Goal: Task Accomplishment & Management: Manage account settings

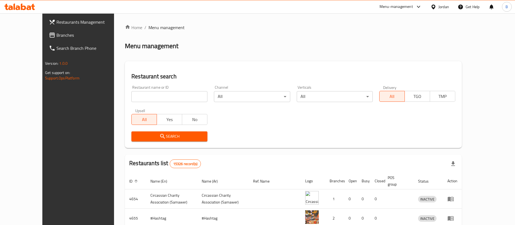
click at [164, 93] on input "search" at bounding box center [170, 96] width 76 height 11
paste input "770284"
type input "770284"
click button "Search" at bounding box center [170, 136] width 76 height 10
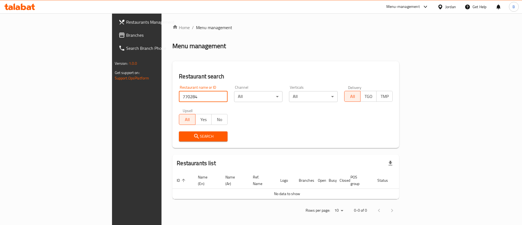
click at [126, 38] on span "Branches" at bounding box center [160, 35] width 69 height 7
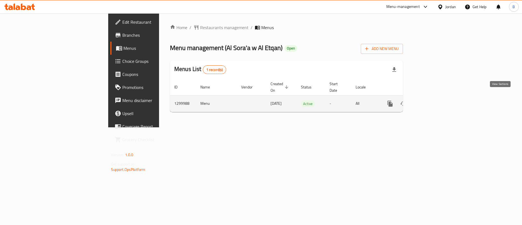
click at [436, 99] on link "enhanced table" at bounding box center [429, 103] width 13 height 13
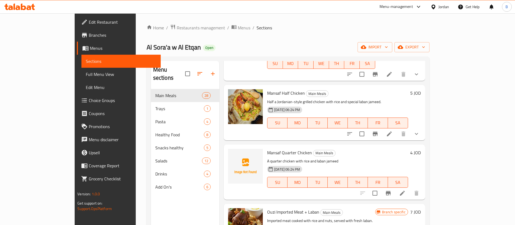
scroll to position [652, 0]
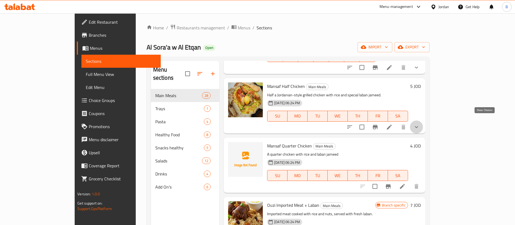
click at [420, 124] on icon "show more" at bounding box center [417, 127] width 7 height 7
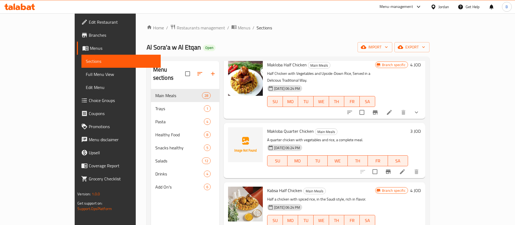
scroll to position [1060, 0]
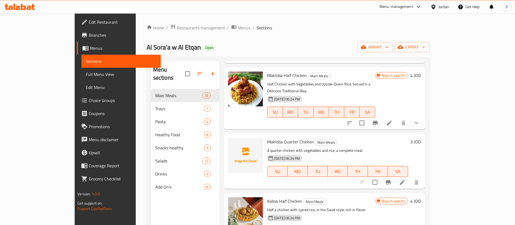
click at [420, 120] on icon "show more" at bounding box center [417, 123] width 7 height 7
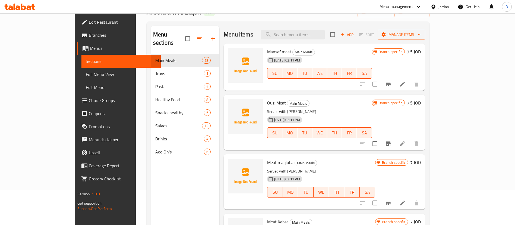
scroll to position [0, 0]
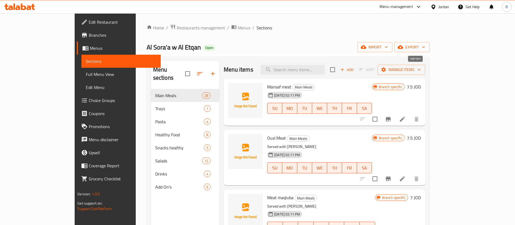
click at [355, 68] on span "Add" at bounding box center [347, 70] width 15 height 6
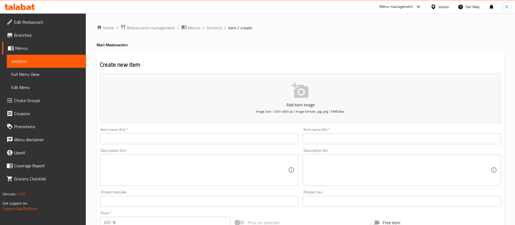
click at [362, 139] on input "text" at bounding box center [402, 138] width 198 height 11
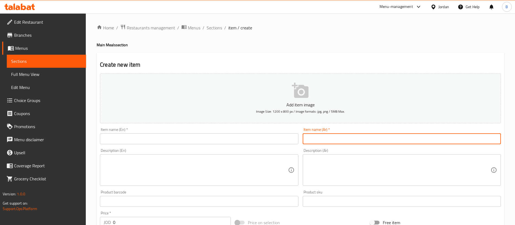
paste input "منسف ربع دجاجه سفينه"
type input "منسف ربع دجاجه سفينه"
click at [269, 142] on input "text" at bounding box center [199, 138] width 198 height 11
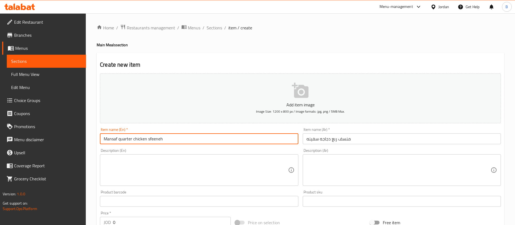
type input "Mansaf quarter chicken sfeeneh"
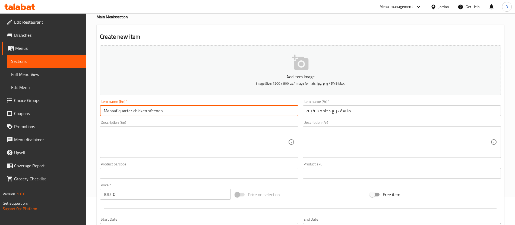
scroll to position [41, 0]
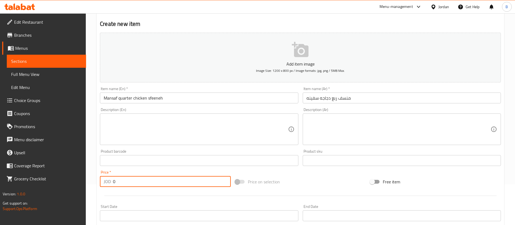
drag, startPoint x: 142, startPoint y: 182, endPoint x: 71, endPoint y: 179, distance: 70.2
click at [80, 179] on div "Edit Restaurant Branches Menus Sections Full Menu View Edit Menu Choice Groups …" at bounding box center [257, 158] width 515 height 371
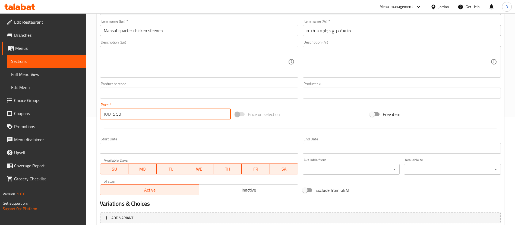
scroll to position [159, 0]
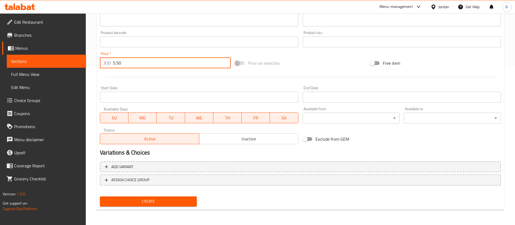
type input "5.50"
click at [173, 200] on span "Create" at bounding box center [148, 201] width 88 height 7
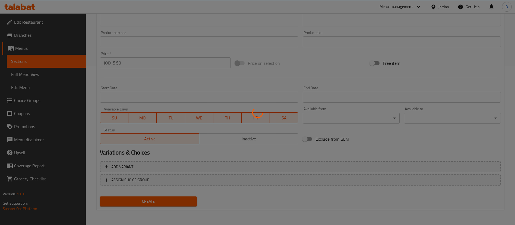
type input "0"
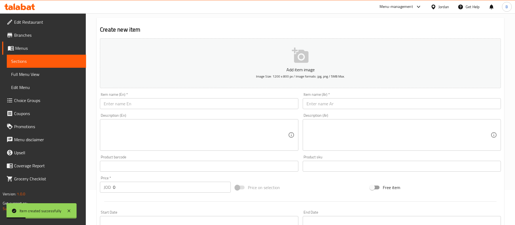
scroll to position [0, 0]
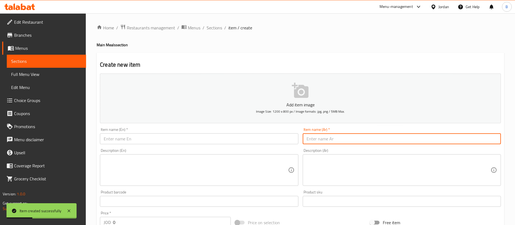
click at [345, 143] on input "text" at bounding box center [402, 138] width 198 height 11
paste input "منسف ربع دجاجه فخده"
type input "منسف ربع دجاجه فخده"
click at [258, 140] on input "text" at bounding box center [199, 138] width 198 height 11
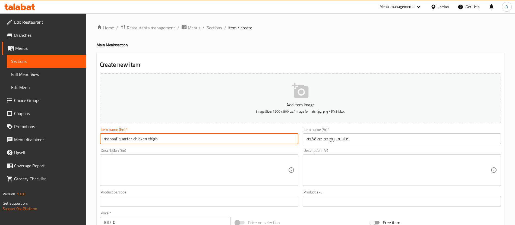
type input "mansaf quarter chicken thigh"
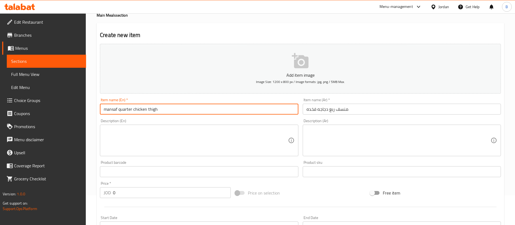
scroll to position [41, 0]
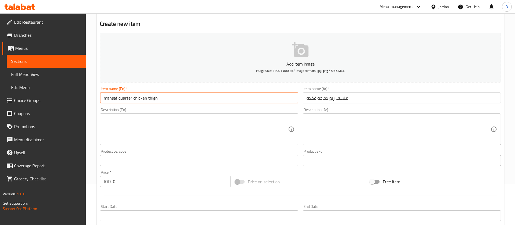
drag, startPoint x: 134, startPoint y: 182, endPoint x: 25, endPoint y: 173, distance: 109.5
click at [32, 173] on div "Edit Restaurant Branches Menus Sections Full Menu View Edit Menu Choice Groups …" at bounding box center [257, 158] width 515 height 371
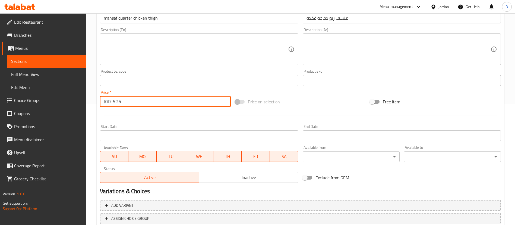
scroll to position [159, 0]
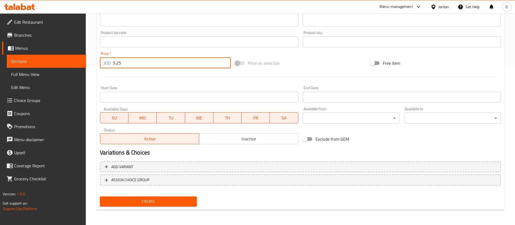
type input "5.25"
click at [165, 206] on div "Create" at bounding box center [148, 201] width 101 height 14
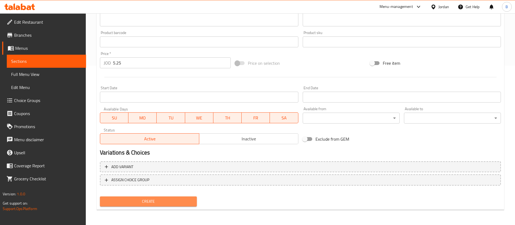
click at [164, 198] on span "Create" at bounding box center [148, 201] width 88 height 7
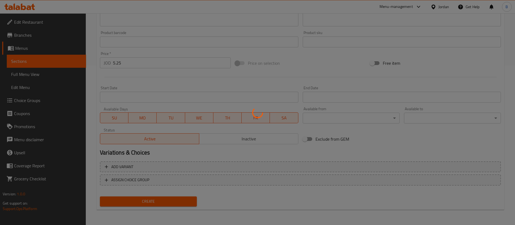
type input "0"
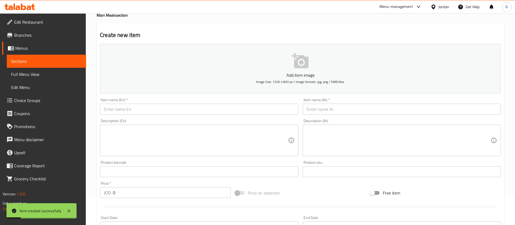
scroll to position [0, 0]
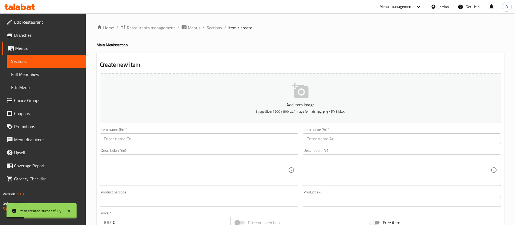
click at [353, 146] on div "Description (Ar) Description (Ar)" at bounding box center [402, 167] width 203 height 42
click at [354, 140] on input "text" at bounding box center [402, 138] width 198 height 11
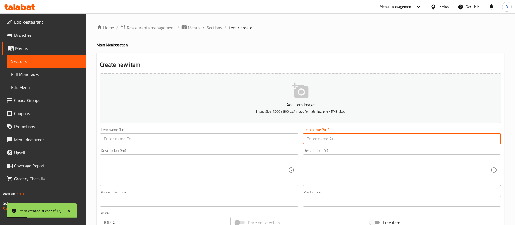
paste input "اوزي ربع دجاجه"
type input "اوزي ربع دجاجه"
click at [183, 138] on input "text" at bounding box center [199, 138] width 198 height 11
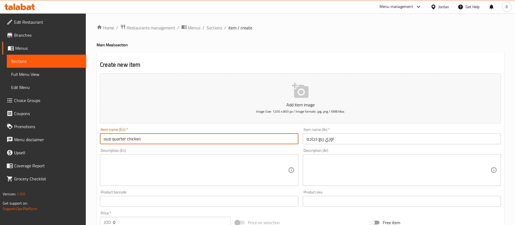
type input "ouzi quarter chicken"
click at [179, 169] on textarea at bounding box center [196, 170] width 184 height 26
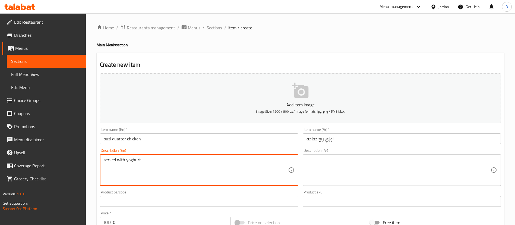
type textarea "served with yoghurt"
click at [340, 164] on textarea at bounding box center [399, 170] width 184 height 26
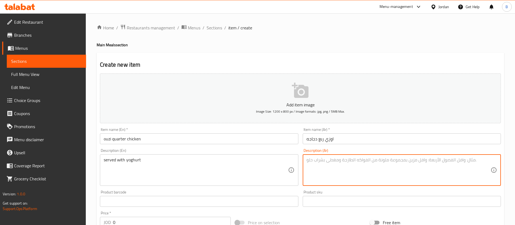
click at [335, 161] on textarea at bounding box center [399, 170] width 184 height 26
paste textarea "تقدم مع البن"
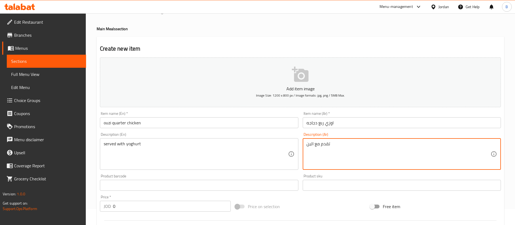
scroll to position [41, 0]
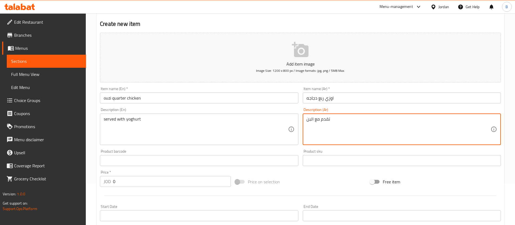
type textarea "تقدم مع البن"
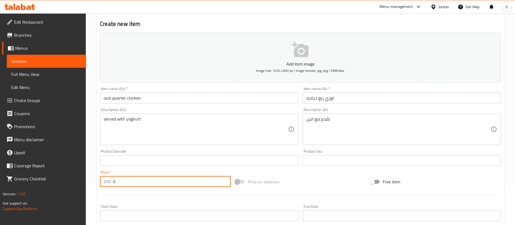
drag, startPoint x: 126, startPoint y: 184, endPoint x: 61, endPoint y: 182, distance: 64.2
click at [62, 182] on div "Edit Restaurant Branches Menus Sections Full Menu View Edit Menu Choice Groups …" at bounding box center [257, 158] width 515 height 371
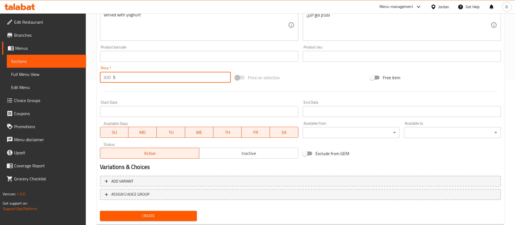
scroll to position [159, 0]
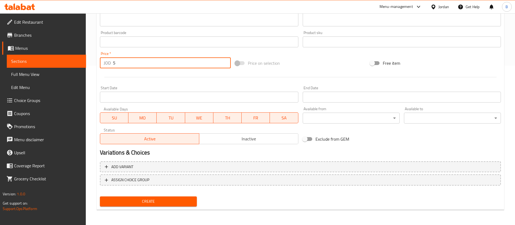
type input "5"
drag, startPoint x: 157, startPoint y: 202, endPoint x: 211, endPoint y: 216, distance: 55.2
click at [157, 202] on span "Create" at bounding box center [148, 201] width 88 height 7
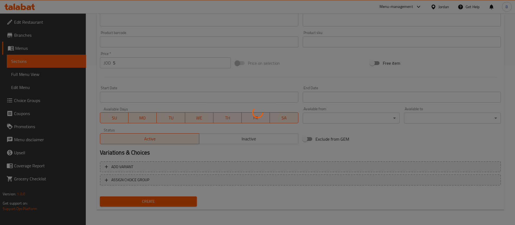
type input "0"
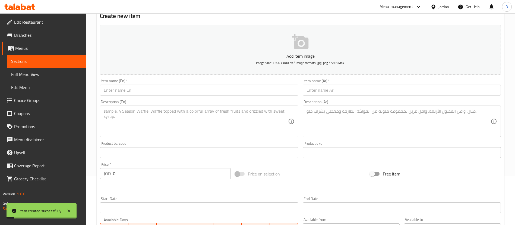
scroll to position [0, 0]
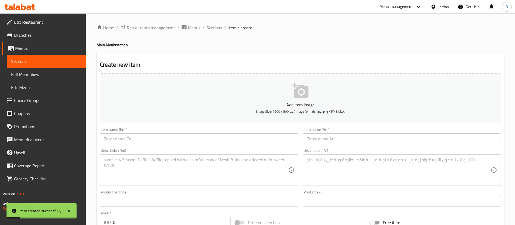
click at [332, 136] on input "text" at bounding box center [402, 138] width 198 height 11
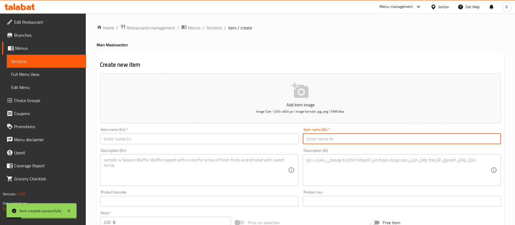
paste input "اوزي ربع دجاجة سفينة"
type input "اوزي ربع دجاجة سفينة"
drag, startPoint x: 268, startPoint y: 133, endPoint x: 268, endPoint y: 142, distance: 9.2
click at [268, 134] on input "text" at bounding box center [199, 138] width 198 height 11
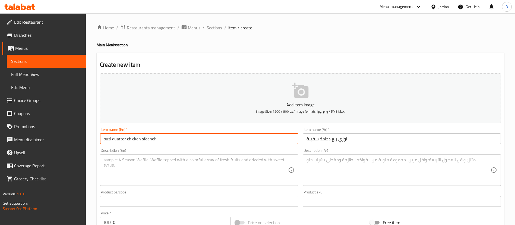
type input "ouzi quarter chicken sfeeneh"
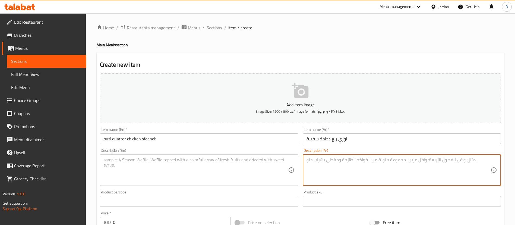
click at [323, 163] on textarea at bounding box center [399, 170] width 184 height 26
paste textarea "قدم مع البن"
click at [321, 160] on textarea "قدم مع البن" at bounding box center [399, 170] width 184 height 26
click at [332, 157] on textarea "قدم مع البن" at bounding box center [399, 170] width 184 height 26
click at [306, 160] on div "قدم مع البن Description (Ar)" at bounding box center [402, 170] width 198 height 32
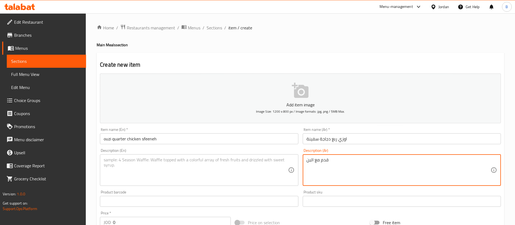
click at [308, 160] on textarea "قدم مع البن" at bounding box center [399, 170] width 184 height 26
type textarea "تقدم مع البن"
click at [264, 165] on textarea at bounding box center [196, 170] width 184 height 26
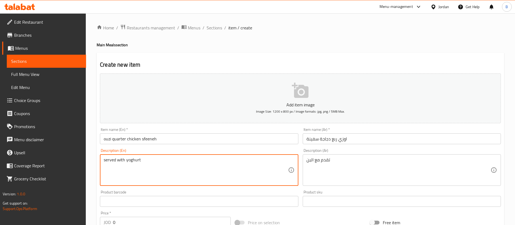
type textarea "served with yoghurt"
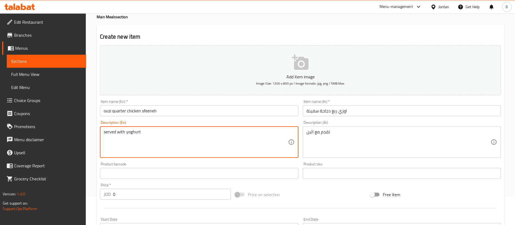
scroll to position [41, 0]
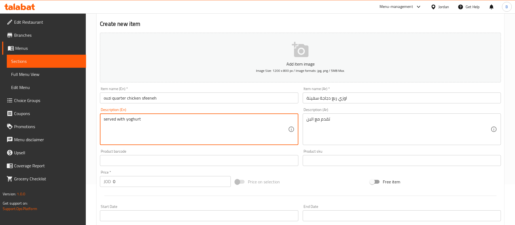
drag, startPoint x: 140, startPoint y: 186, endPoint x: 26, endPoint y: 181, distance: 114.5
click at [30, 181] on div "Edit Restaurant Branches Menus Sections Full Menu View Edit Menu Choice Groups …" at bounding box center [257, 158] width 515 height 371
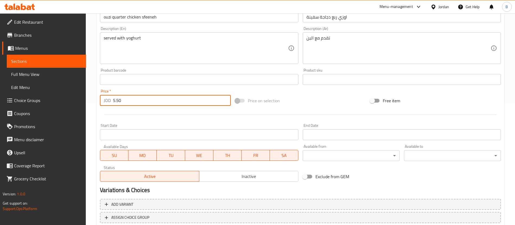
scroll to position [159, 0]
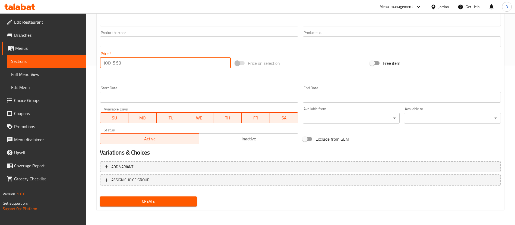
type input "5.50"
click at [135, 200] on span "Create" at bounding box center [148, 201] width 88 height 7
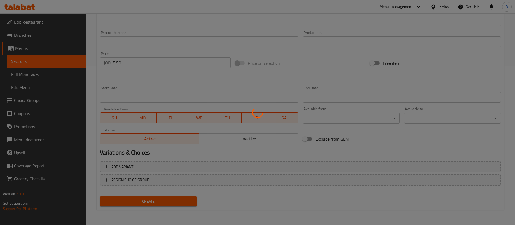
type input "0"
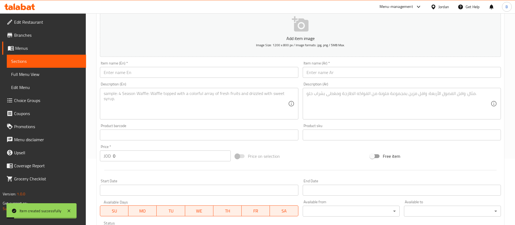
scroll to position [37, 0]
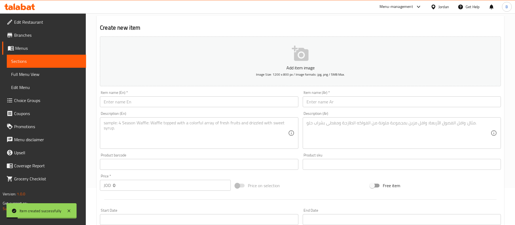
click at [336, 104] on input "text" at bounding box center [402, 101] width 198 height 11
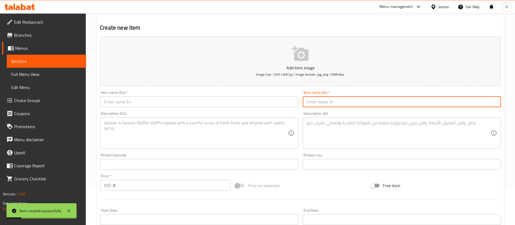
paste input "مقلوبة ربع دجاجة"
type input "مقلوبة ربع دجاجة"
click at [253, 101] on input "text" at bounding box center [199, 101] width 198 height 11
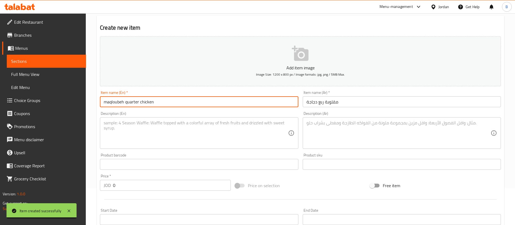
type input "maqloubeh quarter chicken"
drag, startPoint x: 152, startPoint y: 119, endPoint x: 154, endPoint y: 123, distance: 4.5
click at [152, 119] on div "Description (En)" at bounding box center [199, 133] width 198 height 32
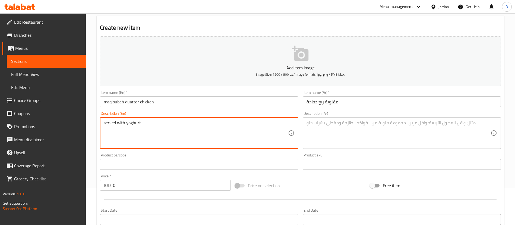
type textarea "served with yoghurt"
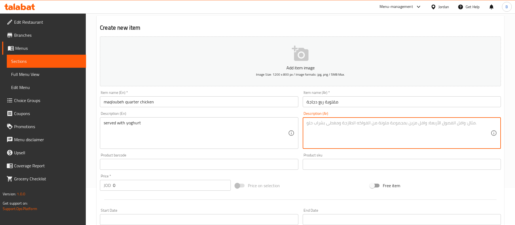
click at [348, 135] on textarea at bounding box center [399, 133] width 184 height 26
click at [329, 128] on textarea at bounding box center [399, 133] width 184 height 26
paste textarea "قدم مع البن"
click at [307, 123] on textarea "قدم مع البن" at bounding box center [399, 133] width 184 height 26
type textarea "تقدم مع البن"
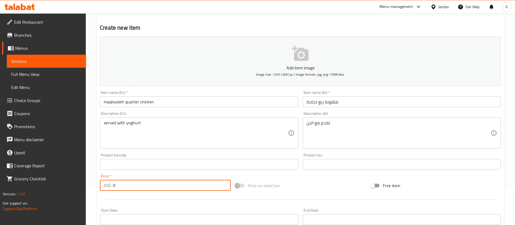
drag, startPoint x: 138, startPoint y: 183, endPoint x: 58, endPoint y: 179, distance: 80.0
click at [60, 179] on div "Edit Restaurant Branches Menus Sections Full Menu View Edit Menu Choice Groups …" at bounding box center [257, 161] width 515 height 371
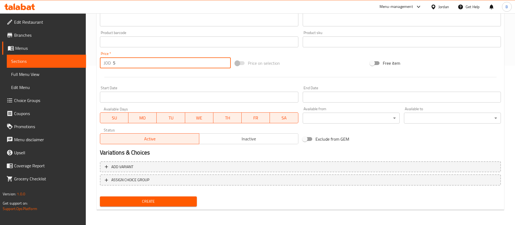
type input "5"
drag, startPoint x: 161, startPoint y: 201, endPoint x: 203, endPoint y: 207, distance: 42.9
click at [161, 201] on span "Create" at bounding box center [148, 201] width 88 height 7
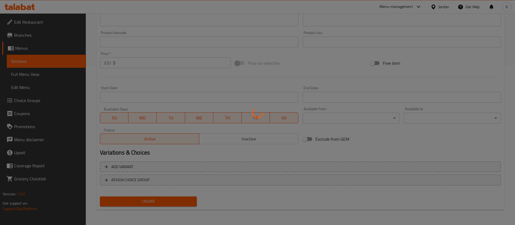
type input "0"
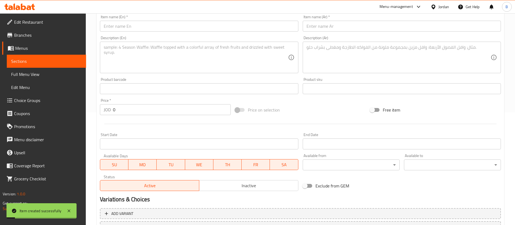
scroll to position [37, 0]
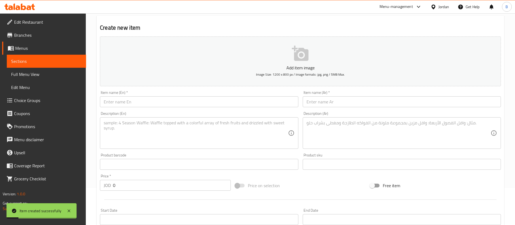
click at [325, 100] on input "text" at bounding box center [402, 101] width 198 height 11
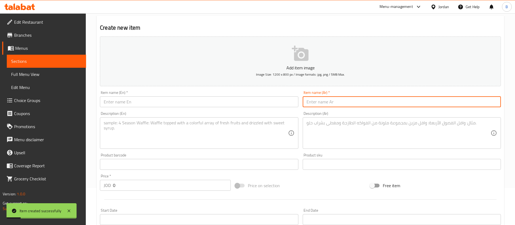
paste input "مقلوبة ربع دجاجة"
type input "مقلوبة ربع دجاجة"
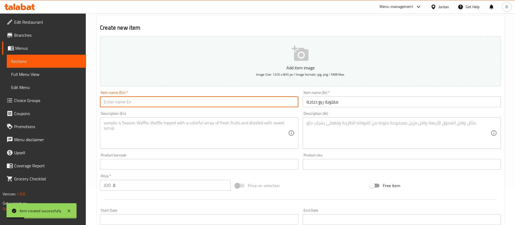
click at [271, 102] on input "text" at bounding box center [199, 101] width 198 height 11
type input "maqloubeh quarter chicken"
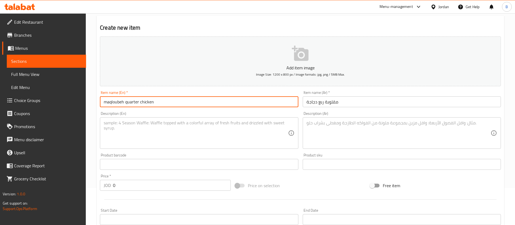
scroll to position [78, 0]
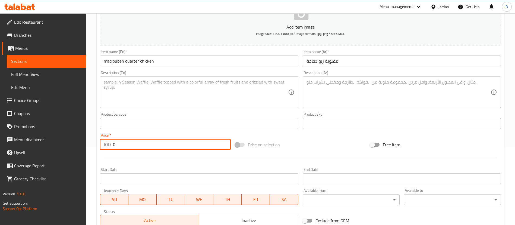
drag, startPoint x: 128, startPoint y: 148, endPoint x: 15, endPoint y: 140, distance: 113.6
click at [36, 140] on div "Edit Restaurant Branches Menus Sections Full Menu View Edit Menu Choice Groups …" at bounding box center [257, 121] width 515 height 371
type input "5.50"
click at [141, 90] on textarea at bounding box center [196, 92] width 184 height 26
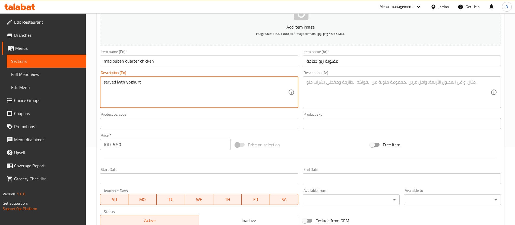
click at [119, 84] on textarea "served iwth yoghurt" at bounding box center [196, 92] width 184 height 26
type textarea "served wth yoghurt"
click at [355, 95] on textarea at bounding box center [399, 92] width 184 height 26
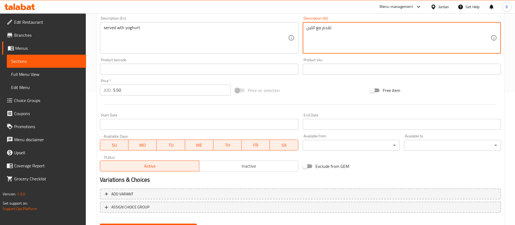
scroll to position [159, 0]
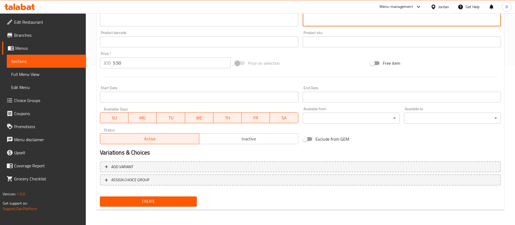
type textarea "تقدم مع اللبن"
drag, startPoint x: 151, startPoint y: 200, endPoint x: 170, endPoint y: 206, distance: 19.6
click at [151, 200] on span "Create" at bounding box center [148, 201] width 88 height 7
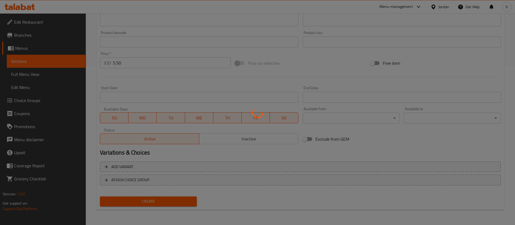
type input "0"
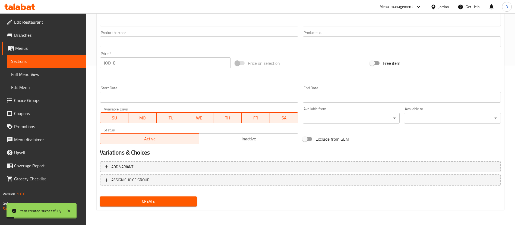
scroll to position [0, 0]
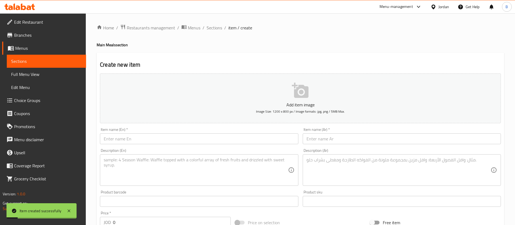
click at [344, 130] on div "Item name (Ar)   * Item name (Ar) *" at bounding box center [402, 135] width 198 height 17
click at [344, 135] on input "text" at bounding box center [402, 138] width 198 height 11
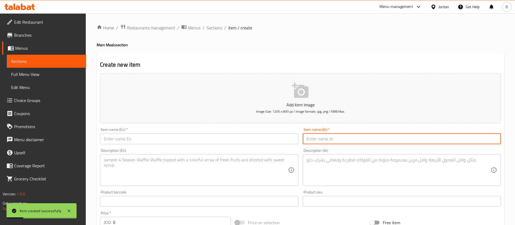
paste input "كبسة ربع دجاجة فخدة"
type input "كبسة ربع دجاجة فخدة"
click at [243, 142] on input "text" at bounding box center [199, 138] width 198 height 11
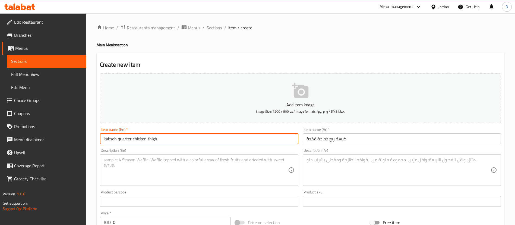
type input "kabseh quarter chicken thigh"
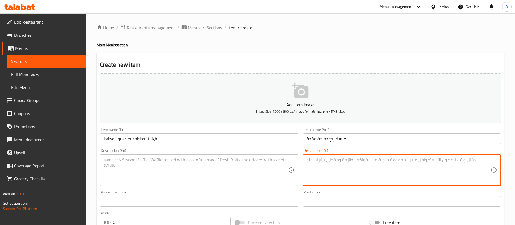
click at [345, 164] on textarea at bounding box center [399, 170] width 184 height 26
paste textarea "قدم مع الدقوس والبن"
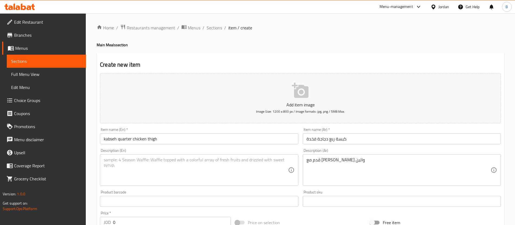
click at [305, 162] on div "قدم مع الدقوس والبن Description (Ar)" at bounding box center [402, 170] width 198 height 32
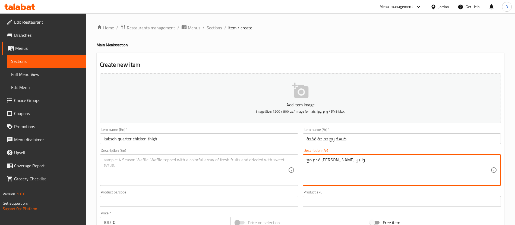
click at [307, 161] on textarea "قدم مع الدقوس والبن" at bounding box center [399, 170] width 184 height 26
type textarea "تقدم مع الدقوس والبن"
click at [217, 170] on textarea at bounding box center [196, 170] width 184 height 26
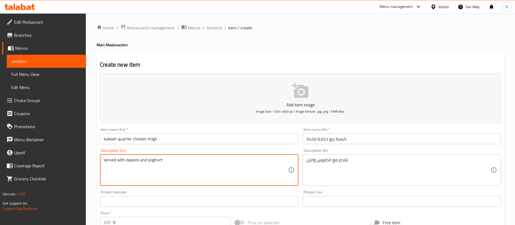
type textarea "served with daqoos and yoghurt"
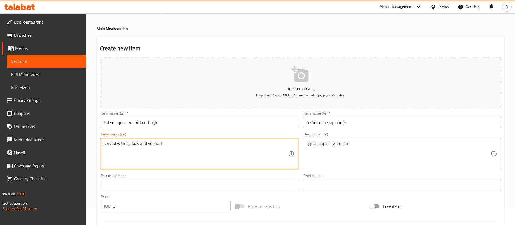
scroll to position [41, 0]
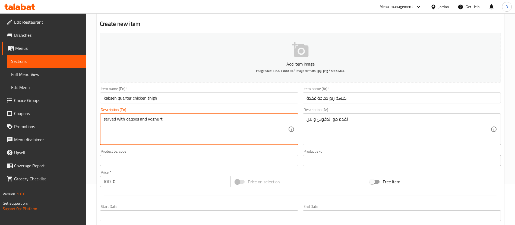
drag, startPoint x: 67, startPoint y: 183, endPoint x: 4, endPoint y: 183, distance: 63.6
click at [32, 183] on div "Edit Restaurant Branches Menus Sections Full Menu View Edit Menu Choice Groups …" at bounding box center [257, 158] width 515 height 371
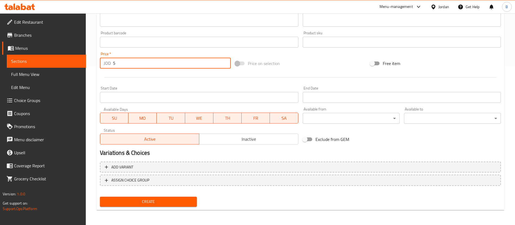
scroll to position [159, 0]
type input "5"
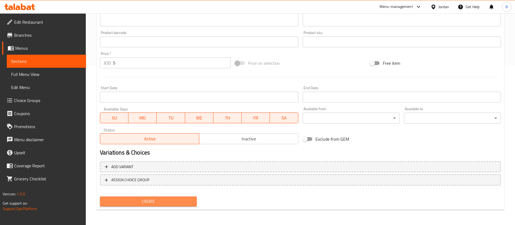
click at [159, 205] on button "Create" at bounding box center [148, 201] width 97 height 10
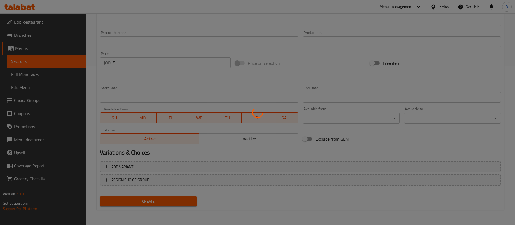
type input "0"
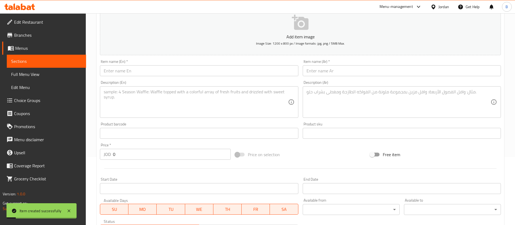
scroll to position [37, 0]
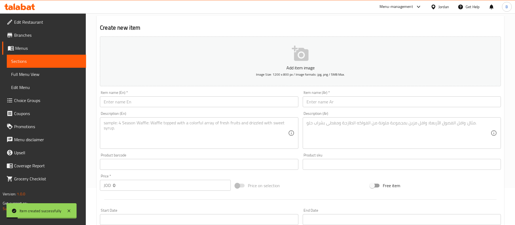
click at [338, 104] on input "text" at bounding box center [402, 101] width 198 height 11
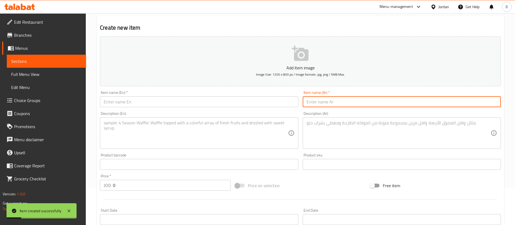
paste input "كبسة ربع دجاجة سفينة"
type input "كبسة ربع دجاجة سفينة"
click at [271, 99] on input "text" at bounding box center [199, 101] width 198 height 11
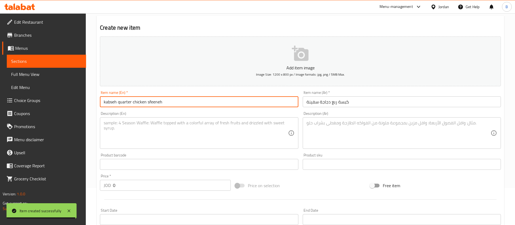
type input "kabseh quarter chicken sfeeneh"
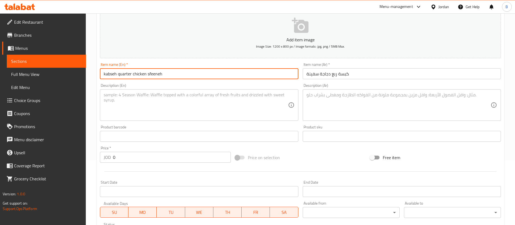
scroll to position [78, 0]
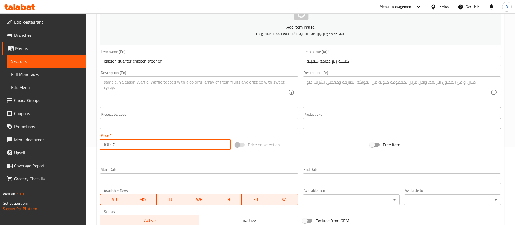
drag, startPoint x: 127, startPoint y: 149, endPoint x: 45, endPoint y: 148, distance: 82.3
click at [45, 148] on div "Edit Restaurant Branches Menus Sections Full Menu View Edit Menu Choice Groups …" at bounding box center [257, 121] width 515 height 371
type input "5.50"
click at [167, 90] on textarea at bounding box center [196, 92] width 184 height 26
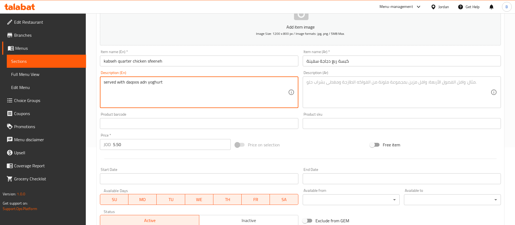
click at [146, 80] on textarea "served with daqoos adn yoghurt" at bounding box center [196, 92] width 184 height 26
type textarea "served with daqoos and yoghurt"
click at [350, 98] on textarea at bounding box center [399, 92] width 184 height 26
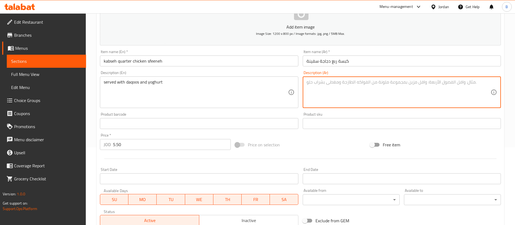
paste textarea "تقدم مع الدقوس والبن"
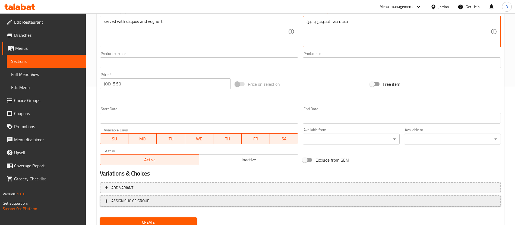
scroll to position [159, 0]
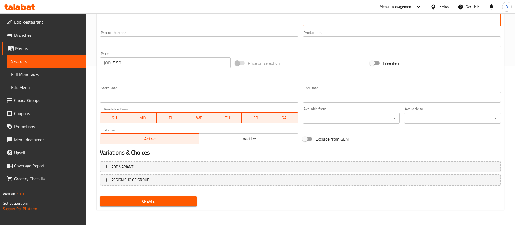
type textarea "تقدم مع الدقوس والبن"
click at [181, 199] on span "Create" at bounding box center [148, 201] width 88 height 7
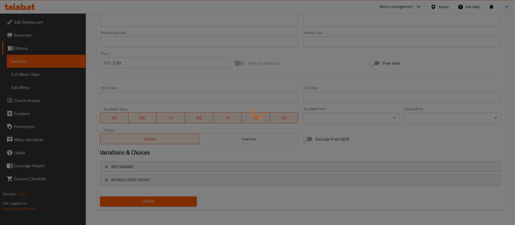
type input "0"
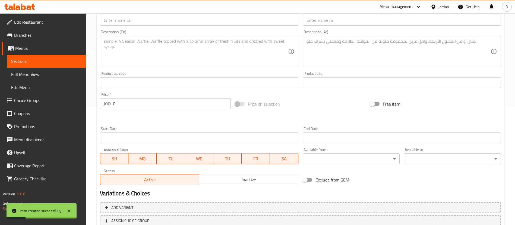
scroll to position [78, 0]
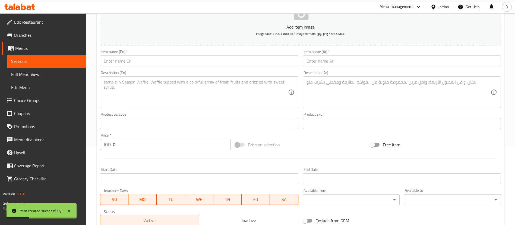
click at [361, 58] on input "text" at bounding box center [402, 60] width 198 height 11
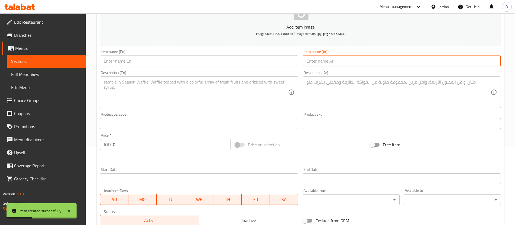
paste input "مندي ربع دجاجة فخدة"
type input "مندي ربع دجاجة فخدة"
click at [278, 61] on input "text" at bounding box center [199, 60] width 198 height 11
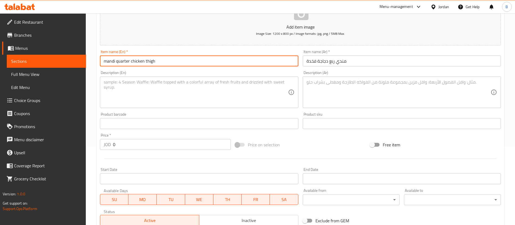
type input "mandi quarter chicken thigh"
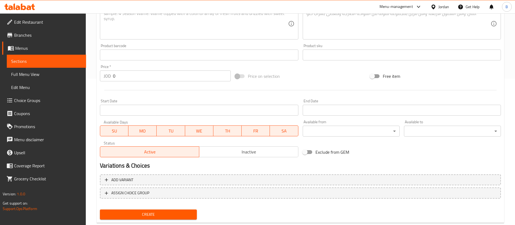
scroll to position [159, 0]
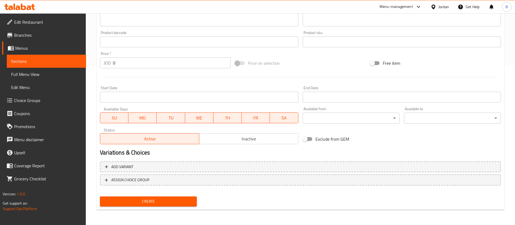
drag, startPoint x: 80, startPoint y: 65, endPoint x: 28, endPoint y: 68, distance: 52.0
click at [52, 66] on div "Edit Restaurant Branches Menus Sections Full Menu View Edit Menu Choice Groups …" at bounding box center [257, 39] width 515 height 371
paste input "5.25"
type input "5.25"
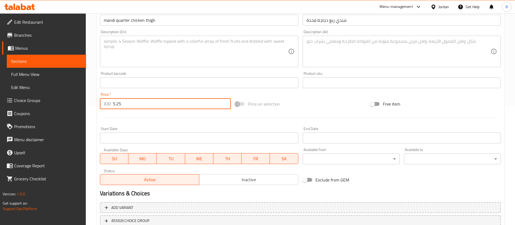
click at [339, 48] on textarea at bounding box center [399, 52] width 184 height 26
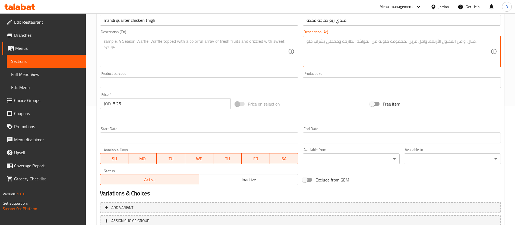
paste textarea "تقدم مع الدقوس والبن"
type textarea "تقدم مع الدقوس والبن"
click at [261, 52] on textarea at bounding box center [196, 52] width 184 height 26
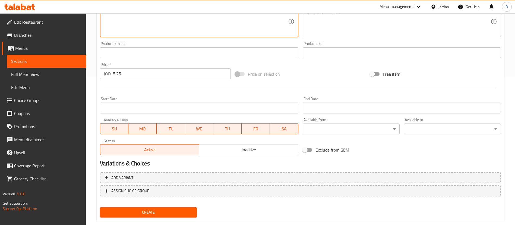
scroll to position [159, 0]
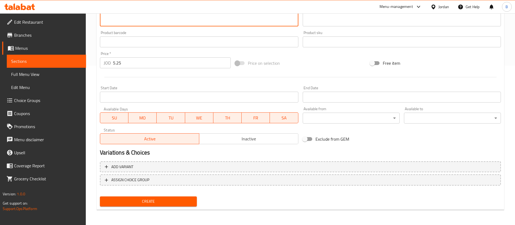
type textarea "served with daqoos and yoghurt"
click at [127, 203] on span "Create" at bounding box center [148, 201] width 88 height 7
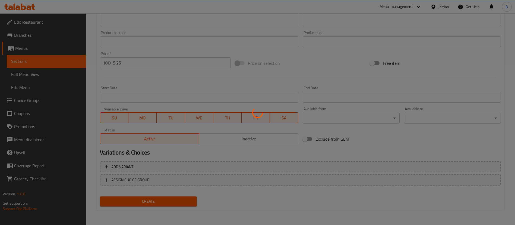
type input "0"
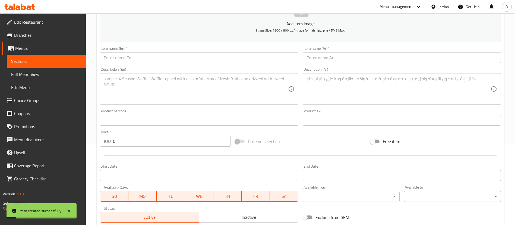
scroll to position [78, 0]
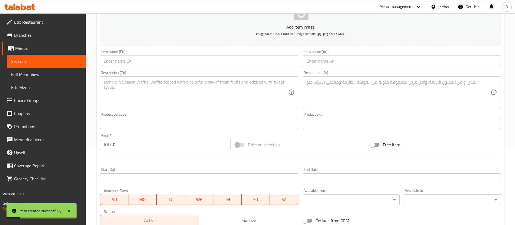
click at [334, 63] on input "text" at bounding box center [402, 60] width 198 height 11
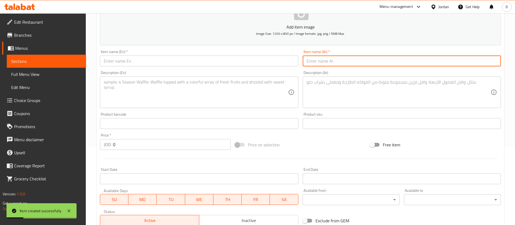
paste input "مندي ربع دجاجة سفينة"
type input "مندي ربع دجاجة سفينة"
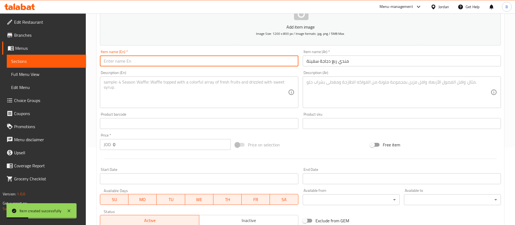
click at [267, 62] on input "text" at bounding box center [199, 60] width 198 height 11
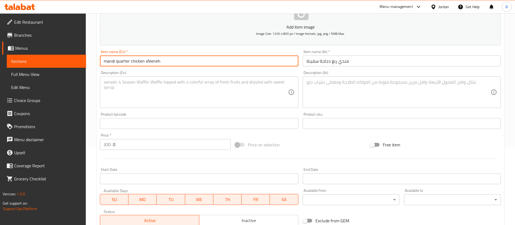
type input "mandi quarter chicken sfeeneh"
click at [349, 98] on textarea at bounding box center [399, 92] width 184 height 26
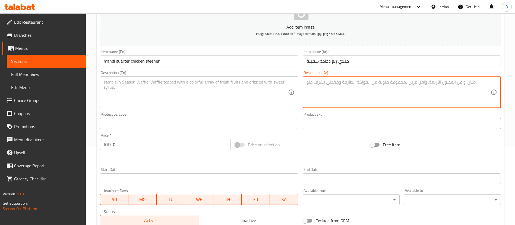
paste textarea "تقدم مع البن والدقوس"
type textarea "تقدم مع البن والدقوس"
click at [278, 90] on textarea at bounding box center [196, 92] width 184 height 26
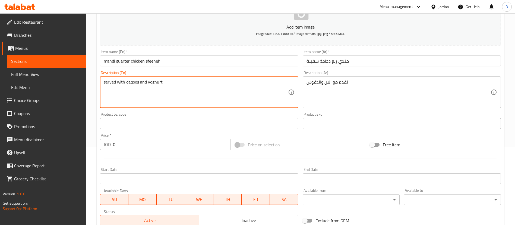
type textarea "served with daqoos and yoghurt"
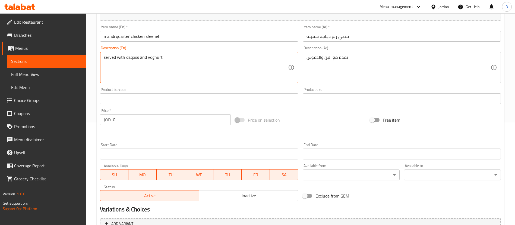
scroll to position [118, 0]
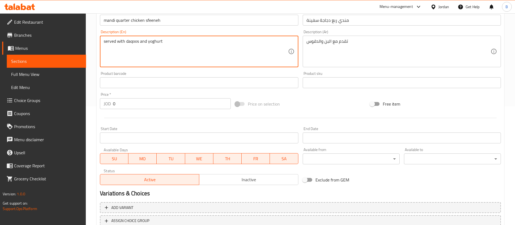
drag, startPoint x: 124, startPoint y: 105, endPoint x: 0, endPoint y: 103, distance: 123.9
click at [12, 105] on div "Edit Restaurant Branches Menus Sections Full Menu View Edit Menu Choice Groups …" at bounding box center [257, 80] width 515 height 371
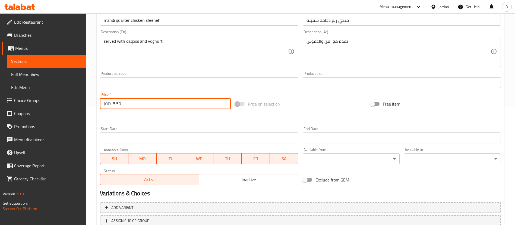
scroll to position [159, 0]
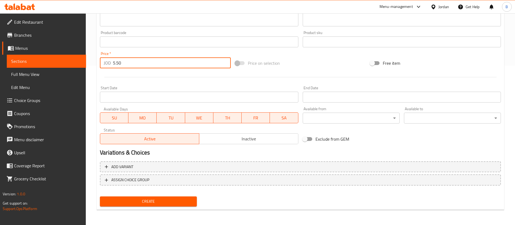
type input "5.50"
click at [184, 193] on div "Add variant ASSIGN CHOICE GROUP" at bounding box center [301, 176] width 406 height 35
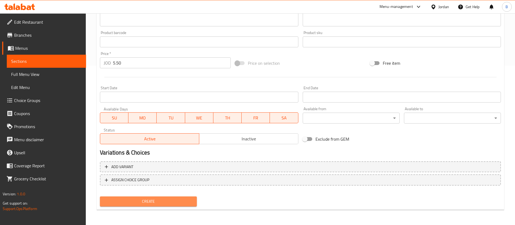
click at [184, 199] on span "Create" at bounding box center [148, 201] width 88 height 7
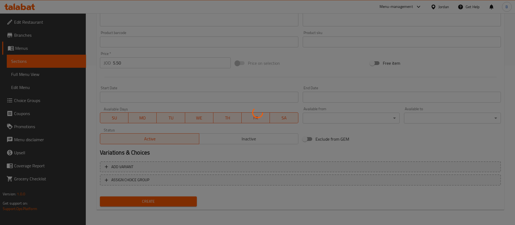
type input "0"
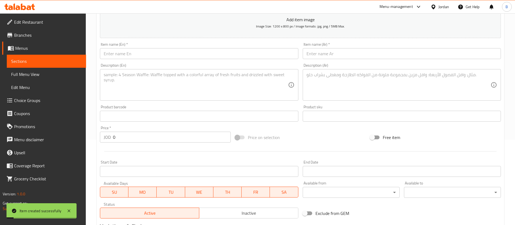
scroll to position [78, 0]
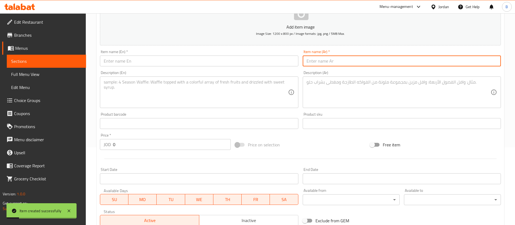
drag, startPoint x: 342, startPoint y: 58, endPoint x: 308, endPoint y: 65, distance: 35.0
click at [342, 58] on input "text" at bounding box center [402, 60] width 198 height 11
paste input "برياني ربع دجاجة سفينة"
type input "برياني ربع دجاجة سفينة"
click at [270, 63] on input "text" at bounding box center [199, 60] width 198 height 11
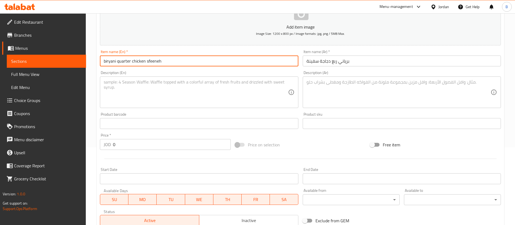
type input "biryani quarter chicken sfeeneh"
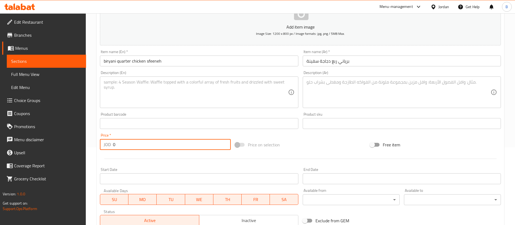
drag, startPoint x: 122, startPoint y: 144, endPoint x: 38, endPoint y: 143, distance: 83.4
click at [53, 143] on div "Edit Restaurant Branches Menus Sections Full Menu View Edit Menu Choice Groups …" at bounding box center [257, 121] width 515 height 371
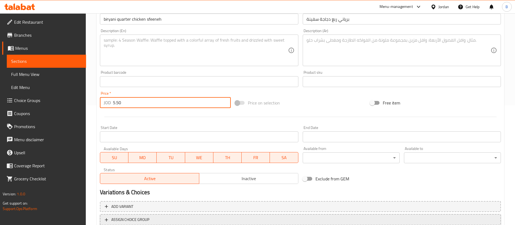
scroll to position [159, 0]
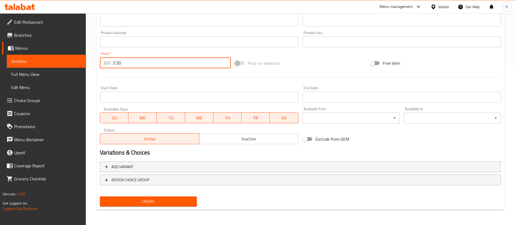
type input "5.50"
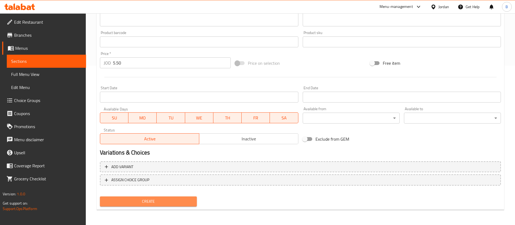
click at [153, 197] on button "Create" at bounding box center [148, 201] width 97 height 10
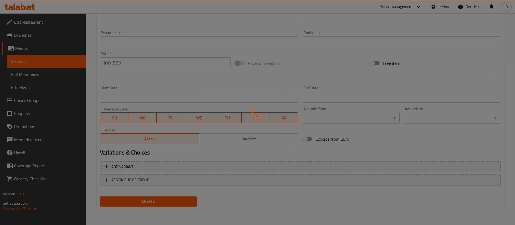
type input "0"
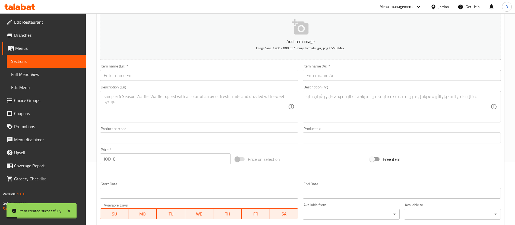
scroll to position [37, 0]
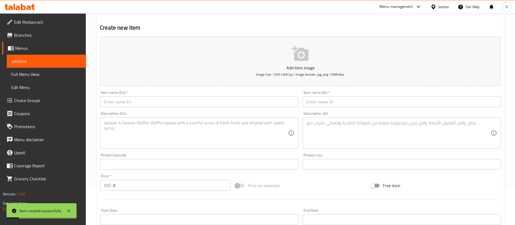
click at [338, 96] on input "text" at bounding box center [402, 101] width 198 height 11
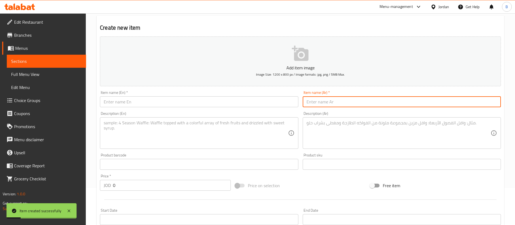
click at [338, 96] on input "text" at bounding box center [402, 101] width 198 height 11
paste input "برياني ربع دجاجة فخدة"
type input "برياني ربع دجاجة فخدة"
click at [287, 99] on input "text" at bounding box center [199, 101] width 198 height 11
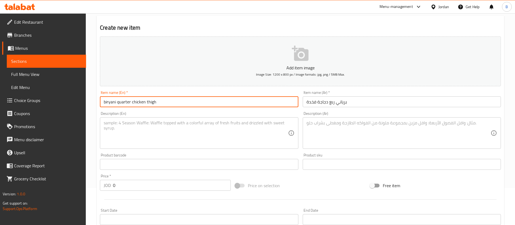
type input "biryani quarter chicken thigh"
drag, startPoint x: 135, startPoint y: 185, endPoint x: 73, endPoint y: 185, distance: 62.5
click at [97, 185] on div "Create new item Add item image Image Size: 1200 x 800 px / Image formats: jpg, …" at bounding box center [301, 174] width 408 height 316
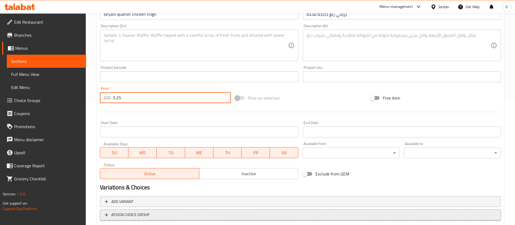
scroll to position [159, 0]
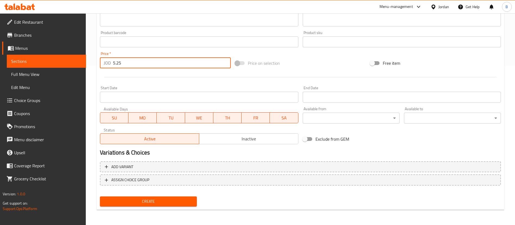
type input "5.25"
click at [164, 197] on button "Create" at bounding box center [148, 201] width 97 height 10
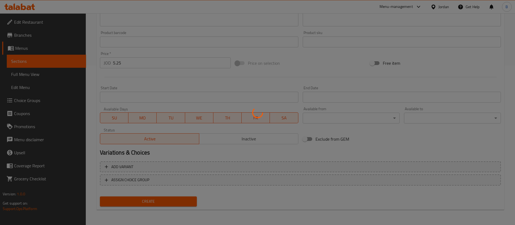
type input "0"
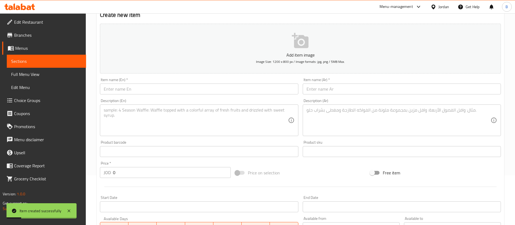
scroll to position [37, 0]
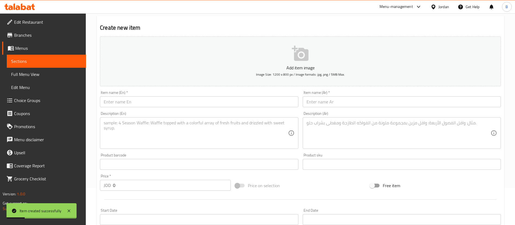
click at [355, 101] on input "text" at bounding box center [402, 101] width 198 height 11
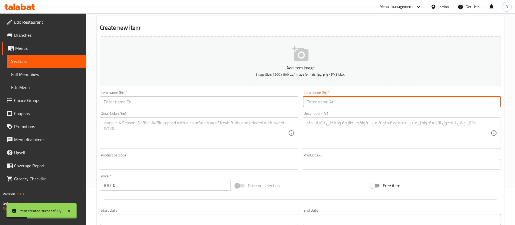
paste input "ملوخية ربع دجاجة سفينه"
type input "ملوخية ربع دجاجة سفينه"
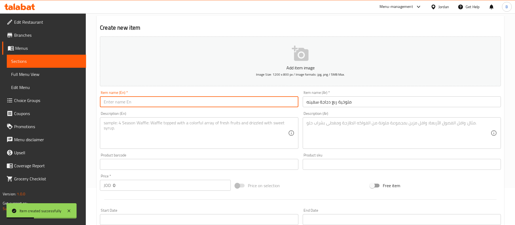
click at [268, 99] on input "text" at bounding box center [199, 101] width 198 height 11
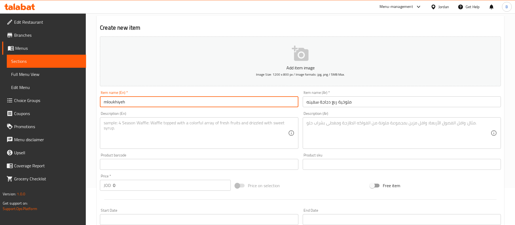
click at [145, 102] on input "mloukhiyeh" at bounding box center [199, 101] width 198 height 11
type input "mloukhiyeh quarter chicken sfeeneh"
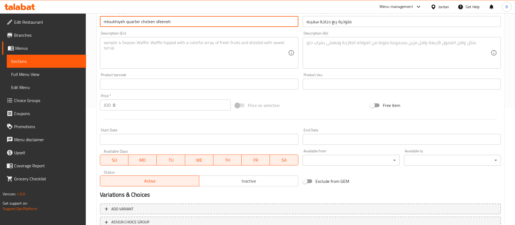
scroll to position [118, 0]
drag, startPoint x: 129, startPoint y: 104, endPoint x: 0, endPoint y: 107, distance: 129.4
click at [10, 107] on div "Edit Restaurant Branches Menus Sections Full Menu View Edit Menu Choice Groups …" at bounding box center [257, 80] width 515 height 371
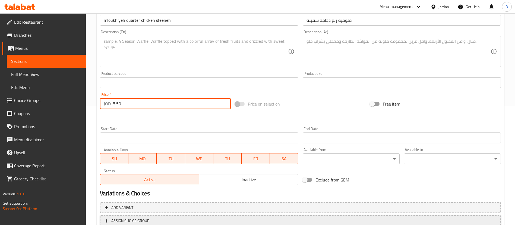
type input "5.50"
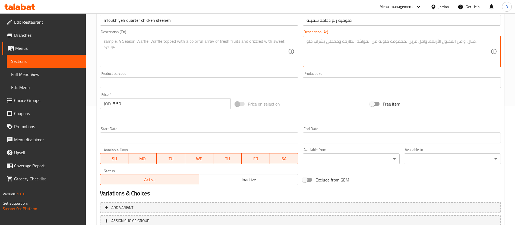
click at [372, 52] on textarea at bounding box center [399, 52] width 184 height 26
paste textarea "5.50تقدم مع اليمون والفلفل الحار"
drag, startPoint x: 315, startPoint y: 42, endPoint x: 307, endPoint y: 41, distance: 8.2
click at [307, 41] on textarea "5.50تقدم مع اليمون والفلفل الحار" at bounding box center [399, 52] width 184 height 26
type textarea "تقدم مع اليمون والفلفل الحار"
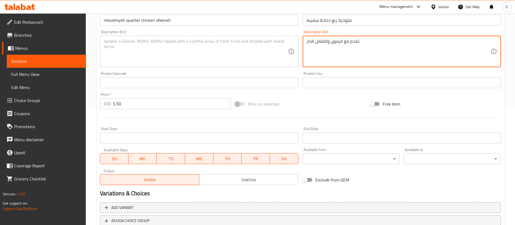
click at [259, 49] on textarea at bounding box center [196, 52] width 184 height 26
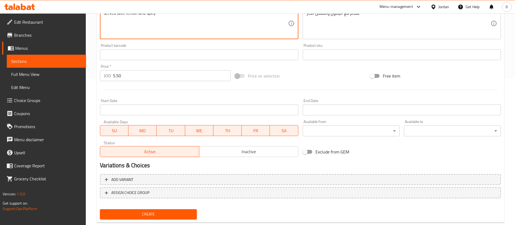
scroll to position [159, 0]
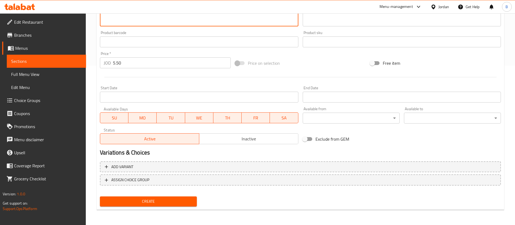
type textarea "served with lemon and spicy"
click at [167, 202] on span "Create" at bounding box center [148, 201] width 88 height 7
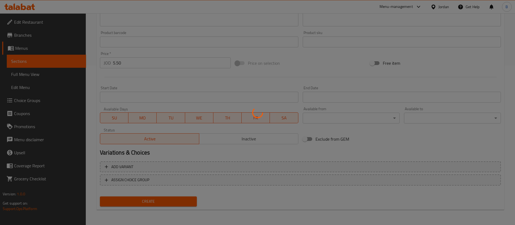
type input "0"
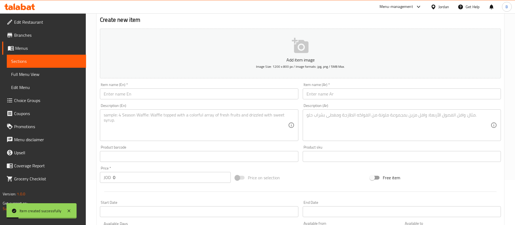
scroll to position [37, 0]
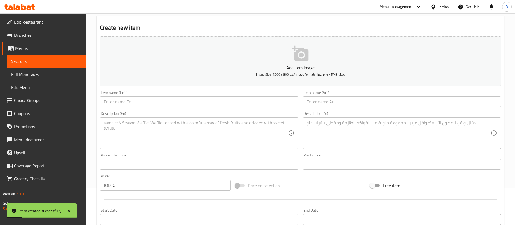
click at [343, 102] on input "text" at bounding box center [402, 101] width 198 height 11
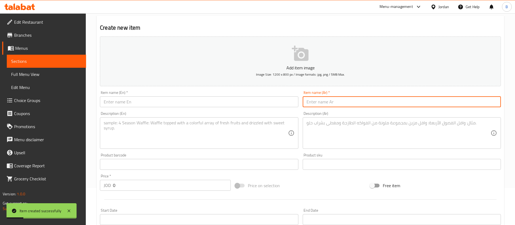
paste input "ملوخية ربع دجاجة فخدة"
type input "ملوخية ربع دجاجة فخدة"
click at [275, 102] on input "text" at bounding box center [199, 101] width 198 height 11
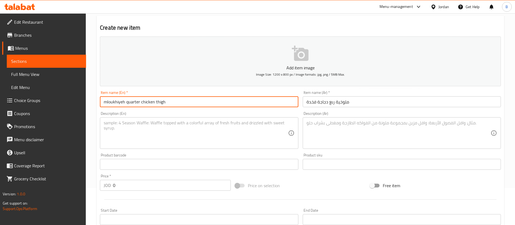
type input "mloukhiyeh quarter chicken thigh"
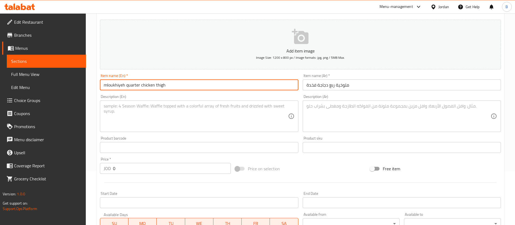
scroll to position [78, 0]
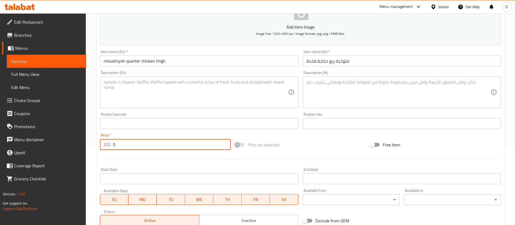
drag, startPoint x: 142, startPoint y: 145, endPoint x: 33, endPoint y: 148, distance: 109.3
click at [67, 142] on div "Edit Restaurant Branches Menus Sections Full Menu View Edit Menu Choice Groups …" at bounding box center [257, 121] width 515 height 371
type input "5.25"
click at [350, 91] on textarea at bounding box center [399, 92] width 184 height 26
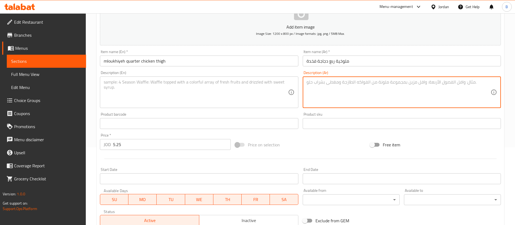
paste textarea "تقدم مع اليمون والفلفل الحار"
type textarea "تقدم مع اليمون والفلفل الحار"
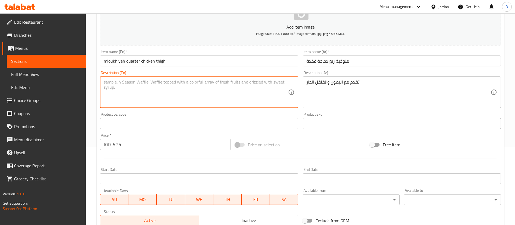
click at [267, 85] on textarea at bounding box center [196, 92] width 184 height 26
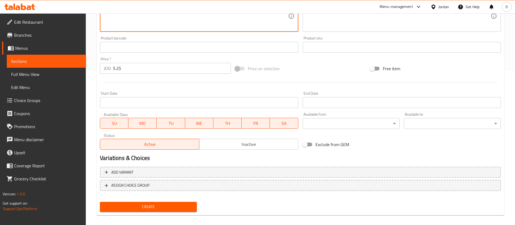
scroll to position [159, 0]
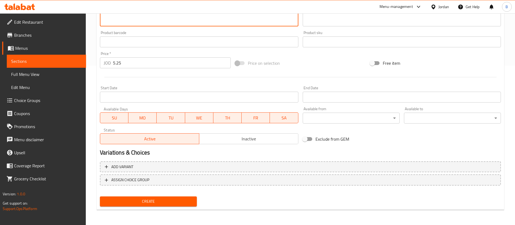
type textarea "served with lemon and spicy"
drag, startPoint x: 146, startPoint y: 197, endPoint x: 255, endPoint y: 223, distance: 111.8
click at [147, 197] on button "Create" at bounding box center [148, 201] width 97 height 10
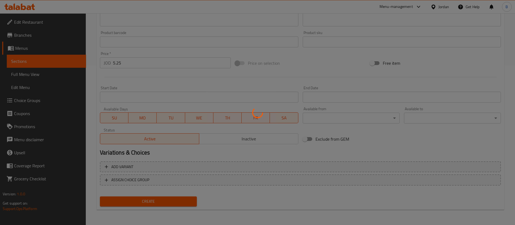
type input "0"
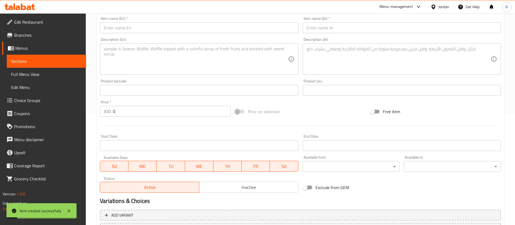
scroll to position [0, 0]
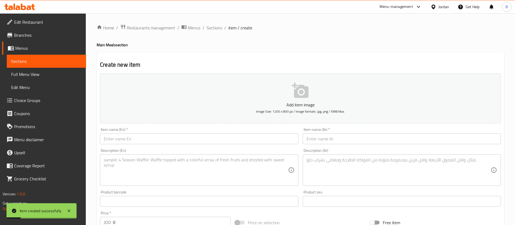
click at [329, 132] on div "Item name (Ar)   * Item name (Ar) *" at bounding box center [402, 135] width 198 height 17
click at [324, 140] on input "text" at bounding box center [402, 138] width 198 height 11
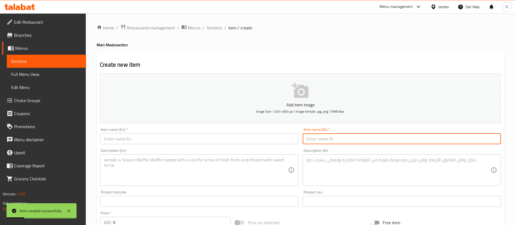
paste input "بامية ربع دجاجةسفينه"
type input "بامية ربع دجاجةسفينه"
click at [290, 139] on input "text" at bounding box center [199, 138] width 198 height 11
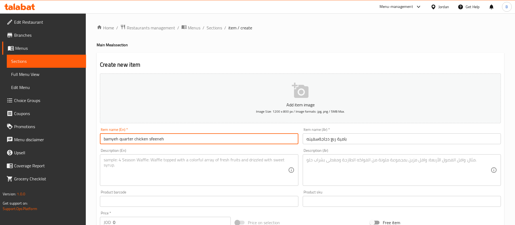
type input "bamyeh quarter chicken sfeeneh"
click at [350, 179] on textarea at bounding box center [399, 170] width 184 height 26
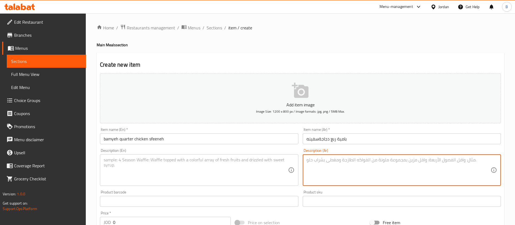
paste textarea "تقدم مع الأرز الأبيض"
type textarea "تقدم مع الأرز الأبيض"
click at [264, 167] on textarea at bounding box center [196, 170] width 184 height 26
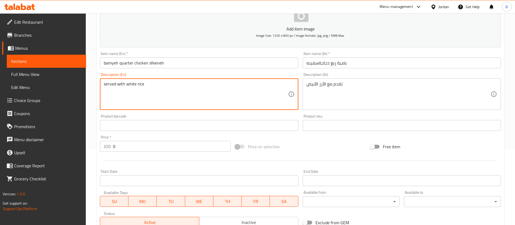
scroll to position [82, 0]
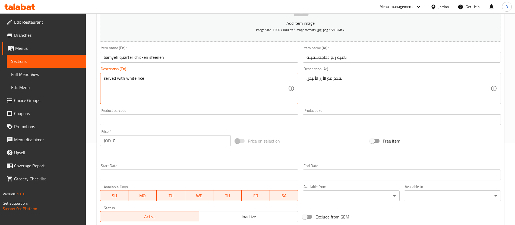
type textarea "served with white rice"
drag, startPoint x: 136, startPoint y: 137, endPoint x: 40, endPoint y: 137, distance: 96.2
click at [45, 137] on div "Edit Restaurant Branches Menus Sections Full Menu View Edit Menu Choice Groups …" at bounding box center [257, 117] width 515 height 371
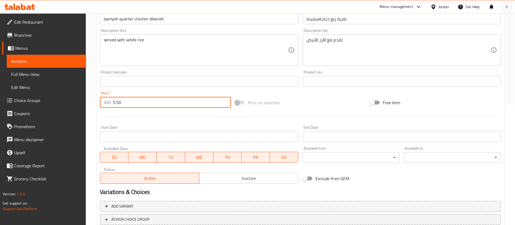
scroll to position [159, 0]
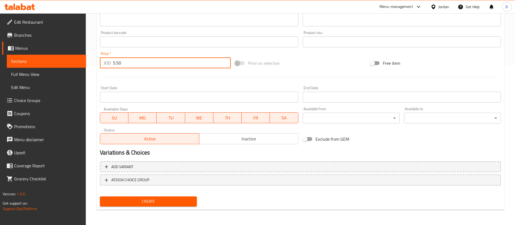
type input "5.50"
click at [156, 203] on span "Create" at bounding box center [148, 201] width 88 height 7
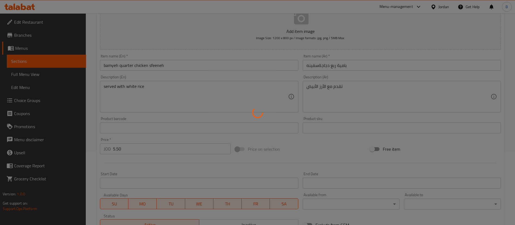
scroll to position [37, 0]
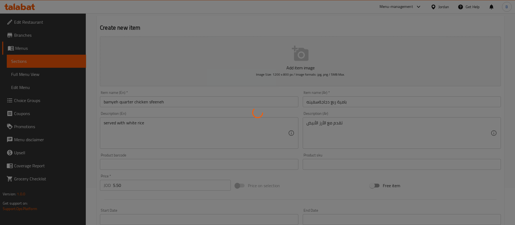
type input "0"
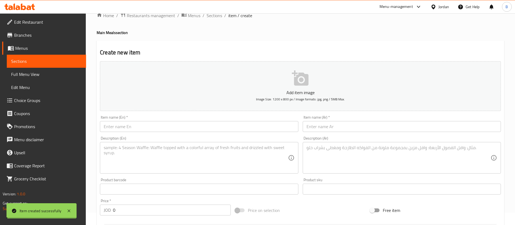
scroll to position [0, 0]
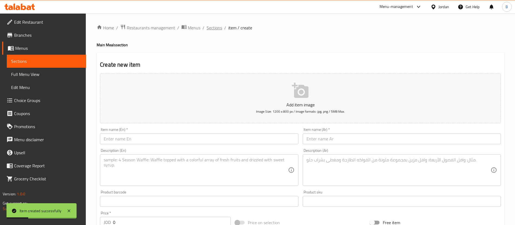
click at [215, 26] on span "Sections" at bounding box center [214, 27] width 15 height 7
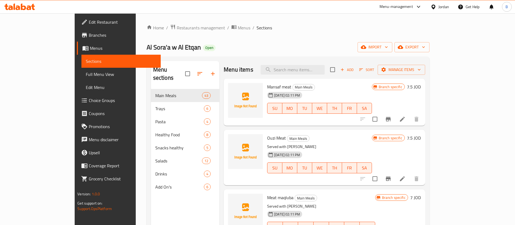
click at [355, 68] on span "Add" at bounding box center [347, 70] width 15 height 6
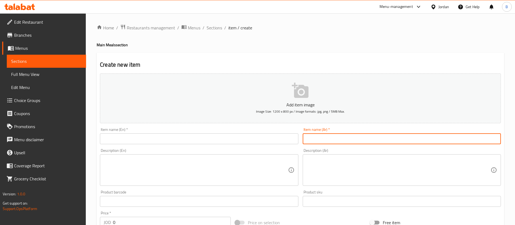
drag, startPoint x: 364, startPoint y: 136, endPoint x: 349, endPoint y: 136, distance: 14.1
click at [364, 136] on input "text" at bounding box center [402, 138] width 198 height 11
paste input "بامية ربع دجاجة فخدة"
type input "بامية ربع دجاجة فخدة"
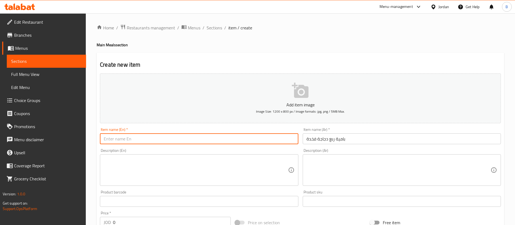
click at [271, 139] on input "text" at bounding box center [199, 138] width 198 height 11
type input "bamyeh quarter chicken thigh"
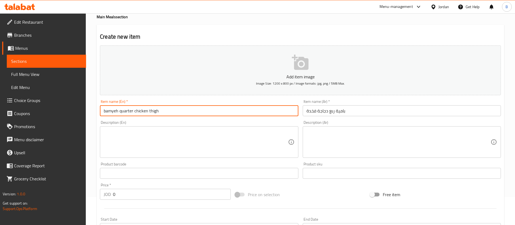
scroll to position [41, 0]
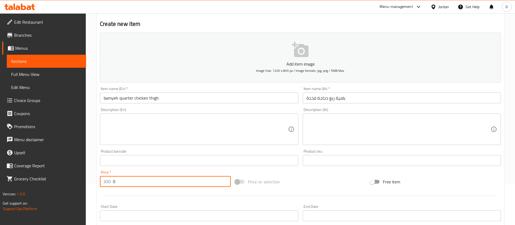
drag, startPoint x: 145, startPoint y: 181, endPoint x: 56, endPoint y: 182, distance: 88.9
click at [56, 182] on div "Edit Restaurant Branches Menus Sections Full Menu View Edit Menu Choice Groups …" at bounding box center [257, 158] width 515 height 371
type input "5.25"
click at [217, 137] on textarea at bounding box center [196, 129] width 184 height 26
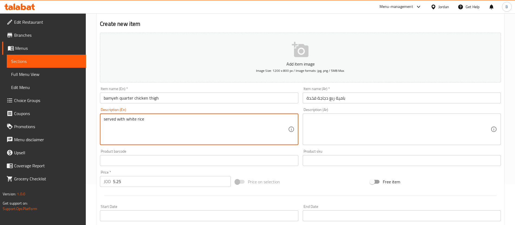
type textarea "served with white rice"
click at [351, 129] on textarea at bounding box center [399, 129] width 184 height 26
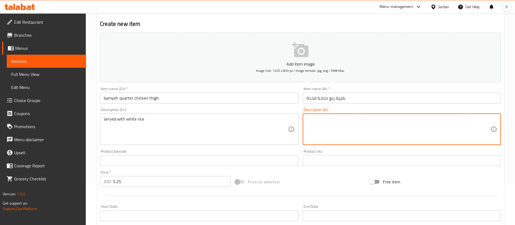
paste textarea "تقدم مع الأرز الأبيض"
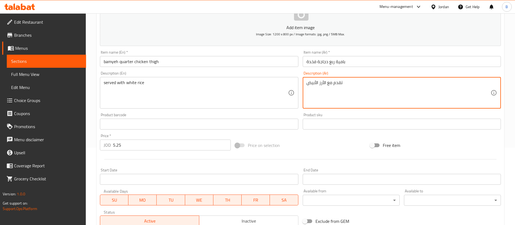
scroll to position [159, 0]
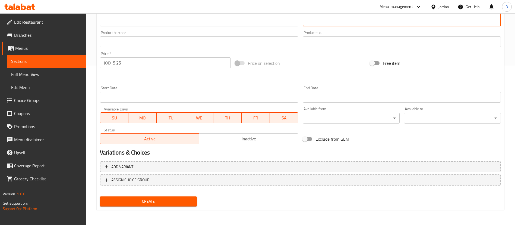
type textarea "تقدم مع الأرز الأبيض"
click at [159, 204] on span "Create" at bounding box center [148, 201] width 88 height 7
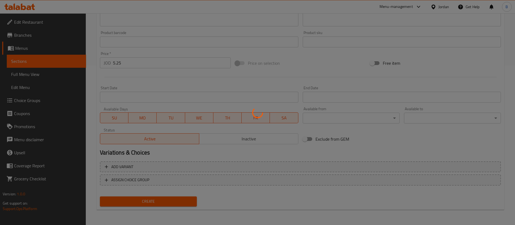
type input "0"
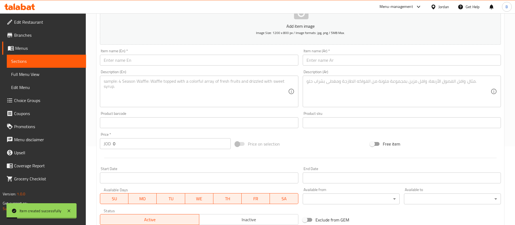
scroll to position [78, 0]
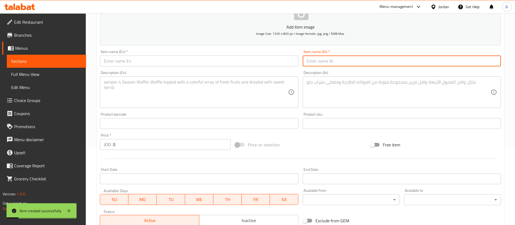
click at [332, 63] on input "text" at bounding box center [402, 60] width 198 height 11
paste input "صيادية سمك فليفه"
type input "صيادية سمك فليفه"
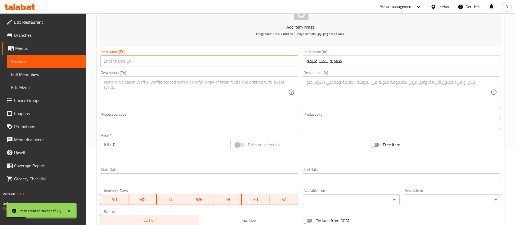
click at [279, 60] on input "text" at bounding box center [199, 60] width 198 height 11
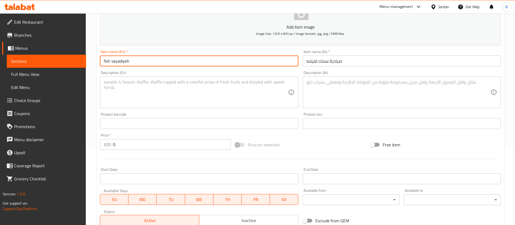
drag, startPoint x: 111, startPoint y: 63, endPoint x: 117, endPoint y: 64, distance: 6.0
click at [111, 63] on input "fish sayadiyeh" at bounding box center [199, 60] width 198 height 11
type input "fish fillet sayadiyeh"
click at [345, 96] on textarea at bounding box center [399, 92] width 184 height 26
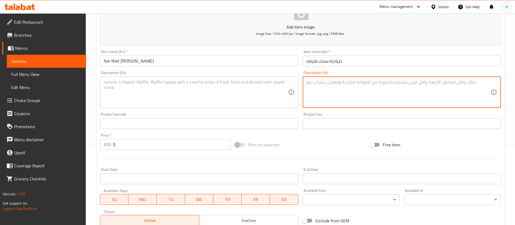
paste textarea "6.00تقدم مع الأرز وليمون"
click at [314, 82] on textarea "6.00تقدم مع الأرز وليمون" at bounding box center [399, 92] width 184 height 26
drag, startPoint x: 315, startPoint y: 82, endPoint x: 303, endPoint y: 82, distance: 11.7
click at [303, 82] on div "6.00تقدم مع الأرز وليمون Description (Ar)" at bounding box center [402, 92] width 198 height 32
type textarea "تقدم مع الأرز وليمون"
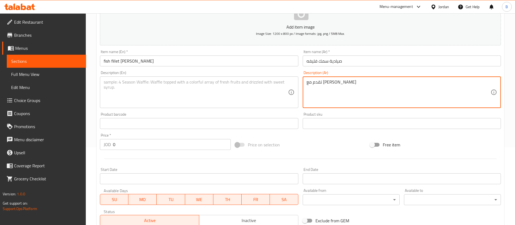
click at [267, 90] on textarea at bounding box center [196, 92] width 184 height 26
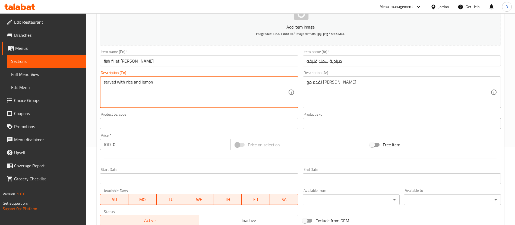
type textarea "served with rice and lemon"
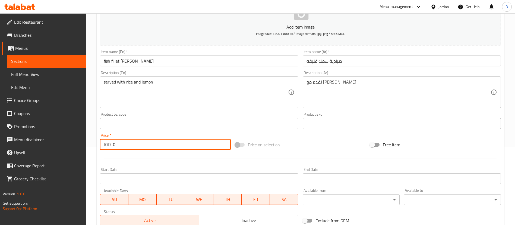
drag, startPoint x: 128, startPoint y: 148, endPoint x: 47, endPoint y: 148, distance: 80.7
click at [54, 148] on div "Edit Restaurant Branches Menus Sections Full Menu View Edit Menu Choice Groups …" at bounding box center [257, 121] width 515 height 371
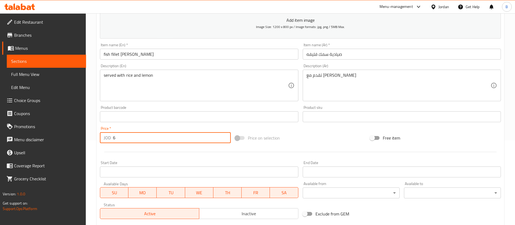
scroll to position [159, 0]
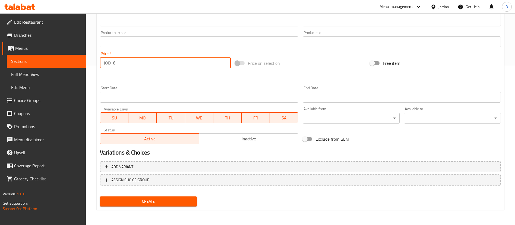
type input "6"
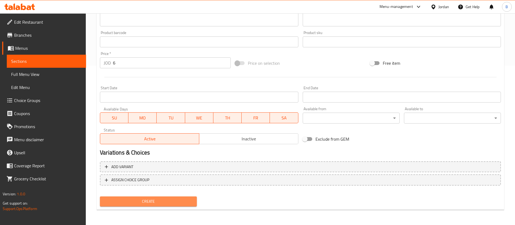
click at [168, 205] on button "Create" at bounding box center [148, 201] width 97 height 10
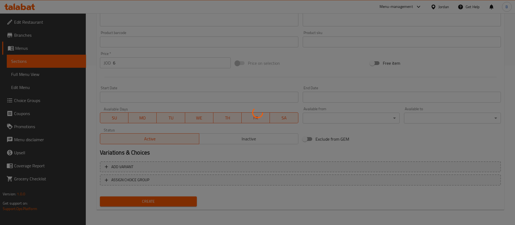
type input "0"
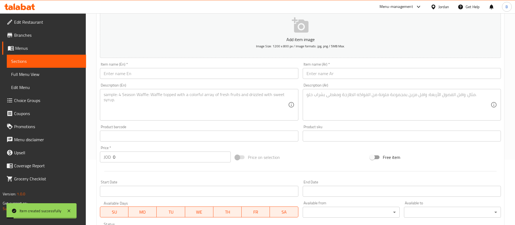
scroll to position [0, 0]
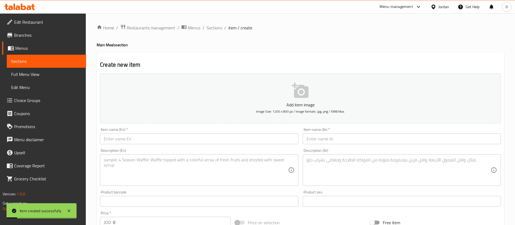
click at [358, 135] on input "text" at bounding box center [402, 138] width 198 height 11
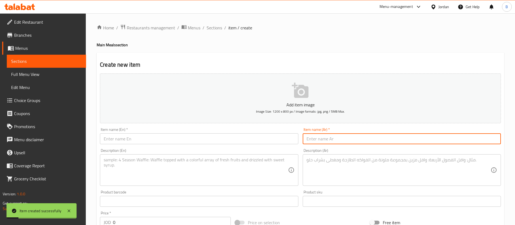
paste input "فريكة ربع دجاجة فخدة"
type input "فريكة ربع دجاجة فخدة"
click at [274, 141] on input "text" at bounding box center [199, 138] width 198 height 11
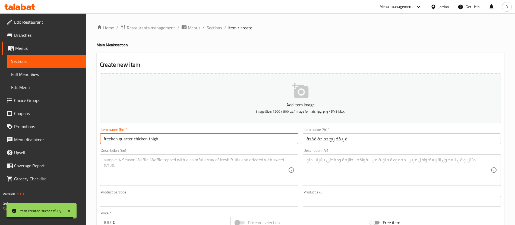
type input "freekeh quarter chicken thigh"
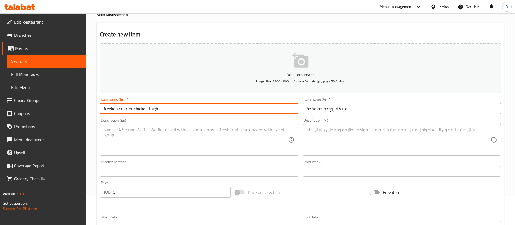
scroll to position [41, 0]
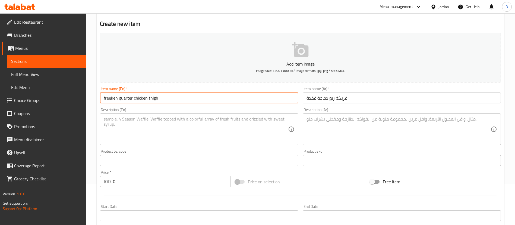
drag, startPoint x: 58, startPoint y: 176, endPoint x: 43, endPoint y: 173, distance: 15.9
click at [52, 175] on div "Edit Restaurant Branches Menus Sections Full Menu View Edit Menu Choice Groups …" at bounding box center [257, 158] width 515 height 371
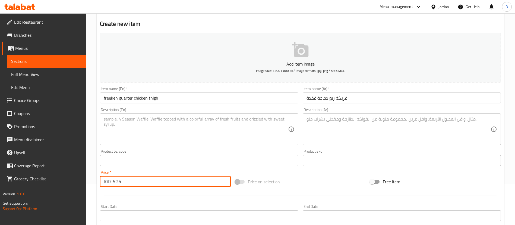
type input "5.25"
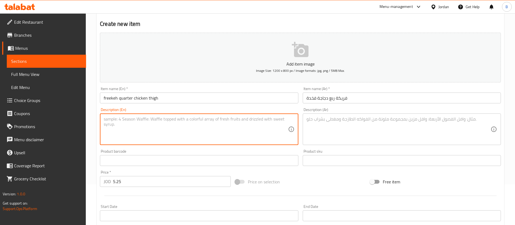
click at [168, 132] on textarea at bounding box center [196, 129] width 184 height 26
type textarea "served with yoghurt"
click at [365, 129] on textarea at bounding box center [399, 129] width 184 height 26
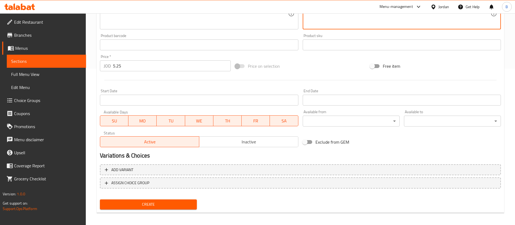
scroll to position [159, 0]
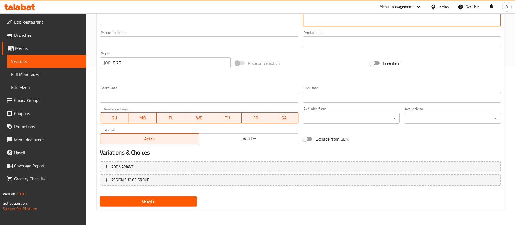
type textarea "تقدم مع اللبن"
click at [177, 201] on span "Create" at bounding box center [148, 201] width 88 height 7
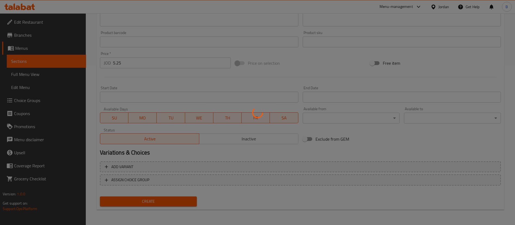
type input "0"
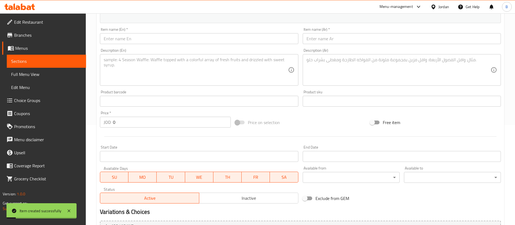
scroll to position [37, 0]
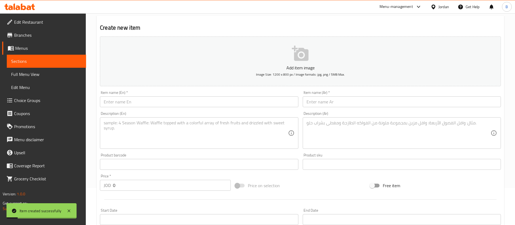
click at [330, 102] on input "text" at bounding box center [402, 101] width 198 height 11
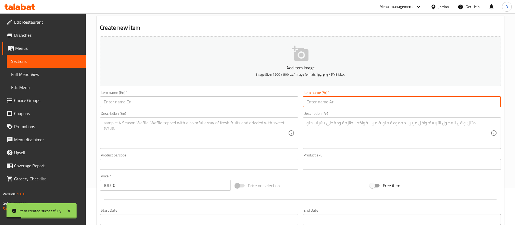
paste input "فريكة ربع دجاجه سفينة"
type input "فريكة ربع دجاجه سفينة"
click at [274, 102] on input "text" at bounding box center [199, 101] width 198 height 11
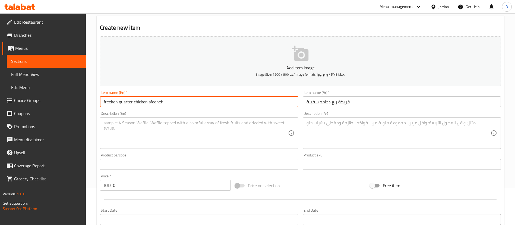
type input "freekeh quarter chicken sfeeneh"
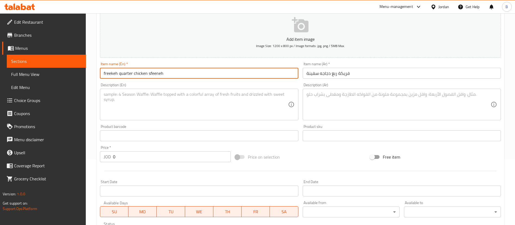
scroll to position [78, 0]
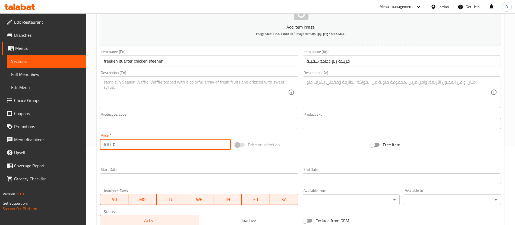
drag, startPoint x: 126, startPoint y: 144, endPoint x: 77, endPoint y: 144, distance: 48.9
click at [84, 144] on div "Edit Restaurant Branches Menus Sections Full Menu View Edit Menu Choice Groups …" at bounding box center [257, 121] width 515 height 371
type input "5.50"
click at [169, 94] on textarea at bounding box center [196, 92] width 184 height 26
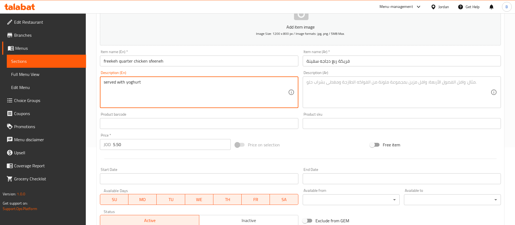
type textarea "served with yoghurt"
drag, startPoint x: 373, startPoint y: 77, endPoint x: 369, endPoint y: 81, distance: 5.0
click at [373, 77] on div "Description (Ar)" at bounding box center [402, 92] width 198 height 32
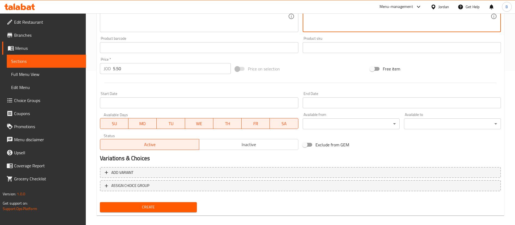
scroll to position [159, 0]
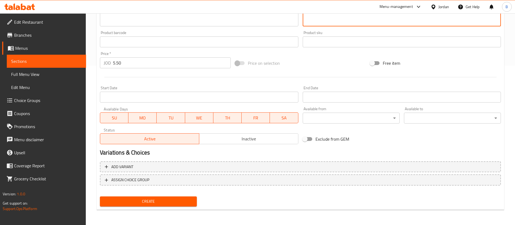
type textarea "تقدم مع اللبن"
click at [156, 204] on span "Create" at bounding box center [148, 201] width 88 height 7
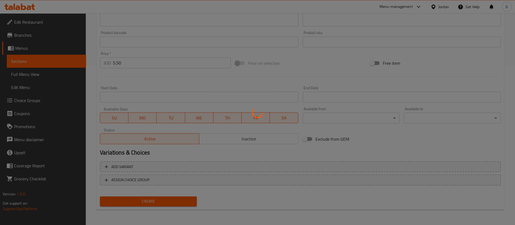
type input "0"
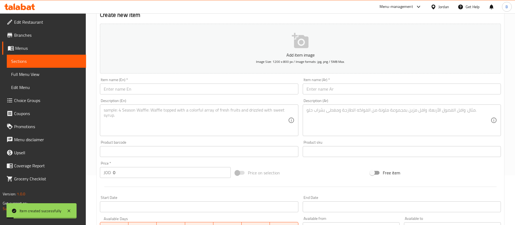
scroll to position [37, 0]
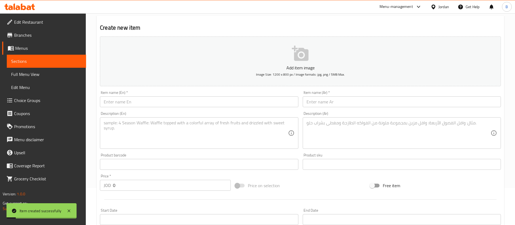
click at [354, 103] on input "text" at bounding box center [402, 101] width 198 height 11
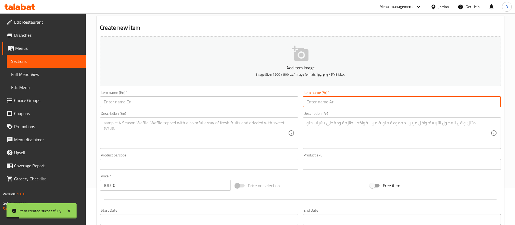
paste input "خضار مشكله ربع دجاجة سفينه"
type input "خضار مشكله ربع دجاجة سفينه"
click at [287, 101] on input "text" at bounding box center [199, 101] width 198 height 11
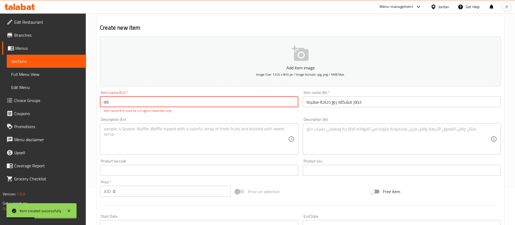
type input "ة"
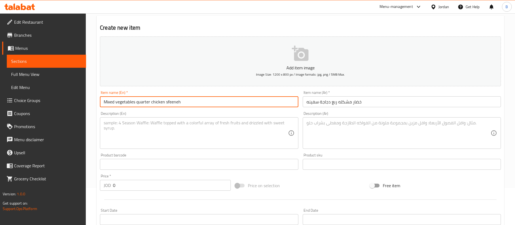
type input "Mixed vegetables quarter chicken sfeeneh"
click at [348, 133] on textarea at bounding box center [399, 133] width 184 height 26
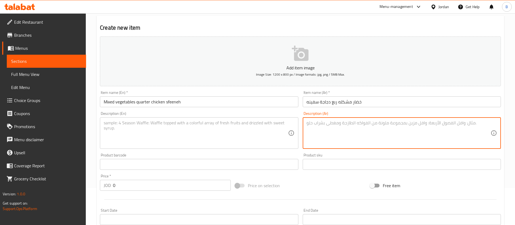
paste textarea "تقدم مع الأر"
click at [327, 122] on textarea "تقدم مع الأر" at bounding box center [399, 133] width 184 height 26
type textarea "تقدم مع الأرز"
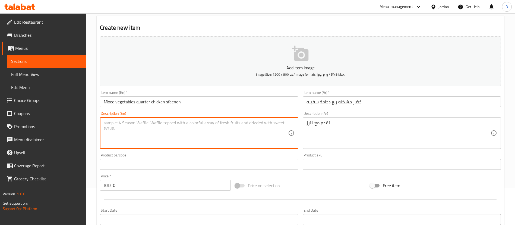
click at [259, 129] on textarea at bounding box center [196, 133] width 184 height 26
type textarea "served with rice"
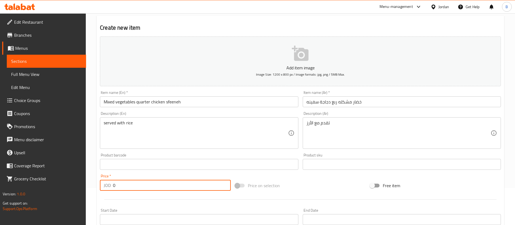
drag, startPoint x: 136, startPoint y: 187, endPoint x: 55, endPoint y: 180, distance: 81.3
click at [60, 179] on div "Edit Restaurant Branches Menus Sections Full Menu View Edit Menu Choice Groups …" at bounding box center [257, 161] width 515 height 371
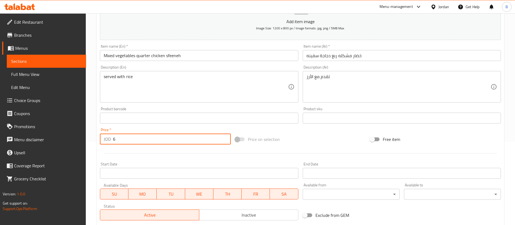
scroll to position [159, 0]
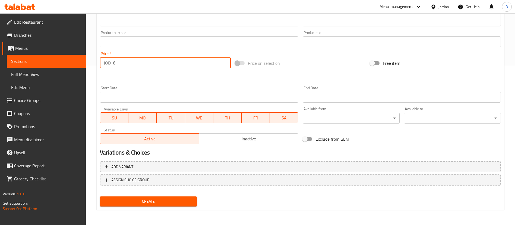
type input "6"
drag, startPoint x: 145, startPoint y: 199, endPoint x: 208, endPoint y: 210, distance: 64.2
click at [145, 199] on span "Create" at bounding box center [148, 201] width 88 height 7
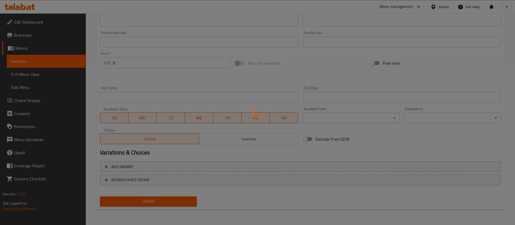
type input "0"
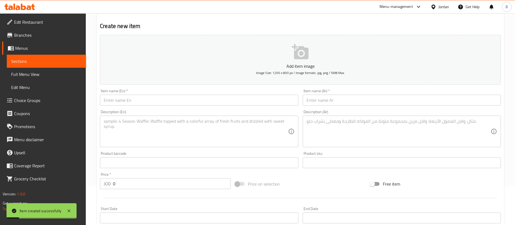
scroll to position [37, 0]
click at [351, 97] on input "text" at bounding box center [402, 101] width 198 height 11
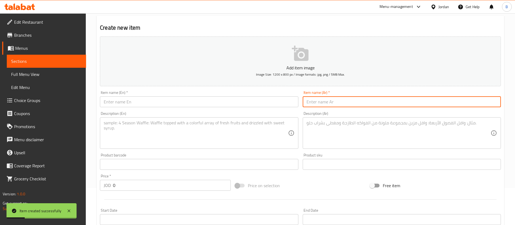
paste input "خضار مشكله ربع دجاجة فخدة"
type input "خضار مشكله ربع دجاجة فخدة"
click at [285, 101] on input "text" at bounding box center [199, 101] width 198 height 11
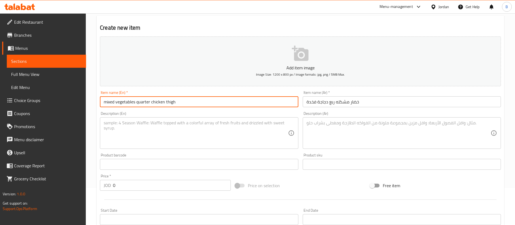
type input "mixed vegetables quarter chicken thigh"
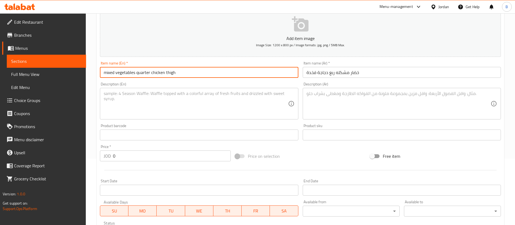
scroll to position [78, 0]
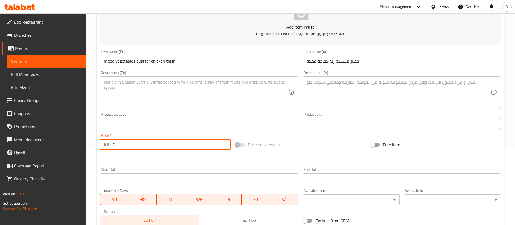
drag, startPoint x: 110, startPoint y: 146, endPoint x: 2, endPoint y: 142, distance: 108.2
click at [29, 145] on div "Edit Restaurant Branches Menus Sections Full Menu View Edit Menu Choice Groups …" at bounding box center [257, 121] width 515 height 371
type input "5.50"
click at [162, 95] on textarea at bounding box center [196, 92] width 184 height 26
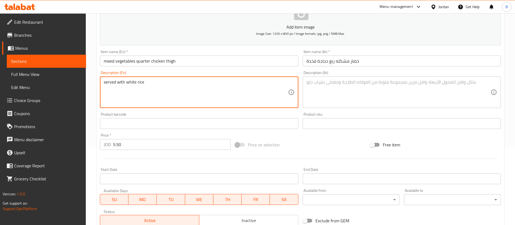
type textarea "served with white rice"
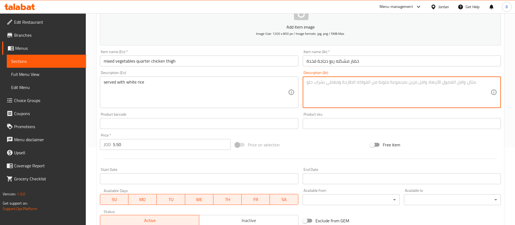
click at [353, 94] on textarea at bounding box center [399, 92] width 184 height 26
paste textarea "مع الارز الأبيض"
click at [307, 81] on textarea "مع الارز الأبيض" at bounding box center [399, 92] width 184 height 26
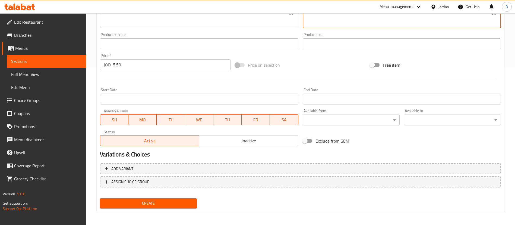
scroll to position [159, 0]
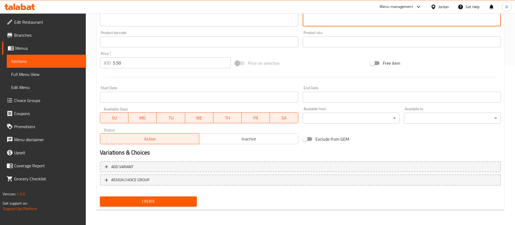
type textarea "تقدم مع الارز الأبيض"
click at [165, 205] on button "Create" at bounding box center [148, 201] width 97 height 10
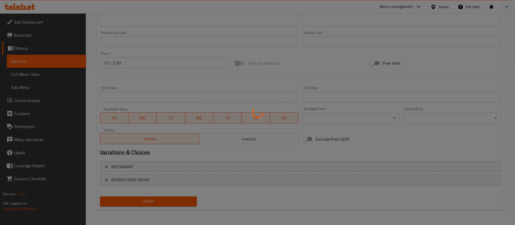
type input "0"
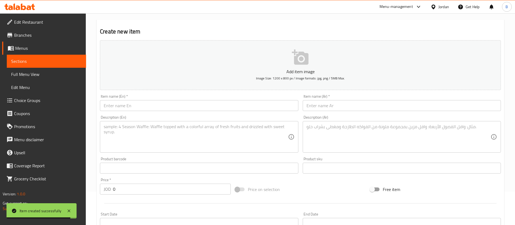
scroll to position [0, 0]
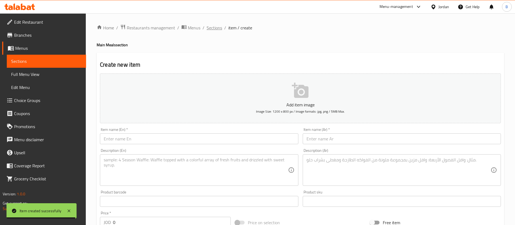
click at [216, 27] on span "Sections" at bounding box center [214, 27] width 15 height 7
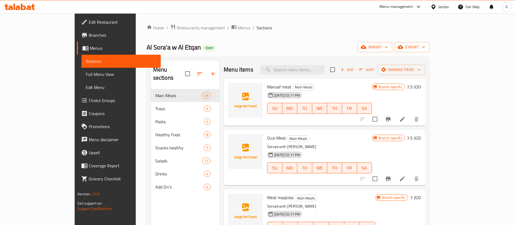
click at [30, 6] on icon at bounding box center [29, 7] width 5 height 5
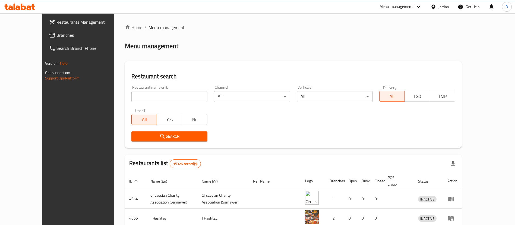
click at [149, 97] on input "search" at bounding box center [170, 96] width 76 height 11
paste input "15054"
type input "15054"
click button "Search" at bounding box center [170, 136] width 76 height 10
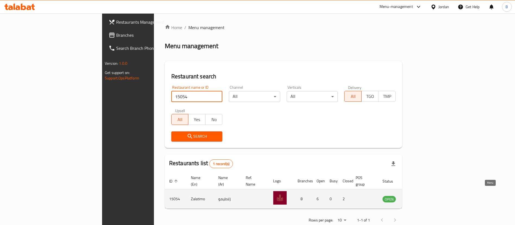
click at [418, 197] on icon "enhanced table" at bounding box center [415, 199] width 6 height 5
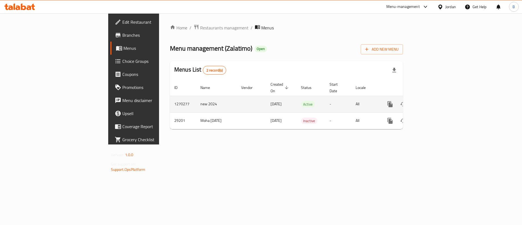
click at [436, 103] on div "enhanced table" at bounding box center [409, 104] width 52 height 13
click at [436, 101] on link "enhanced table" at bounding box center [429, 104] width 13 height 13
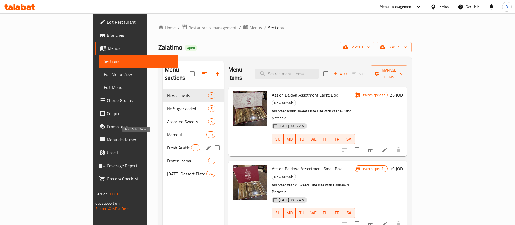
click at [167, 144] on span "Fresh Arabic Sweets" at bounding box center [179, 147] width 24 height 7
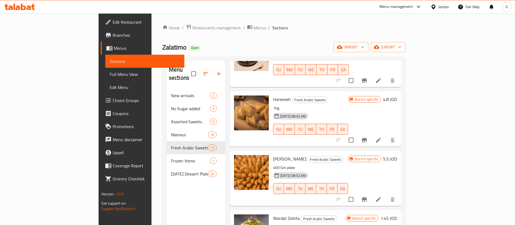
scroll to position [536, 0]
click at [386, 194] on li at bounding box center [378, 199] width 15 height 10
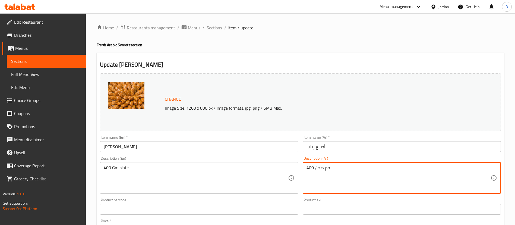
drag, startPoint x: 346, startPoint y: 168, endPoint x: 208, endPoint y: 154, distance: 139.3
paste textarea "٧٠٠ غرام"
type textarea "٧٠٠ غرام"
drag, startPoint x: 150, startPoint y: 167, endPoint x: 24, endPoint y: 167, distance: 126.1
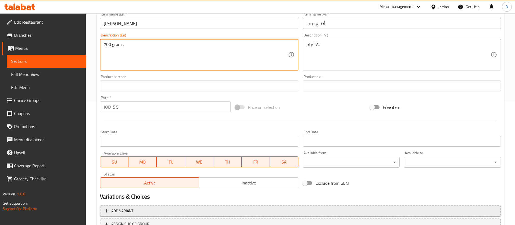
scroll to position [167, 0]
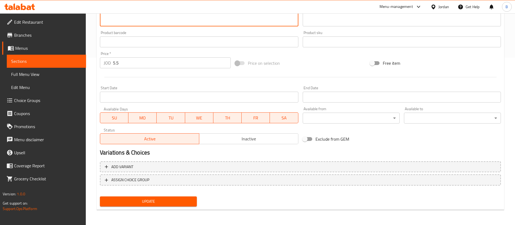
type textarea "700 grams"
click at [183, 200] on span "Update" at bounding box center [148, 201] width 88 height 7
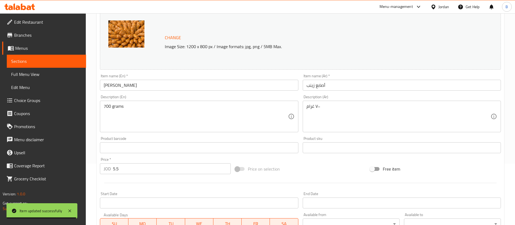
scroll to position [0, 0]
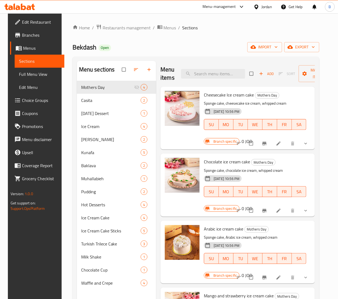
drag, startPoint x: 295, startPoint y: 6, endPoint x: 101, endPoint y: 43, distance: 198.1
click at [96, 43] on h2 "Bekdash Open" at bounding box center [92, 47] width 39 height 9
click at [27, 10] on icon at bounding box center [29, 7] width 5 height 5
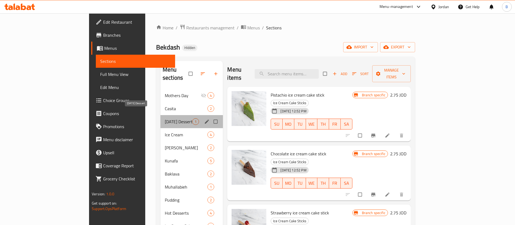
click at [165, 118] on span "[DATE] Dessert" at bounding box center [178, 121] width 27 height 7
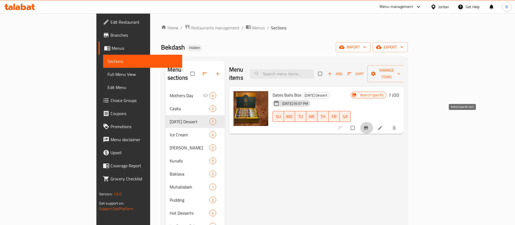
click at [369, 125] on icon "Branch-specific-item" at bounding box center [366, 127] width 5 height 5
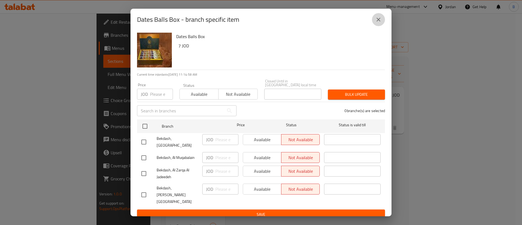
click at [381, 23] on icon "close" at bounding box center [378, 19] width 7 height 7
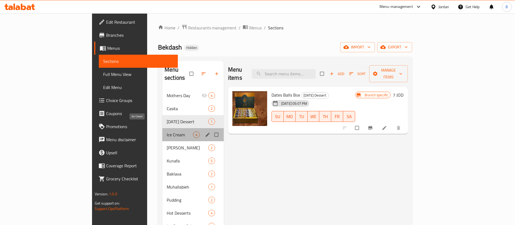
click at [167, 131] on span "Ice Cream" at bounding box center [180, 134] width 26 height 7
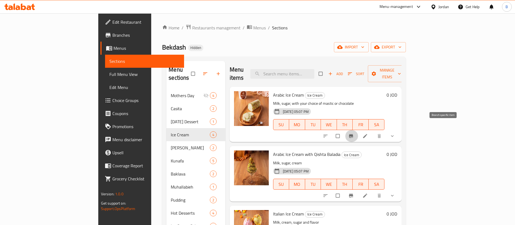
click at [354, 134] on icon "Branch-specific-item" at bounding box center [351, 136] width 4 height 4
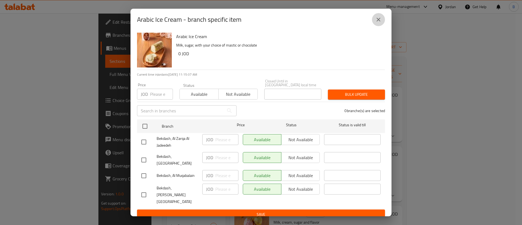
click at [379, 21] on icon "close" at bounding box center [378, 20] width 4 height 4
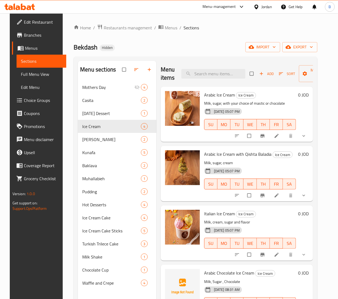
click at [25, 8] on icon at bounding box center [23, 7] width 5 height 7
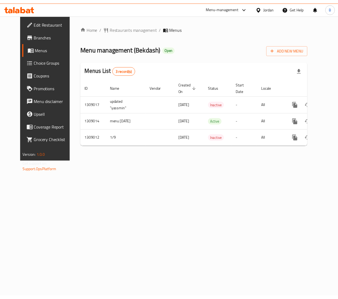
scroll to position [0, 2]
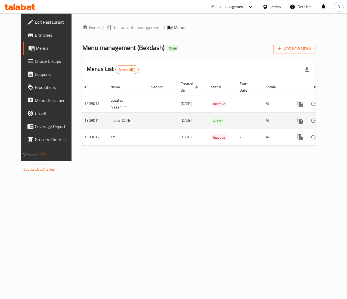
click at [336, 121] on icon "enhanced table" at bounding box center [339, 120] width 7 height 7
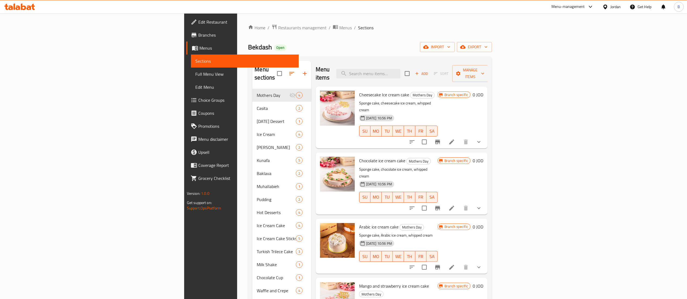
drag, startPoint x: 363, startPoint y: 35, endPoint x: 372, endPoint y: 40, distance: 10.5
click at [346, 36] on div "Home / Restaurants management / Menus / Sections Bekdash Open import export Men…" at bounding box center [370, 194] width 244 height 340
click at [19, 4] on icon at bounding box center [19, 7] width 31 height 7
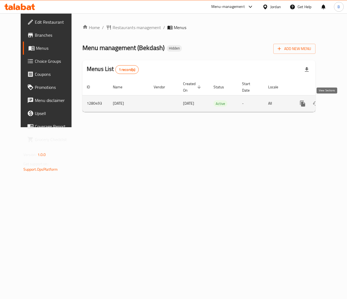
click at [338, 106] on icon "enhanced table" at bounding box center [341, 103] width 7 height 7
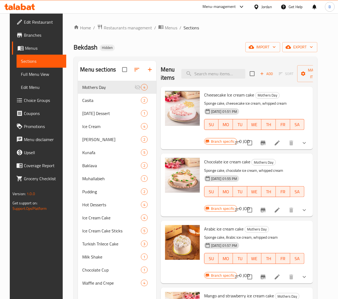
click at [181, 55] on div "Home / Restaurants management / Menus / Sections Bekdash Hidden import export M…" at bounding box center [196, 194] width 244 height 340
click at [279, 141] on icon at bounding box center [277, 143] width 7 height 7
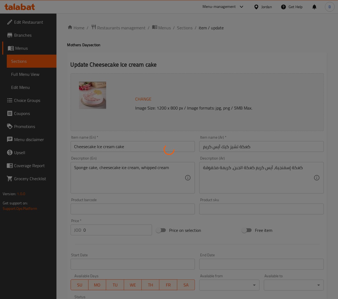
type input "إختيارك من الحجم:"
type input "1"
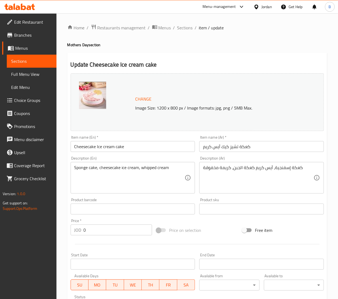
scroll to position [102, 0]
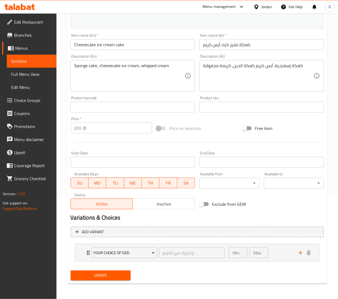
click at [83, 139] on div at bounding box center [197, 142] width 258 height 13
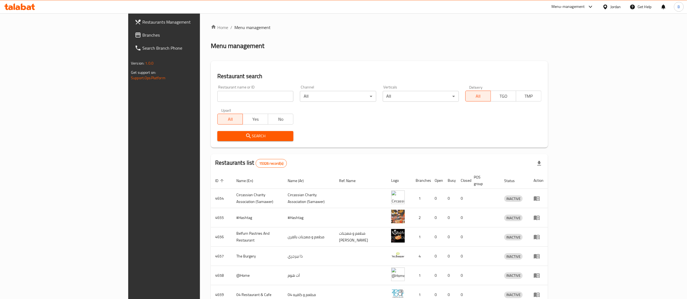
click at [142, 35] on span "Branches" at bounding box center [190, 35] width 96 height 7
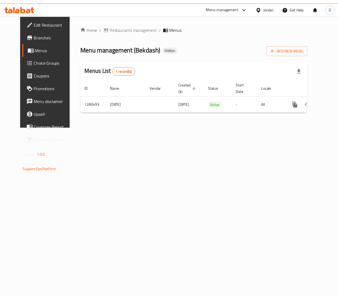
scroll to position [0, 2]
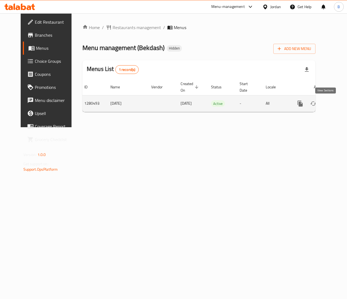
click at [336, 104] on icon "enhanced table" at bounding box center [339, 103] width 7 height 7
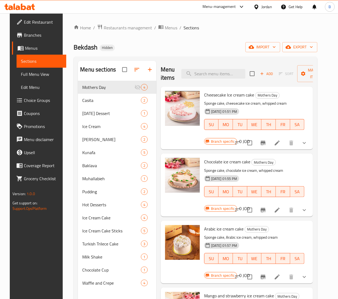
click at [307, 142] on icon "show more" at bounding box center [304, 143] width 7 height 7
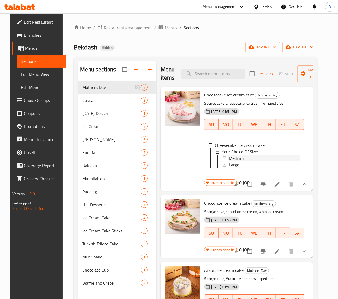
click at [239, 155] on span "Medium" at bounding box center [236, 158] width 15 height 7
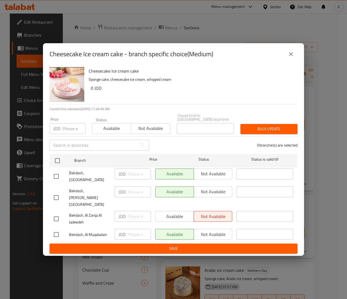
click at [292, 57] on icon "close" at bounding box center [290, 54] width 7 height 7
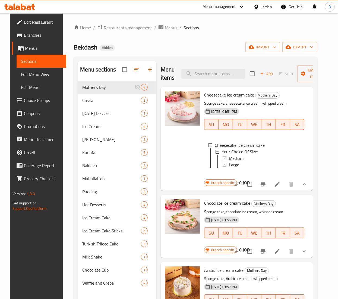
click at [279, 199] on div "Menu items Add Sort Manage items Cheesecake Ice cream cake Mothers Day Sponge c…" at bounding box center [235, 210] width 157 height 299
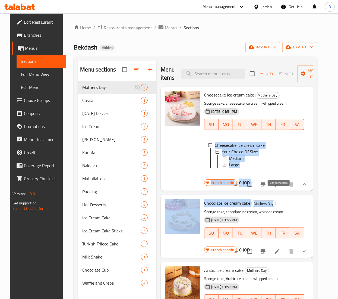
click at [277, 187] on icon at bounding box center [277, 184] width 7 height 7
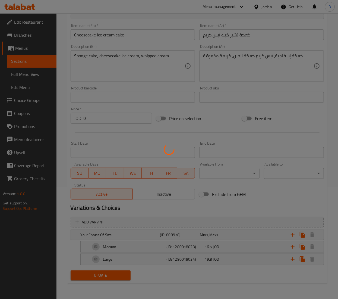
scroll to position [102, 0]
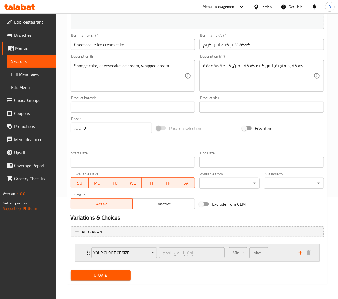
click at [82, 254] on div "Your Choice Of Size: إختيارك من الحجم: ​ Min: 1 ​ Max: 1 ​" at bounding box center [197, 252] width 244 height 17
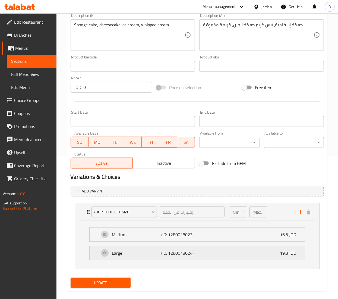
scroll to position [151, 0]
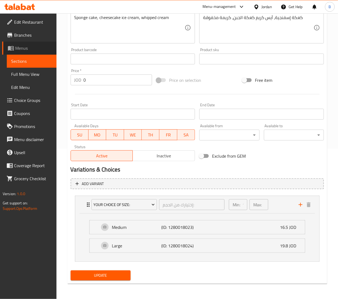
click at [24, 45] on span "Menus" at bounding box center [33, 48] width 37 height 7
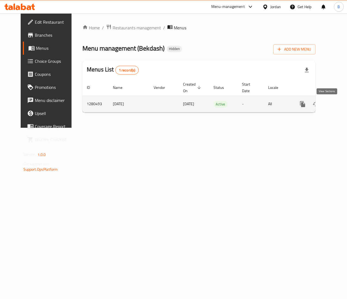
click at [335, 110] on link "enhanced table" at bounding box center [341, 104] width 13 height 13
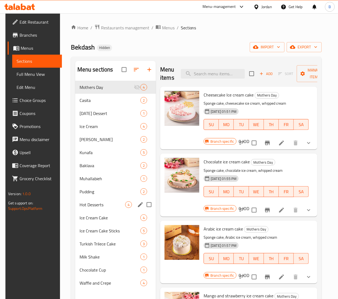
scroll to position [76, 0]
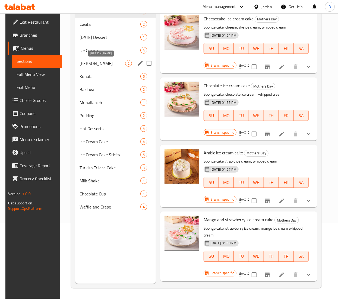
click at [95, 61] on span "[PERSON_NAME]" at bounding box center [103, 63] width 46 height 7
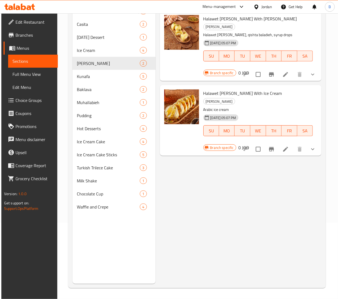
click at [310, 71] on button "show more" at bounding box center [313, 74] width 13 height 13
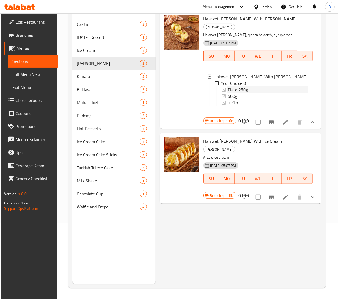
click at [240, 93] on span "Plate 250g" at bounding box center [238, 89] width 20 height 7
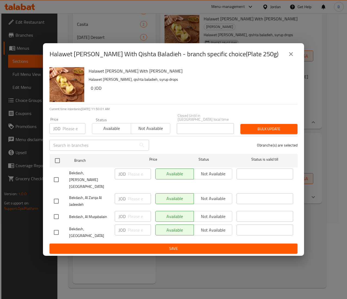
click at [290, 57] on icon "close" at bounding box center [290, 54] width 7 height 7
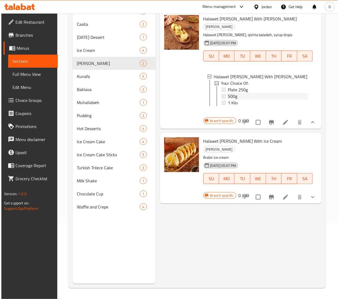
click at [231, 99] on span "500g" at bounding box center [233, 96] width 10 height 7
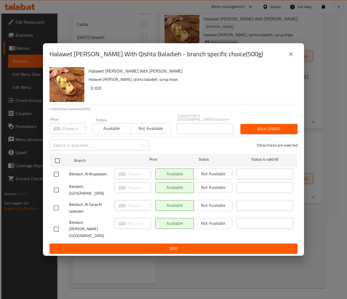
click at [287, 65] on div "Halawet Al Jabin With Qishta Baladieh - branch specific choice(500g)" at bounding box center [173, 54] width 261 height 22
click at [287, 57] on icon "close" at bounding box center [290, 54] width 7 height 7
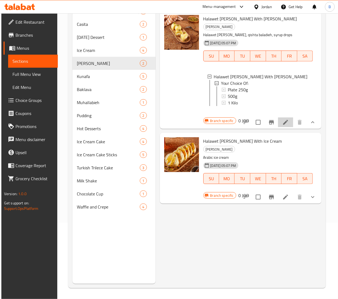
click at [289, 126] on icon at bounding box center [286, 122] width 7 height 7
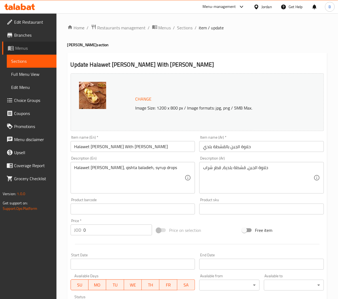
click at [31, 48] on span "Menus" at bounding box center [33, 48] width 37 height 7
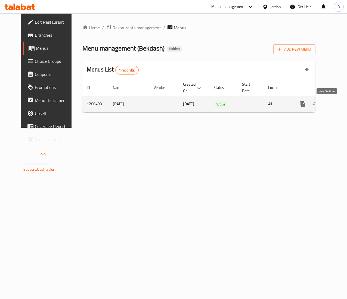
click at [338, 103] on icon "enhanced table" at bounding box center [341, 104] width 7 height 7
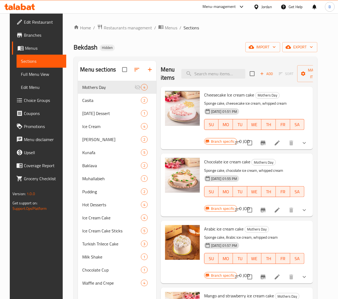
click at [34, 34] on span "Branches" at bounding box center [43, 35] width 38 height 7
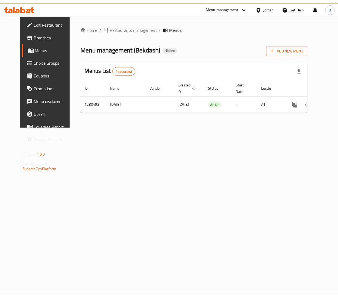
scroll to position [0, 2]
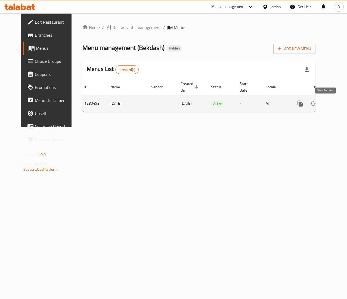
click at [333, 101] on link "enhanced table" at bounding box center [339, 103] width 13 height 13
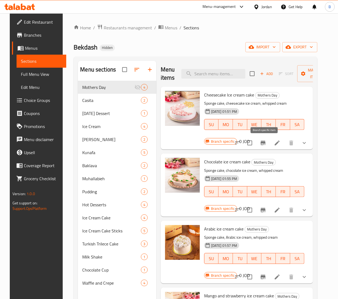
click at [263, 142] on icon "Branch-specific-item" at bounding box center [263, 143] width 5 height 4
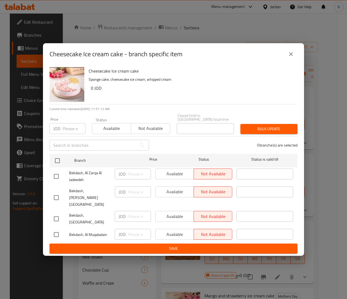
click at [298, 65] on div "Cheesecake Ice cream cake - branch specific item" at bounding box center [173, 54] width 261 height 22
click at [293, 57] on icon "close" at bounding box center [290, 54] width 7 height 7
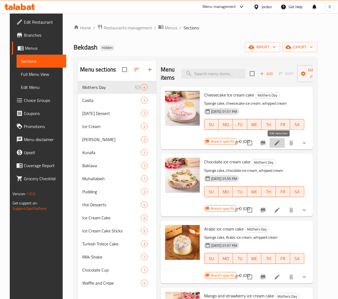
click at [281, 146] on icon at bounding box center [277, 143] width 7 height 7
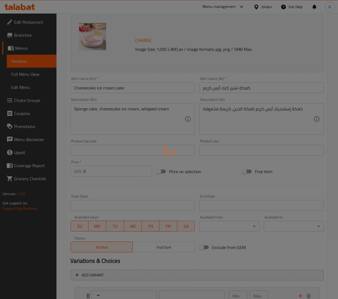
scroll to position [102, 0]
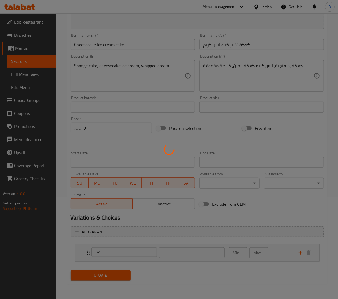
type input "إختيارك من الحجم:"
type input "1"
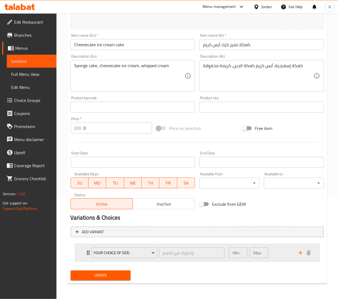
click at [280, 252] on div "Min: 1 ​ Max: 1 ​" at bounding box center [261, 252] width 70 height 17
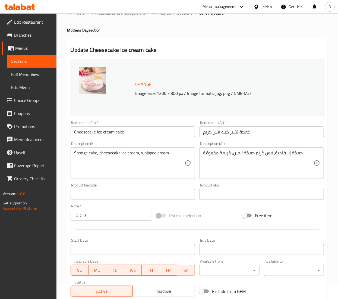
scroll to position [0, 0]
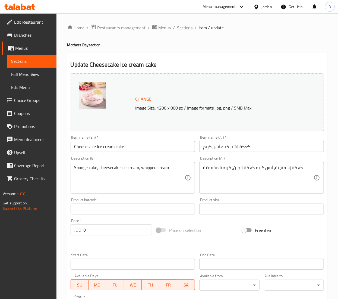
click at [182, 28] on span "Sections" at bounding box center [184, 27] width 15 height 7
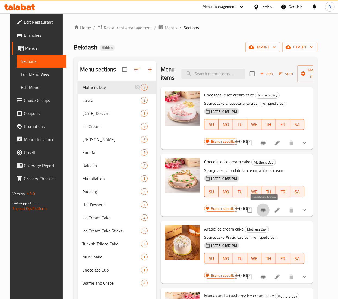
click at [266, 210] on icon "Branch-specific-item" at bounding box center [263, 210] width 5 height 4
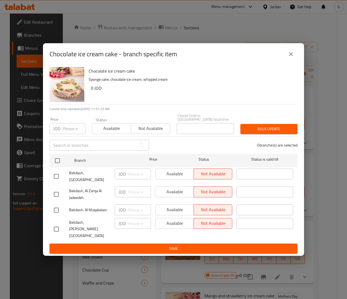
click at [291, 56] on icon "close" at bounding box center [291, 54] width 4 height 4
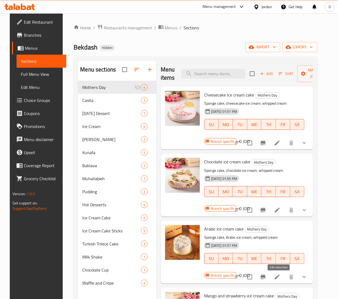
click at [281, 278] on icon at bounding box center [277, 277] width 7 height 7
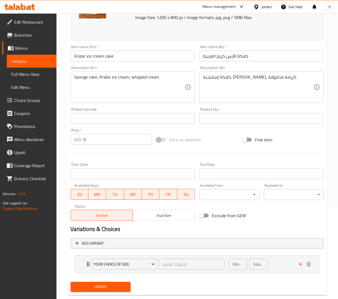
scroll to position [102, 0]
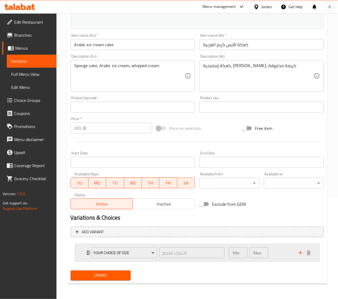
click at [281, 251] on div "Min: 1 ​ Max: 1 ​" at bounding box center [261, 252] width 70 height 17
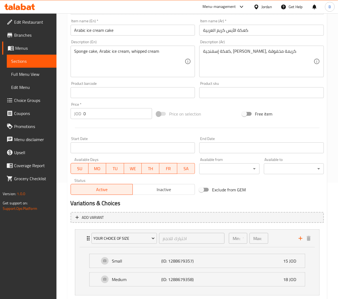
scroll to position [0, 0]
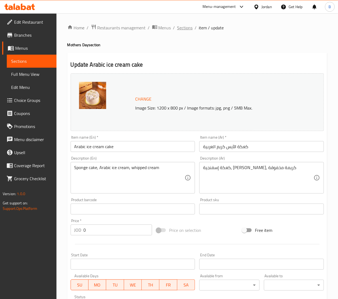
click at [181, 29] on span "Sections" at bounding box center [184, 27] width 15 height 7
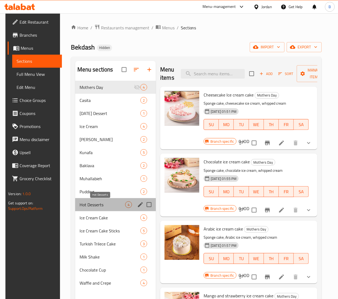
click at [105, 207] on span "Hot Desserts" at bounding box center [103, 204] width 46 height 7
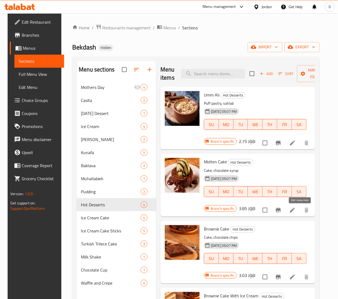
click at [296, 210] on icon at bounding box center [292, 210] width 7 height 7
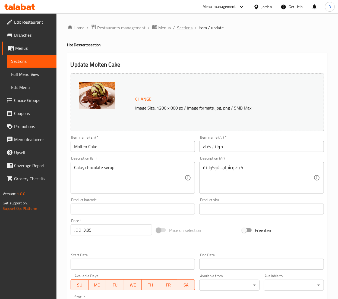
click at [182, 27] on span "Sections" at bounding box center [184, 27] width 15 height 7
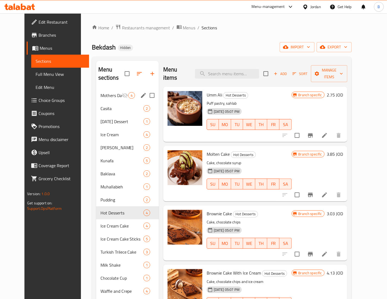
click at [101, 92] on span "Mothers Day" at bounding box center [111, 95] width 21 height 7
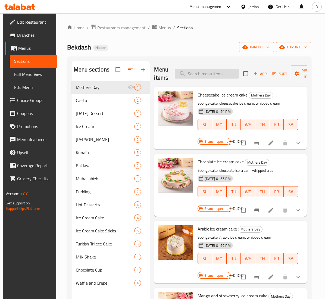
click at [205, 76] on input "search" at bounding box center [207, 74] width 64 height 10
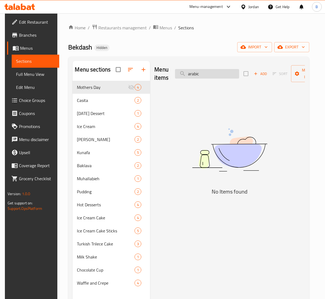
type input "arabic"
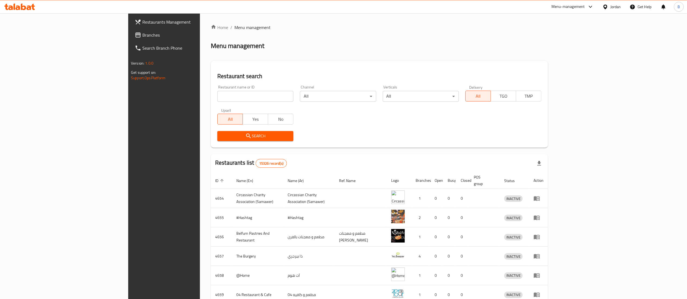
click at [217, 96] on input "search" at bounding box center [255, 96] width 76 height 11
paste input "758196"
type input "758196"
click button "Search" at bounding box center [255, 136] width 76 height 10
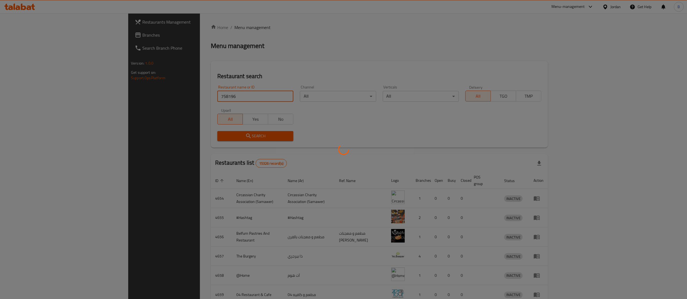
click button "Search" at bounding box center [255, 136] width 76 height 10
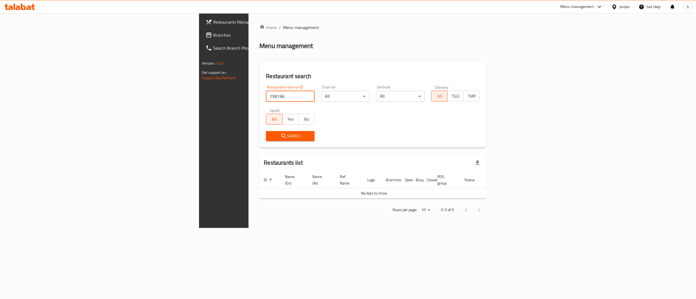
click at [213, 36] on span "Branches" at bounding box center [262, 35] width 98 height 7
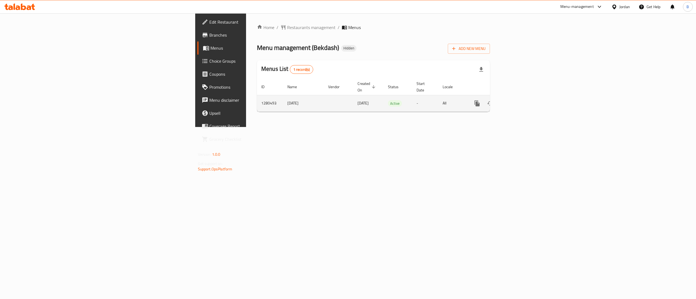
click at [519, 100] on icon "enhanced table" at bounding box center [516, 103] width 7 height 7
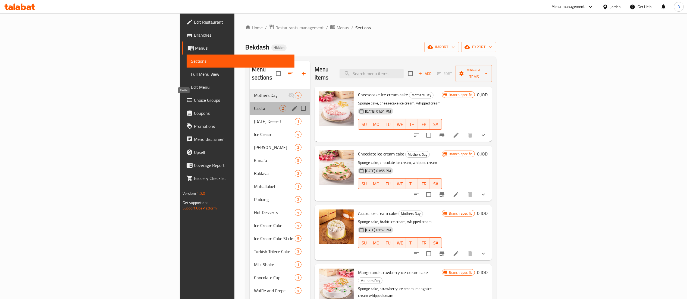
click at [254, 105] on span "Casita" at bounding box center [267, 108] width 26 height 7
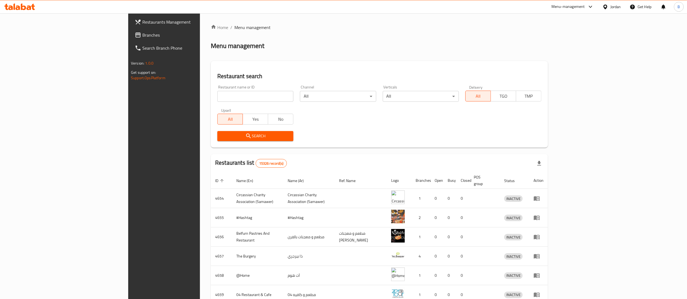
click at [217, 95] on input "search" at bounding box center [255, 96] width 76 height 11
paste input "776175"
type input "776175"
click button "Search" at bounding box center [255, 136] width 76 height 10
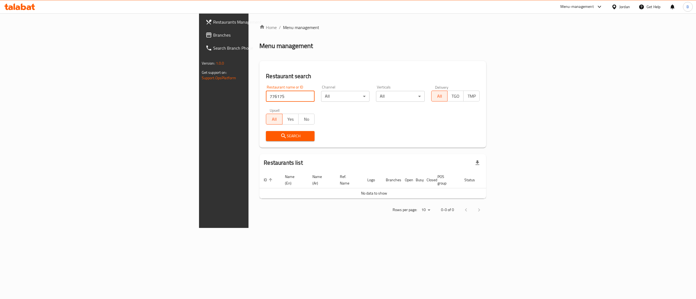
click at [213, 38] on span "Branches" at bounding box center [262, 35] width 98 height 7
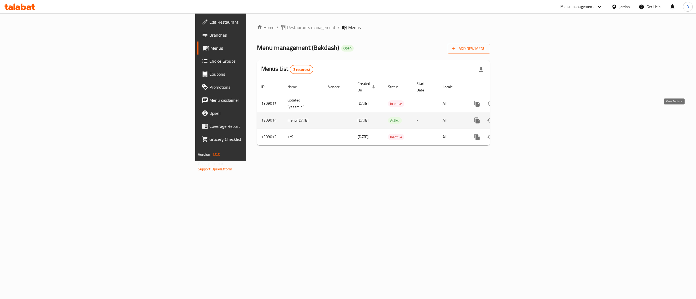
click at [523, 118] on link "enhanced table" at bounding box center [515, 120] width 13 height 13
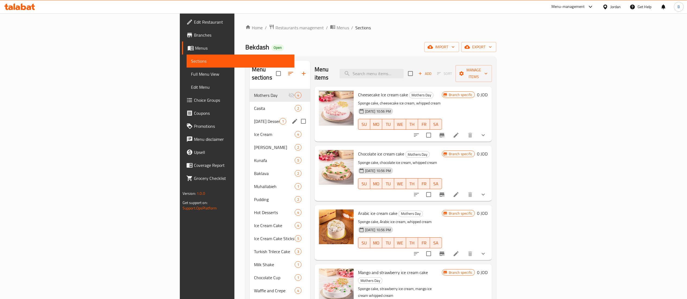
click at [254, 105] on span "Casita" at bounding box center [274, 108] width 41 height 7
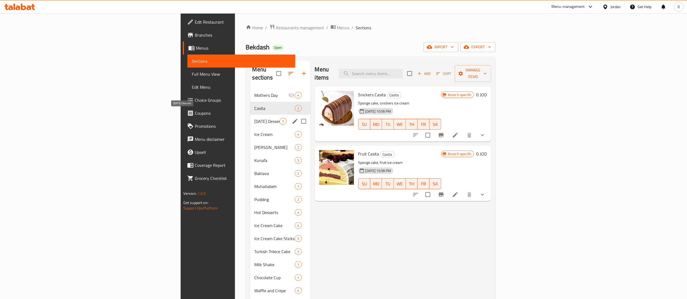
click at [255, 118] on span "[DATE] Dessert" at bounding box center [267, 121] width 25 height 7
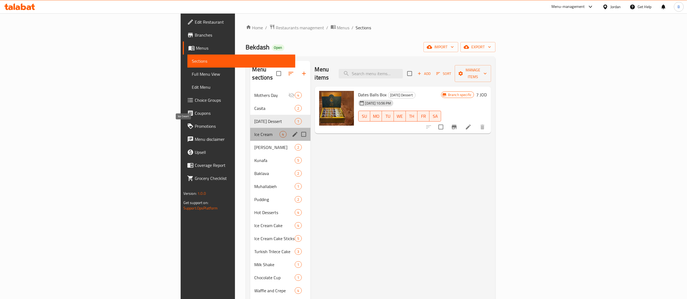
click at [255, 131] on span "Ice Cream" at bounding box center [267, 134] width 25 height 7
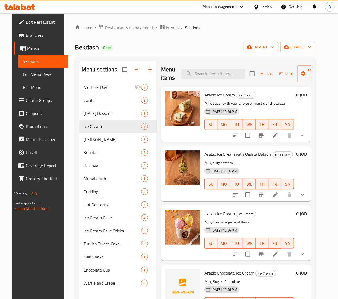
click at [35, 100] on span "Choice Groups" at bounding box center [45, 100] width 38 height 7
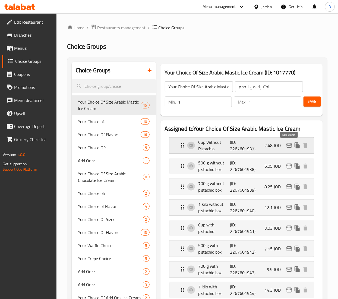
click at [289, 148] on icon "edit" at bounding box center [289, 145] width 5 height 5
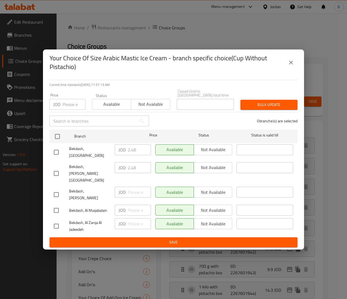
click at [56, 220] on input "checkbox" at bounding box center [56, 225] width 11 height 11
checkbox input "true"
click at [135, 218] on input "number" at bounding box center [139, 223] width 23 height 11
type input "1.65"
click at [189, 239] on span "Save" at bounding box center [173, 242] width 239 height 7
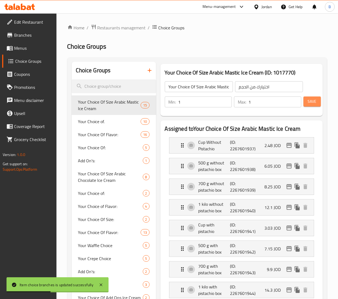
click at [314, 105] on button "Save" at bounding box center [312, 101] width 17 height 10
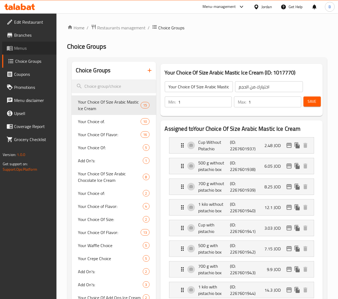
click at [40, 42] on link "Menus" at bounding box center [29, 48] width 54 height 13
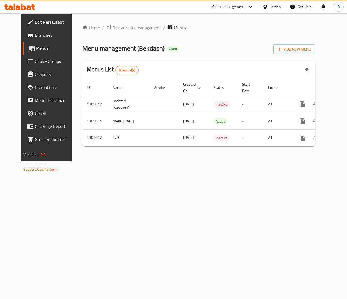
click at [35, 36] on span "Branches" at bounding box center [54, 35] width 39 height 7
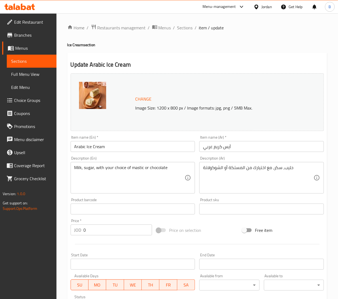
scroll to position [132, 0]
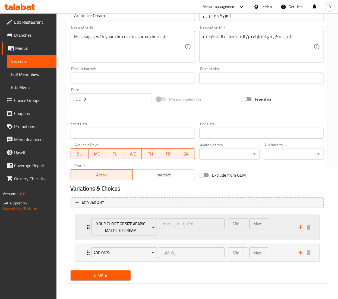
click at [89, 224] on div "Your Choice Of Size Arabic Mastic Ice Cream اختيارك من الحجم ​" at bounding box center [158, 227] width 140 height 24
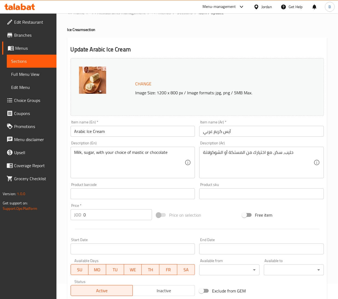
scroll to position [0, 0]
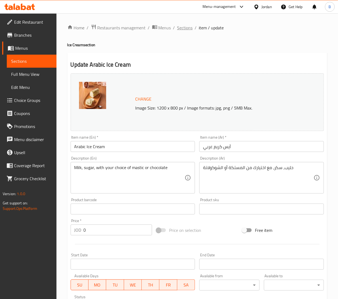
click at [177, 27] on span "Sections" at bounding box center [184, 27] width 15 height 7
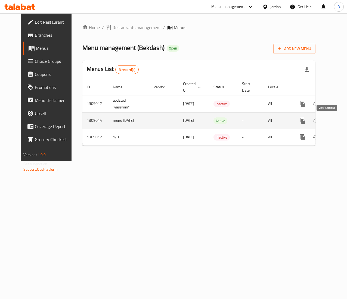
click at [338, 118] on icon "enhanced table" at bounding box center [341, 120] width 7 height 7
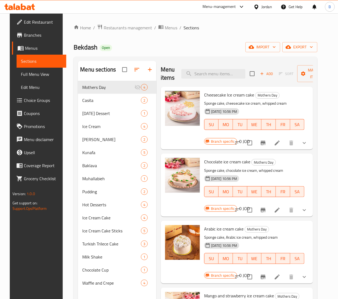
click at [42, 106] on link "Choice Groups" at bounding box center [39, 100] width 54 height 13
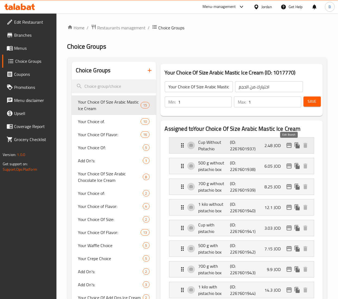
click at [291, 146] on icon "edit" at bounding box center [289, 145] width 5 height 5
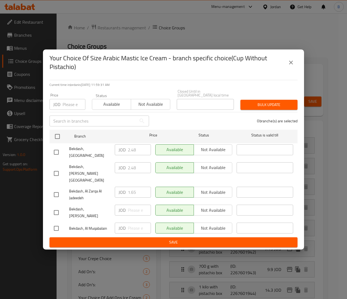
click at [53, 189] on input "checkbox" at bounding box center [56, 194] width 11 height 11
checkbox input "true"
click at [181, 239] on span "Save" at bounding box center [173, 242] width 239 height 7
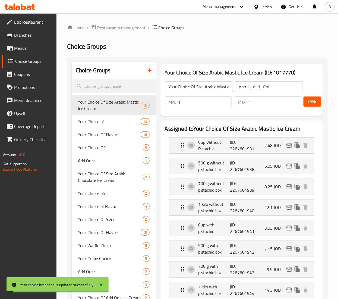
click at [314, 103] on span "Save" at bounding box center [312, 101] width 9 height 7
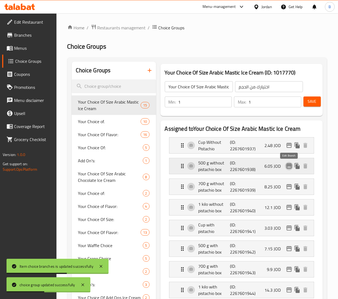
click at [291, 167] on icon "edit" at bounding box center [289, 166] width 7 height 7
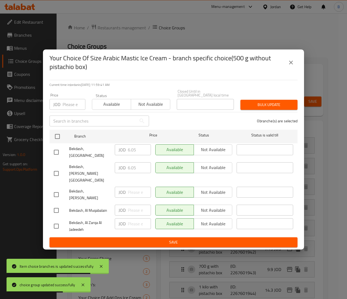
click at [54, 220] on input "checkbox" at bounding box center [56, 225] width 11 height 11
checkbox input "true"
click at [135, 218] on input "number" at bounding box center [139, 223] width 23 height 11
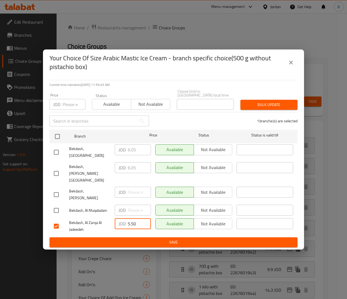
type input "5.50"
click at [239, 237] on button "Save" at bounding box center [173, 242] width 248 height 10
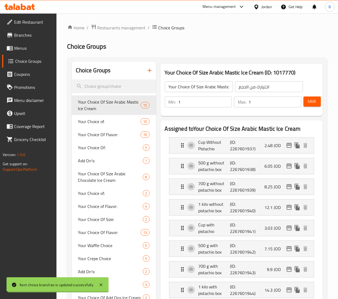
click at [310, 98] on span "Save" at bounding box center [312, 101] width 9 height 7
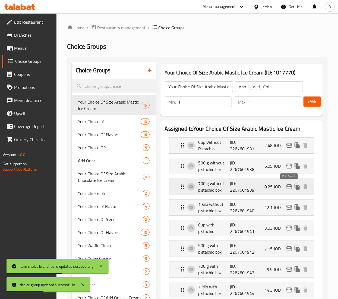
click at [291, 189] on icon "edit" at bounding box center [289, 186] width 7 height 7
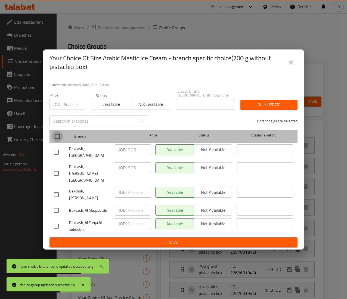
click at [58, 140] on input "checkbox" at bounding box center [57, 136] width 11 height 11
checkbox input "true"
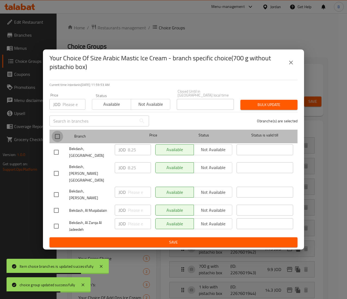
checkbox input "true"
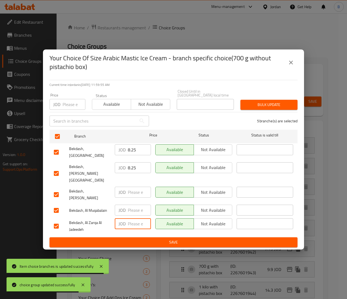
click at [130, 218] on input "number" at bounding box center [139, 223] width 23 height 11
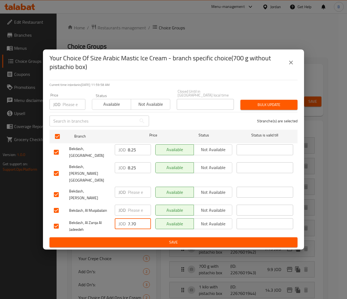
type input "7.70"
click at [150, 239] on span "Save" at bounding box center [173, 242] width 239 height 7
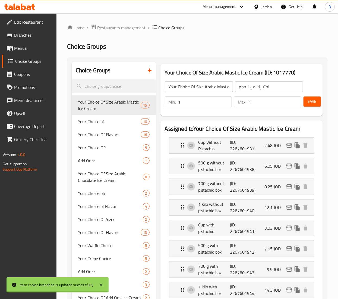
click at [313, 101] on span "Save" at bounding box center [312, 101] width 9 height 7
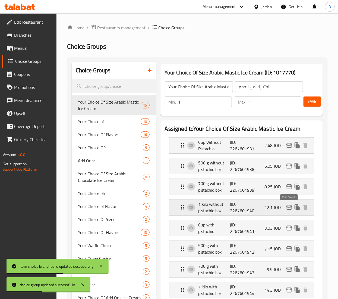
click at [288, 209] on icon "edit" at bounding box center [289, 207] width 7 height 7
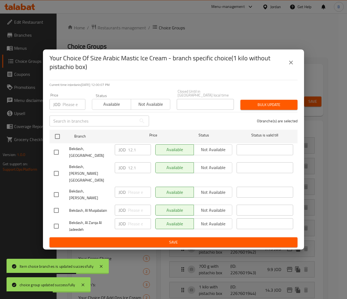
click at [54, 220] on input "checkbox" at bounding box center [56, 225] width 11 height 11
checkbox input "true"
click at [128, 218] on input "number" at bounding box center [139, 223] width 23 height 11
type input "11"
click at [198, 239] on span "Save" at bounding box center [173, 242] width 239 height 7
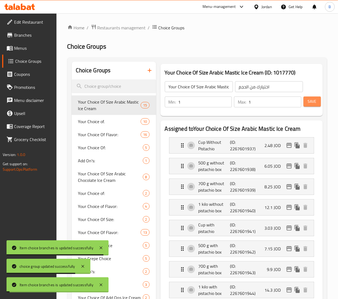
click at [311, 100] on span "Save" at bounding box center [312, 101] width 9 height 7
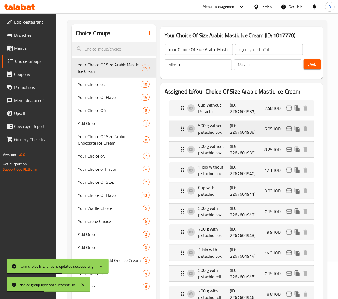
scroll to position [54, 0]
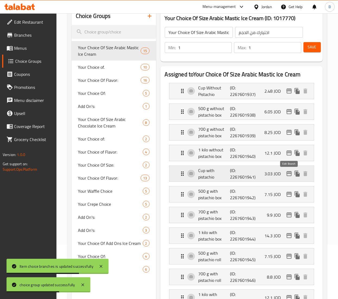
click at [290, 175] on icon "edit" at bounding box center [289, 173] width 7 height 7
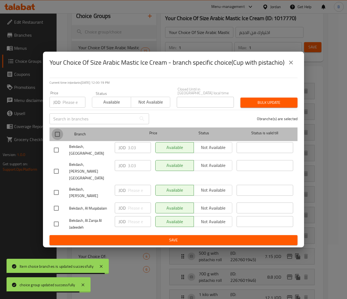
click at [58, 140] on input "checkbox" at bounding box center [57, 134] width 11 height 11
checkbox input "true"
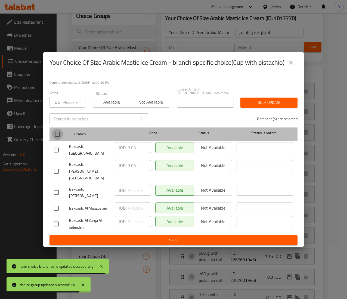
checkbox input "true"
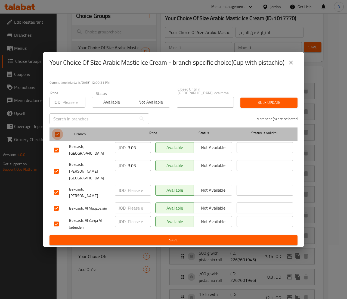
click at [55, 140] on input "checkbox" at bounding box center [57, 134] width 11 height 11
checkbox input "false"
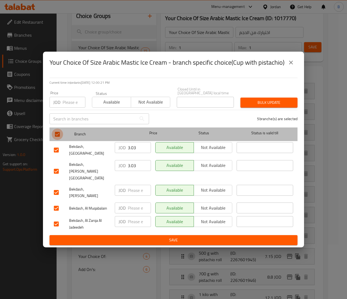
checkbox input "false"
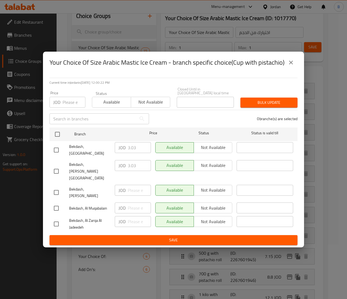
click at [59, 218] on input "checkbox" at bounding box center [56, 223] width 11 height 11
checkbox input "true"
click at [133, 216] on input "number" at bounding box center [139, 221] width 23 height 11
type input "2.20"
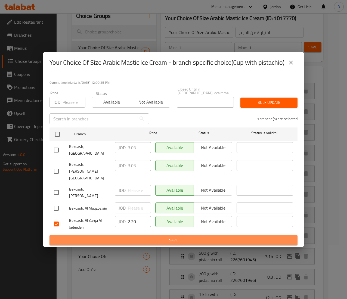
click at [165, 237] on span "Save" at bounding box center [173, 240] width 239 height 7
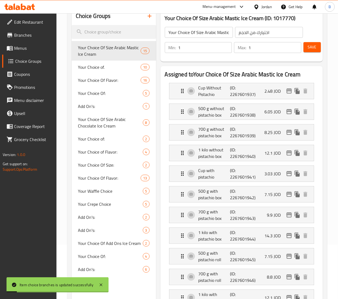
click at [311, 49] on span "Save" at bounding box center [312, 47] width 9 height 7
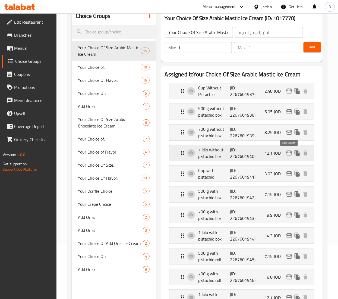
click at [290, 155] on icon "edit" at bounding box center [289, 153] width 7 height 7
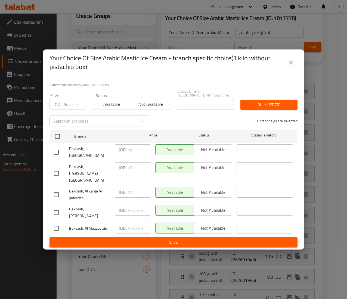
click at [294, 69] on button "close" at bounding box center [290, 62] width 13 height 13
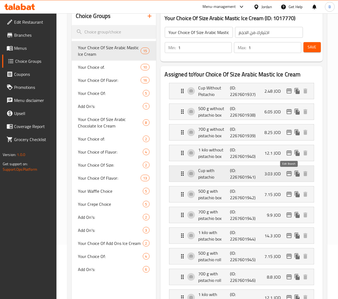
click at [288, 174] on icon "edit" at bounding box center [289, 173] width 5 height 5
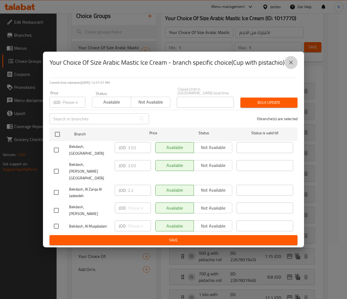
click at [291, 66] on icon "close" at bounding box center [290, 62] width 7 height 7
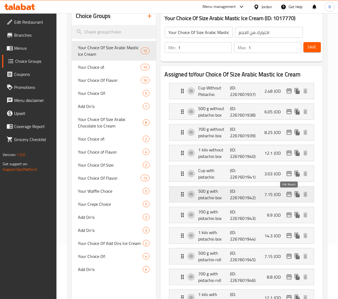
click at [290, 196] on icon "edit" at bounding box center [289, 194] width 7 height 7
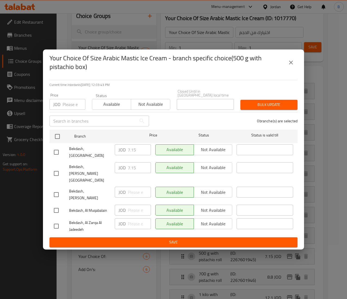
click at [55, 220] on input "checkbox" at bounding box center [56, 225] width 11 height 11
checkbox input "true"
click at [138, 218] on input "number" at bounding box center [139, 223] width 23 height 11
type input "6.60"
click at [204, 239] on span "Save" at bounding box center [173, 242] width 239 height 7
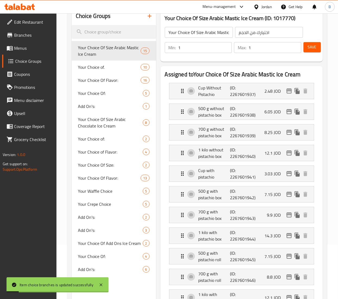
click at [311, 48] on span "Save" at bounding box center [312, 47] width 9 height 7
click at [288, 216] on icon "edit" at bounding box center [289, 214] width 5 height 5
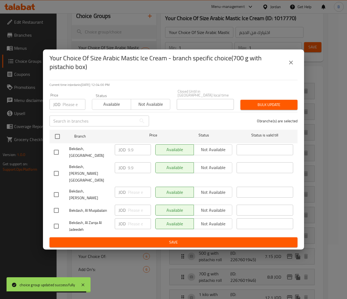
click at [57, 220] on input "checkbox" at bounding box center [56, 225] width 11 height 11
checkbox input "true"
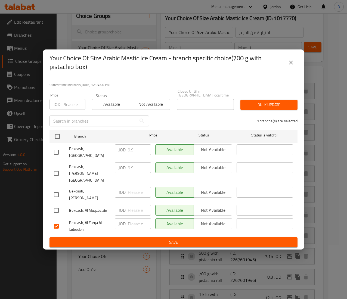
click at [130, 218] on input "number" at bounding box center [139, 223] width 23 height 11
type input "8.80"
click at [205, 236] on div "Current time in Jordan is 02 Sep 2025 12:04:03 PM Price JOD Price Status Availa…" at bounding box center [173, 163] width 261 height 174
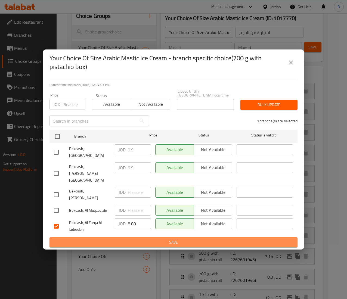
click at [203, 239] on span "Save" at bounding box center [173, 242] width 239 height 7
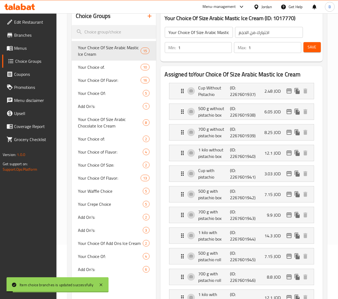
click at [313, 48] on span "Save" at bounding box center [312, 47] width 9 height 7
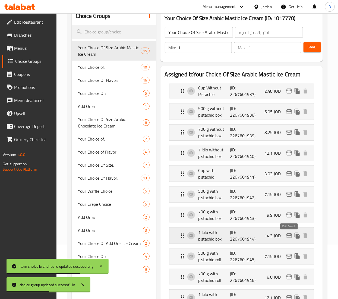
click at [288, 237] on icon "edit" at bounding box center [289, 235] width 5 height 5
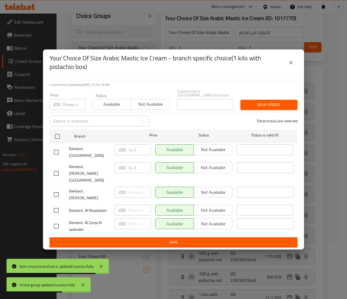
click at [53, 220] on input "checkbox" at bounding box center [56, 225] width 11 height 11
checkbox input "true"
click at [140, 218] on input "number" at bounding box center [139, 223] width 23 height 11
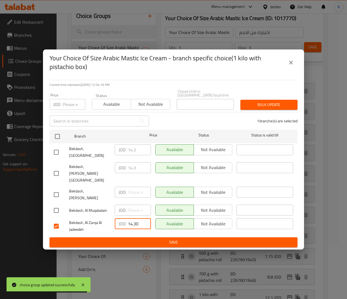
type input "14.30"
click at [196, 239] on span "Save" at bounding box center [173, 242] width 239 height 7
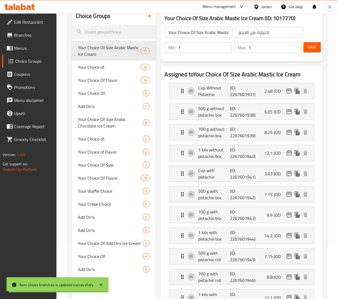
click at [317, 48] on button "Save" at bounding box center [312, 47] width 17 height 10
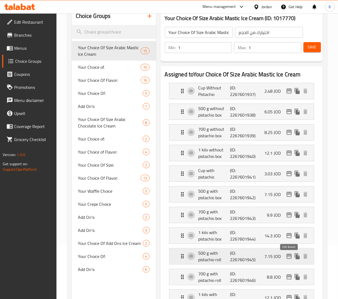
click at [287, 258] on icon "edit" at bounding box center [289, 256] width 5 height 5
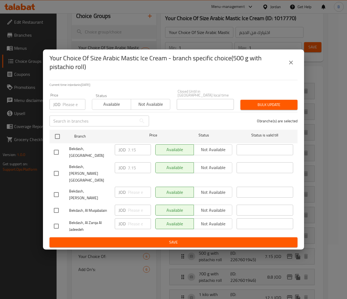
click at [56, 220] on input "checkbox" at bounding box center [56, 225] width 11 height 11
checkbox input "true"
click at [137, 218] on input "number" at bounding box center [139, 223] width 23 height 11
type input "6.05"
click at [148, 239] on span "Save" at bounding box center [173, 242] width 239 height 7
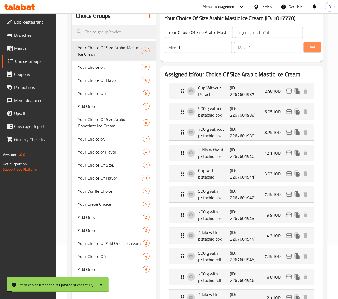
click at [311, 46] on span "Save" at bounding box center [312, 47] width 9 height 7
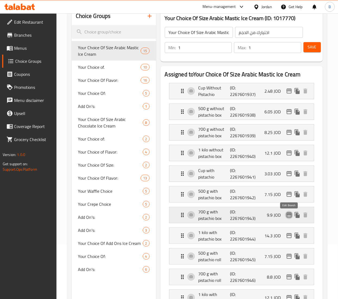
click at [289, 217] on icon "edit" at bounding box center [289, 215] width 7 height 7
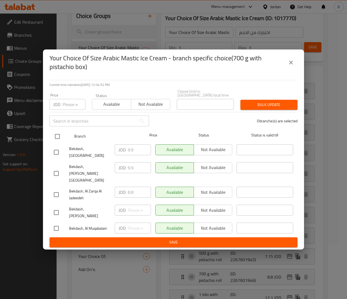
click at [57, 142] on input "checkbox" at bounding box center [57, 136] width 11 height 11
checkbox input "true"
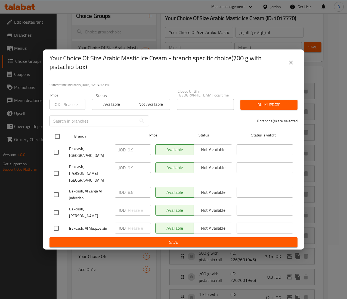
checkbox input "true"
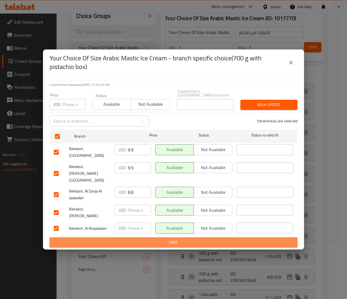
click at [154, 239] on span "Save" at bounding box center [173, 242] width 239 height 7
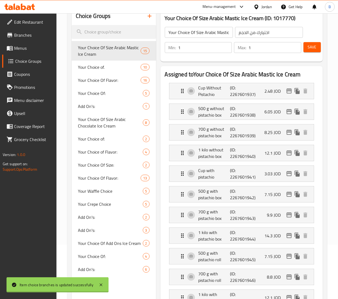
click at [319, 47] on button "Save" at bounding box center [312, 47] width 17 height 10
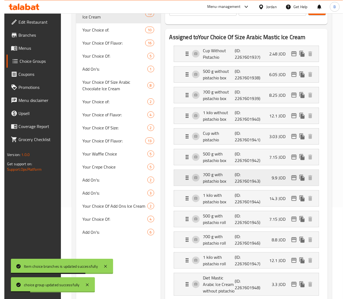
scroll to position [109, 0]
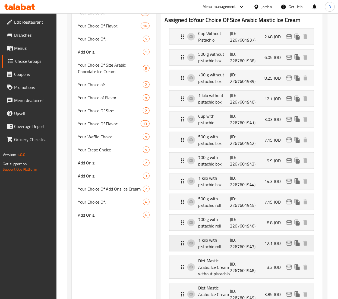
click at [290, 245] on icon "edit" at bounding box center [289, 243] width 5 height 5
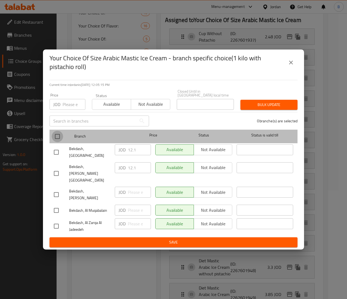
click at [59, 141] on input "checkbox" at bounding box center [57, 136] width 11 height 11
checkbox input "true"
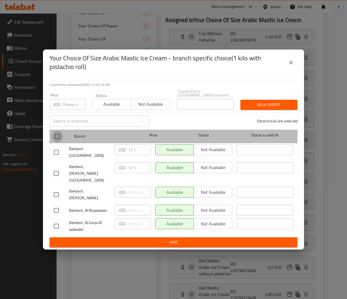
checkbox input "true"
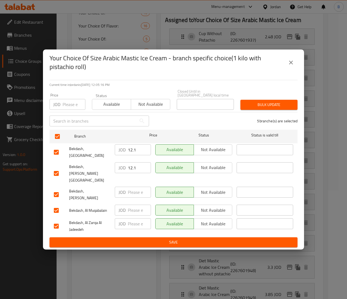
click at [134, 218] on input "number" at bounding box center [139, 223] width 23 height 11
type input "12.10"
click at [165, 239] on span "Save" at bounding box center [173, 242] width 239 height 7
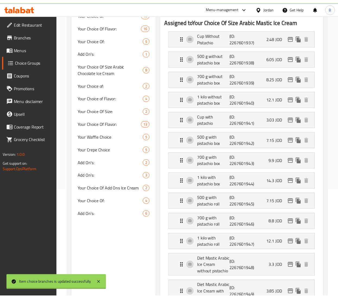
scroll to position [0, 0]
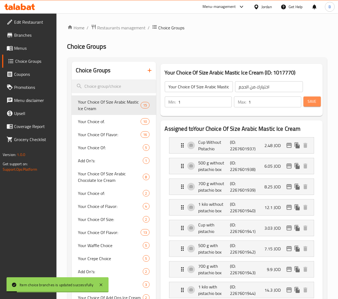
click at [305, 103] on button "Save" at bounding box center [312, 101] width 17 height 10
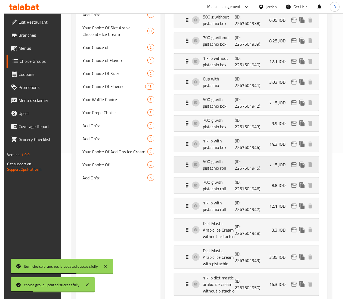
scroll to position [163, 0]
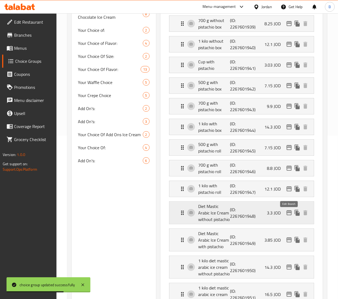
click at [287, 215] on icon "edit" at bounding box center [289, 212] width 5 height 5
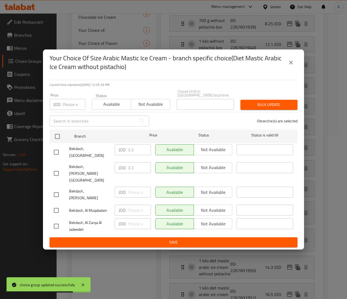
click at [55, 220] on input "checkbox" at bounding box center [56, 225] width 11 height 11
checkbox input "true"
click at [136, 218] on input "number" at bounding box center [139, 223] width 23 height 11
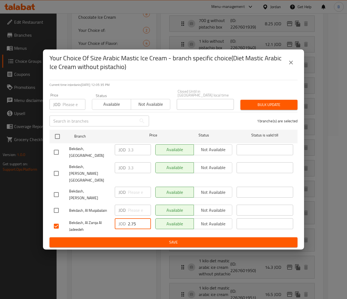
type input "2.75"
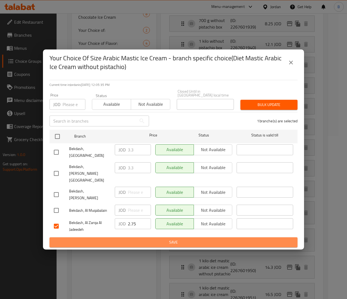
click at [162, 239] on span "Save" at bounding box center [173, 242] width 239 height 7
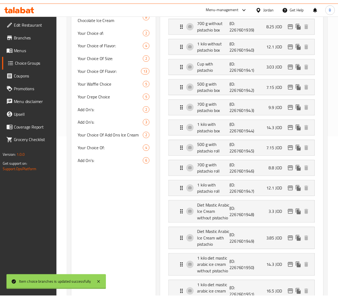
scroll to position [0, 0]
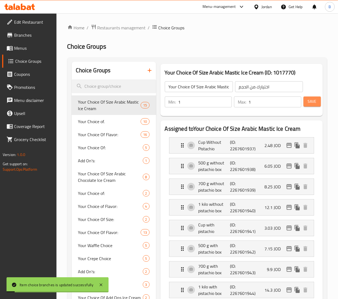
click at [306, 103] on button "Save" at bounding box center [312, 101] width 17 height 10
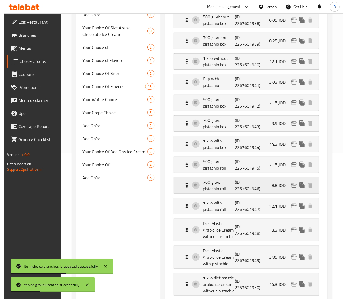
scroll to position [163, 0]
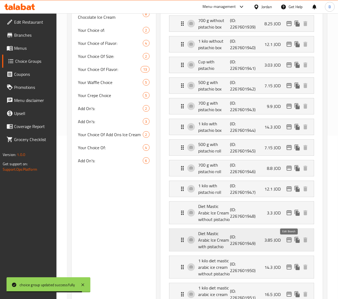
click at [287, 241] on icon "edit" at bounding box center [289, 240] width 7 height 7
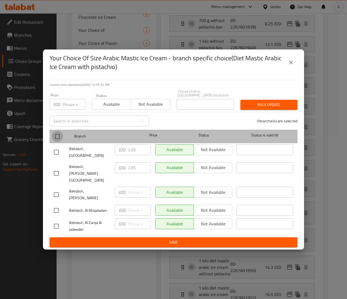
click at [58, 142] on input "checkbox" at bounding box center [57, 136] width 11 height 11
checkbox input "true"
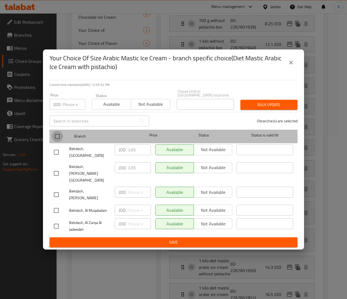
checkbox input "true"
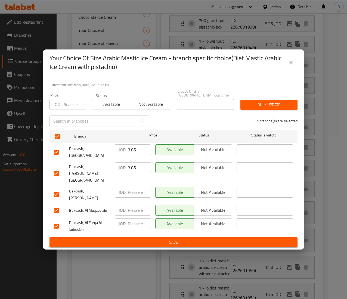
click at [131, 218] on input "number" at bounding box center [139, 223] width 23 height 11
type input "3.85"
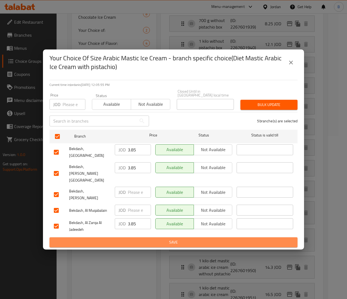
click at [148, 239] on span "Save" at bounding box center [173, 242] width 239 height 7
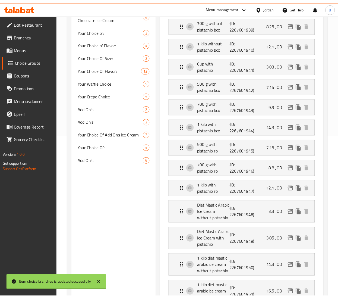
scroll to position [0, 0]
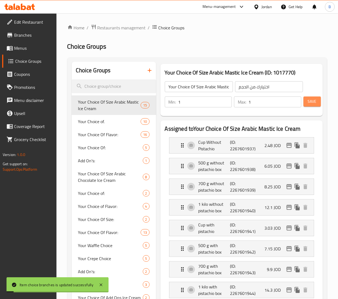
click at [314, 102] on span "Save" at bounding box center [312, 101] width 9 height 7
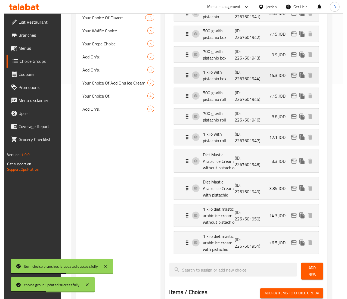
scroll to position [217, 0]
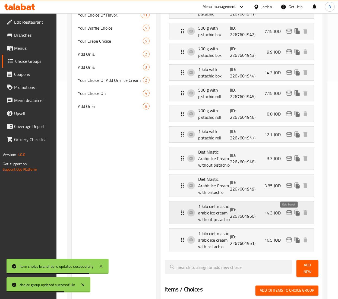
click at [288, 215] on icon "edit" at bounding box center [289, 212] width 5 height 5
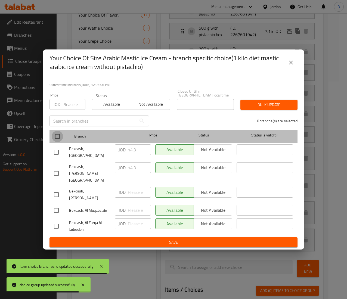
click at [57, 142] on input "checkbox" at bounding box center [57, 136] width 11 height 11
checkbox input "true"
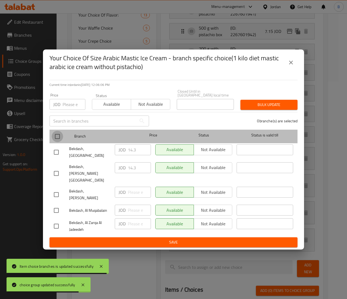
checkbox input "true"
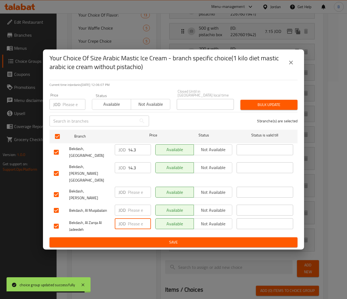
click at [136, 218] on input "number" at bounding box center [139, 223] width 23 height 11
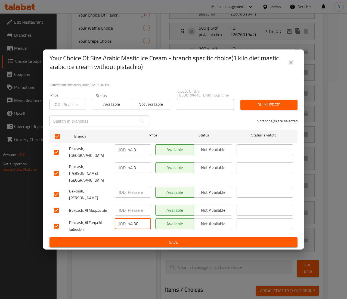
type input "14.30"
click at [161, 237] on button "Save" at bounding box center [173, 242] width 248 height 10
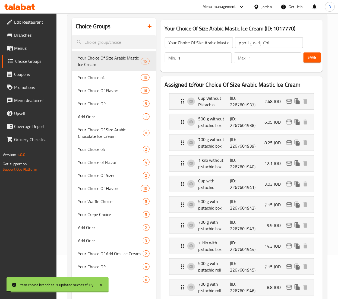
scroll to position [54, 0]
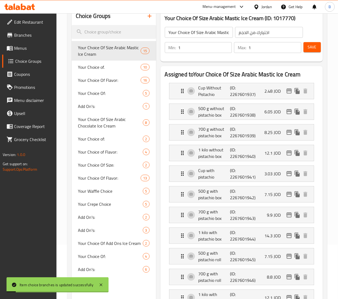
click at [311, 50] on span "Save" at bounding box center [312, 47] width 9 height 7
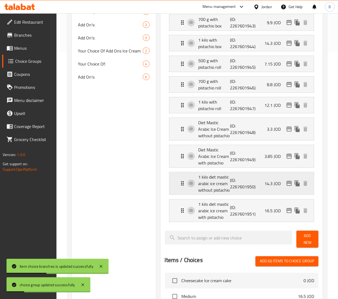
scroll to position [272, 0]
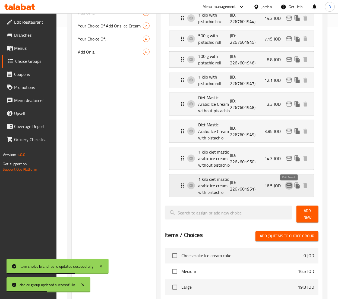
click at [293, 188] on button "edit" at bounding box center [289, 186] width 8 height 8
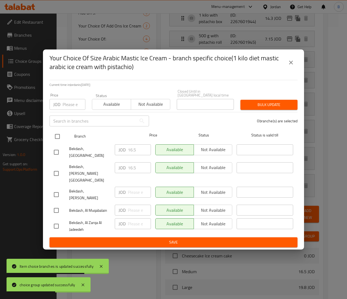
click at [57, 142] on input "checkbox" at bounding box center [57, 136] width 11 height 11
checkbox input "true"
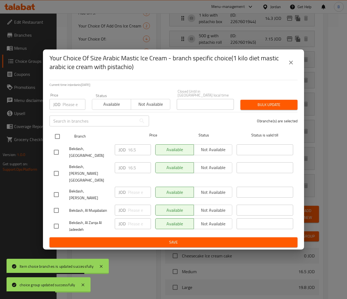
checkbox input "true"
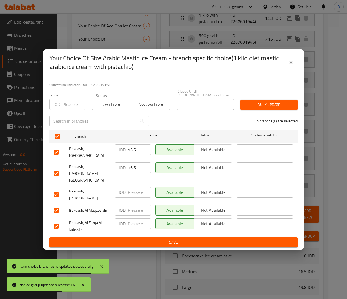
click at [135, 218] on input "number" at bounding box center [139, 223] width 23 height 11
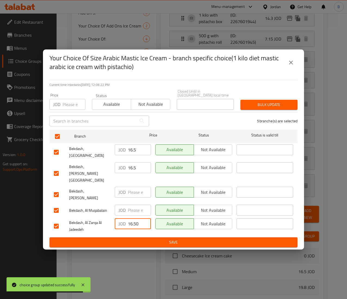
type input "16.50"
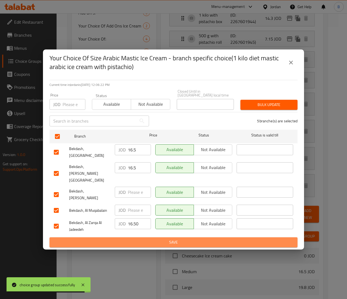
click at [151, 239] on span "Save" at bounding box center [173, 242] width 239 height 7
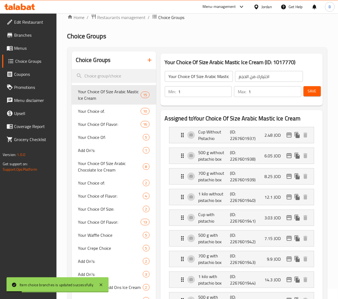
scroll to position [0, 0]
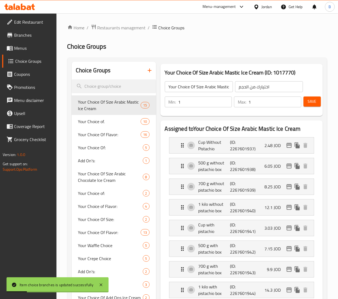
click at [309, 96] on button "Save" at bounding box center [312, 101] width 17 height 10
click at [103, 163] on span "Add On's:" at bounding box center [102, 160] width 48 height 7
type input "Add On's:"
type input "الإضافات:"
type input "0"
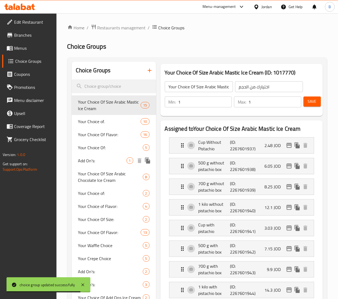
type input "0"
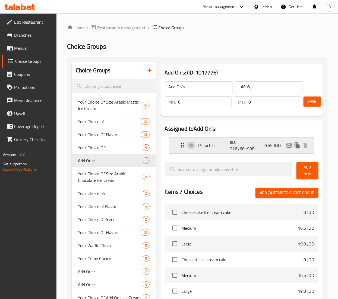
click at [201, 142] on p "Pistachio" at bounding box center [215, 145] width 32 height 7
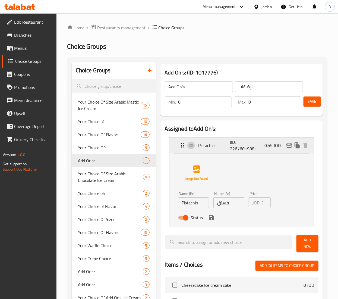
click at [289, 144] on icon "edit" at bounding box center [289, 145] width 7 height 7
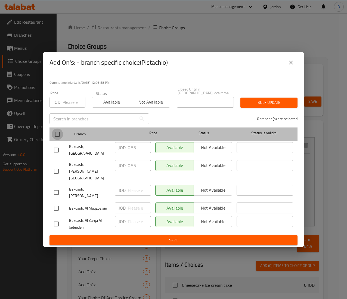
click at [59, 139] on input "checkbox" at bounding box center [57, 134] width 11 height 11
checkbox input "true"
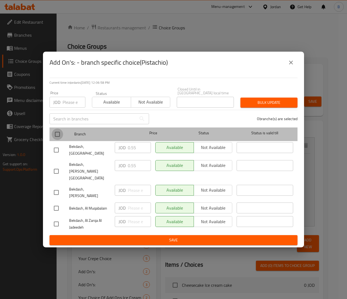
checkbox input "true"
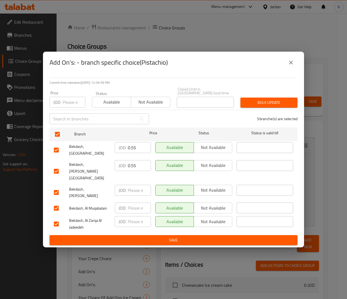
click at [133, 216] on input "number" at bounding box center [139, 221] width 23 height 11
type input "0.55"
click at [138, 237] on span "Save" at bounding box center [173, 240] width 239 height 7
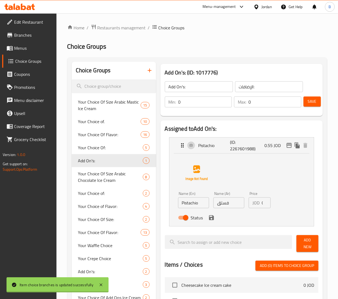
click at [313, 102] on span "Save" at bounding box center [312, 101] width 9 height 7
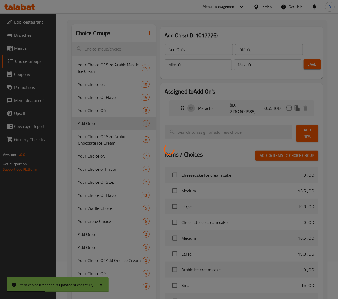
scroll to position [54, 0]
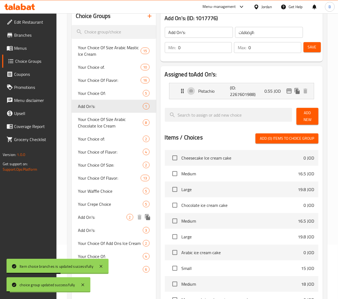
click at [106, 218] on span "Add On's:" at bounding box center [102, 217] width 48 height 7
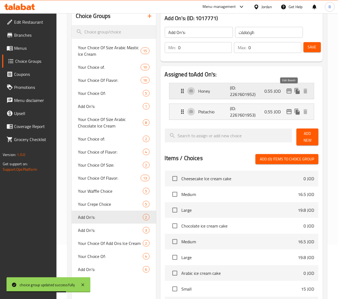
click at [289, 90] on icon "edit" at bounding box center [289, 91] width 5 height 5
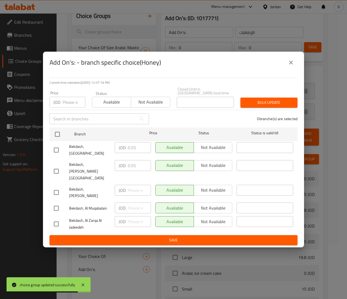
drag, startPoint x: 59, startPoint y: 141, endPoint x: 64, endPoint y: 159, distance: 19.0
click at [59, 140] on input "checkbox" at bounding box center [57, 134] width 11 height 11
checkbox input "true"
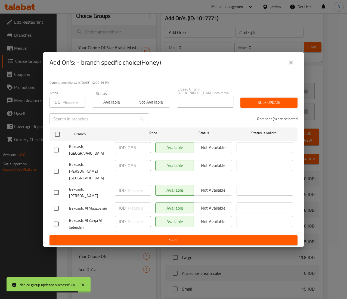
checkbox input "true"
click at [137, 216] on input "number" at bounding box center [139, 221] width 23 height 11
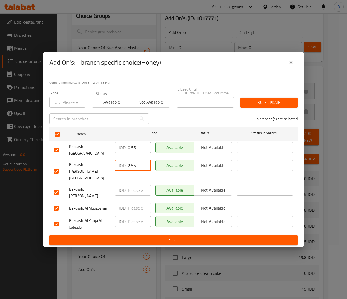
drag, startPoint x: 143, startPoint y: 169, endPoint x: 129, endPoint y: 165, distance: 14.6
click at [129, 165] on input "3.55" at bounding box center [139, 165] width 23 height 11
drag, startPoint x: 137, startPoint y: 157, endPoint x: 94, endPoint y: 157, distance: 43.5
click at [94, 157] on div "Bekdash, Downtown JOD 0.55 ​ Available Not available ​" at bounding box center [173, 150] width 243 height 20
type input "2.55"
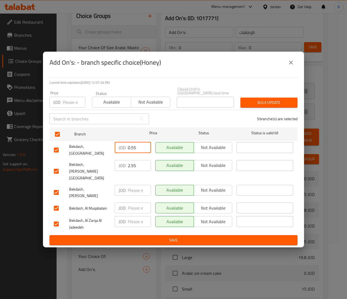
click at [143, 170] on input "2.55" at bounding box center [139, 165] width 23 height 11
drag, startPoint x: 139, startPoint y: 158, endPoint x: 101, endPoint y: 154, distance: 38.8
click at [101, 154] on div "Bekdash, Downtown JOD 0.55 ​ Available Not available ​" at bounding box center [173, 150] width 243 height 20
type input "0.55"
click at [132, 216] on input "number" at bounding box center [139, 221] width 23 height 11
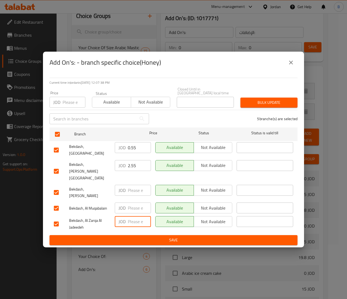
paste input "0.55"
type input "0.55"
click at [136, 235] on button "Save" at bounding box center [173, 240] width 248 height 10
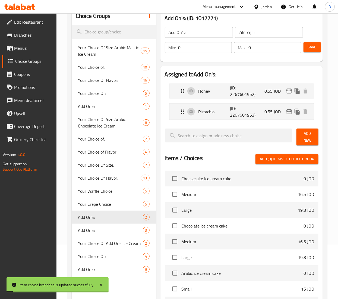
click at [313, 51] on span "Save" at bounding box center [312, 47] width 9 height 7
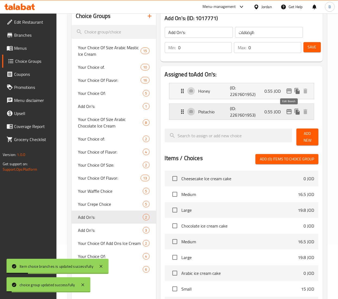
click at [288, 110] on icon "edit" at bounding box center [289, 111] width 5 height 5
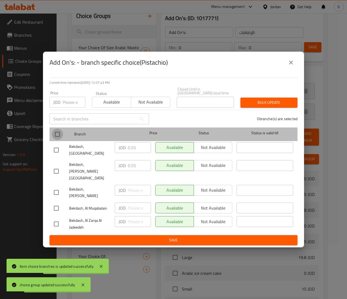
click at [56, 140] on input "checkbox" at bounding box center [57, 134] width 11 height 11
checkbox input "true"
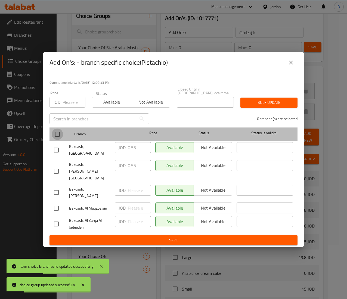
checkbox input "true"
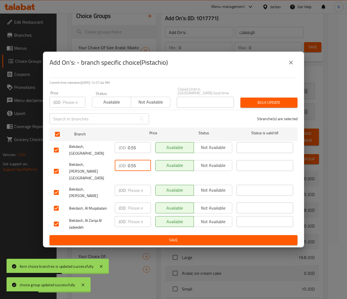
drag, startPoint x: 136, startPoint y: 169, endPoint x: 96, endPoint y: 169, distance: 39.9
click at [107, 169] on div "Bekdash, Medina Street JOD 0.55 ​ Available Not available ​" at bounding box center [173, 171] width 243 height 27
click at [135, 216] on input "number" at bounding box center [139, 221] width 23 height 11
paste input "0.55"
type input "0.55"
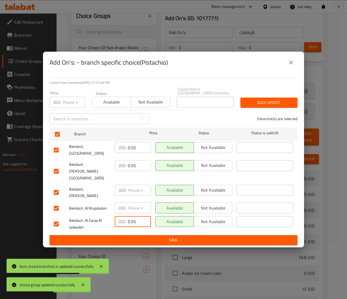
click at [141, 235] on button "Save" at bounding box center [173, 240] width 248 height 10
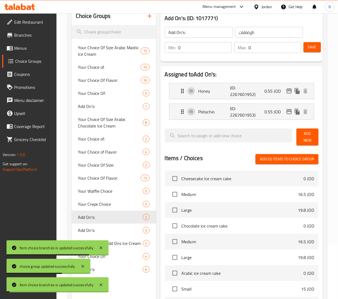
click at [315, 46] on span "Save" at bounding box center [312, 47] width 9 height 7
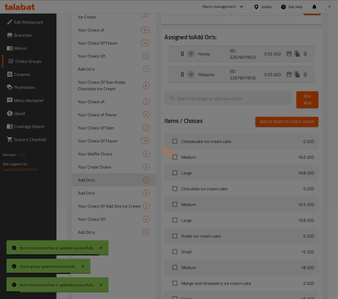
scroll to position [109, 0]
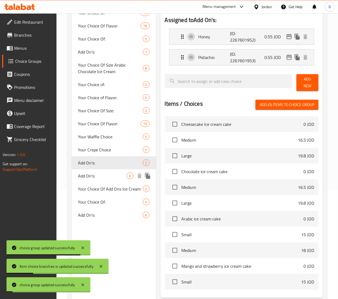
click at [101, 175] on span "Add On's:" at bounding box center [102, 176] width 48 height 7
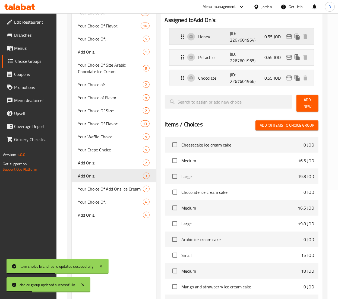
click at [289, 36] on icon "edit" at bounding box center [289, 36] width 5 height 5
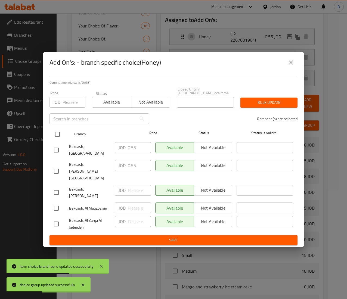
click at [57, 140] on input "checkbox" at bounding box center [57, 134] width 11 height 11
checkbox input "true"
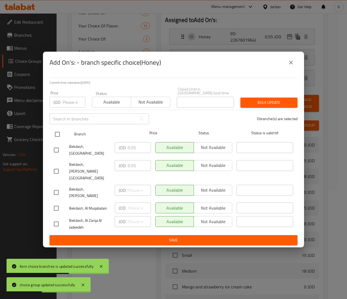
checkbox input "true"
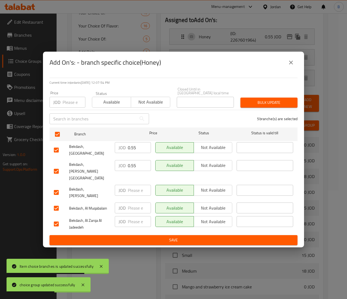
drag, startPoint x: 135, startPoint y: 167, endPoint x: 85, endPoint y: 165, distance: 50.3
click at [88, 165] on div "Bekdash, Medina Street JOD 0.55 ​ Available Not available ​" at bounding box center [173, 171] width 243 height 27
click at [136, 216] on input "number" at bounding box center [139, 221] width 23 height 11
paste input "0.55"
type input "0.55"
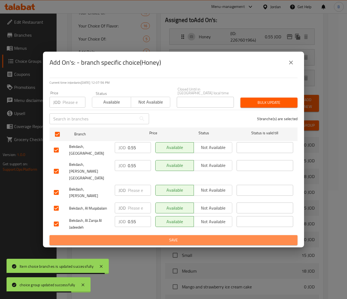
click at [141, 237] on span "Save" at bounding box center [173, 240] width 239 height 7
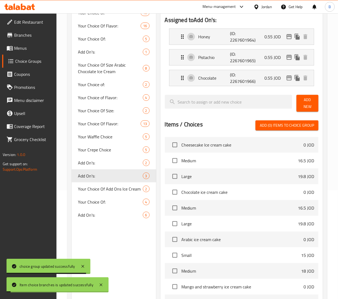
scroll to position [54, 0]
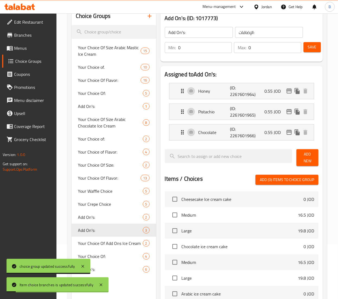
click at [307, 45] on button "Save" at bounding box center [312, 47] width 17 height 10
click at [290, 112] on icon "edit" at bounding box center [289, 111] width 5 height 5
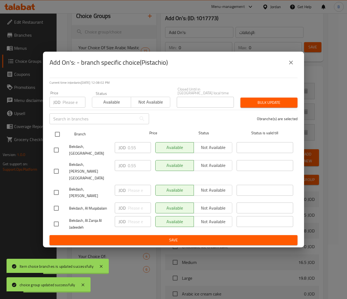
click at [54, 140] on input "checkbox" at bounding box center [57, 134] width 11 height 11
checkbox input "true"
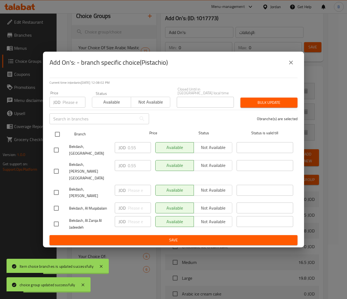
checkbox input "true"
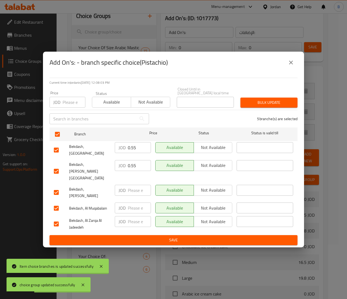
click at [124, 216] on div "JOD ​" at bounding box center [133, 221] width 36 height 11
paste input "0.55"
type input "0.55"
click at [143, 237] on span "Save" at bounding box center [173, 240] width 239 height 7
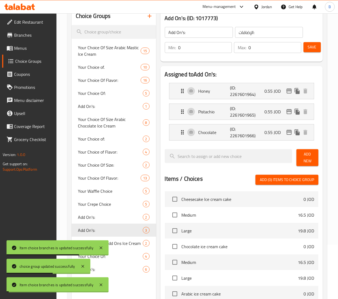
click at [313, 45] on span "Save" at bounding box center [312, 47] width 9 height 7
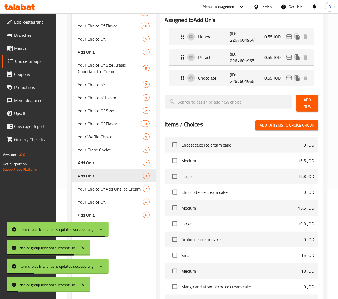
scroll to position [163, 0]
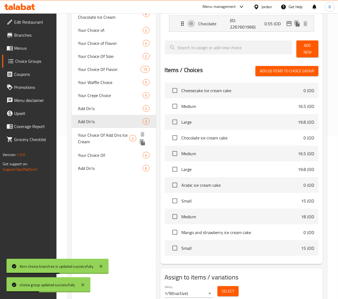
click at [106, 136] on span "Your Choice Of Add Ons Ice Cream" at bounding box center [103, 138] width 51 height 13
type input "Your Choice Of Add Ons Ice Cream"
type input "اضافات"
type input "2"
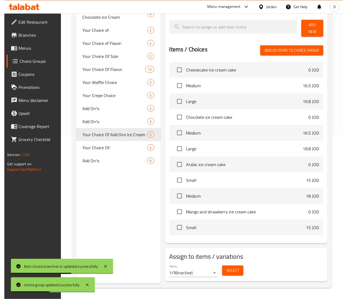
scroll to position [109, 0]
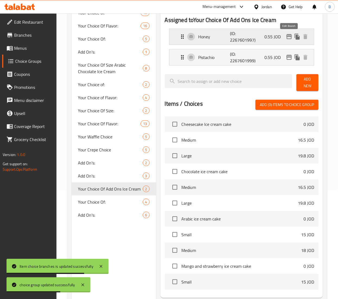
click at [287, 40] on button "edit" at bounding box center [289, 37] width 8 height 8
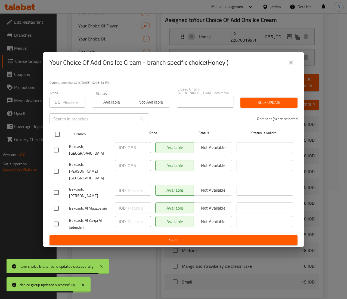
click at [57, 140] on input "checkbox" at bounding box center [57, 134] width 11 height 11
checkbox input "true"
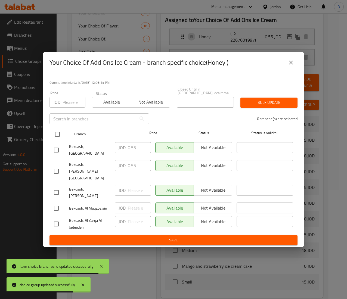
checkbox input "true"
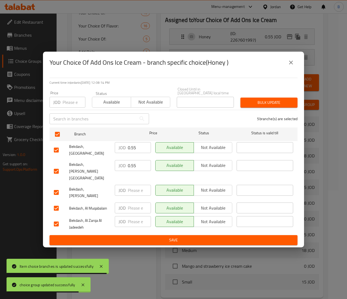
click at [131, 216] on input "number" at bounding box center [139, 221] width 23 height 11
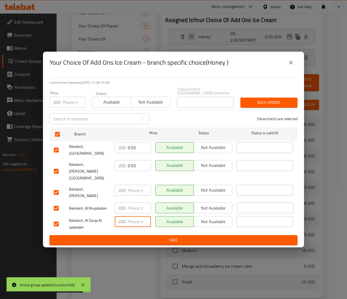
paste input "0.55"
type input "0.55"
click at [144, 237] on span "Save" at bounding box center [173, 240] width 239 height 7
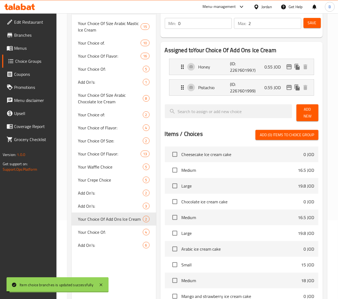
scroll to position [54, 0]
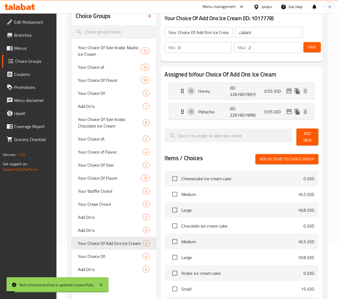
click at [309, 45] on span "Save" at bounding box center [312, 47] width 9 height 7
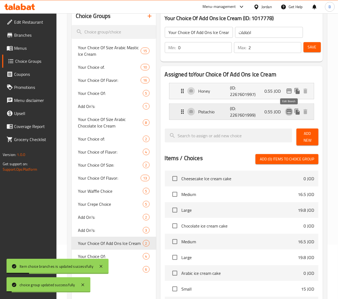
click at [291, 112] on icon "edit" at bounding box center [289, 111] width 7 height 7
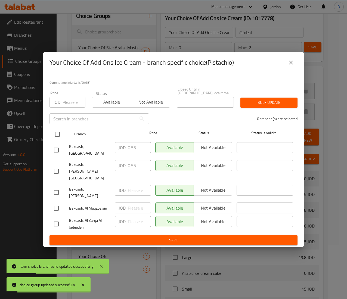
click at [57, 140] on input "checkbox" at bounding box center [57, 134] width 11 height 11
checkbox input "true"
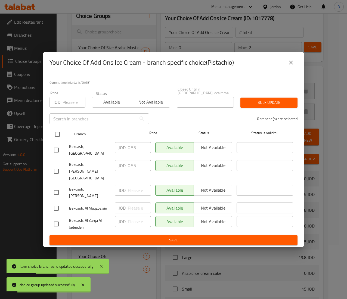
checkbox input "true"
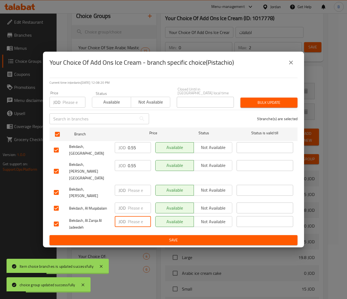
click at [128, 216] on input "number" at bounding box center [139, 221] width 23 height 11
paste input "0.55"
type input "0.55"
click at [140, 237] on span "Save" at bounding box center [173, 240] width 239 height 7
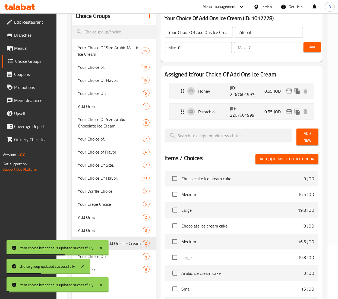
click at [308, 47] on span "Save" at bounding box center [312, 47] width 9 height 7
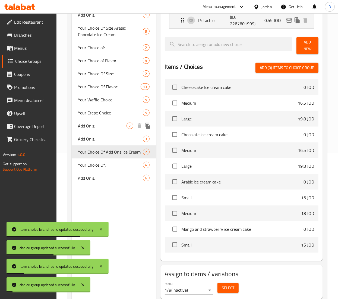
scroll to position [163, 0]
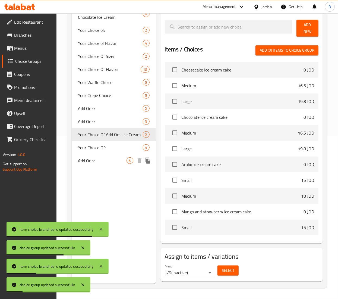
click at [105, 164] on span "Add On's:" at bounding box center [102, 160] width 48 height 7
type input "Add On's:"
type input "الإضافات:"
type input "0"
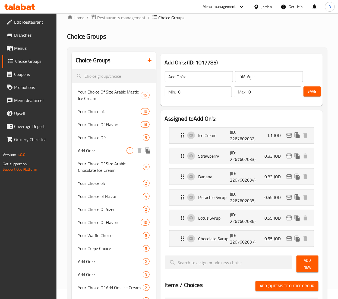
scroll to position [0, 0]
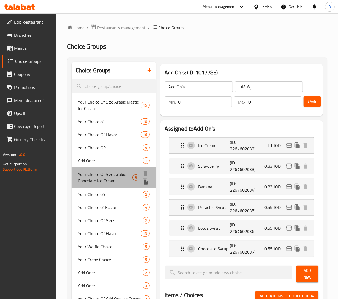
click at [118, 178] on span "Your Choice Of Size Arabic Chocolate Ice Cream" at bounding box center [105, 177] width 54 height 13
type input "Your Choice Of Size Arabic Chocolate Ice Cream"
type input "اختيارك من الحجم"
type input "1"
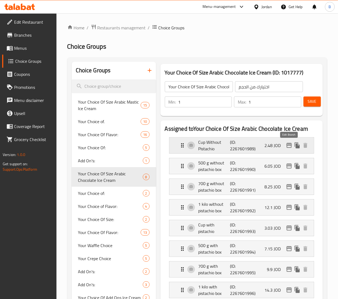
click at [288, 148] on icon "edit" at bounding box center [289, 145] width 5 height 5
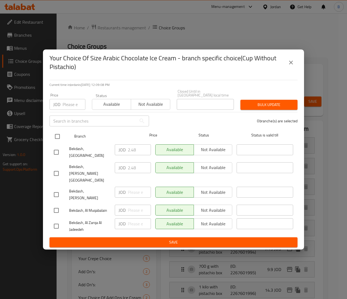
click at [55, 142] on input "checkbox" at bounding box center [57, 136] width 11 height 11
checkbox input "true"
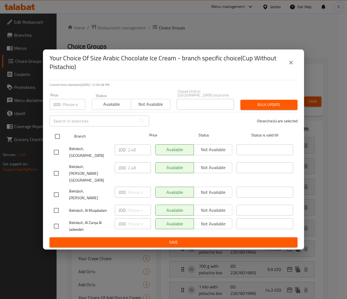
checkbox input "true"
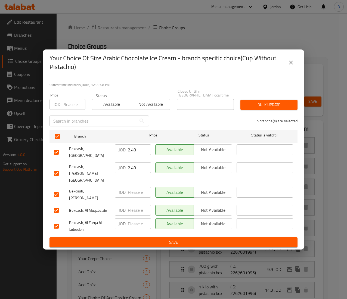
drag, startPoint x: 126, startPoint y: 210, endPoint x: 131, endPoint y: 212, distance: 5.1
click at [126, 218] on div "JOD ​" at bounding box center [133, 223] width 36 height 11
type input "1.65"
click at [187, 239] on span "Save" at bounding box center [173, 242] width 239 height 7
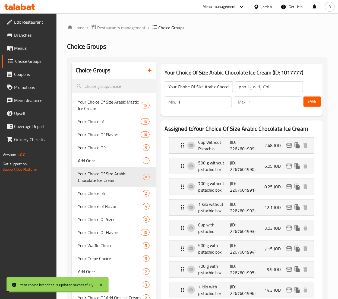
click at [318, 102] on button "Save" at bounding box center [312, 101] width 17 height 10
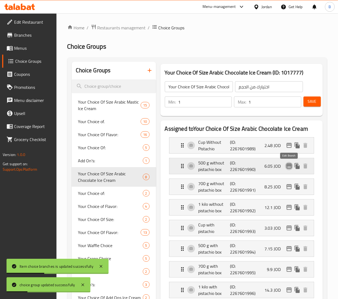
click at [291, 167] on icon "edit" at bounding box center [289, 166] width 7 height 7
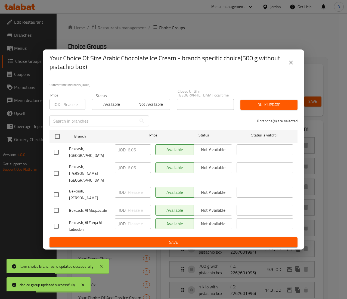
click at [55, 142] on input "checkbox" at bounding box center [57, 136] width 11 height 11
checkbox input "true"
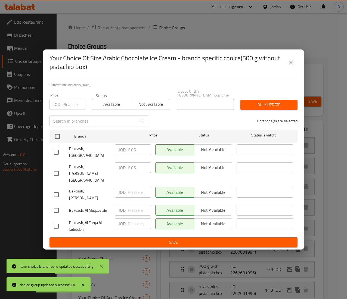
checkbox input "true"
click at [131, 218] on input "number" at bounding box center [139, 223] width 23 height 11
type input "5.50"
click at [173, 239] on span "Save" at bounding box center [173, 242] width 239 height 7
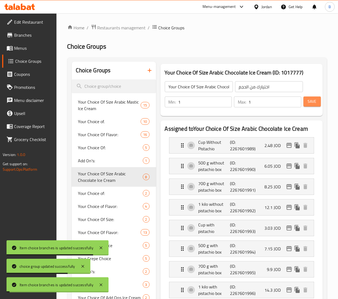
click at [315, 104] on span "Save" at bounding box center [312, 101] width 9 height 7
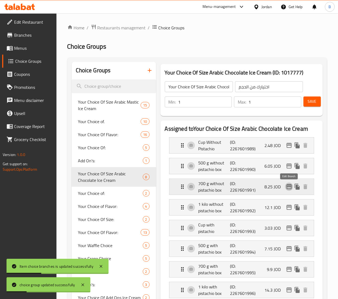
click at [292, 190] on icon "edit" at bounding box center [289, 186] width 7 height 7
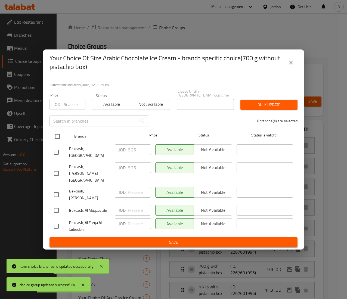
click at [53, 140] on input "checkbox" at bounding box center [57, 136] width 11 height 11
checkbox input "true"
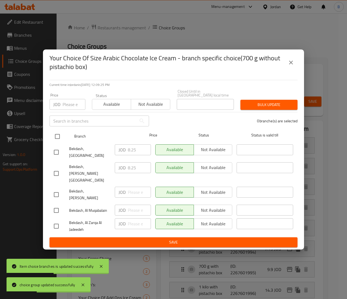
checkbox input "true"
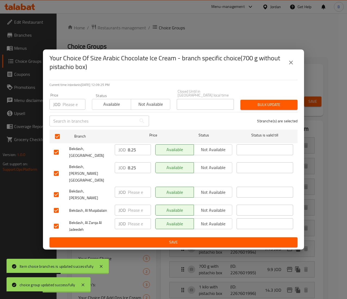
click at [131, 218] on input "number" at bounding box center [139, 223] width 23 height 11
type input "7.70"
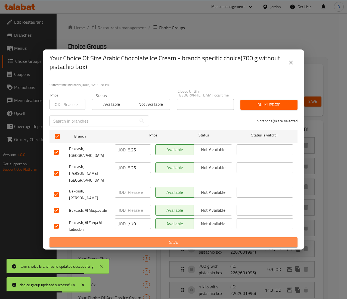
click at [173, 239] on span "Save" at bounding box center [173, 242] width 239 height 7
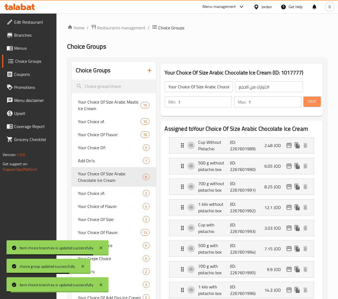
click at [314, 102] on span "Save" at bounding box center [312, 101] width 9 height 7
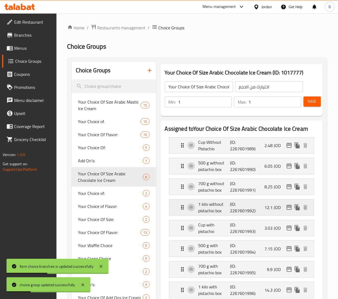
click at [288, 206] on icon "edit" at bounding box center [289, 207] width 5 height 5
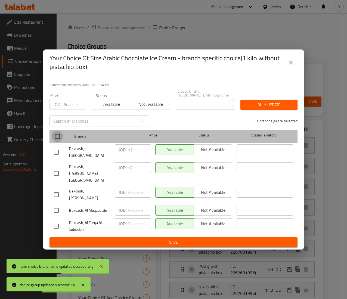
click at [55, 141] on input "checkbox" at bounding box center [57, 136] width 11 height 11
checkbox input "true"
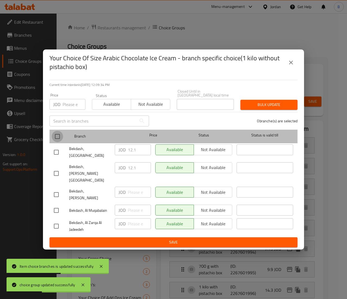
checkbox input "true"
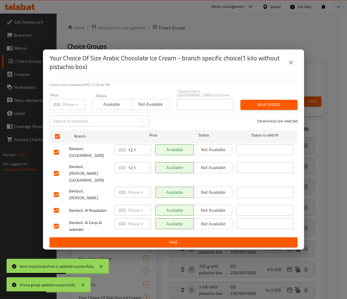
click at [131, 218] on input "number" at bounding box center [139, 223] width 23 height 11
type input "11"
click at [168, 239] on span "Save" at bounding box center [173, 242] width 239 height 7
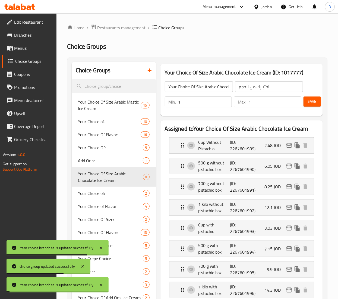
click at [312, 101] on span "Save" at bounding box center [312, 101] width 9 height 7
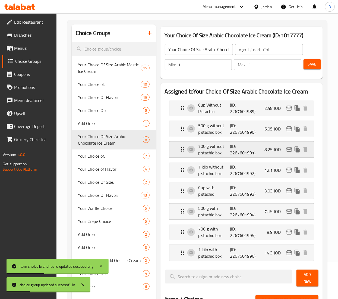
scroll to position [54, 0]
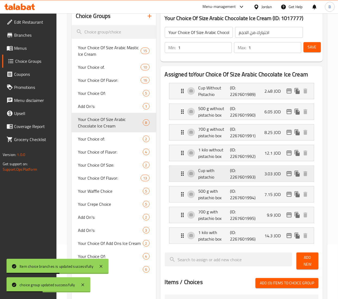
click at [287, 173] on icon "edit" at bounding box center [289, 173] width 7 height 7
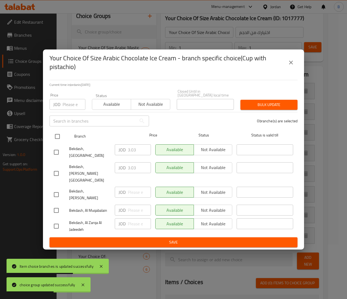
click at [56, 142] on input "checkbox" at bounding box center [57, 136] width 11 height 11
checkbox input "true"
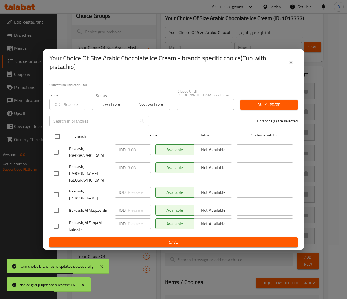
checkbox input "true"
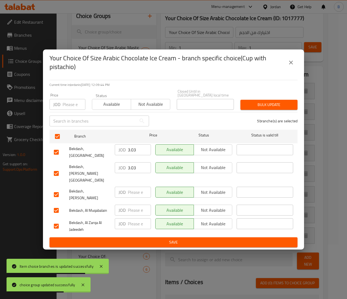
click at [126, 218] on div "JOD ​" at bounding box center [133, 223] width 36 height 11
type input "2.20"
click at [164, 239] on span "Save" at bounding box center [173, 242] width 239 height 7
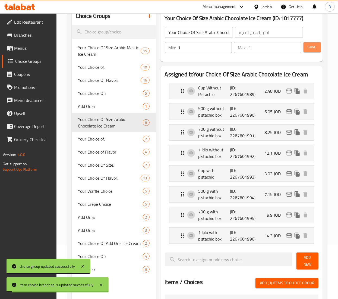
click at [307, 46] on button "Save" at bounding box center [312, 47] width 17 height 10
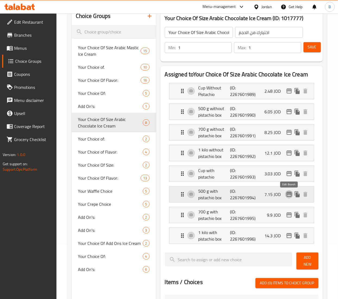
click at [290, 195] on icon "edit" at bounding box center [289, 194] width 5 height 5
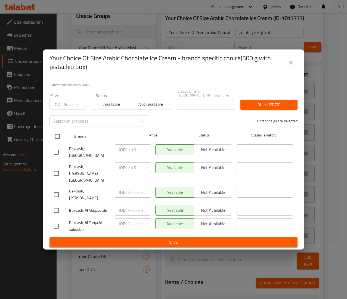
click at [61, 142] on input "checkbox" at bounding box center [57, 136] width 11 height 11
checkbox input "true"
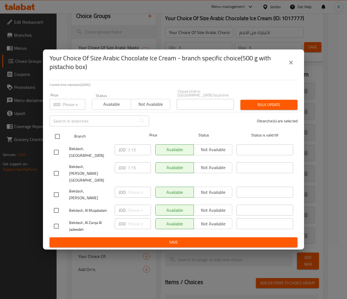
checkbox input "true"
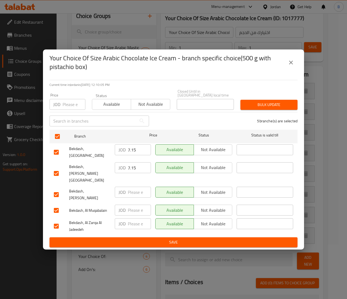
click at [129, 218] on input "number" at bounding box center [139, 223] width 23 height 11
type input "6.60"
click at [176, 239] on span "Save" at bounding box center [173, 242] width 239 height 7
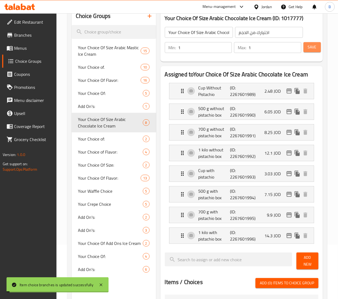
click at [314, 49] on span "Save" at bounding box center [312, 47] width 9 height 7
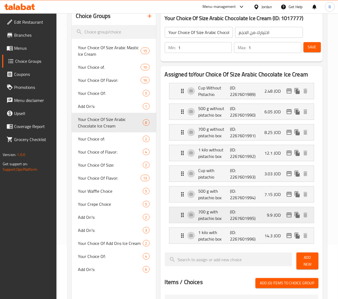
click at [291, 214] on icon "edit" at bounding box center [289, 214] width 5 height 5
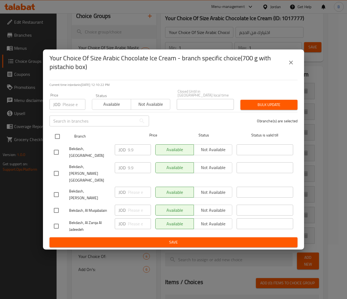
click at [55, 141] on input "checkbox" at bounding box center [57, 136] width 11 height 11
checkbox input "true"
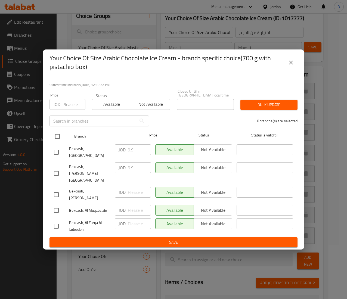
checkbox input "true"
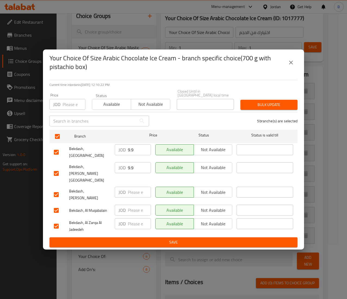
click at [133, 218] on input "number" at bounding box center [139, 223] width 23 height 11
type input "8.80"
click at [176, 239] on span "Save" at bounding box center [173, 242] width 239 height 7
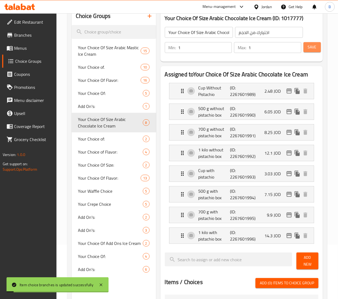
click at [312, 47] on span "Save" at bounding box center [312, 47] width 9 height 7
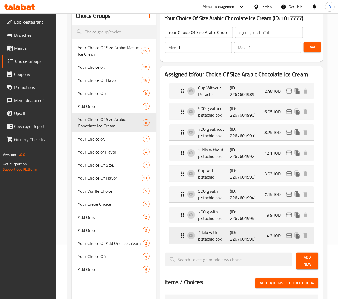
click at [290, 236] on icon "edit" at bounding box center [289, 235] width 7 height 7
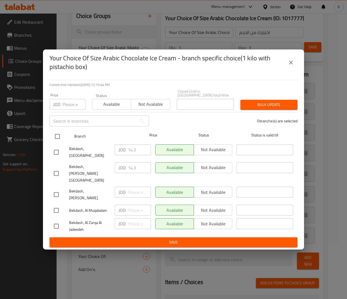
click at [54, 142] on input "checkbox" at bounding box center [57, 136] width 11 height 11
checkbox input "true"
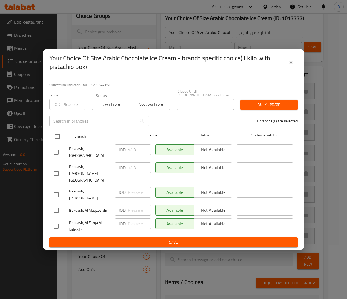
checkbox input "true"
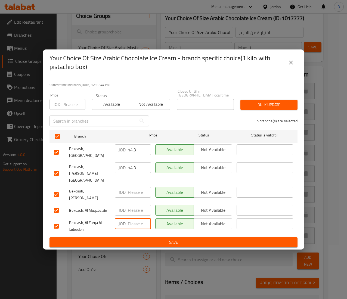
click at [135, 218] on input "number" at bounding box center [139, 223] width 23 height 11
type input "12.10"
click at [190, 239] on span "Save" at bounding box center [173, 242] width 239 height 7
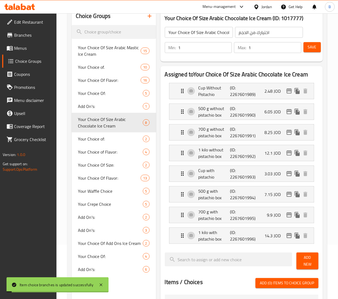
click at [313, 46] on span "Save" at bounding box center [312, 47] width 9 height 7
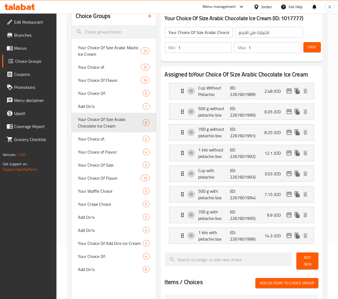
click at [27, 49] on span "Menus" at bounding box center [33, 48] width 38 height 7
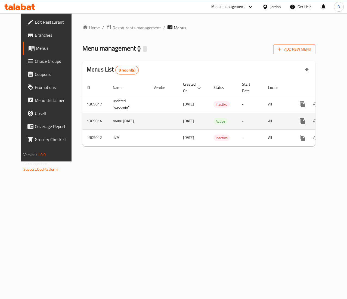
click at [338, 121] on icon "enhanced table" at bounding box center [341, 121] width 7 height 7
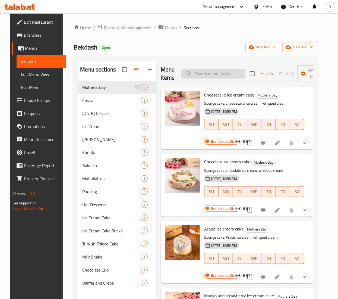
click at [228, 79] on input "search" at bounding box center [214, 74] width 64 height 10
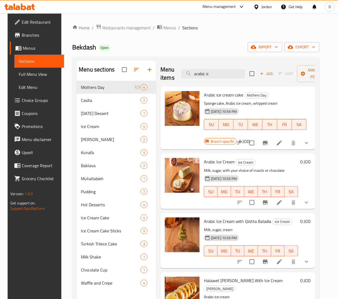
scroll to position [54, 0]
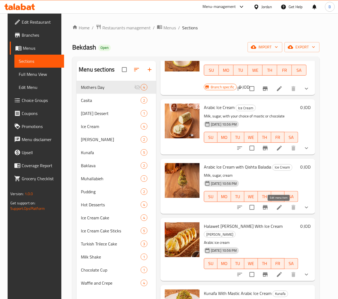
type input "arabic ic"
click at [279, 205] on icon at bounding box center [279, 207] width 7 height 7
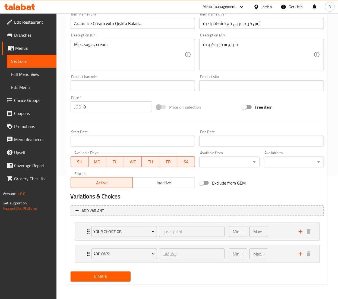
scroll to position [125, 0]
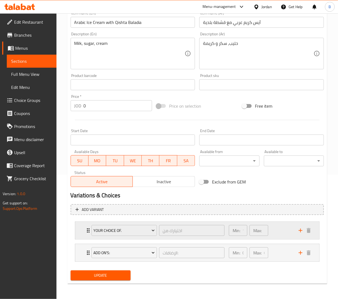
click at [281, 228] on div "Min: 1 ​ Max: 1 ​" at bounding box center [261, 230] width 70 height 17
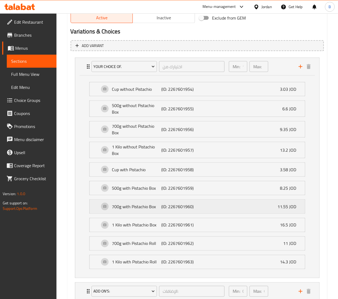
scroll to position [329, 0]
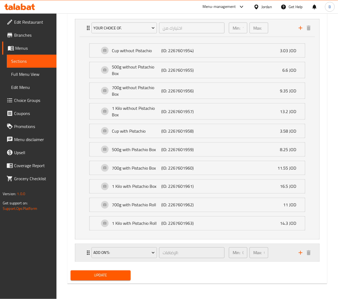
click at [289, 258] on div "Min: 0 ​ Max: 0 ​" at bounding box center [261, 252] width 70 height 17
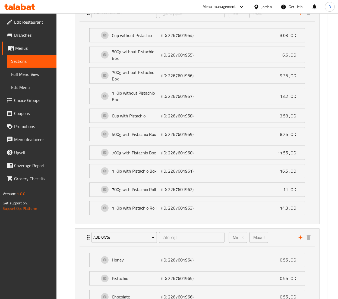
scroll to position [287, 0]
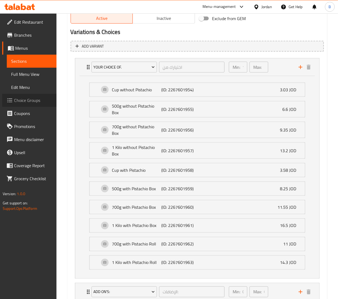
click at [29, 102] on span "Choice Groups" at bounding box center [33, 100] width 38 height 7
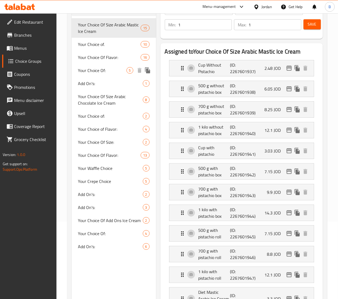
click at [115, 69] on span "Your Choice Of:" at bounding box center [102, 70] width 48 height 7
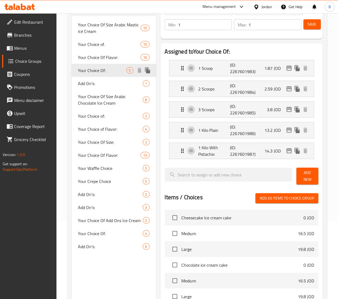
type input "Your Choice Of:"
type input "إختيارك من:"
click at [110, 44] on span "Your Choice of." at bounding box center [101, 44] width 46 height 7
type input "Your Choice of."
type input "اختيارك من"
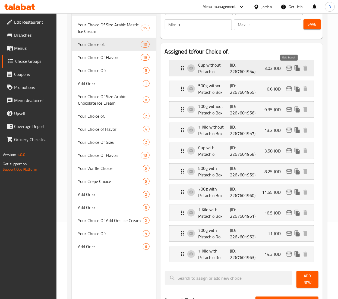
click at [289, 68] on icon "edit" at bounding box center [289, 68] width 5 height 5
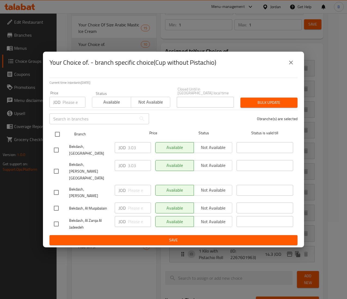
click at [55, 140] on input "checkbox" at bounding box center [57, 134] width 11 height 11
checkbox input "true"
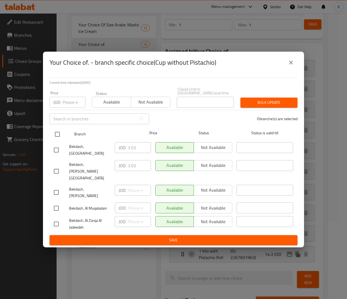
checkbox input "true"
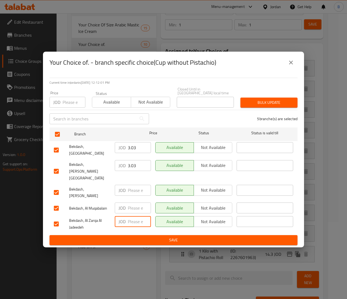
click at [129, 216] on input "number" at bounding box center [139, 221] width 23 height 11
click at [202, 237] on span "Save" at bounding box center [173, 240] width 239 height 7
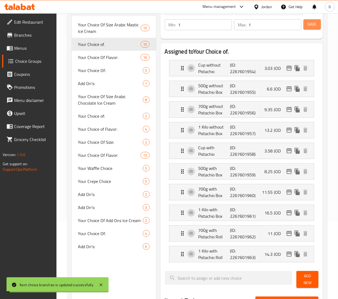
click at [311, 24] on span "Save" at bounding box center [312, 24] width 9 height 7
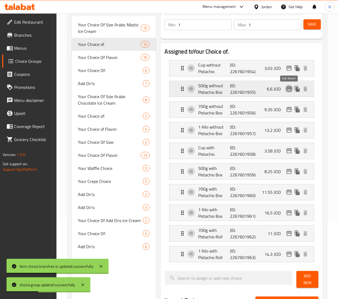
click at [288, 92] on icon "edit" at bounding box center [289, 89] width 7 height 7
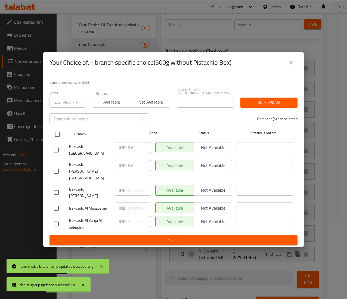
click at [59, 140] on input "checkbox" at bounding box center [57, 134] width 11 height 11
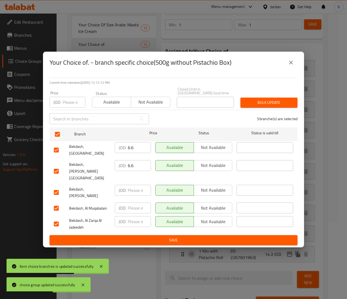
click at [129, 216] on input "number" at bounding box center [139, 221] width 23 height 11
click at [182, 237] on span "Save" at bounding box center [173, 240] width 239 height 7
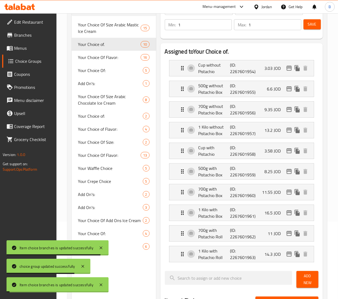
click at [306, 26] on button "Save" at bounding box center [312, 24] width 17 height 10
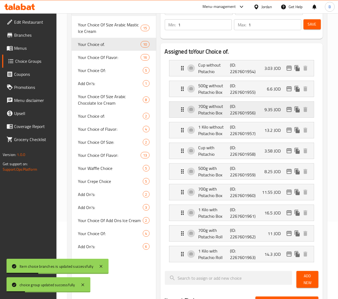
click at [292, 110] on icon "edit" at bounding box center [289, 109] width 5 height 5
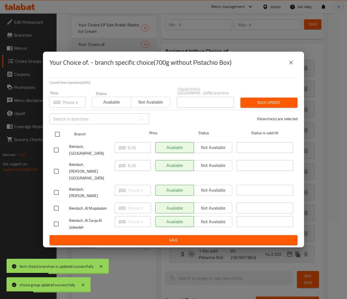
click at [58, 140] on input "checkbox" at bounding box center [57, 134] width 11 height 11
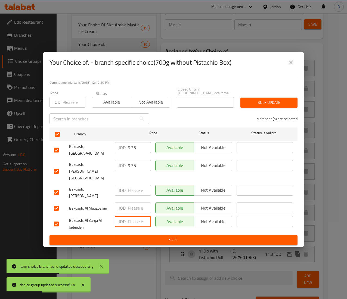
click at [136, 216] on input "number" at bounding box center [139, 221] width 23 height 11
click at [173, 223] on ul "Branch Price Status Status is valid till Bekdash, Downtown JOD 9.35 ​ Available…" at bounding box center [173, 180] width 248 height 110
click at [173, 237] on span "Save" at bounding box center [173, 240] width 239 height 7
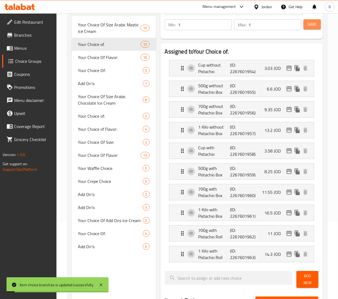
click at [311, 27] on span "Save" at bounding box center [312, 24] width 9 height 7
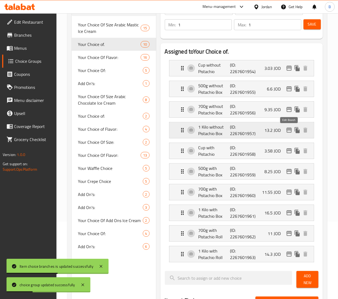
click at [289, 130] on icon "edit" at bounding box center [289, 130] width 5 height 5
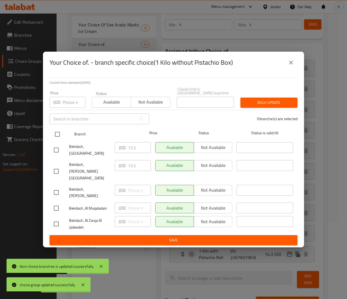
click at [60, 140] on input "checkbox" at bounding box center [57, 134] width 11 height 11
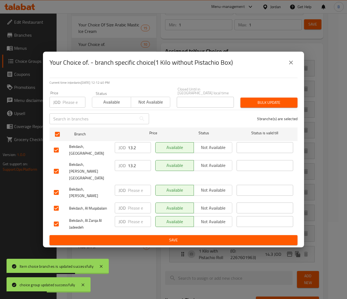
click at [131, 216] on input "number" at bounding box center [139, 221] width 23 height 11
click at [173, 237] on span "Save" at bounding box center [173, 240] width 239 height 7
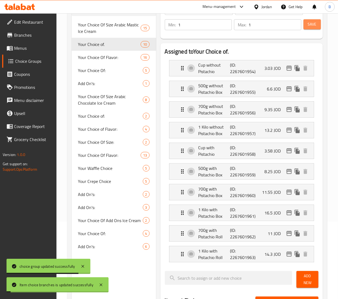
click at [308, 27] on span "Save" at bounding box center [312, 24] width 9 height 7
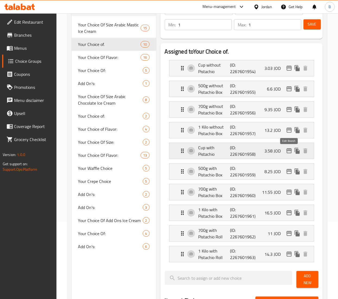
click at [290, 153] on icon "edit" at bounding box center [289, 151] width 7 height 7
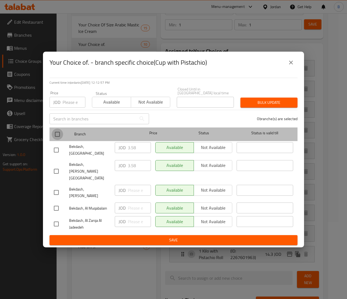
click at [60, 140] on input "checkbox" at bounding box center [57, 134] width 11 height 11
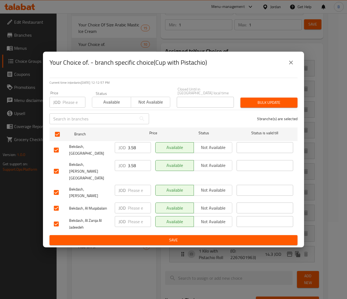
click at [130, 216] on input "number" at bounding box center [139, 221] width 23 height 11
click at [155, 237] on span "Save" at bounding box center [173, 240] width 239 height 7
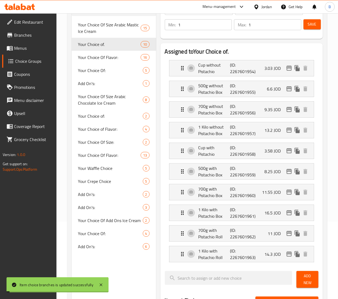
click at [314, 26] on span "Save" at bounding box center [312, 24] width 9 height 7
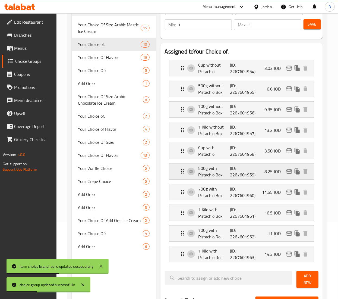
click at [290, 172] on icon "edit" at bounding box center [289, 171] width 7 height 7
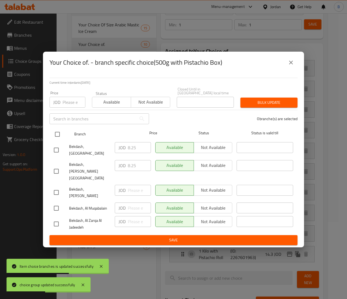
click at [61, 139] on input "checkbox" at bounding box center [57, 134] width 11 height 11
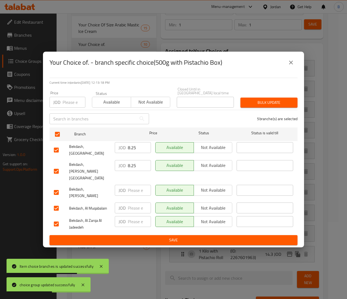
click at [128, 216] on input "number" at bounding box center [139, 221] width 23 height 11
click at [174, 237] on span "Save" at bounding box center [173, 240] width 239 height 7
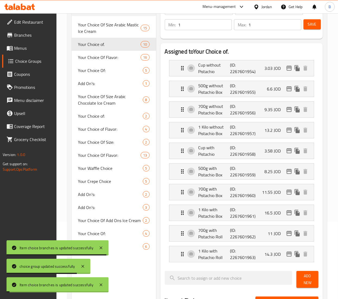
click at [315, 23] on span "Save" at bounding box center [312, 24] width 9 height 7
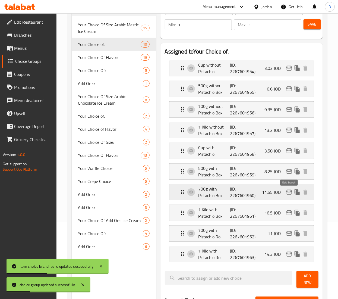
click at [287, 193] on icon "edit" at bounding box center [289, 192] width 7 height 7
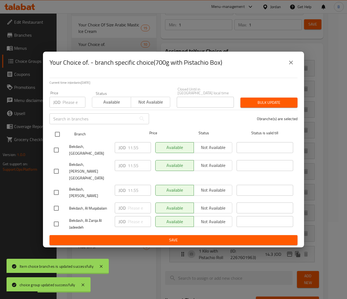
click at [59, 139] on input "checkbox" at bounding box center [57, 134] width 11 height 11
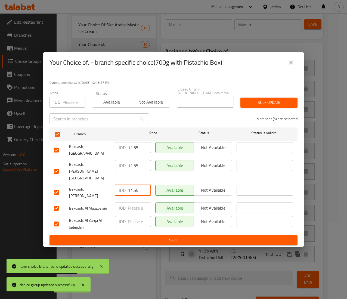
drag, startPoint x: 142, startPoint y: 183, endPoint x: 111, endPoint y: 182, distance: 30.7
click at [111, 183] on div "Bekdash, Al Swaifyeh JOD 11.55 ​ Available Not available ​" at bounding box center [173, 193] width 243 height 20
click at [137, 216] on input "number" at bounding box center [139, 221] width 23 height 11
paste input "11.55"
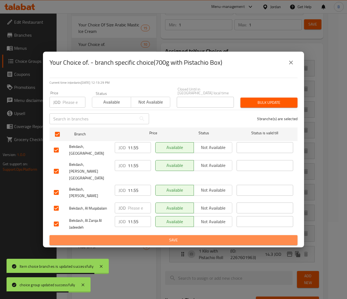
click at [145, 237] on span "Save" at bounding box center [173, 240] width 239 height 7
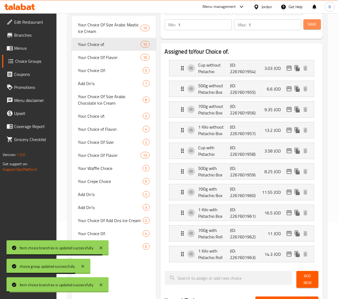
click at [312, 24] on span "Save" at bounding box center [312, 24] width 9 height 7
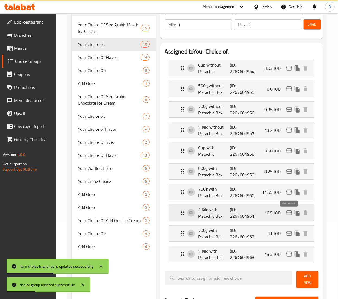
click at [291, 215] on icon "edit" at bounding box center [289, 212] width 5 height 5
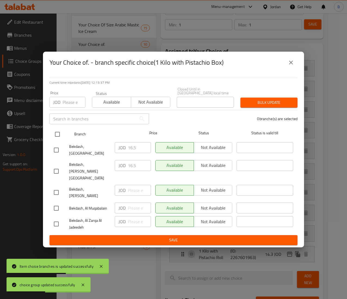
click at [58, 140] on input "checkbox" at bounding box center [57, 134] width 11 height 11
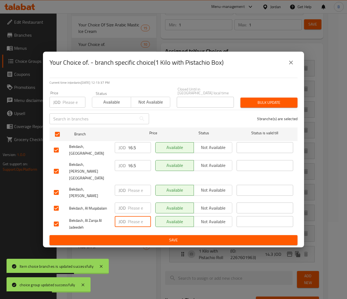
click at [129, 216] on input "number" at bounding box center [139, 221] width 23 height 11
click at [209, 237] on span "Save" at bounding box center [173, 240] width 239 height 7
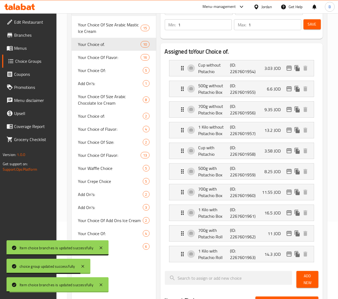
click at [314, 24] on span "Save" at bounding box center [312, 24] width 9 height 7
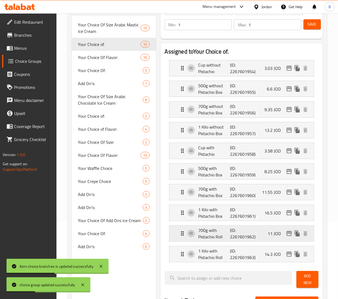
click at [292, 236] on icon "edit" at bounding box center [289, 233] width 5 height 5
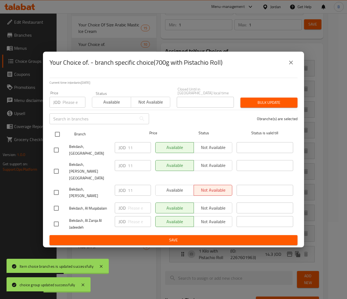
click at [58, 140] on input "checkbox" at bounding box center [57, 134] width 11 height 11
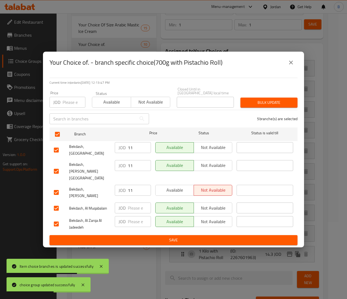
click at [134, 216] on input "number" at bounding box center [139, 221] width 23 height 11
click at [160, 237] on span "Save" at bounding box center [173, 240] width 239 height 7
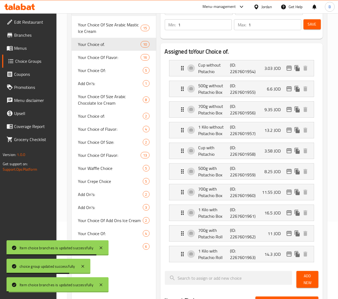
click at [309, 22] on span "Save" at bounding box center [312, 24] width 9 height 7
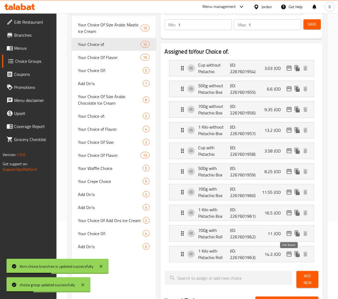
click at [290, 255] on icon "edit" at bounding box center [289, 254] width 7 height 7
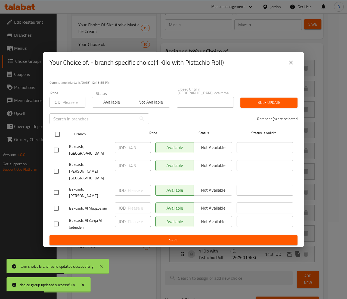
click at [58, 139] on input "checkbox" at bounding box center [57, 134] width 11 height 11
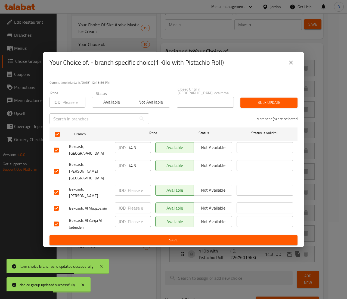
click at [135, 216] on input "number" at bounding box center [139, 221] width 23 height 11
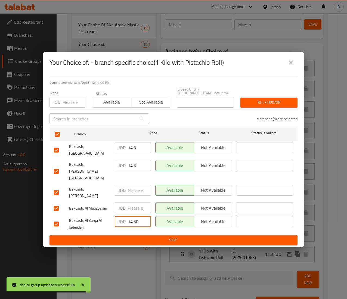
click at [161, 237] on span "Save" at bounding box center [173, 240] width 239 height 7
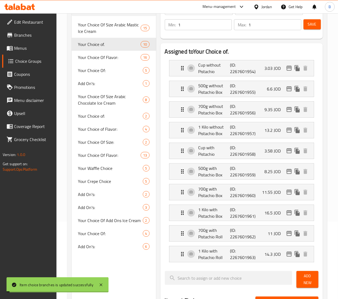
click at [315, 21] on span "Save" at bounding box center [312, 24] width 9 height 7
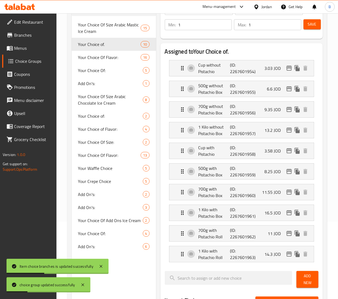
drag, startPoint x: 21, startPoint y: 49, endPoint x: 76, endPoint y: 59, distance: 56.4
click at [21, 49] on span "Menus" at bounding box center [33, 48] width 38 height 7
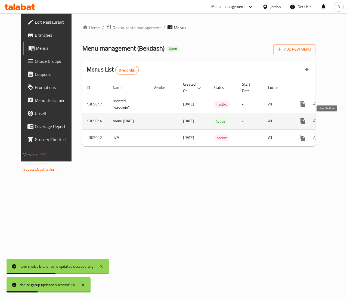
click at [335, 115] on link "enhanced table" at bounding box center [341, 121] width 13 height 13
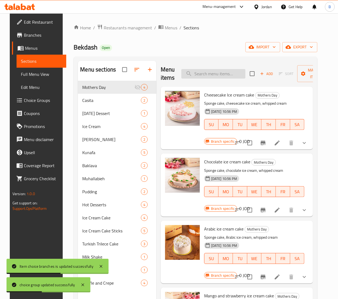
click at [220, 74] on input "search" at bounding box center [214, 74] width 64 height 10
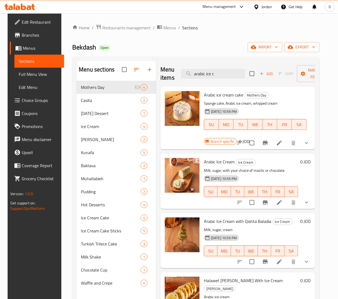
scroll to position [54, 0]
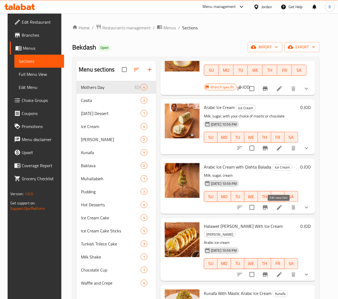
click at [277, 205] on icon at bounding box center [279, 207] width 7 height 7
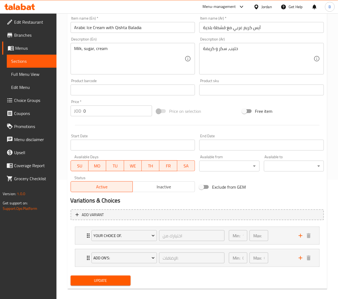
scroll to position [125, 0]
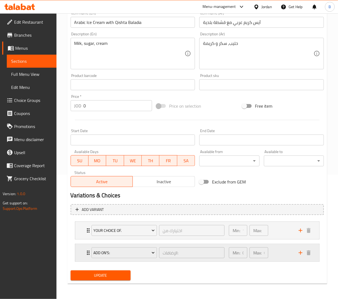
click at [278, 255] on div "Min: 0 ​ Max: 0 ​" at bounding box center [261, 252] width 70 height 17
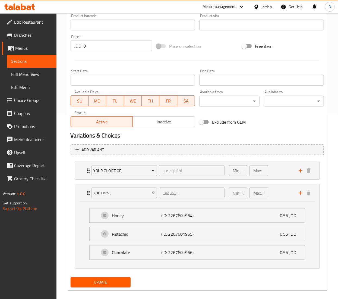
scroll to position [192, 0]
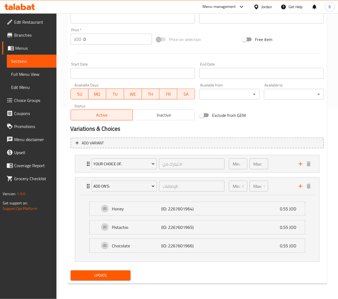
click at [34, 98] on span "Choice Groups" at bounding box center [33, 100] width 38 height 7
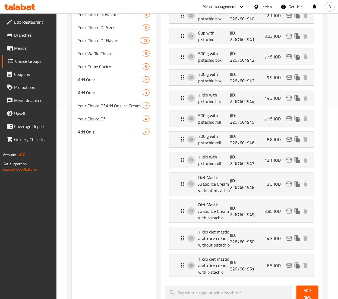
scroll to position [77, 0]
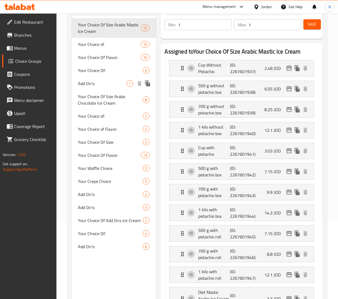
click at [96, 83] on span "Add On's:" at bounding box center [102, 83] width 48 height 7
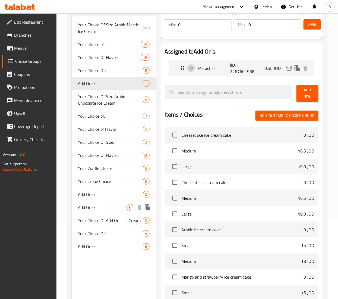
click at [106, 212] on div "Add On's: 3" at bounding box center [114, 207] width 85 height 13
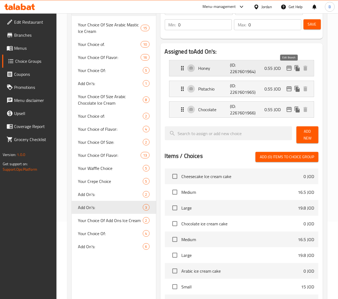
click at [288, 70] on icon "edit" at bounding box center [289, 68] width 7 height 7
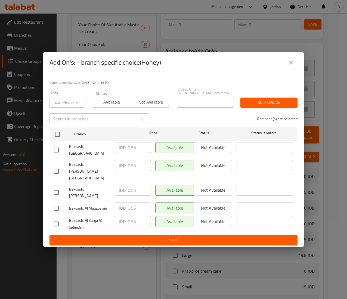
click at [292, 66] on icon "close" at bounding box center [290, 62] width 7 height 7
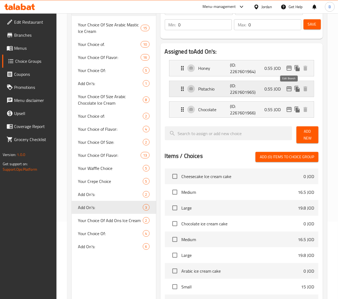
click at [287, 88] on icon "edit" at bounding box center [289, 88] width 5 height 5
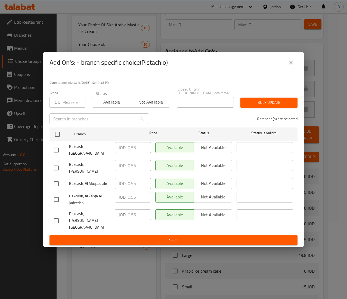
click at [292, 66] on icon "close" at bounding box center [290, 62] width 7 height 7
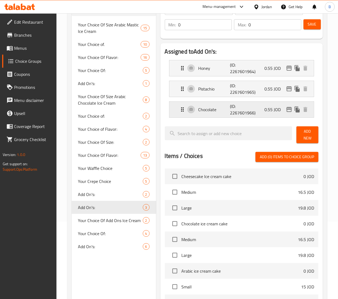
click at [289, 108] on icon "edit" at bounding box center [289, 109] width 5 height 5
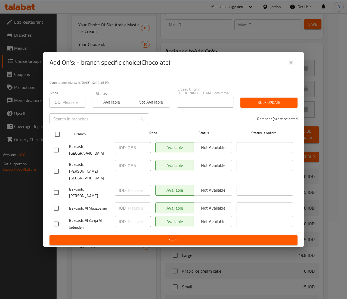
click at [57, 139] on input "checkbox" at bounding box center [57, 134] width 11 height 11
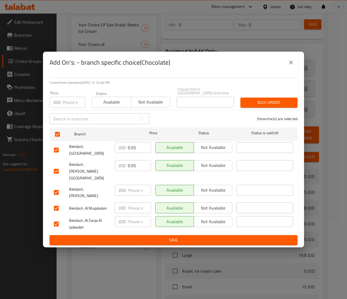
click at [134, 216] on input "number" at bounding box center [139, 221] width 23 height 11
click at [128, 237] on span "Save" at bounding box center [173, 240] width 239 height 7
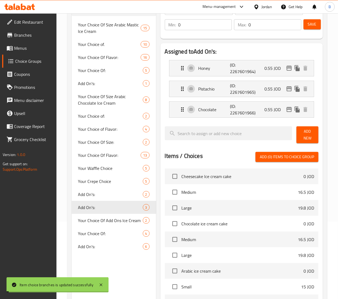
click at [318, 23] on button "Save" at bounding box center [312, 24] width 17 height 10
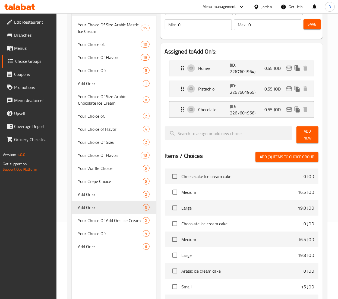
drag, startPoint x: 21, startPoint y: 48, endPoint x: 47, endPoint y: 59, distance: 29.0
click at [21, 48] on span "Menus" at bounding box center [33, 48] width 38 height 7
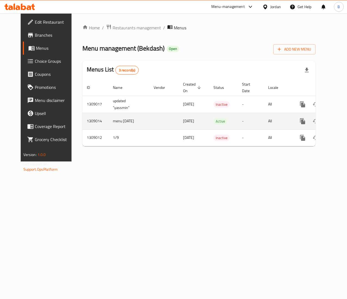
click at [326, 114] on td "enhanced table" at bounding box center [322, 121] width 61 height 17
click at [338, 119] on icon "enhanced table" at bounding box center [341, 121] width 7 height 7
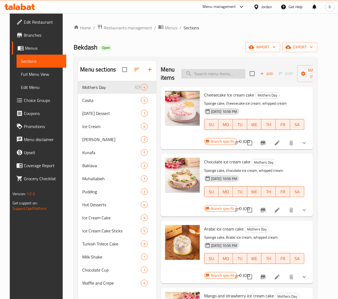
click at [218, 73] on input "search" at bounding box center [214, 74] width 64 height 10
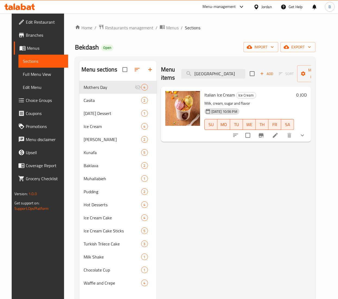
click at [279, 137] on icon at bounding box center [275, 135] width 7 height 7
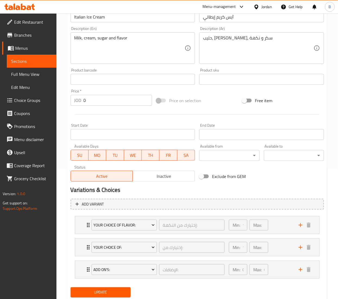
scroll to position [147, 0]
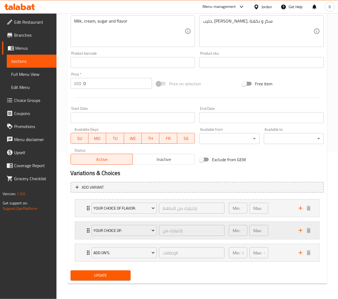
click at [283, 229] on div "Min: 1 ​ Max: 1 ​" at bounding box center [261, 230] width 70 height 17
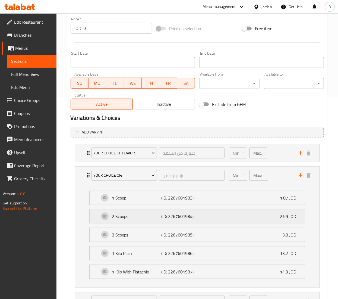
scroll to position [252, 0]
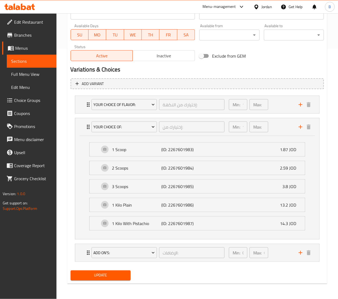
click at [32, 99] on span "Choice Groups" at bounding box center [33, 100] width 38 height 7
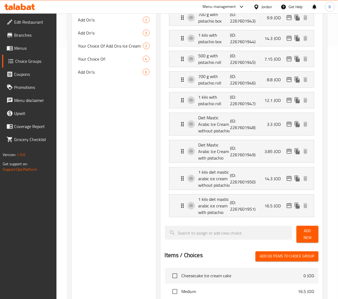
scroll to position [77, 0]
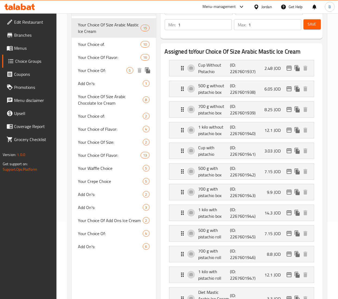
click at [101, 70] on span "Your Choice Of:" at bounding box center [102, 70] width 48 height 7
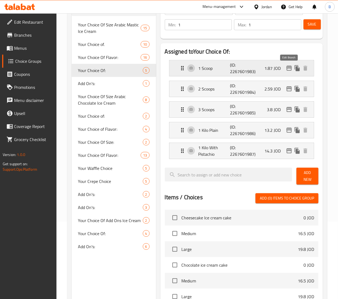
click at [288, 70] on icon "edit" at bounding box center [289, 68] width 7 height 7
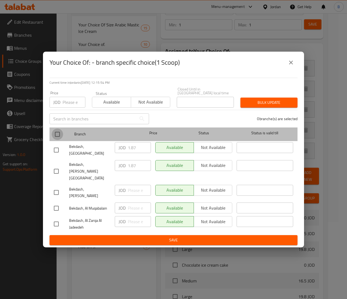
drag, startPoint x: 59, startPoint y: 138, endPoint x: 61, endPoint y: 140, distance: 2.9
click at [59, 138] on input "checkbox" at bounding box center [57, 134] width 11 height 11
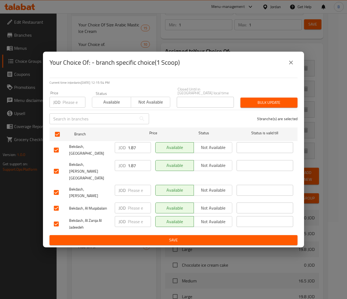
click at [134, 216] on input "number" at bounding box center [139, 221] width 23 height 11
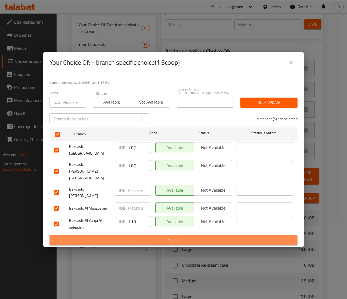
click at [174, 237] on span "Save" at bounding box center [173, 240] width 239 height 7
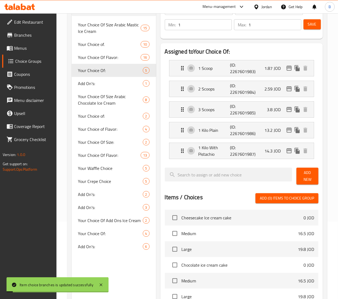
click at [314, 26] on span "Save" at bounding box center [312, 24] width 9 height 7
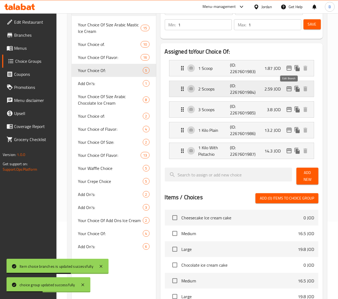
click at [289, 89] on icon "edit" at bounding box center [289, 89] width 7 height 7
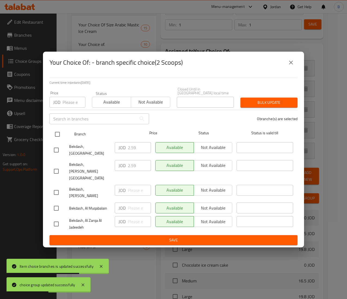
click at [56, 140] on input "checkbox" at bounding box center [57, 134] width 11 height 11
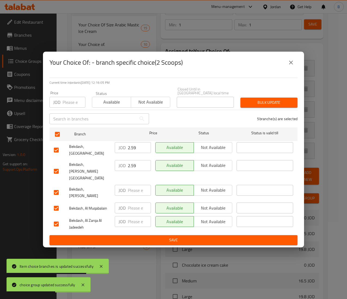
click at [133, 216] on input "number" at bounding box center [139, 221] width 23 height 11
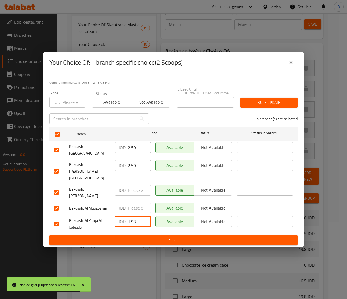
click at [178, 237] on span "Save" at bounding box center [173, 240] width 239 height 7
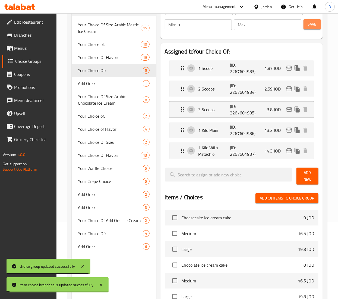
click at [309, 24] on span "Save" at bounding box center [312, 24] width 9 height 7
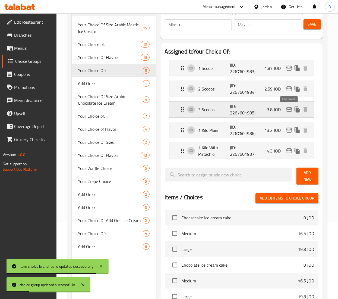
click at [289, 111] on icon "edit" at bounding box center [289, 109] width 7 height 7
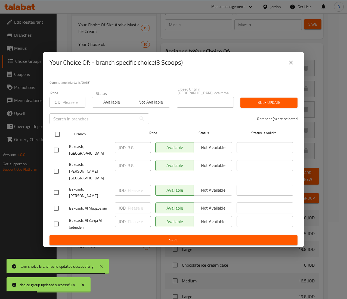
click at [58, 140] on input "checkbox" at bounding box center [57, 134] width 11 height 11
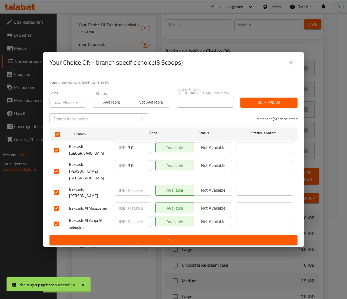
click at [132, 216] on input "number" at bounding box center [139, 221] width 23 height 11
click at [163, 235] on div "Current time in Jordan is 02 Sep 2025 12:16:21 PM Price JOD Price Status Availa…" at bounding box center [173, 160] width 261 height 174
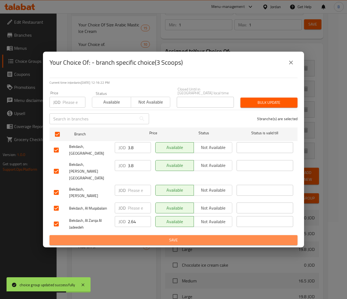
click at [165, 237] on span "Save" at bounding box center [173, 240] width 239 height 7
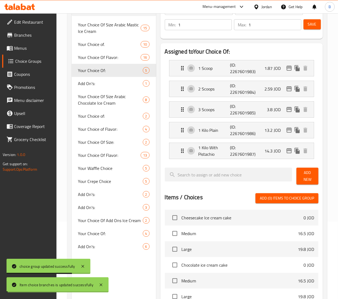
click at [315, 24] on span "Save" at bounding box center [312, 24] width 9 height 7
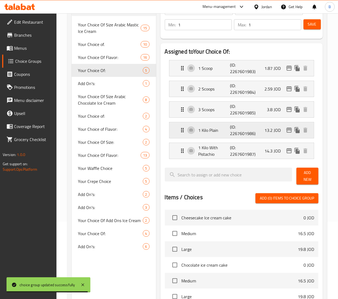
click at [287, 131] on icon "edit" at bounding box center [289, 130] width 7 height 7
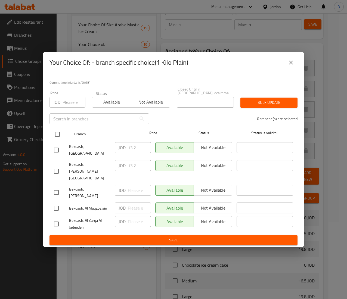
click at [55, 140] on input "checkbox" at bounding box center [57, 134] width 11 height 11
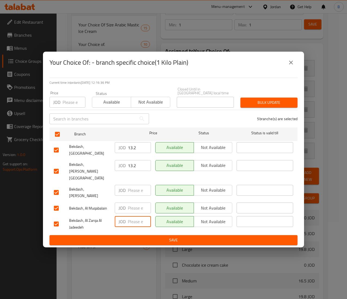
click at [134, 216] on input "number" at bounding box center [139, 221] width 23 height 11
click at [151, 237] on span "Save" at bounding box center [173, 240] width 239 height 7
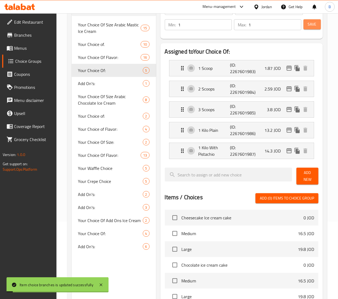
click at [310, 28] on button "Save" at bounding box center [312, 24] width 17 height 10
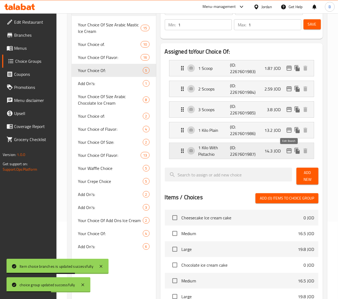
click at [288, 150] on icon "edit" at bounding box center [289, 150] width 5 height 5
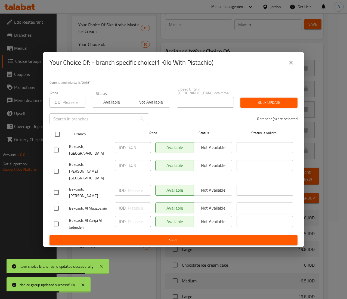
click at [57, 140] on input "checkbox" at bounding box center [57, 134] width 11 height 11
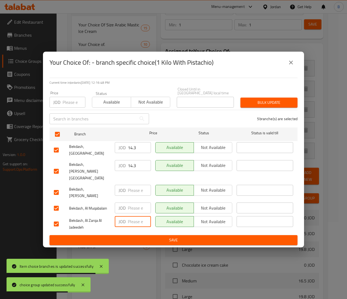
click at [132, 216] on input "number" at bounding box center [139, 221] width 23 height 11
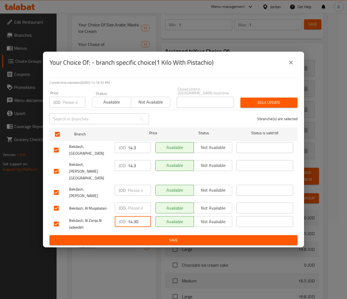
click at [158, 237] on span "Save" at bounding box center [173, 240] width 239 height 7
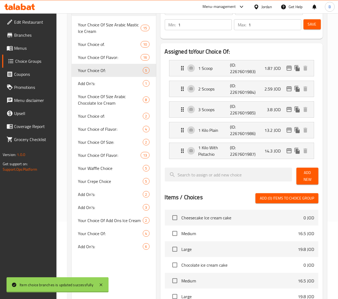
click at [313, 26] on span "Save" at bounding box center [312, 24] width 9 height 7
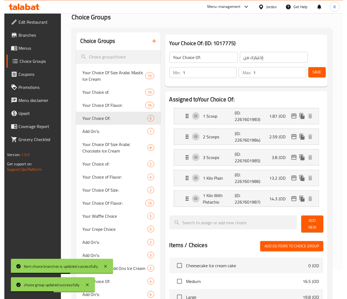
scroll to position [0, 0]
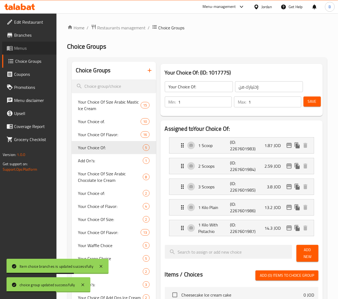
click at [21, 45] on span "Menus" at bounding box center [33, 48] width 38 height 7
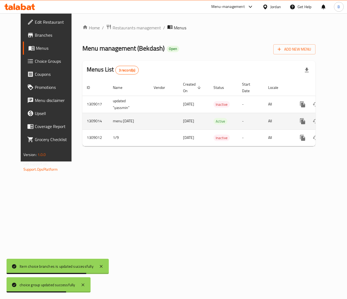
click at [335, 123] on link "enhanced table" at bounding box center [341, 121] width 13 height 13
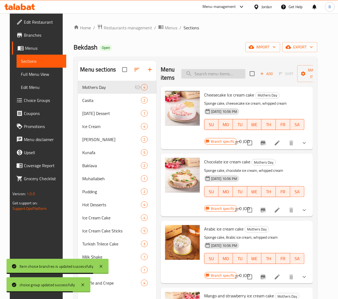
click at [220, 74] on input "search" at bounding box center [214, 74] width 64 height 10
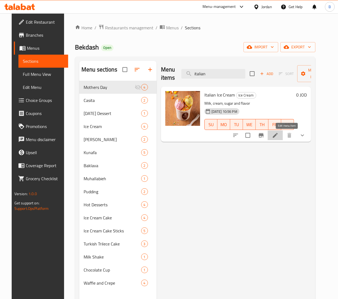
click at [278, 134] on icon at bounding box center [275, 135] width 5 height 5
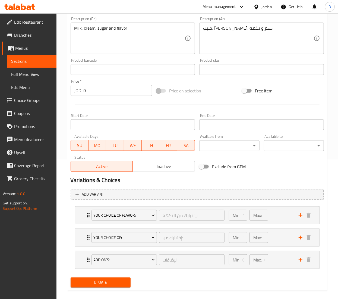
scroll to position [147, 0]
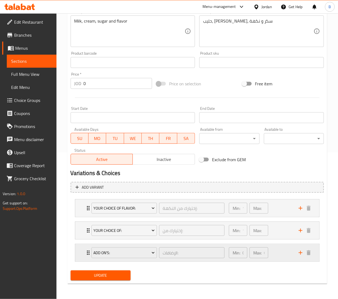
click at [279, 254] on div "Min: 0 ​ Max: 0 ​" at bounding box center [261, 252] width 70 height 17
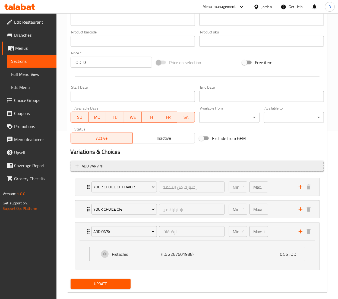
scroll to position [177, 0]
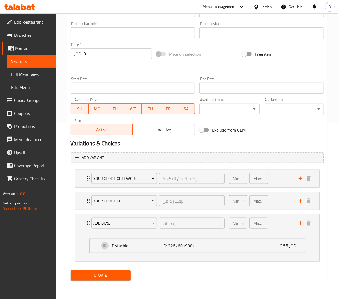
click at [30, 98] on span "Choice Groups" at bounding box center [33, 100] width 38 height 7
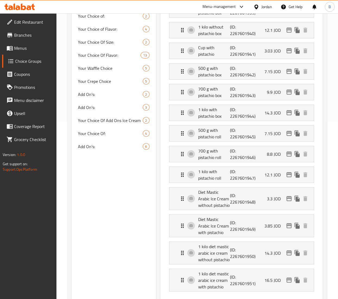
scroll to position [77, 0]
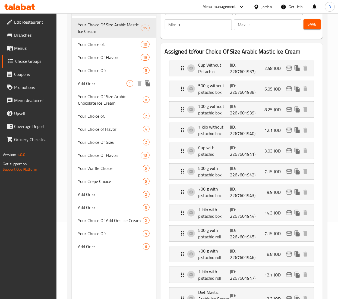
click at [102, 80] on span "Add On's:" at bounding box center [102, 83] width 48 height 7
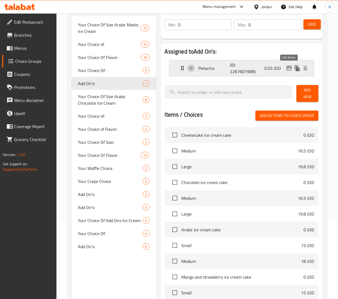
click at [286, 67] on icon "edit" at bounding box center [289, 68] width 7 height 7
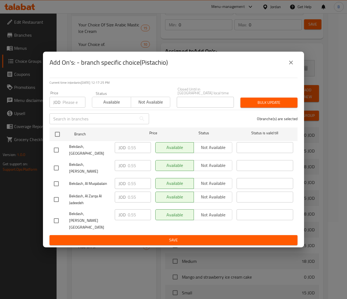
click at [291, 66] on icon "close" at bounding box center [290, 62] width 7 height 7
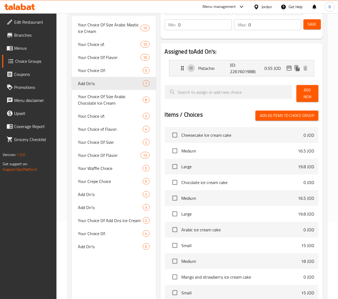
click at [15, 49] on span "Menus" at bounding box center [33, 48] width 38 height 7
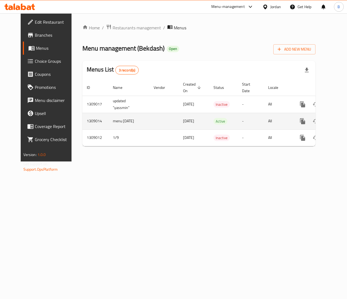
click at [335, 118] on link "enhanced table" at bounding box center [341, 121] width 13 height 13
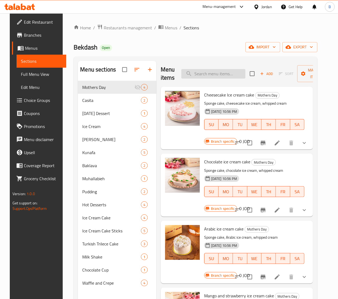
click at [213, 75] on input "search" at bounding box center [214, 74] width 64 height 10
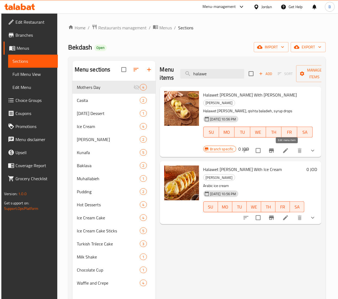
click at [287, 150] on icon at bounding box center [285, 150] width 5 height 5
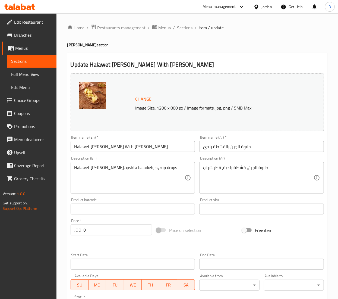
click at [23, 48] on span "Menus" at bounding box center [33, 48] width 37 height 7
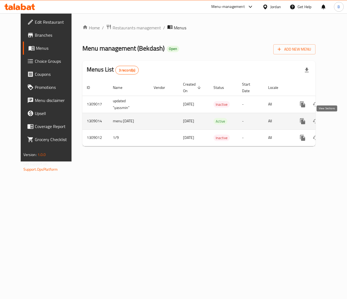
click at [338, 120] on icon "enhanced table" at bounding box center [341, 121] width 7 height 7
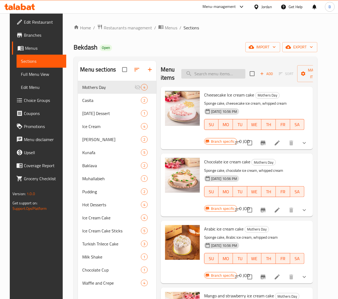
drag, startPoint x: 227, startPoint y: 70, endPoint x: 214, endPoint y: 70, distance: 12.3
click at [224, 69] on input "search" at bounding box center [214, 74] width 64 height 10
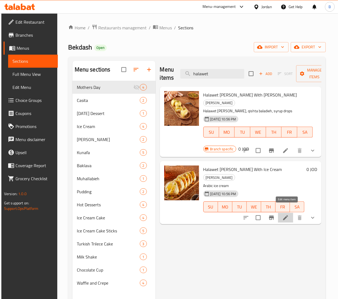
click at [288, 215] on icon at bounding box center [285, 217] width 5 height 5
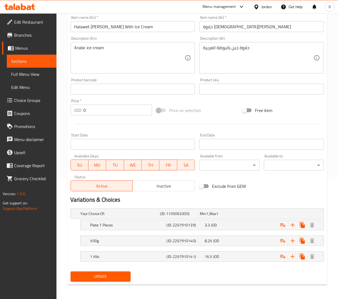
scroll to position [122, 0]
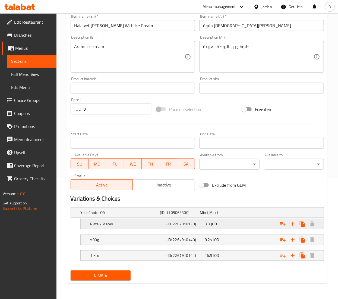
click at [223, 215] on div "3.3 JOD" at bounding box center [219, 212] width 38 height 5
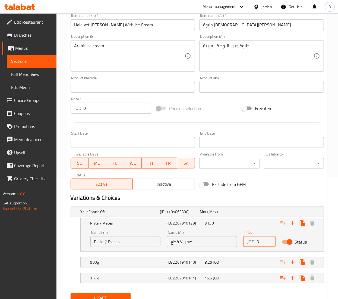
drag, startPoint x: 270, startPoint y: 242, endPoint x: 217, endPoint y: 240, distance: 52.5
click at [257, 240] on input "3" at bounding box center [266, 241] width 19 height 11
drag, startPoint x: 243, startPoint y: 245, endPoint x: 218, endPoint y: 243, distance: 25.1
click at [222, 243] on div "Name (En) Plate 7 Pieces Name (En) Name (Ar) صحن ٧ قطع Name (Ar) Price JOD 3 Pr…" at bounding box center [202, 238] width 230 height 23
click at [209, 215] on span "JOD" at bounding box center [208, 211] width 2 height 7
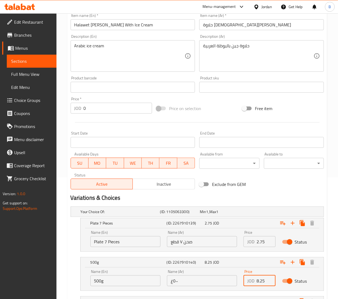
drag, startPoint x: 264, startPoint y: 279, endPoint x: 226, endPoint y: 276, distance: 38.7
click at [226, 276] on div "Name (En) 500g Name (En) Name (Ar) ٥٠٠غ Name (Ar) Price JOD 8.25 Price Status" at bounding box center [202, 277] width 230 height 23
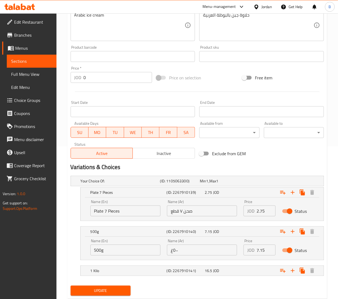
scroll to position [168, 0]
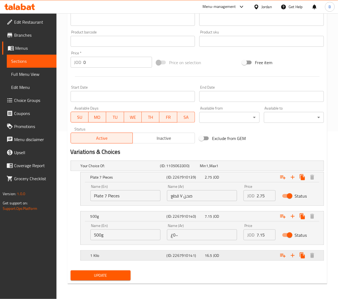
click at [230, 168] on div "16.5 JOD" at bounding box center [219, 165] width 38 height 5
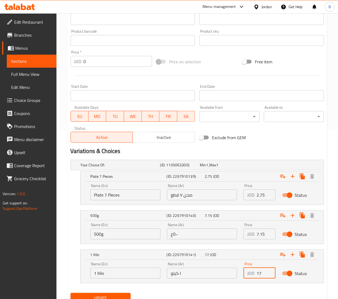
drag, startPoint x: 268, startPoint y: 273, endPoint x: 228, endPoint y: 271, distance: 40.0
click at [257, 271] on input "18" at bounding box center [266, 273] width 19 height 11
drag, startPoint x: 262, startPoint y: 276, endPoint x: 217, endPoint y: 273, distance: 45.2
click at [217, 273] on div "Name (En) 1 Kilo Name (En) Name (Ar) ١ كيلو Name (Ar) Price JOD 18 Price Status" at bounding box center [202, 270] width 230 height 23
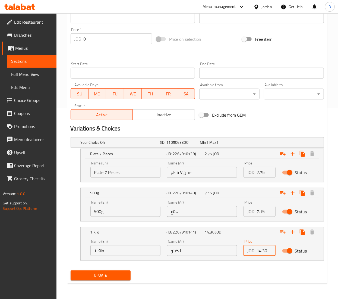
click at [98, 273] on span "Update" at bounding box center [100, 275] width 51 height 7
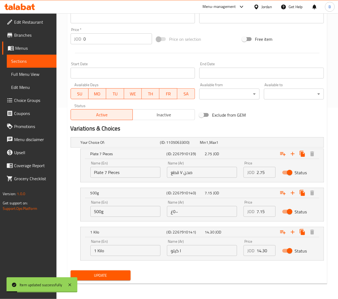
click at [32, 50] on span "Menus" at bounding box center [33, 48] width 37 height 7
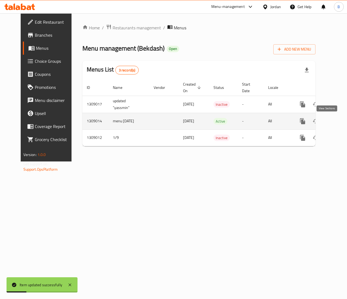
click at [338, 123] on icon "enhanced table" at bounding box center [341, 121] width 7 height 7
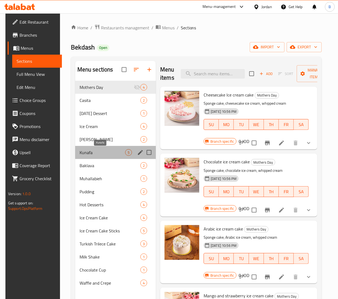
click at [87, 151] on span "Kunafa" at bounding box center [103, 152] width 46 height 7
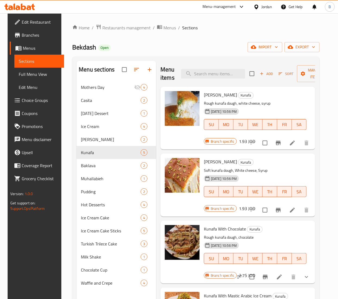
click at [288, 144] on li at bounding box center [292, 143] width 15 height 10
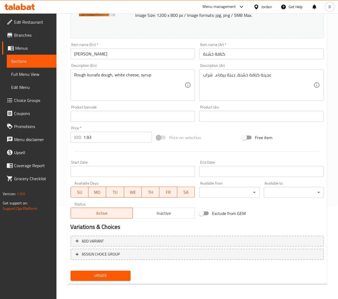
scroll to position [38, 0]
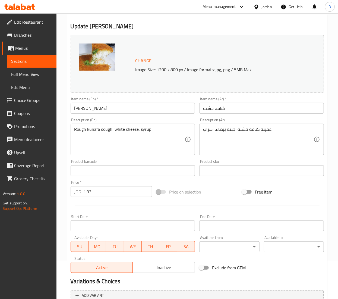
drag, startPoint x: 120, startPoint y: 193, endPoint x: -1, endPoint y: 188, distance: 120.7
click at [0, 188] on html "​ Menu-management Jordan Get Help B Edit Restaurant Branches Menus Sections Ful…" at bounding box center [169, 111] width 338 height 299
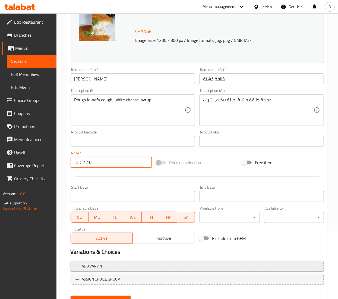
scroll to position [93, 0]
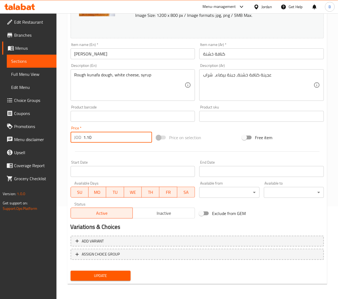
click at [110, 274] on span "Update" at bounding box center [100, 275] width 51 height 7
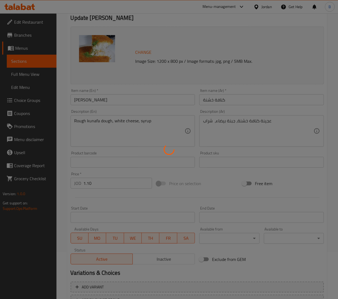
scroll to position [0, 0]
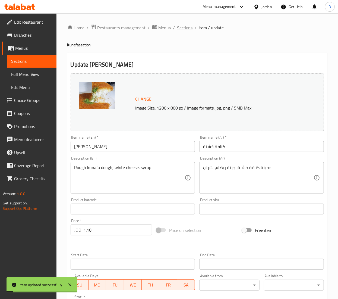
click at [180, 29] on span "Sections" at bounding box center [184, 27] width 15 height 7
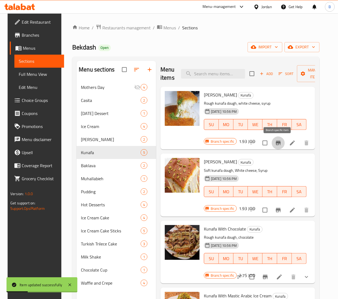
click at [275, 144] on icon "Branch-specific-item" at bounding box center [278, 143] width 7 height 7
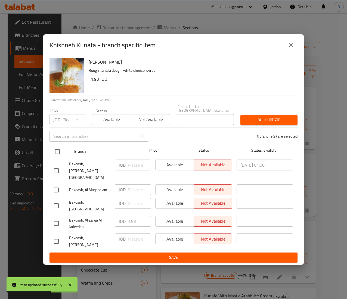
click at [58, 157] on input "checkbox" at bounding box center [57, 151] width 11 height 11
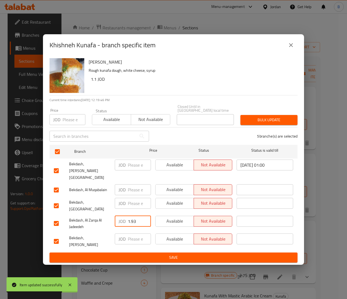
drag, startPoint x: 136, startPoint y: 214, endPoint x: 91, endPoint y: 207, distance: 45.7
click at [92, 214] on div "Bekdash, Al Zarqa Al Jadeedeh JOD 1.93 ​ Available Not available ​" at bounding box center [173, 224] width 243 height 20
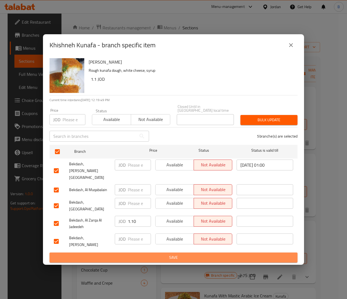
click at [151, 254] on span "Save" at bounding box center [173, 257] width 239 height 7
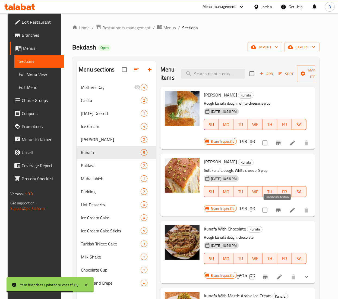
click at [273, 211] on button "Branch-specific-item" at bounding box center [278, 210] width 13 height 13
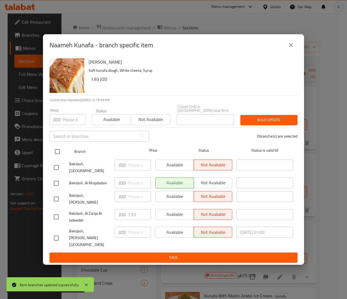
click at [55, 155] on input "checkbox" at bounding box center [57, 151] width 11 height 11
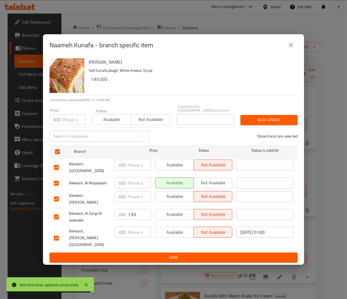
drag, startPoint x: 137, startPoint y: 216, endPoint x: 54, endPoint y: 211, distance: 83.9
click at [60, 211] on div "Bekdash, Al Zarqa Al Jadeedeh JOD 1.93 ​ Available Not available ​" at bounding box center [173, 217] width 243 height 20
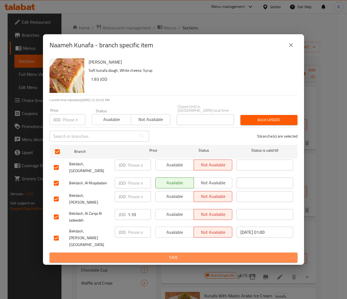
click at [188, 254] on span "Save" at bounding box center [173, 257] width 239 height 7
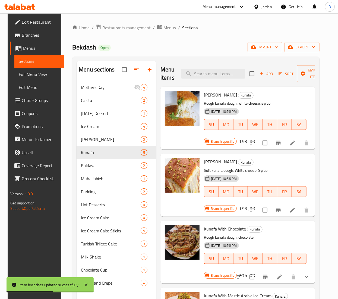
scroll to position [54, 0]
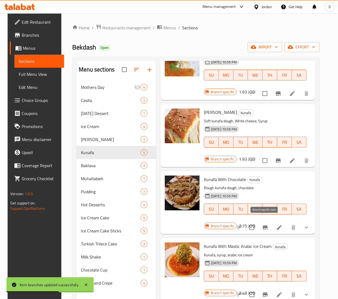
click at [268, 224] on icon "Branch-specific-item" at bounding box center [265, 227] width 7 height 7
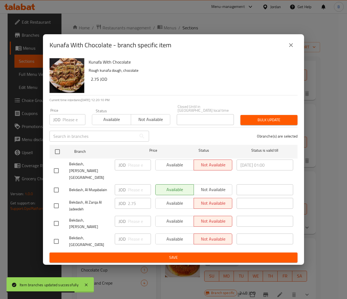
click at [58, 200] on input "checkbox" at bounding box center [56, 205] width 11 height 11
click at [137, 202] on input "2.75" at bounding box center [139, 203] width 23 height 11
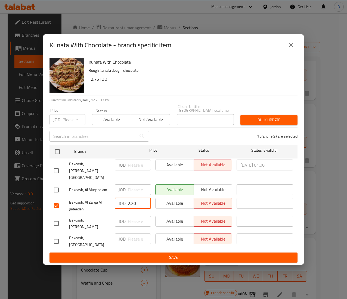
click at [181, 254] on span "Save" at bounding box center [173, 257] width 239 height 7
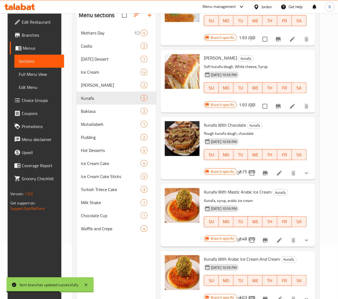
click at [265, 237] on icon "Branch-specific-item" at bounding box center [265, 240] width 7 height 7
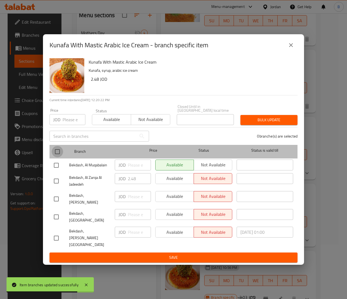
click at [54, 157] on input "checkbox" at bounding box center [57, 151] width 11 height 11
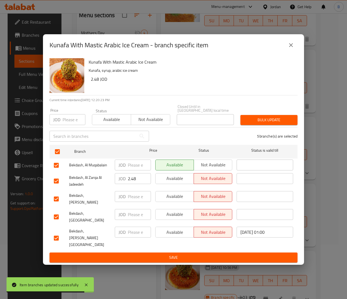
drag, startPoint x: 142, startPoint y: 187, endPoint x: 92, endPoint y: 193, distance: 50.0
click at [93, 191] on div "Bekdash, Al Zarqa Al Jadeedeh JOD 2.48 ​ Available Not available ​" at bounding box center [173, 181] width 243 height 20
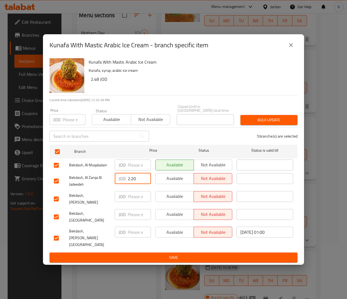
click at [199, 254] on span "Save" at bounding box center [173, 257] width 239 height 7
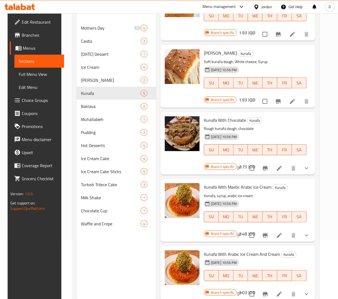
scroll to position [76, 0]
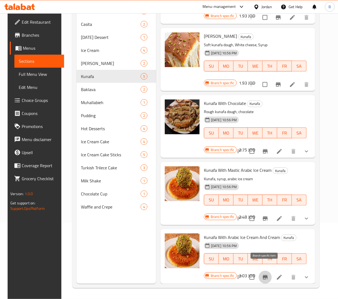
click at [262, 274] on icon "Branch-specific-item" at bounding box center [265, 277] width 7 height 7
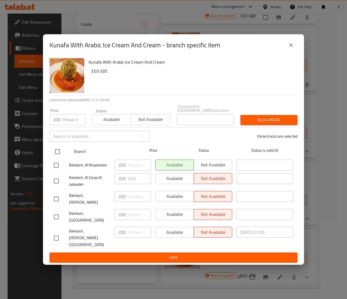
click at [56, 157] on input "checkbox" at bounding box center [57, 151] width 11 height 11
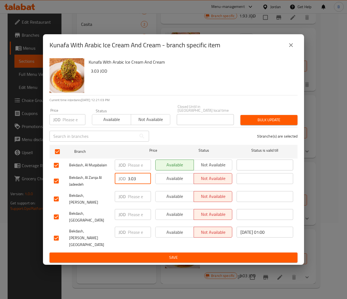
drag, startPoint x: 137, startPoint y: 188, endPoint x: 115, endPoint y: 186, distance: 22.9
click at [115, 184] on div "JOD 3.03 ​" at bounding box center [133, 178] width 36 height 11
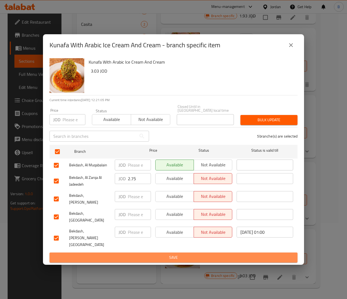
click at [167, 254] on span "Save" at bounding box center [173, 257] width 239 height 7
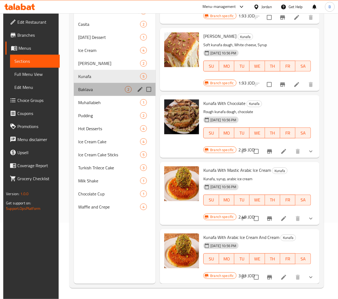
click at [93, 84] on div "Baklava 2" at bounding box center [115, 89] width 82 height 13
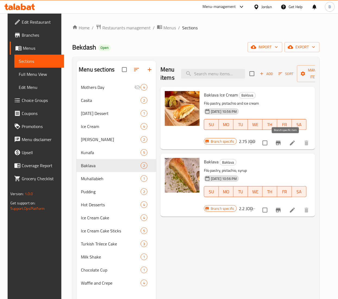
click at [282, 145] on icon "Branch-specific-item" at bounding box center [278, 143] width 7 height 7
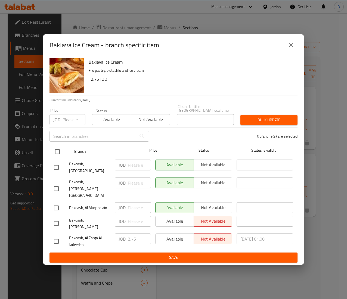
click at [60, 157] on input "checkbox" at bounding box center [57, 151] width 11 height 11
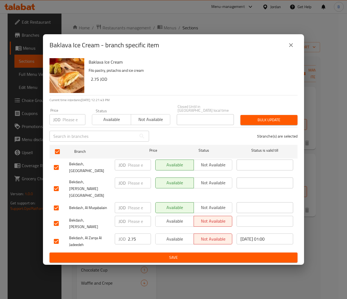
click at [164, 254] on span "Save" at bounding box center [173, 257] width 239 height 7
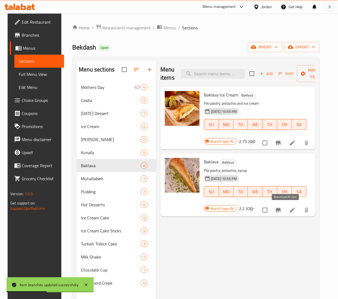
click at [281, 211] on icon "Branch-specific-item" at bounding box center [278, 210] width 5 height 4
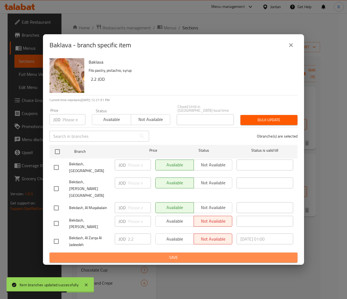
click at [165, 254] on span "Save" at bounding box center [173, 257] width 239 height 7
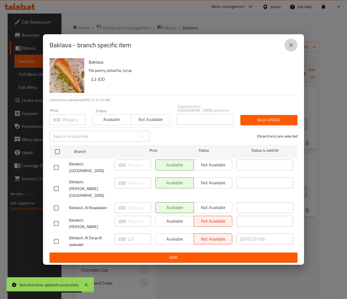
click at [285, 52] on button "close" at bounding box center [290, 45] width 13 height 13
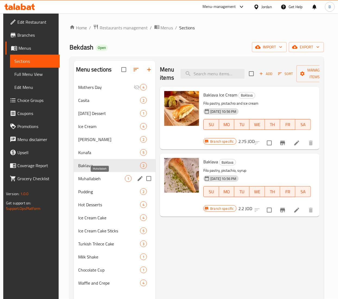
drag, startPoint x: 99, startPoint y: 177, endPoint x: 327, endPoint y: 220, distance: 231.3
click at [99, 177] on span "Muhallabieh" at bounding box center [101, 178] width 47 height 7
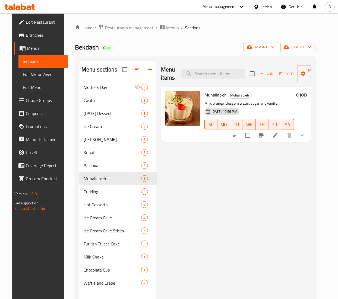
click at [283, 135] on li at bounding box center [275, 135] width 15 height 10
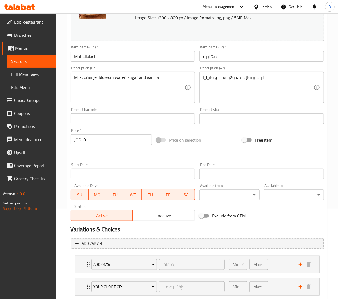
scroll to position [121, 0]
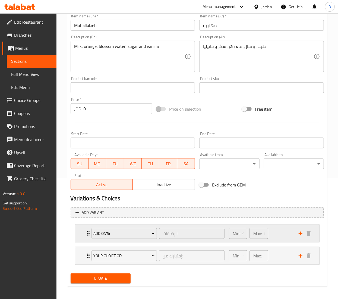
click at [282, 230] on div "Min: 0 ​ Max: 0 ​" at bounding box center [261, 233] width 70 height 17
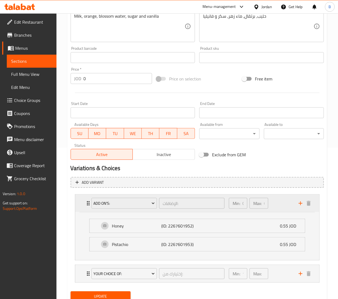
scroll to position [173, 0]
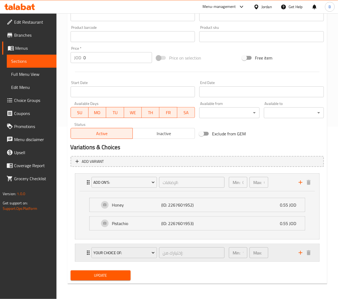
click at [280, 256] on div "Min: 1 ​ Max: 1 ​" at bounding box center [261, 252] width 70 height 17
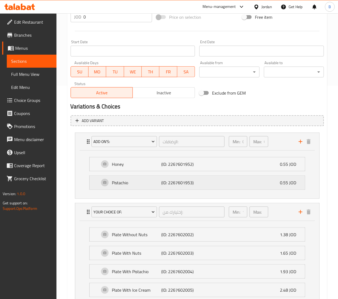
scroll to position [259, 0]
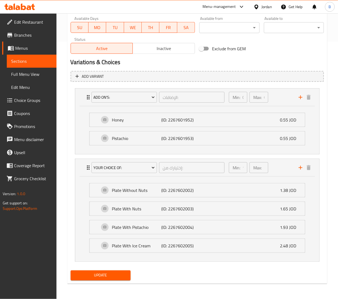
click at [21, 100] on span "Choice Groups" at bounding box center [33, 100] width 38 height 7
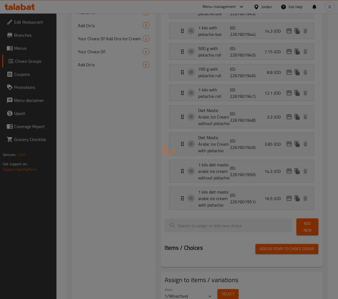
scroll to position [77, 0]
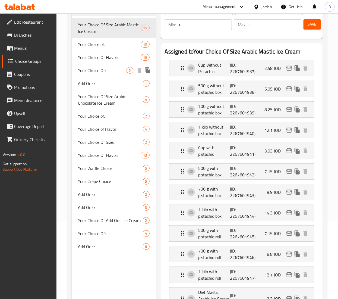
click at [97, 70] on span "Your Choice Of:" at bounding box center [102, 70] width 48 height 7
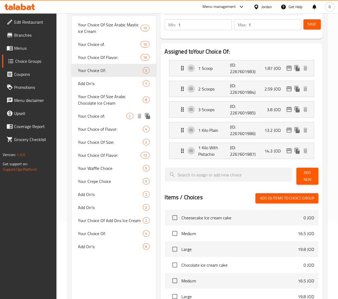
click at [120, 114] on span "Your Choice of:" at bounding box center [102, 116] width 48 height 7
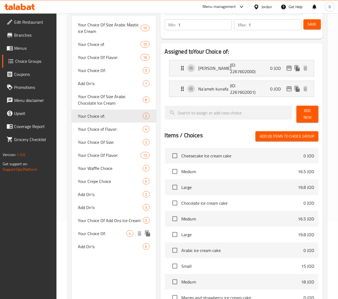
click at [115, 240] on div "Add On's: 6" at bounding box center [114, 246] width 85 height 13
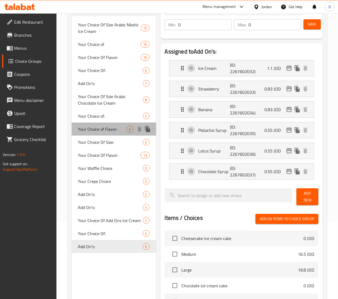
click at [109, 130] on span "Your Choice of Flavor:" at bounding box center [102, 129] width 48 height 7
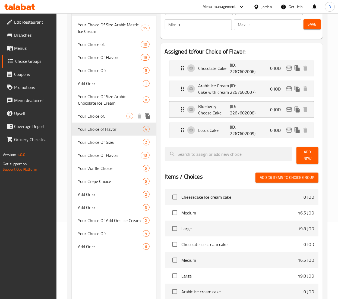
click at [109, 110] on div "Your Choice of: 2" at bounding box center [114, 116] width 85 height 13
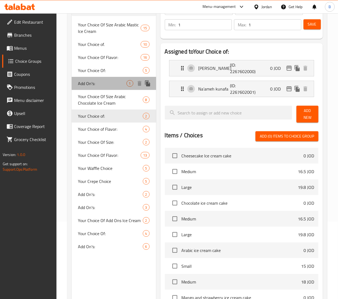
click at [101, 86] on span "Add On's:" at bounding box center [102, 83] width 48 height 7
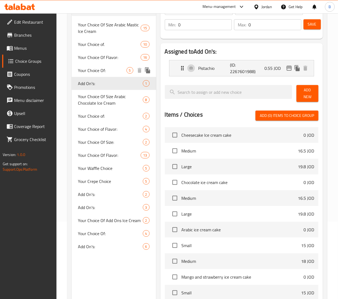
click at [104, 68] on span "Your Choice Of:" at bounding box center [102, 70] width 48 height 7
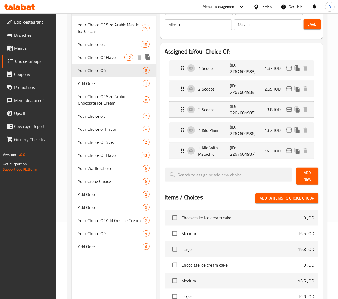
click at [102, 58] on span "Your Choice Of Flavor:" at bounding box center [101, 57] width 46 height 7
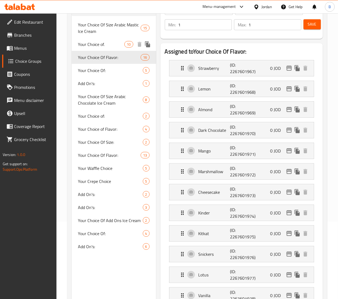
click at [104, 43] on span "Your Choice of." at bounding box center [101, 44] width 46 height 7
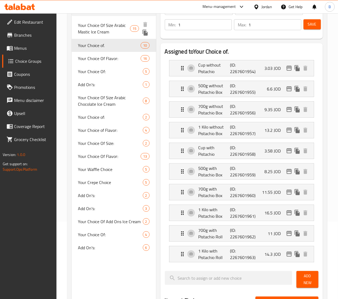
click at [105, 28] on span "Your Choice Of Size Arabic Mastic Ice Cream" at bounding box center [104, 28] width 52 height 13
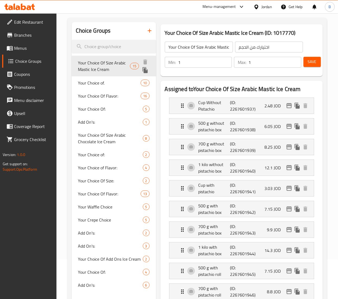
scroll to position [23, 0]
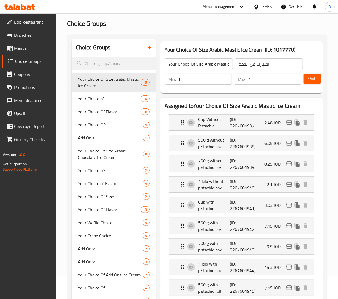
click at [14, 50] on span at bounding box center [11, 48] width 8 height 7
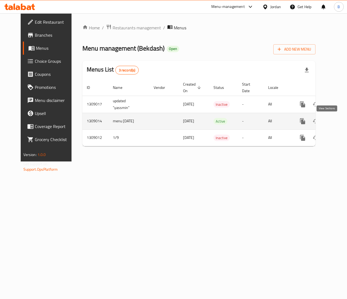
click at [338, 119] on icon "enhanced table" at bounding box center [341, 121] width 7 height 7
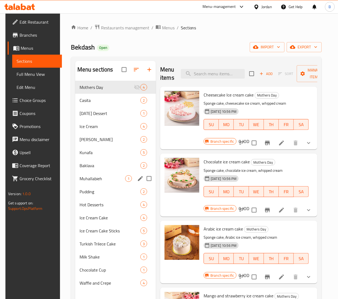
click at [80, 175] on div "Muhallabieh 1" at bounding box center [115, 178] width 81 height 13
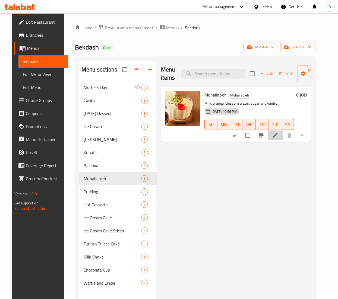
click at [283, 136] on li at bounding box center [275, 135] width 15 height 10
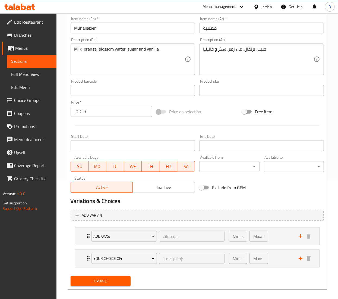
scroll to position [125, 0]
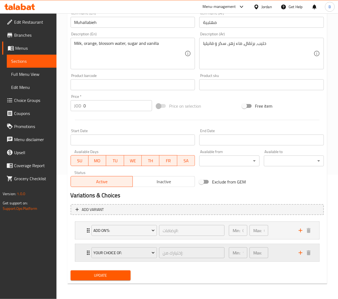
click at [276, 245] on div "Min: 1 ​ Max: 1 ​" at bounding box center [261, 252] width 70 height 17
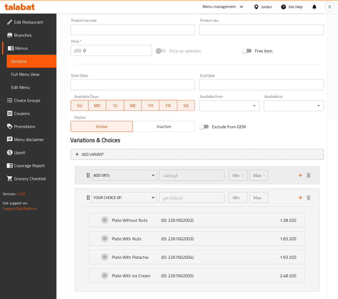
scroll to position [210, 0]
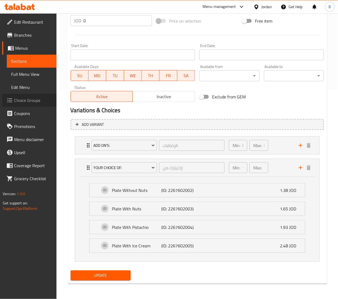
click at [23, 100] on span "Choice Groups" at bounding box center [33, 100] width 38 height 7
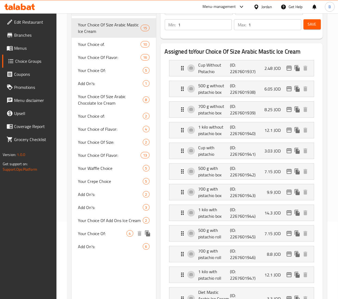
click at [99, 237] on span "Your Choice Of:" at bounding box center [102, 233] width 48 height 7
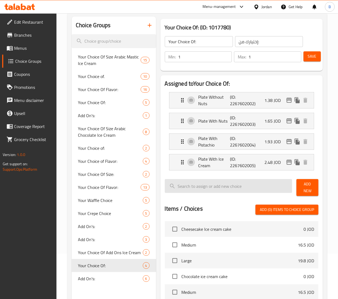
scroll to position [23, 0]
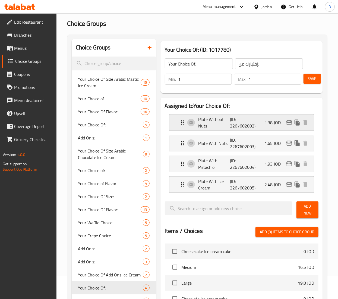
click at [248, 124] on p "(ID: 2267602002)" at bounding box center [240, 122] width 21 height 13
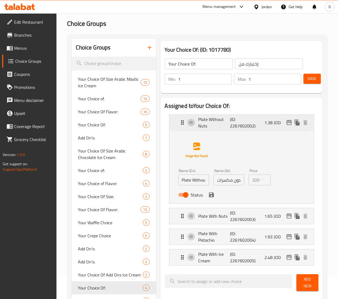
click at [249, 121] on p "(ID: 2267602002)" at bounding box center [240, 122] width 21 height 13
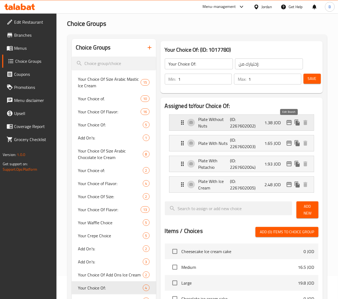
click at [290, 123] on icon "edit" at bounding box center [289, 122] width 5 height 5
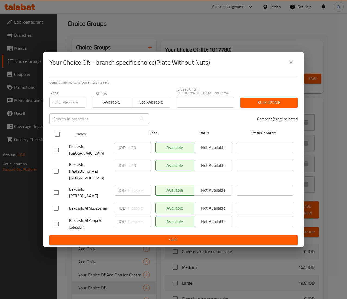
click at [58, 139] on input "checkbox" at bounding box center [57, 134] width 11 height 11
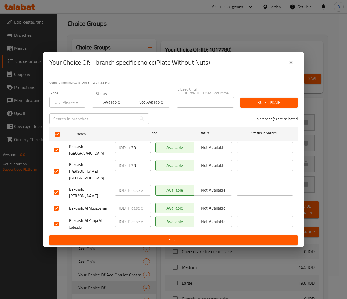
click at [127, 216] on div "JOD ​" at bounding box center [133, 221] width 36 height 11
click at [199, 237] on span "Save" at bounding box center [173, 240] width 239 height 7
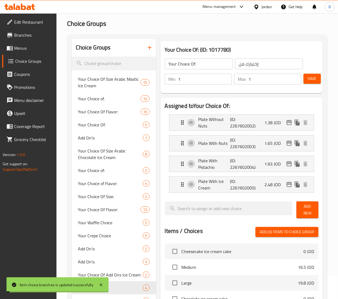
click at [309, 79] on span "Save" at bounding box center [312, 78] width 9 height 7
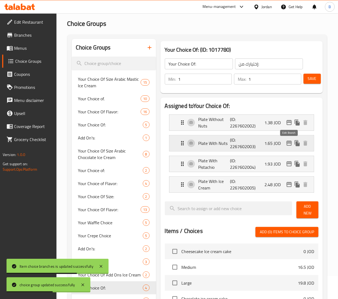
click at [286, 144] on icon "edit" at bounding box center [289, 143] width 7 height 7
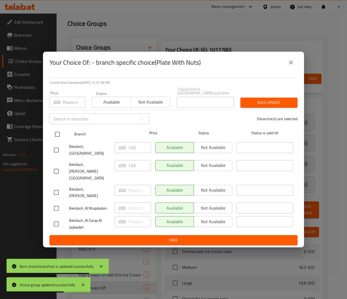
click at [52, 139] on input "checkbox" at bounding box center [57, 134] width 11 height 11
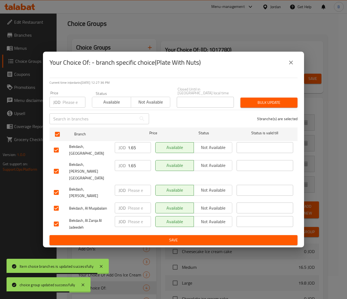
click at [140, 216] on input "number" at bounding box center [139, 221] width 23 height 11
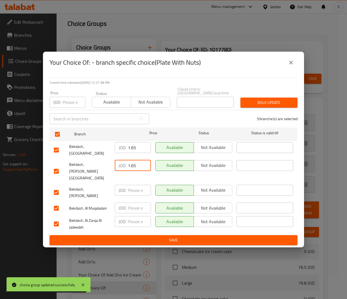
drag, startPoint x: 140, startPoint y: 171, endPoint x: 93, endPoint y: 167, distance: 47.7
click at [95, 167] on div "Bekdash, Medina Street JOD 1.65 ​ Available Not available ​" at bounding box center [173, 171] width 243 height 27
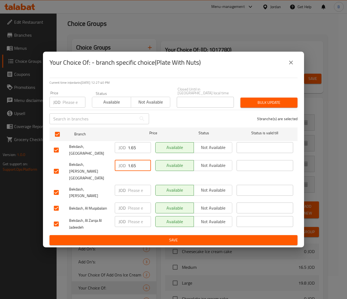
click at [136, 216] on div "JOD ​" at bounding box center [132, 224] width 40 height 20
click at [137, 216] on input "number" at bounding box center [139, 221] width 23 height 11
paste input "1.65"
click at [145, 235] on button "Save" at bounding box center [173, 240] width 248 height 10
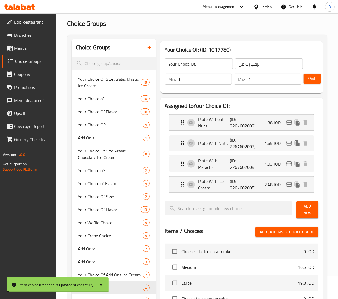
click at [312, 78] on span "Save" at bounding box center [312, 78] width 9 height 7
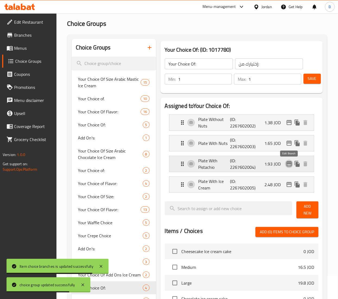
click at [289, 164] on icon "edit" at bounding box center [289, 163] width 5 height 5
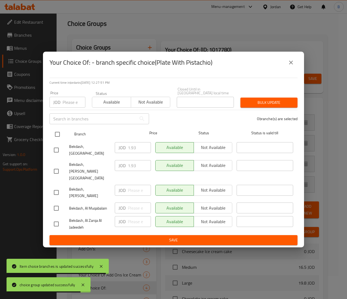
click at [58, 140] on input "checkbox" at bounding box center [57, 134] width 11 height 11
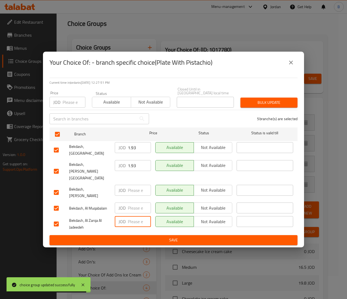
click at [129, 216] on input "number" at bounding box center [139, 221] width 23 height 11
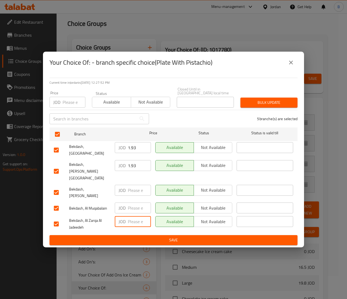
paste input "1.65"
click at [179, 237] on span "Save" at bounding box center [173, 240] width 239 height 7
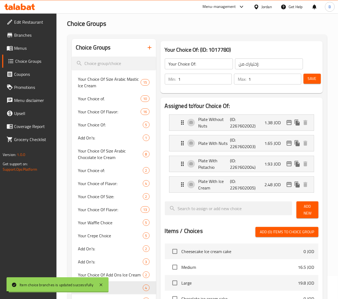
click at [312, 82] on button "Save" at bounding box center [312, 79] width 17 height 10
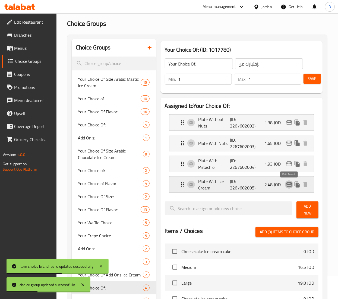
click at [289, 183] on icon "edit" at bounding box center [289, 184] width 7 height 7
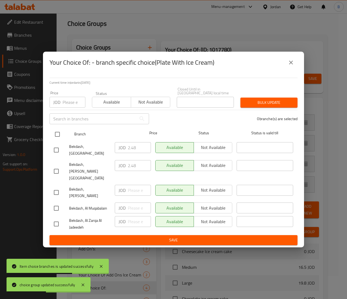
click at [57, 140] on input "checkbox" at bounding box center [57, 134] width 11 height 11
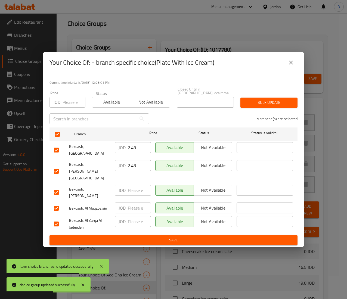
click at [134, 216] on input "number" at bounding box center [139, 221] width 23 height 11
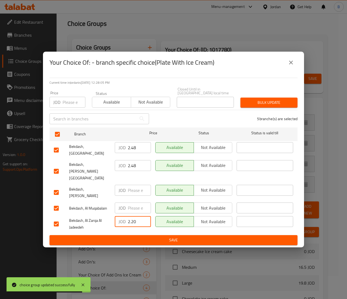
click at [189, 237] on span "Save" at bounding box center [173, 240] width 239 height 7
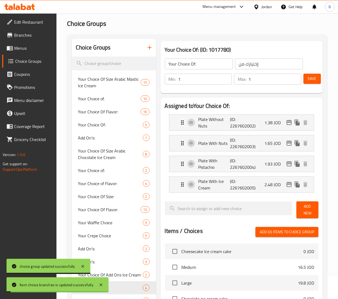
click at [312, 77] on span "Save" at bounding box center [312, 78] width 9 height 7
click at [30, 47] on span "Menus" at bounding box center [33, 48] width 38 height 7
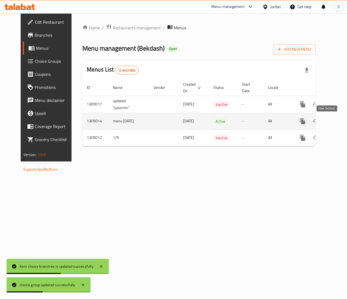
click at [335, 121] on link "enhanced table" at bounding box center [341, 121] width 13 height 13
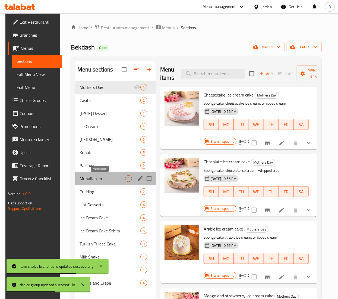
click at [85, 176] on span "Muhallabieh" at bounding box center [103, 178] width 46 height 7
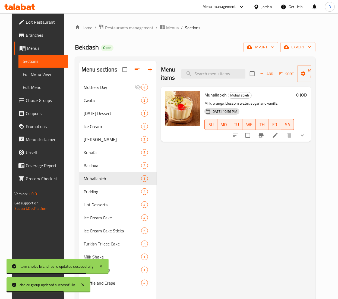
click at [283, 137] on li at bounding box center [275, 135] width 15 height 10
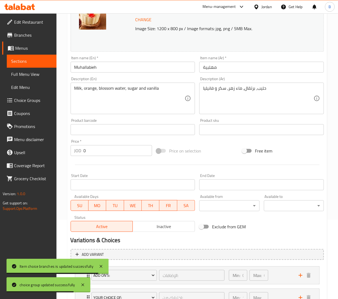
scroll to position [125, 0]
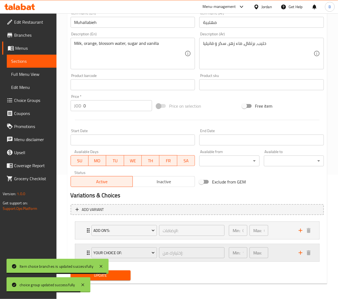
click at [287, 256] on div "Min: 1 ​ Max: 1 ​" at bounding box center [261, 252] width 70 height 17
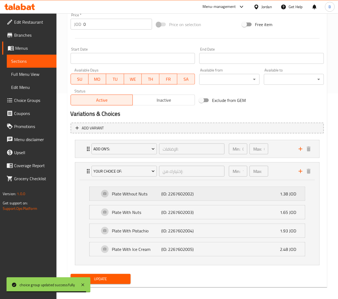
scroll to position [210, 0]
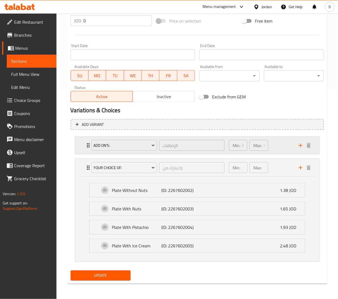
click at [277, 140] on div "Min: 0 ​ Max: 0 ​" at bounding box center [261, 145] width 70 height 17
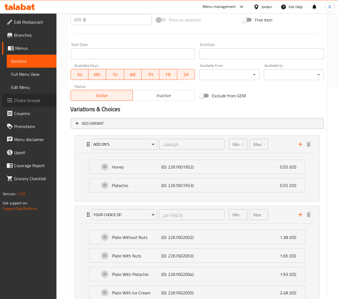
click at [26, 98] on span "Choice Groups" at bounding box center [33, 100] width 38 height 7
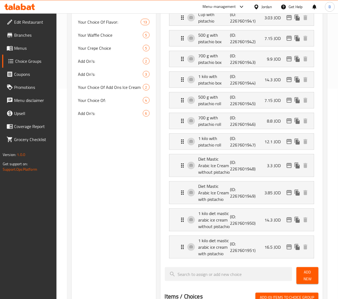
scroll to position [77, 0]
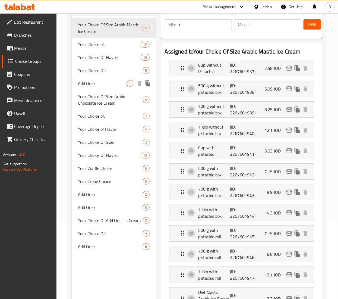
click at [100, 80] on div "Add On's: 1" at bounding box center [114, 83] width 85 height 13
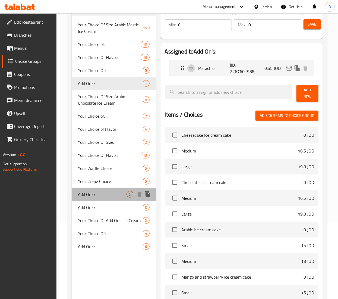
click at [111, 194] on span "Add On's:" at bounding box center [102, 194] width 48 height 7
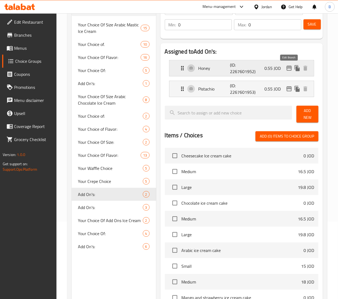
click at [290, 67] on icon "edit" at bounding box center [289, 68] width 7 height 7
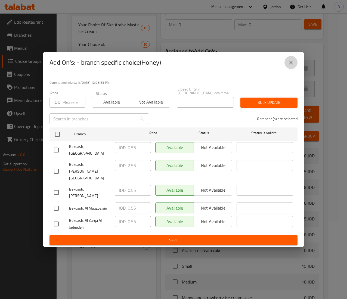
click at [291, 66] on icon "close" at bounding box center [290, 62] width 7 height 7
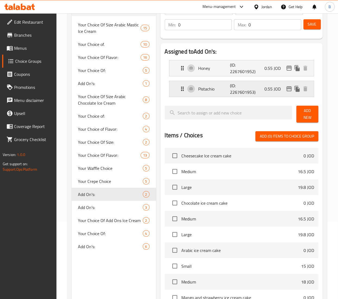
click at [291, 92] on icon "edit" at bounding box center [289, 89] width 7 height 7
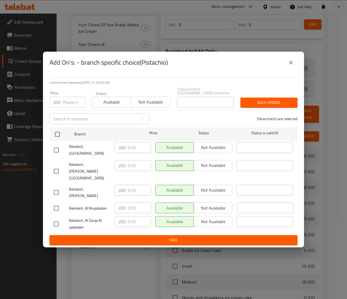
click at [290, 69] on button "close" at bounding box center [290, 62] width 13 height 13
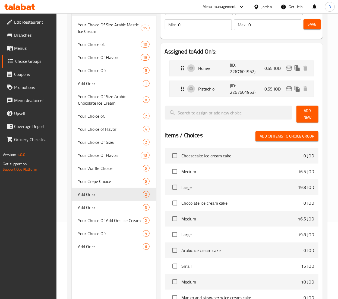
click at [23, 47] on span "Menus" at bounding box center [33, 48] width 38 height 7
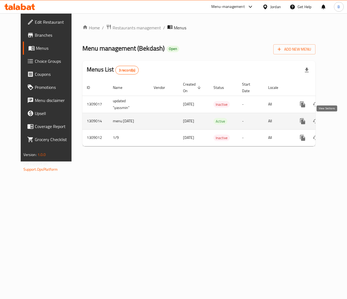
click at [338, 121] on icon "enhanced table" at bounding box center [341, 121] width 7 height 7
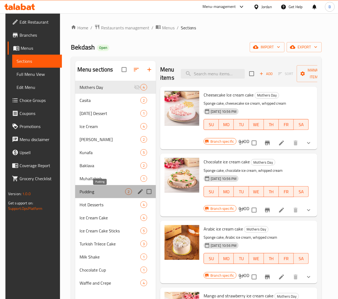
click at [97, 191] on span "Pudding" at bounding box center [103, 191] width 46 height 7
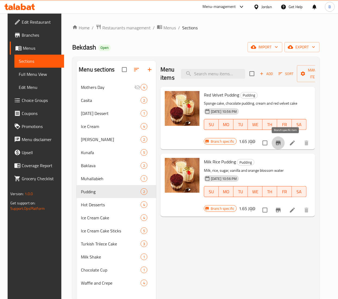
click at [282, 142] on button "Branch-specific-item" at bounding box center [278, 142] width 13 height 13
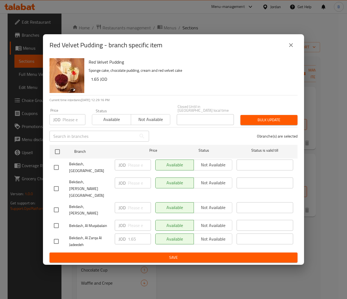
click at [288, 48] on icon "close" at bounding box center [290, 45] width 7 height 7
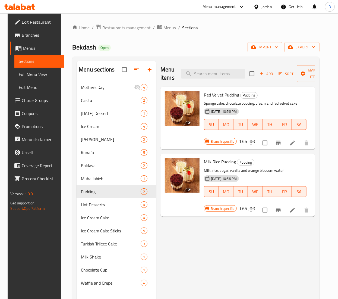
click at [282, 207] on icon "Branch-specific-item" at bounding box center [278, 210] width 7 height 7
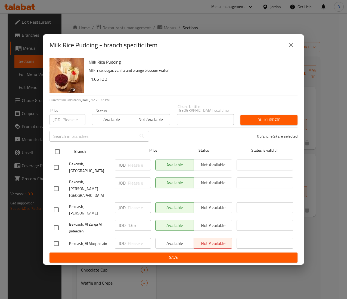
click at [55, 157] on input "checkbox" at bounding box center [57, 151] width 11 height 11
checkbox input "true"
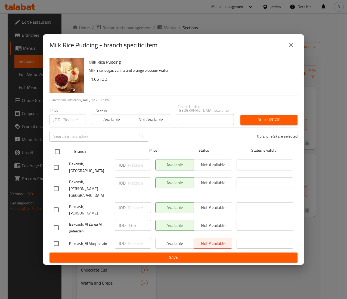
checkbox input "true"
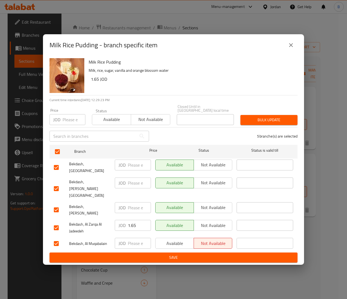
click at [139, 220] on input "1.65" at bounding box center [139, 225] width 23 height 11
type input "1.10"
click at [165, 254] on span "Save" at bounding box center [173, 257] width 239 height 7
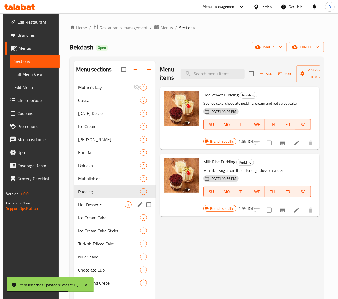
click at [104, 208] on span "Hot Desserts" at bounding box center [101, 204] width 47 height 7
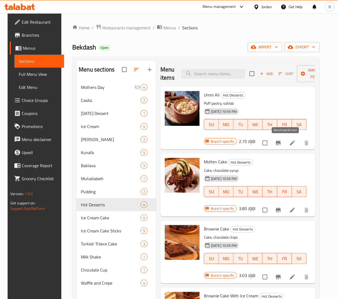
click at [282, 143] on button "Branch-specific-item" at bounding box center [278, 142] width 13 height 13
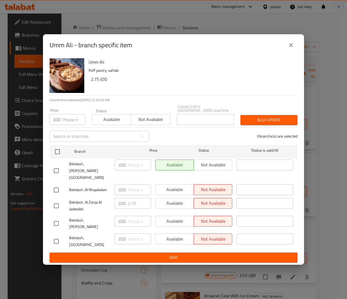
click at [289, 47] on icon "close" at bounding box center [291, 45] width 4 height 4
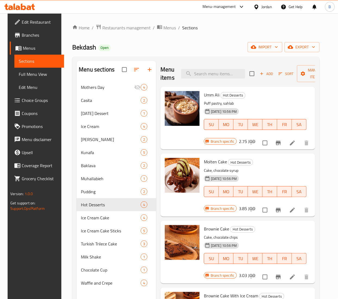
click at [282, 210] on button "Branch-specific-item" at bounding box center [278, 210] width 13 height 13
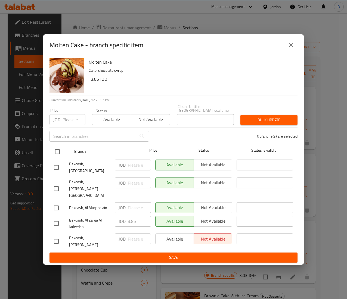
click at [59, 157] on input "checkbox" at bounding box center [57, 151] width 11 height 11
checkbox input "true"
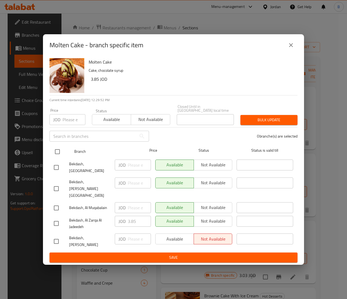
checkbox input "true"
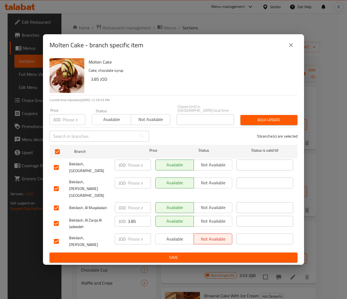
click at [138, 216] on input "3.85" at bounding box center [139, 221] width 23 height 11
type input "3.30"
click at [175, 254] on span "Save" at bounding box center [173, 257] width 239 height 7
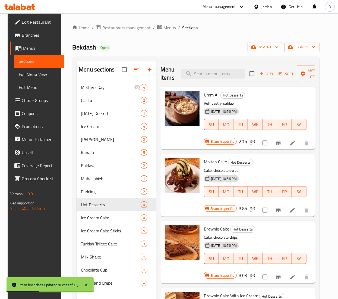
scroll to position [54, 0]
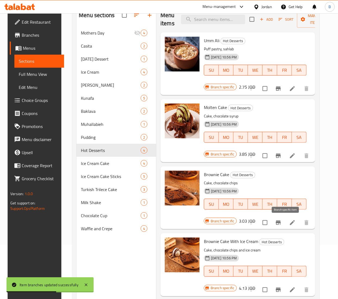
click at [282, 226] on icon "Branch-specific-item" at bounding box center [278, 222] width 7 height 7
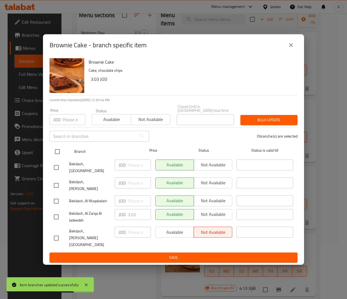
click at [52, 157] on input "checkbox" at bounding box center [57, 151] width 11 height 11
checkbox input "true"
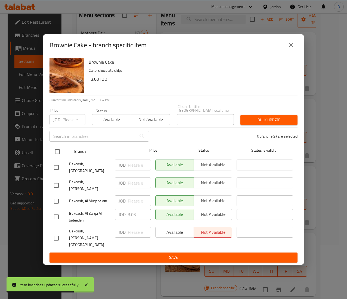
checkbox input "true"
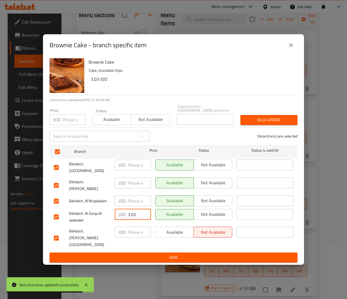
drag, startPoint x: 136, startPoint y: 216, endPoint x: 89, endPoint y: 213, distance: 47.4
click at [92, 214] on div "Bekdash, Al Zarqa Al Jadeedeh JOD 3.03 ​ Available Not available ​" at bounding box center [173, 217] width 243 height 20
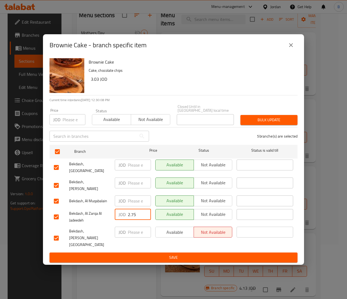
type input "2.75"
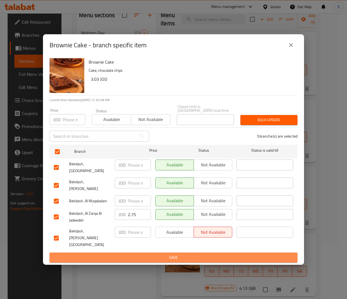
click at [108, 252] on button "Save" at bounding box center [173, 257] width 248 height 10
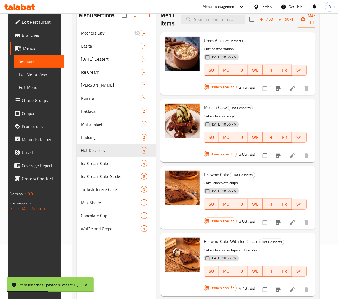
scroll to position [76, 0]
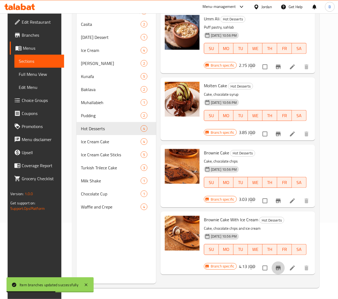
click at [282, 268] on icon "Branch-specific-item" at bounding box center [278, 268] width 7 height 7
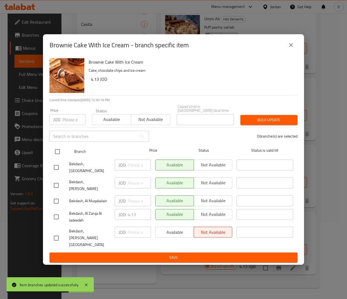
click at [56, 157] on input "checkbox" at bounding box center [57, 151] width 11 height 11
checkbox input "true"
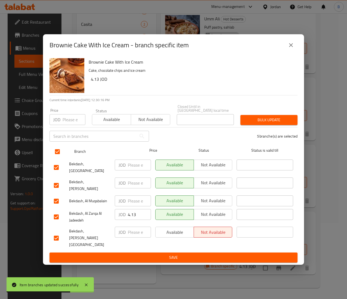
checkbox input "true"
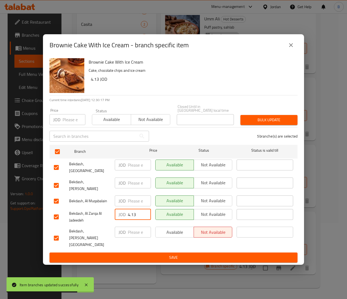
drag, startPoint x: 140, startPoint y: 218, endPoint x: 62, endPoint y: 218, distance: 77.2
click at [92, 218] on div "Bekdash, Al Zarqa Al Jadeedeh JOD 4.13 ​ Available Not available ​" at bounding box center [173, 217] width 243 height 20
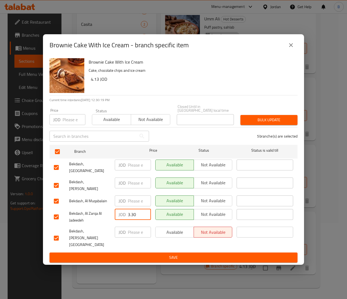
type input "3.30"
click at [205, 254] on span "Save" at bounding box center [173, 257] width 239 height 7
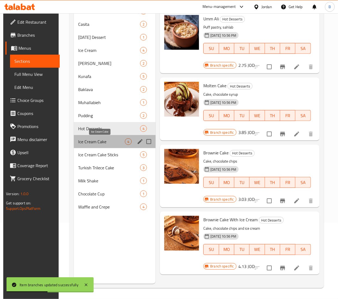
click at [95, 144] on span "Ice Cream Cake" at bounding box center [101, 141] width 47 height 7
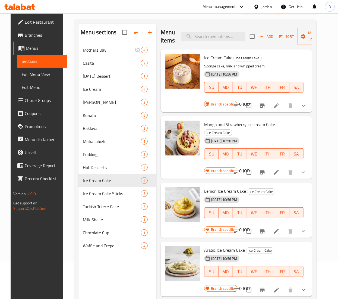
scroll to position [54, 0]
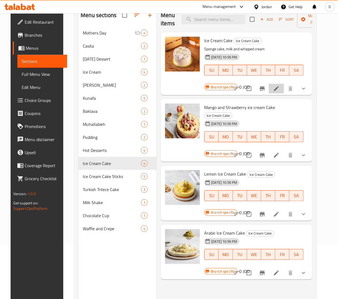
click at [280, 84] on li at bounding box center [276, 89] width 15 height 10
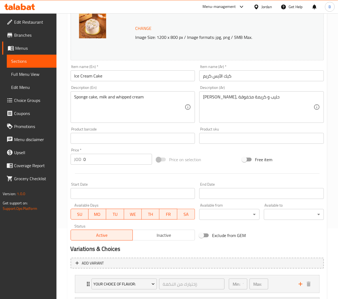
scroll to position [125, 0]
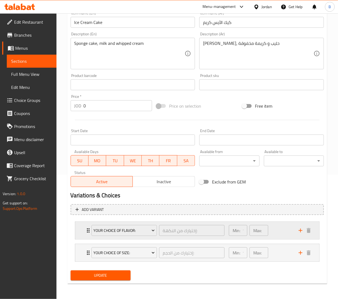
click at [288, 230] on div "Min: 1 ​ Max: 1 ​" at bounding box center [261, 230] width 70 height 17
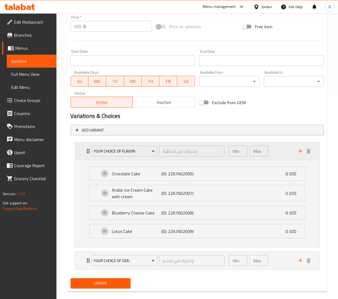
scroll to position [212, 0]
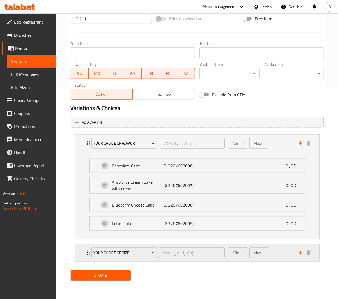
click at [279, 253] on div "Min: 1 ​ Max: 1 ​" at bounding box center [261, 252] width 70 height 17
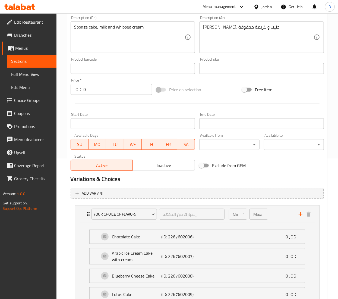
scroll to position [163, 0]
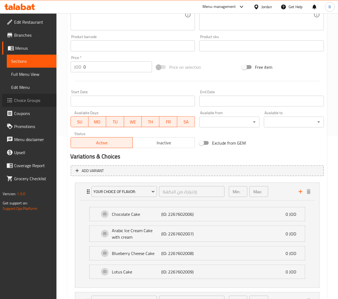
click at [34, 100] on span "Choice Groups" at bounding box center [33, 100] width 38 height 7
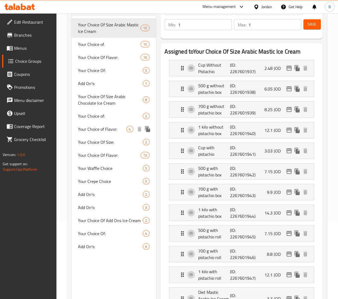
click at [100, 129] on span "Your Choice of Flavor:" at bounding box center [102, 129] width 48 height 7
type input "Your Choice of Flavor:"
type input "إختيارك من النكهة:"
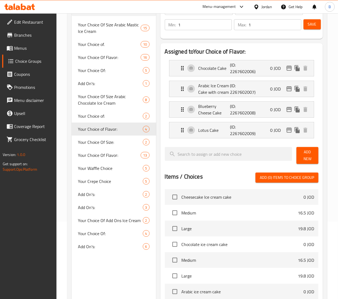
click at [26, 50] on span "Menus" at bounding box center [33, 48] width 38 height 7
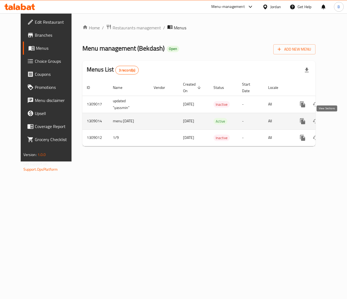
click at [338, 119] on icon "enhanced table" at bounding box center [341, 121] width 7 height 7
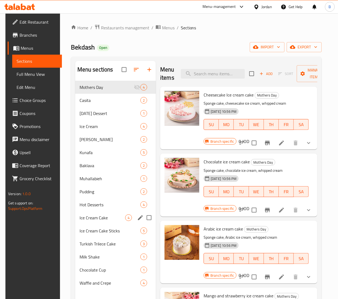
click at [100, 217] on span "Ice Cream Cake" at bounding box center [103, 217] width 46 height 7
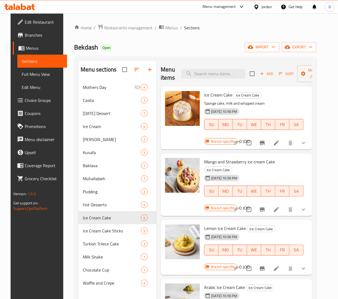
click at [280, 140] on icon at bounding box center [276, 143] width 7 height 7
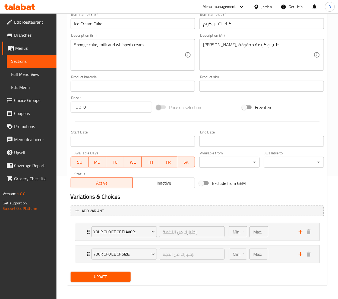
scroll to position [125, 0]
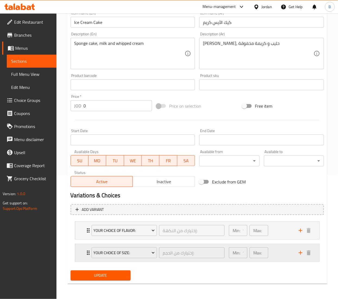
click at [280, 253] on div "Min: 1 ​ Max: 1 ​" at bounding box center [261, 252] width 70 height 17
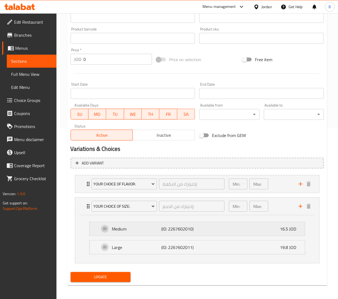
scroll to position [172, 0]
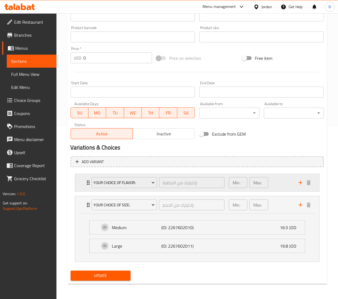
click at [284, 177] on div "Min: 1 ​ Max: 1 ​" at bounding box center [261, 182] width 70 height 17
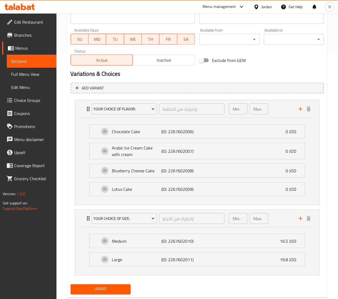
scroll to position [261, 0]
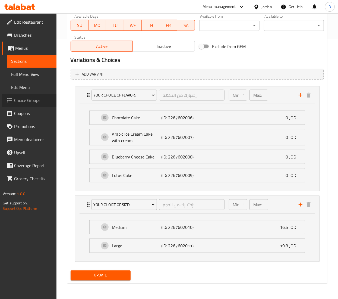
click at [30, 103] on span "Choice Groups" at bounding box center [33, 100] width 38 height 7
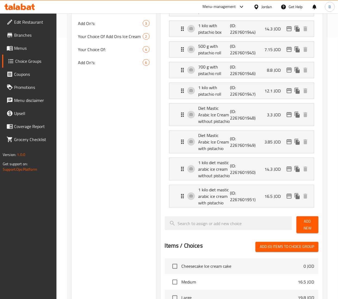
scroll to position [77, 0]
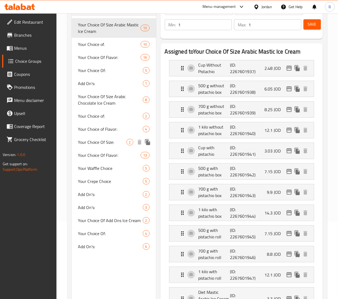
click at [107, 140] on span "Your Choice Of Size:" at bounding box center [102, 142] width 48 height 7
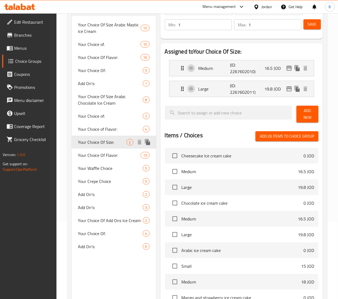
type input "Your Choice Of Size:"
type input "إختيارك من الحجم:"
click at [288, 69] on icon "edit" at bounding box center [289, 68] width 7 height 7
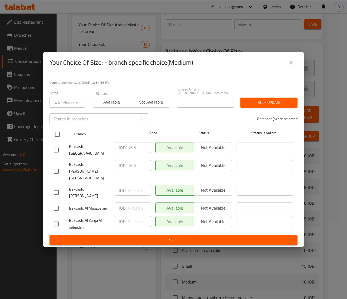
click at [54, 140] on input "checkbox" at bounding box center [57, 134] width 11 height 11
checkbox input "true"
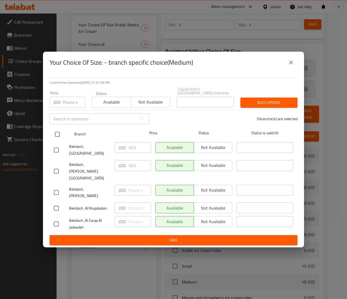
checkbox input "true"
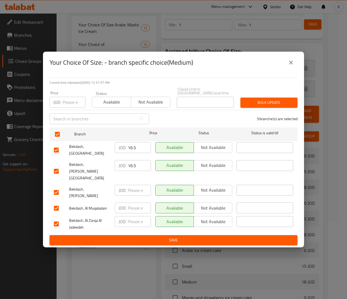
click at [131, 216] on input "number" at bounding box center [139, 221] width 23 height 11
drag, startPoint x: 139, startPoint y: 154, endPoint x: 94, endPoint y: 157, distance: 44.6
click at [100, 156] on div "Bekdash, Downtown JOD 16.5 ​ Available Not available ​" at bounding box center [173, 150] width 243 height 20
click at [134, 216] on input "number" at bounding box center [139, 221] width 23 height 11
paste input "16.5"
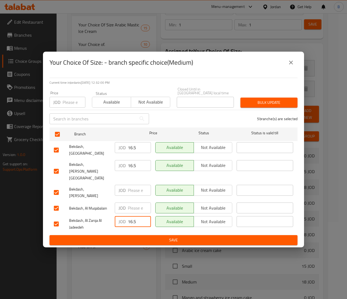
type input "16.5"
click at [141, 235] on button "Save" at bounding box center [173, 240] width 248 height 10
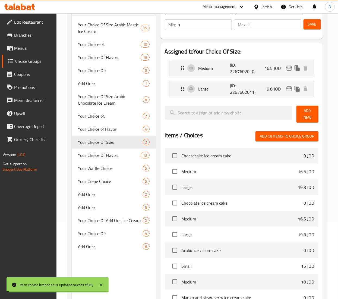
click at [310, 28] on button "Save" at bounding box center [312, 24] width 17 height 10
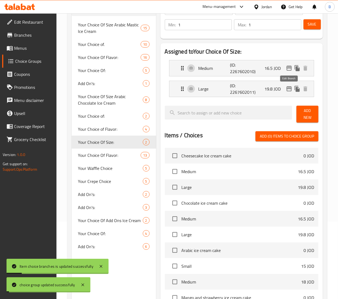
click at [289, 88] on icon "edit" at bounding box center [289, 88] width 5 height 5
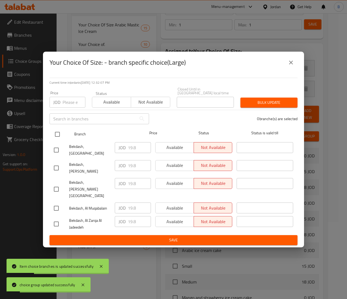
click at [56, 139] on input "checkbox" at bounding box center [57, 134] width 11 height 11
checkbox input "true"
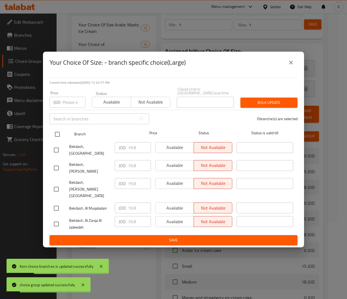
checkbox input "true"
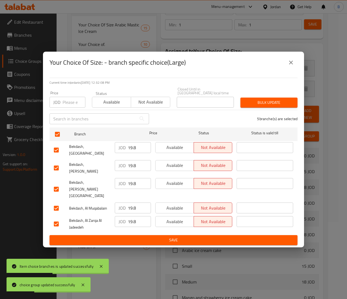
drag, startPoint x: 140, startPoint y: 226, endPoint x: 143, endPoint y: 224, distance: 3.4
click at [141, 237] on span "Save" at bounding box center [173, 240] width 239 height 7
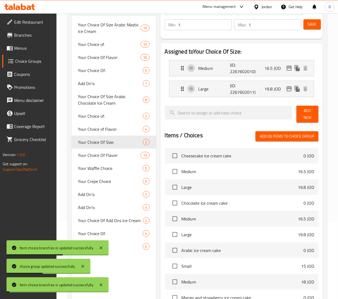
click at [312, 26] on span "Save" at bounding box center [312, 24] width 9 height 7
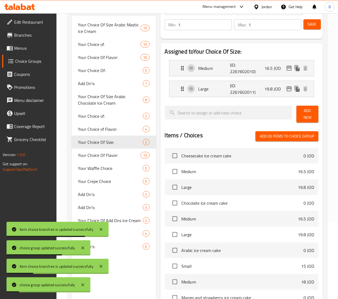
click at [24, 52] on link "Menus" at bounding box center [29, 48] width 54 height 13
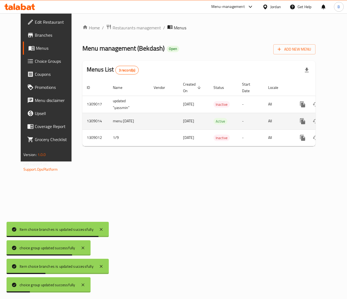
click at [335, 117] on link "enhanced table" at bounding box center [341, 121] width 13 height 13
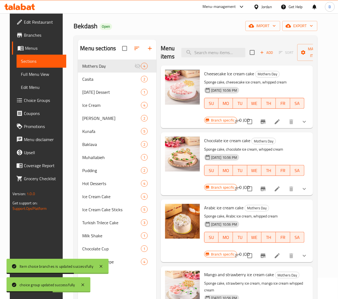
scroll to position [54, 0]
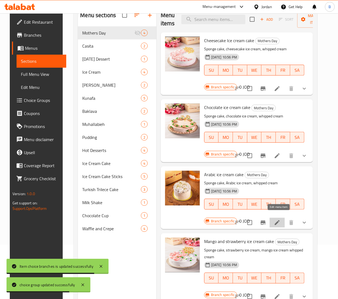
click at [280, 219] on icon at bounding box center [277, 222] width 7 height 7
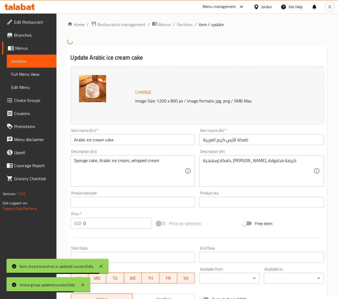
scroll to position [102, 0]
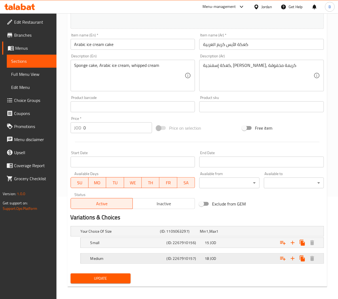
click at [209, 235] on span "JOD" at bounding box center [208, 231] width 2 height 7
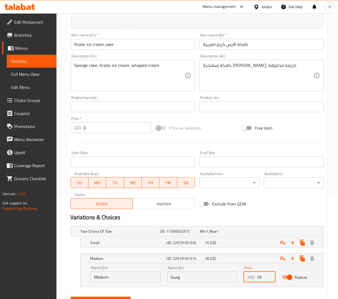
drag, startPoint x: 266, startPoint y: 276, endPoint x: 179, endPoint y: 273, distance: 87.3
click at [190, 273] on div "Name (En) Medium Name (En) Name (Ar) وسط Name (Ar) Price JOD 18 Price Status" at bounding box center [202, 273] width 230 height 23
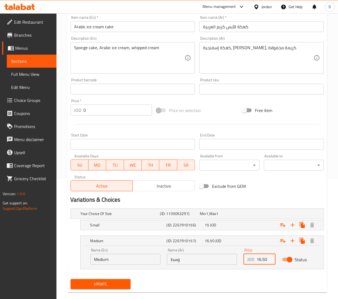
scroll to position [129, 0]
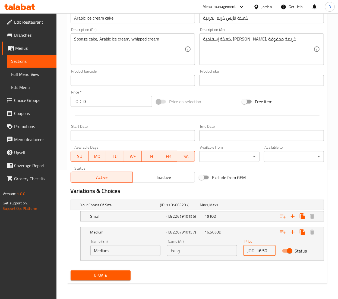
type input "16.50"
click at [125, 279] on button "Update" at bounding box center [101, 275] width 60 height 10
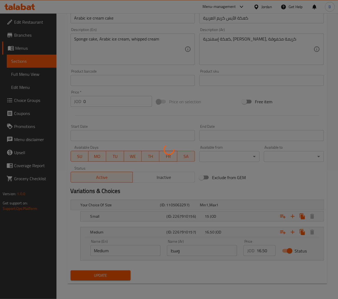
click at [121, 275] on div at bounding box center [169, 149] width 338 height 299
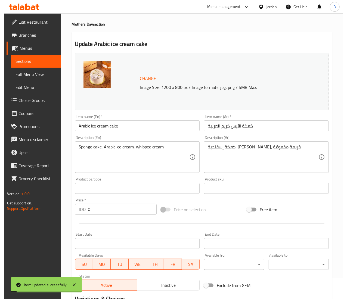
scroll to position [0, 0]
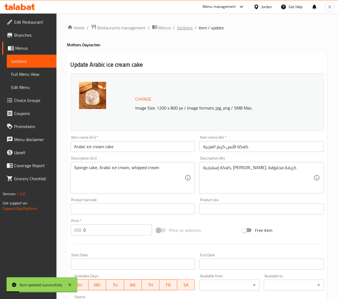
click at [183, 28] on span "Sections" at bounding box center [184, 27] width 15 height 7
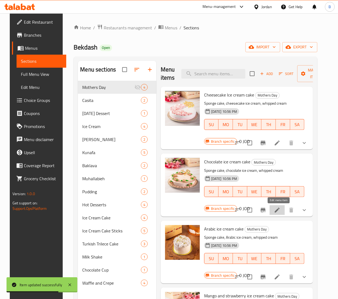
click at [280, 213] on icon at bounding box center [277, 210] width 7 height 7
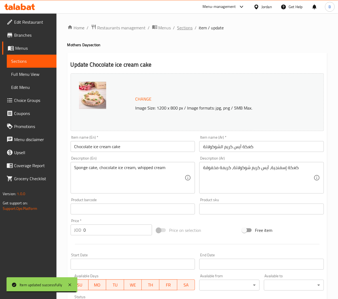
click at [184, 28] on span "Sections" at bounding box center [184, 27] width 15 height 7
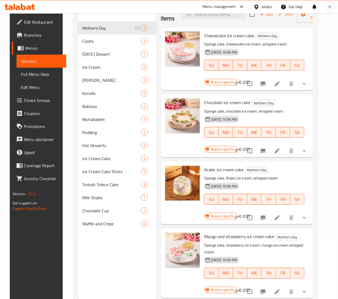
scroll to position [76, 0]
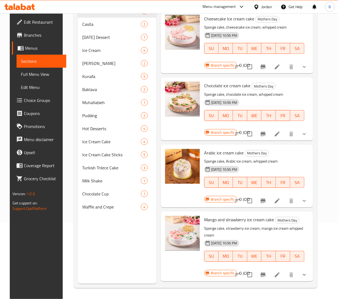
click at [280, 64] on icon at bounding box center [277, 67] width 7 height 7
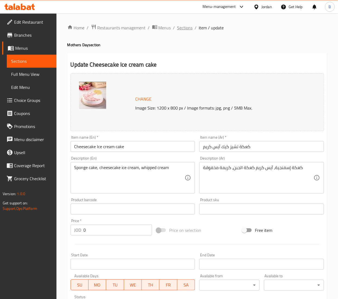
click at [189, 29] on span "Sections" at bounding box center [184, 27] width 15 height 7
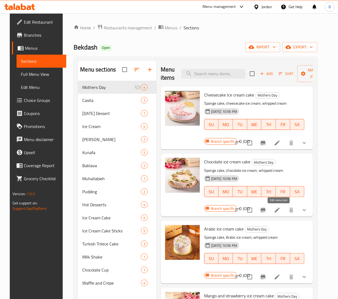
click at [277, 211] on icon at bounding box center [277, 210] width 7 height 7
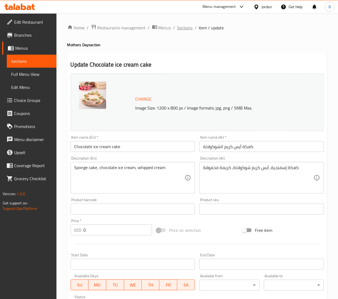
click at [182, 26] on span "Sections" at bounding box center [184, 27] width 15 height 7
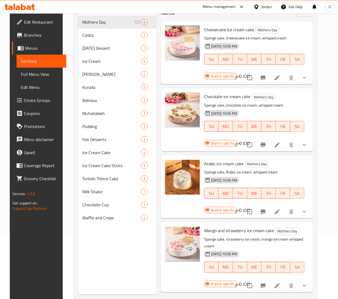
scroll to position [76, 0]
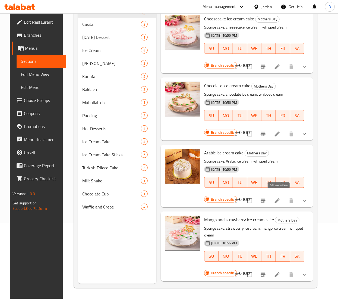
click at [279, 198] on icon at bounding box center [277, 200] width 5 height 5
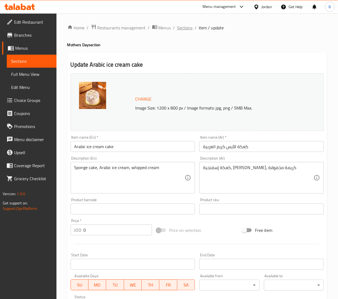
click at [180, 25] on span "Sections" at bounding box center [184, 27] width 15 height 7
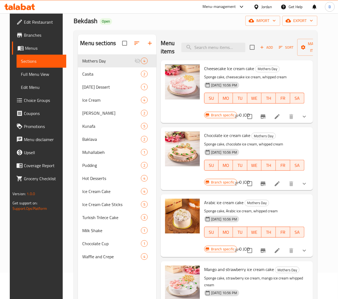
scroll to position [76, 0]
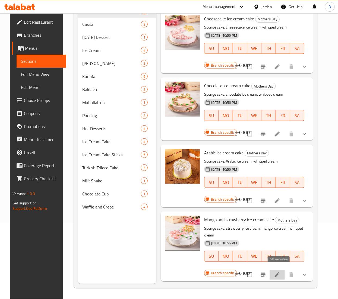
click at [276, 271] on icon at bounding box center [277, 274] width 7 height 7
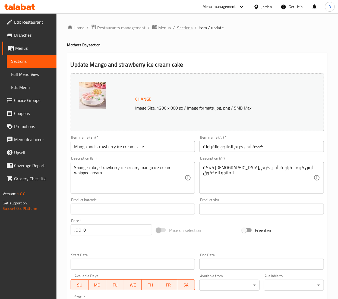
click at [187, 29] on span "Sections" at bounding box center [184, 27] width 15 height 7
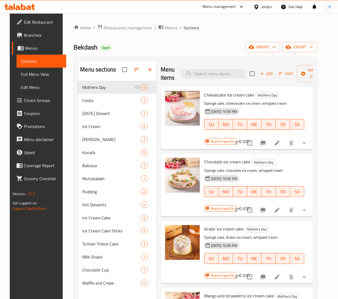
click at [39, 104] on link "Choice Groups" at bounding box center [39, 100] width 54 height 13
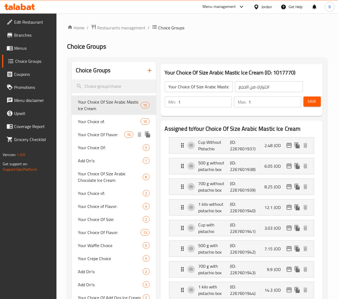
click at [100, 136] on span "Your Choice Of Flavor:" at bounding box center [101, 134] width 46 height 7
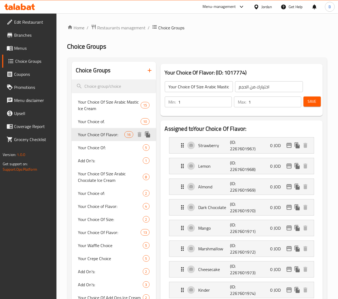
type input "Your Choice Of Flavor:"
type input "إختيارك من النكهة:"
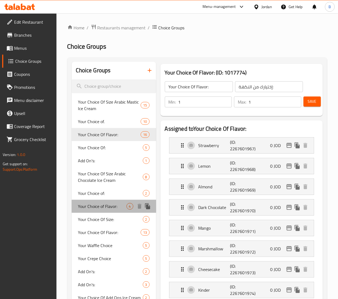
click at [104, 204] on span "Your Choice of Flavor:" at bounding box center [102, 206] width 48 height 7
type input "Your Choice of Flavor:"
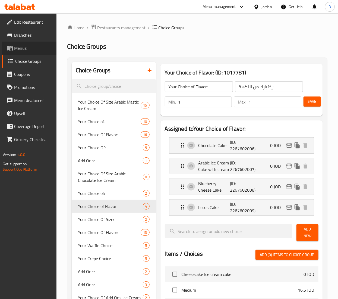
click at [35, 49] on span "Menus" at bounding box center [33, 48] width 38 height 7
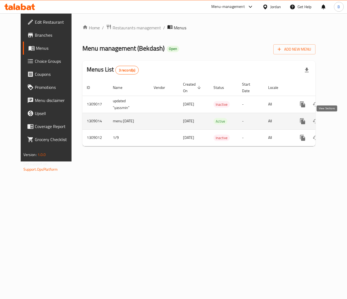
click at [338, 123] on icon "enhanced table" at bounding box center [341, 121] width 7 height 7
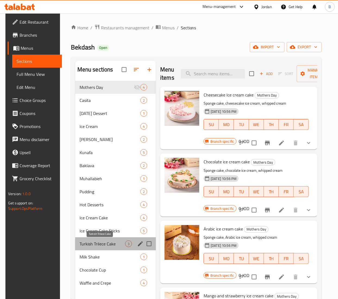
click at [91, 246] on span "Turkish Trilece Cake" at bounding box center [103, 243] width 46 height 7
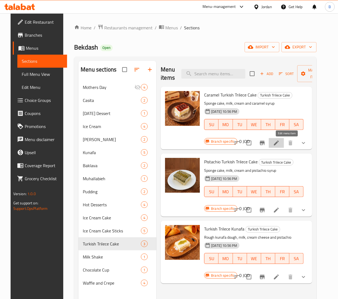
click at [280, 144] on icon at bounding box center [276, 143] width 7 height 7
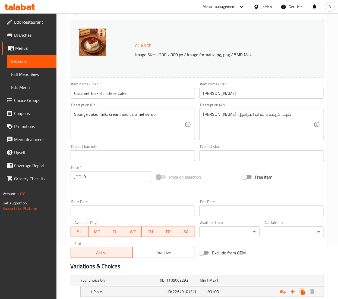
scroll to position [122, 0]
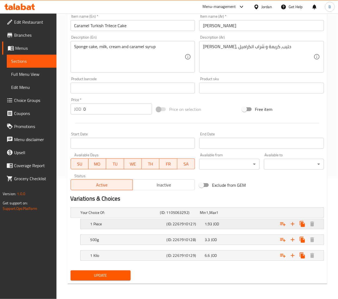
click at [222, 215] on div "1.93 JOD" at bounding box center [219, 212] width 38 height 5
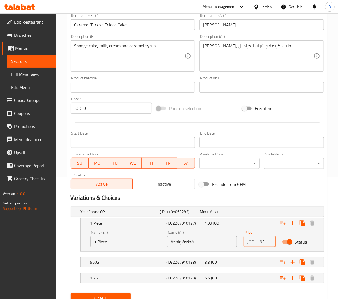
drag, startPoint x: 264, startPoint y: 242, endPoint x: 241, endPoint y: 238, distance: 23.7
click at [242, 238] on div "Price JOD 1.93 Price" at bounding box center [259, 238] width 38 height 23
type input "2.20"
click at [198, 214] on h5 "(ID: 2267910128)" at bounding box center [179, 211] width 38 height 5
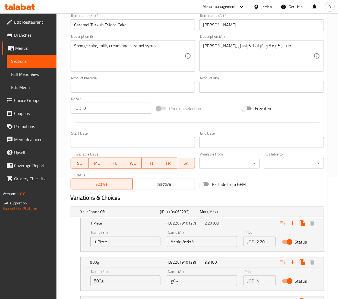
click at [267, 280] on input "4" at bounding box center [266, 280] width 19 height 11
drag, startPoint x: 262, startPoint y: 283, endPoint x: 222, endPoint y: 286, distance: 40.0
click at [229, 284] on div "Name (En) 500g Name (En) Name (Ar) ٥٠٠غ Name (Ar) Price JOD 4 Price Status" at bounding box center [202, 277] width 230 height 23
type input "3.85"
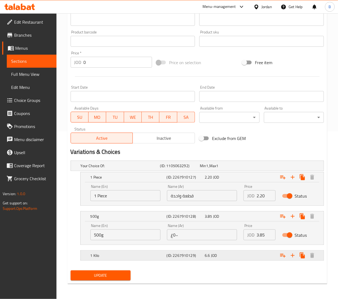
drag, startPoint x: 224, startPoint y: 251, endPoint x: 228, endPoint y: 255, distance: 5.8
click at [224, 172] on div "1 Kilo (ID: 2267910129) 6.6 JOD" at bounding box center [199, 166] width 239 height 12
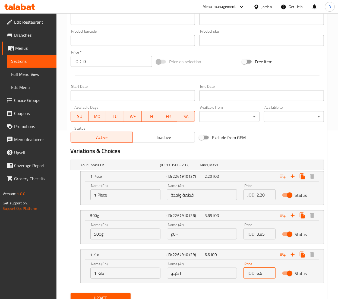
drag, startPoint x: 265, startPoint y: 275, endPoint x: 174, endPoint y: 273, distance: 91.6
click at [199, 273] on div "Name (En) 1 Kilo Name (En) Name (Ar) ١ كيلو Name (Ar) Price JOD 6.6 Price Status" at bounding box center [202, 270] width 230 height 23
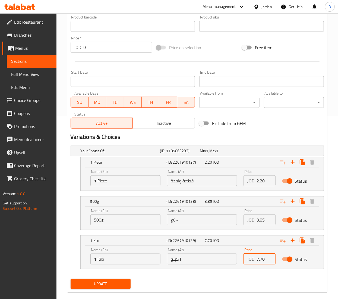
scroll to position [192, 0]
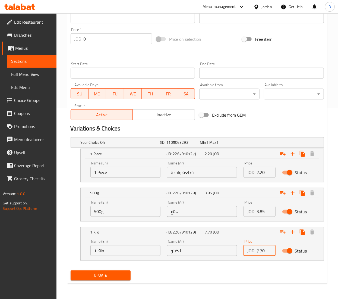
type input "7.70"
drag, startPoint x: 101, startPoint y: 278, endPoint x: 98, endPoint y: 277, distance: 3.2
click at [99, 277] on span "Update" at bounding box center [100, 275] width 51 height 7
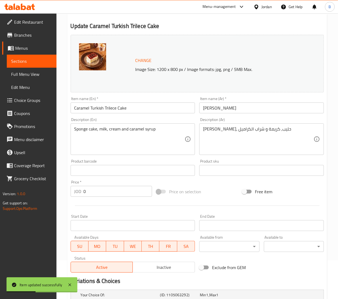
scroll to position [0, 0]
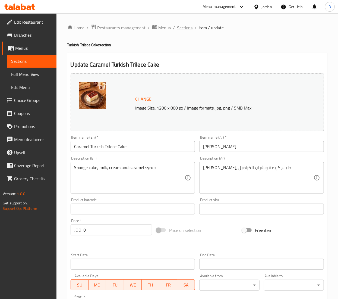
click at [180, 26] on span "Sections" at bounding box center [184, 27] width 15 height 7
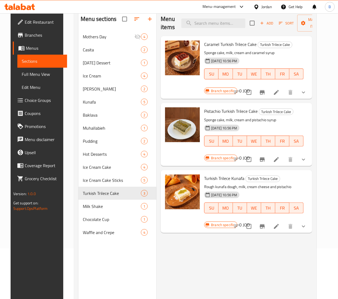
scroll to position [54, 0]
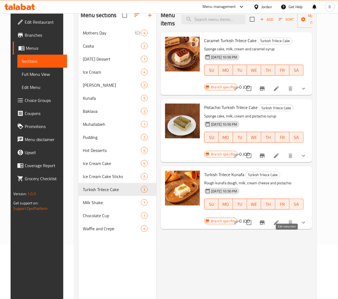
click at [280, 226] on icon at bounding box center [276, 222] width 7 height 7
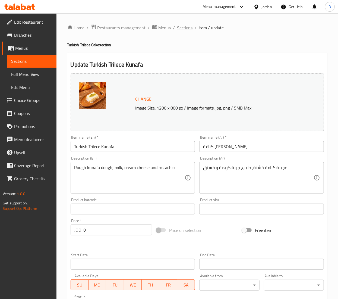
click at [179, 29] on span "Sections" at bounding box center [184, 27] width 15 height 7
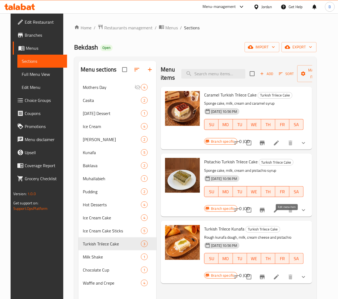
click at [280, 213] on icon at bounding box center [276, 210] width 7 height 7
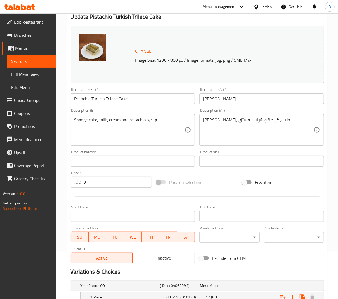
scroll to position [122, 0]
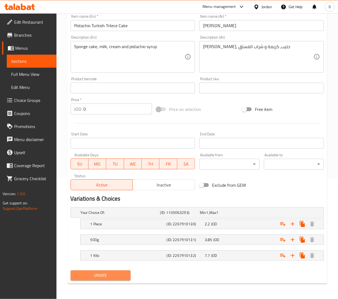
click at [113, 273] on span "Update" at bounding box center [100, 275] width 51 height 7
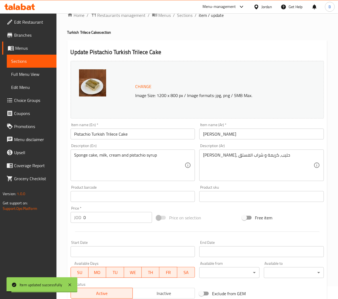
scroll to position [0, 0]
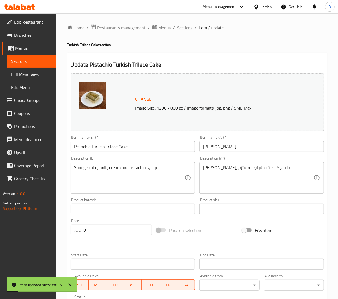
click at [180, 25] on span "Sections" at bounding box center [184, 27] width 15 height 7
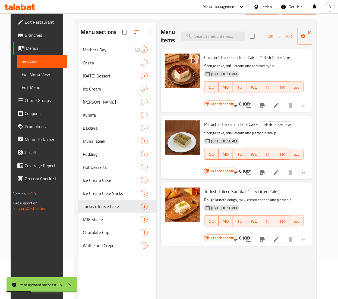
scroll to position [54, 0]
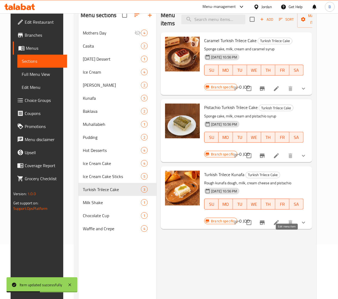
click at [280, 226] on icon at bounding box center [276, 222] width 7 height 7
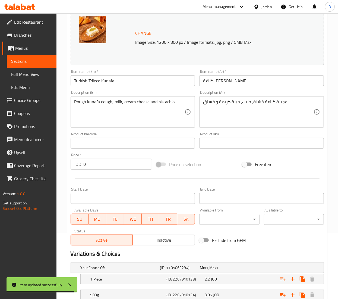
scroll to position [122, 0]
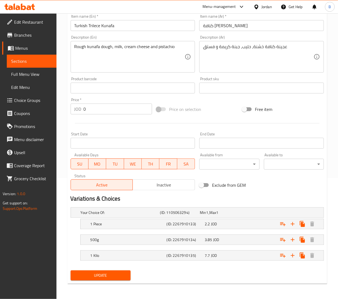
click at [110, 273] on span "Update" at bounding box center [100, 275] width 51 height 7
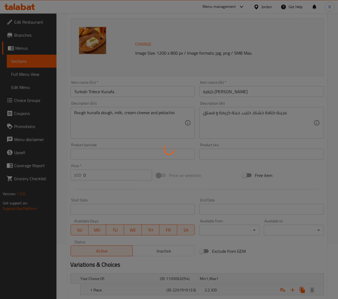
scroll to position [0, 0]
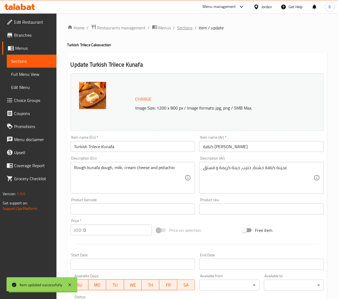
click at [179, 27] on span "Sections" at bounding box center [184, 27] width 15 height 7
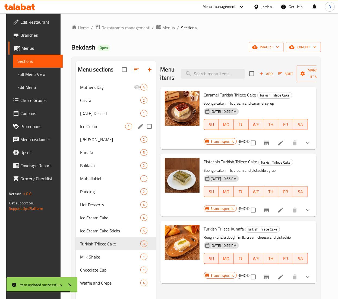
scroll to position [54, 0]
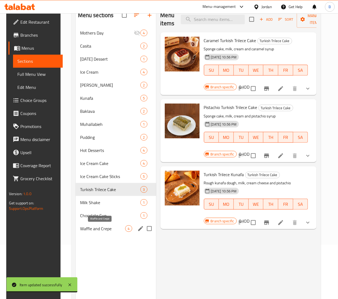
click at [99, 227] on span "Waffle and Crepe" at bounding box center [102, 228] width 45 height 7
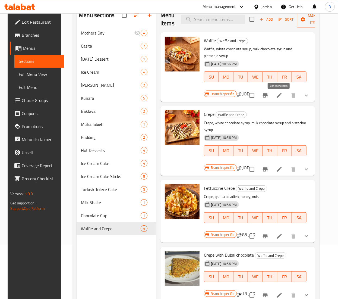
click at [277, 99] on icon at bounding box center [279, 95] width 7 height 7
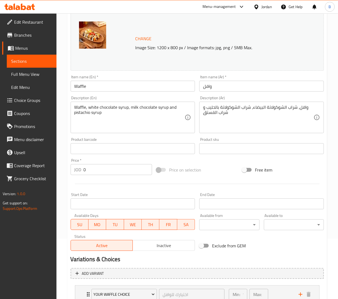
scroll to position [125, 0]
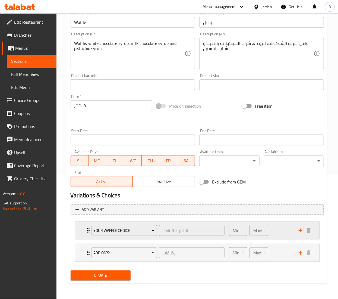
click at [284, 232] on div "Min: 1 ​ Max: 1 ​" at bounding box center [261, 230] width 70 height 17
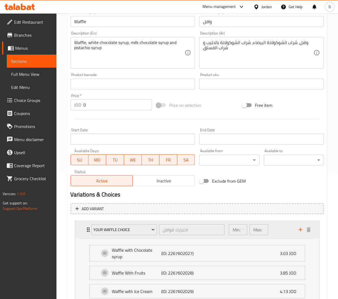
scroll to position [179, 0]
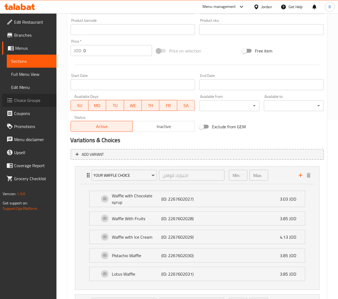
click at [23, 100] on span "Choice Groups" at bounding box center [33, 100] width 38 height 7
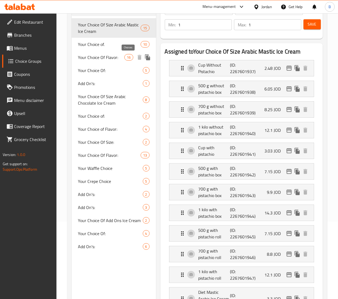
scroll to position [23, 0]
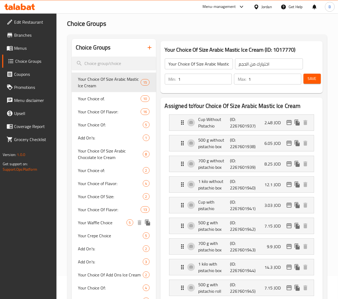
click at [111, 227] on div "Your Waffle Choice 5" at bounding box center [114, 222] width 85 height 13
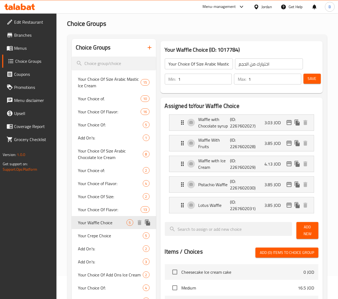
type input "Your Waffle Choice"
type input "اختيارك للوافل"
click at [287, 145] on icon "edit" at bounding box center [289, 143] width 7 height 7
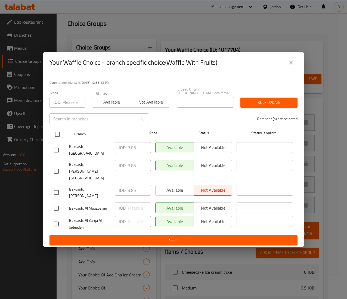
click at [58, 140] on input "checkbox" at bounding box center [57, 134] width 11 height 11
checkbox input "true"
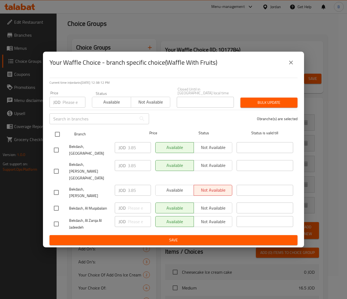
checkbox input "true"
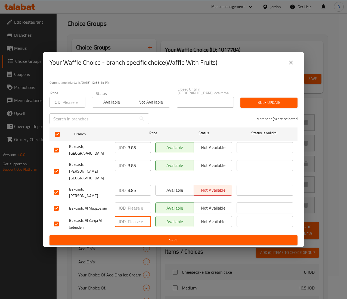
click at [136, 216] on input "number" at bounding box center [139, 221] width 23 height 11
type input "3.30"
click at [147, 237] on span "Save" at bounding box center [173, 240] width 239 height 7
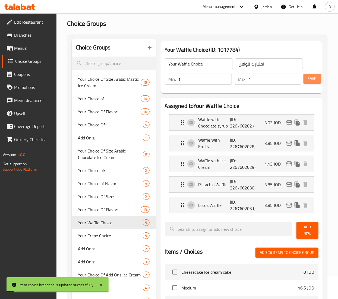
click at [313, 76] on span "Save" at bounding box center [312, 78] width 9 height 7
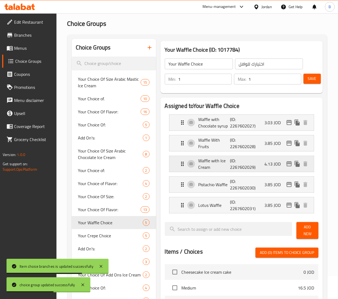
click at [288, 165] on icon "edit" at bounding box center [289, 164] width 7 height 7
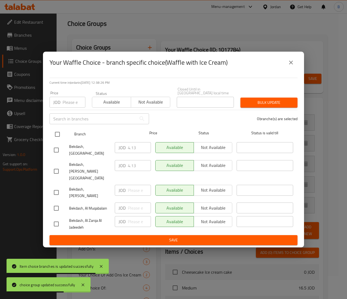
click at [57, 140] on input "checkbox" at bounding box center [57, 134] width 11 height 11
checkbox input "true"
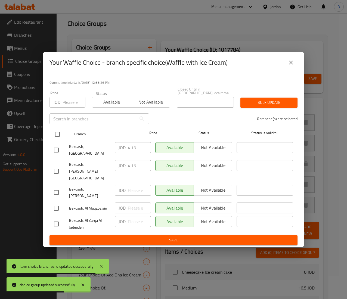
checkbox input "true"
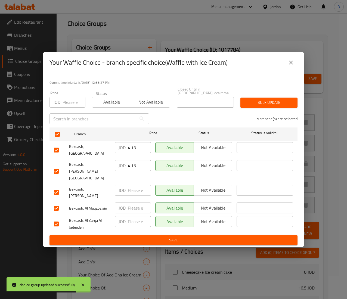
click at [136, 216] on input "number" at bounding box center [139, 221] width 23 height 11
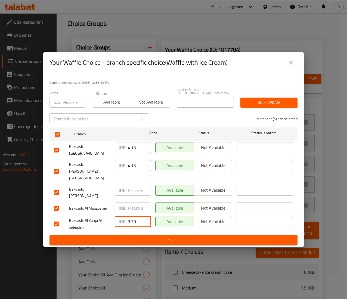
type input "3.30"
click at [148, 237] on span "Save" at bounding box center [173, 240] width 239 height 7
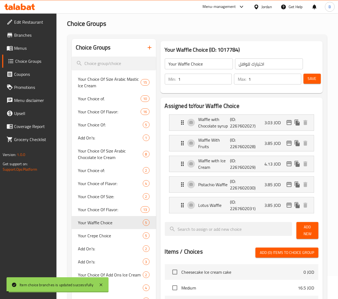
click at [310, 79] on span "Save" at bounding box center [312, 78] width 9 height 7
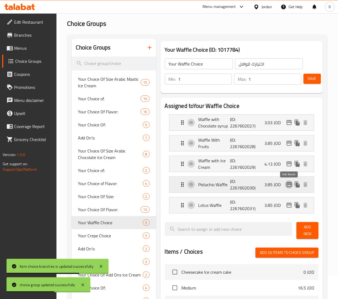
click at [289, 186] on icon "edit" at bounding box center [289, 184] width 7 height 7
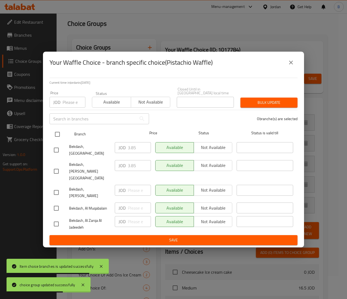
click at [54, 139] on input "checkbox" at bounding box center [57, 134] width 11 height 11
checkbox input "true"
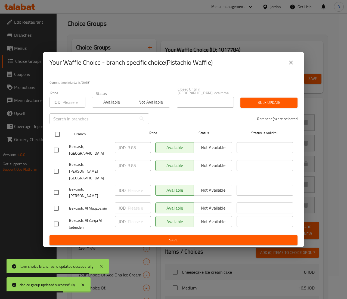
checkbox input "true"
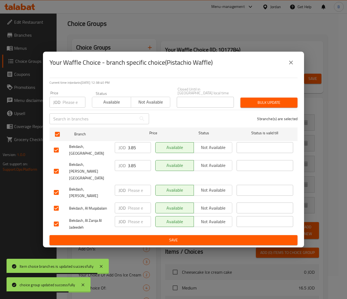
click at [132, 216] on input "number" at bounding box center [139, 221] width 23 height 11
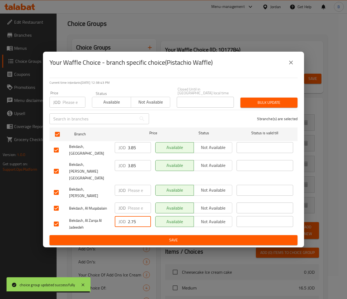
type input "2.75"
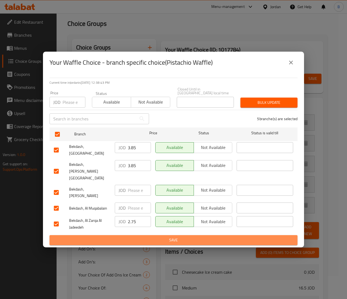
click at [140, 235] on button "Save" at bounding box center [173, 240] width 248 height 10
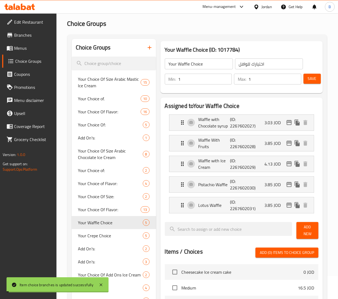
click at [309, 75] on span "Save" at bounding box center [312, 78] width 9 height 7
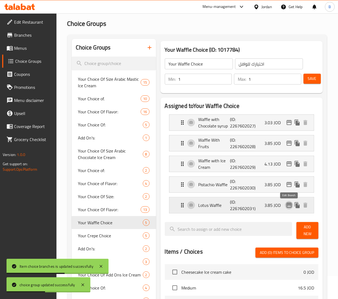
click at [287, 207] on icon "edit" at bounding box center [289, 205] width 5 height 5
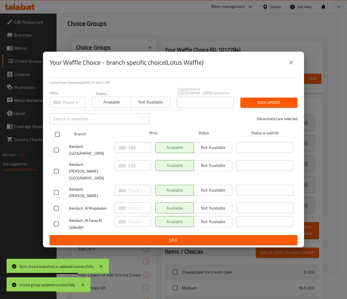
click at [53, 140] on input "checkbox" at bounding box center [57, 134] width 11 height 11
checkbox input "true"
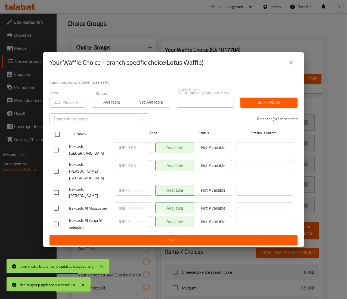
checkbox input "true"
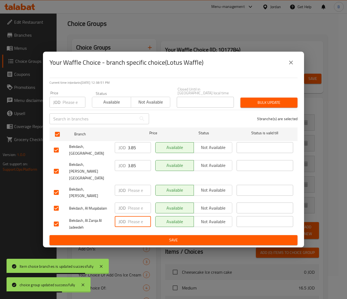
click at [136, 216] on input "number" at bounding box center [139, 221] width 23 height 11
type input "2.75"
click at [150, 237] on span "Save" at bounding box center [173, 240] width 239 height 7
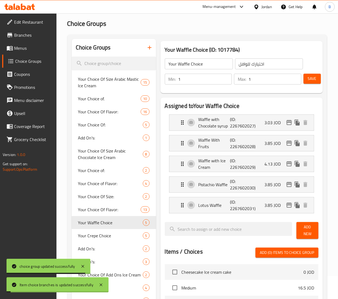
click at [313, 78] on span "Save" at bounding box center [312, 78] width 9 height 7
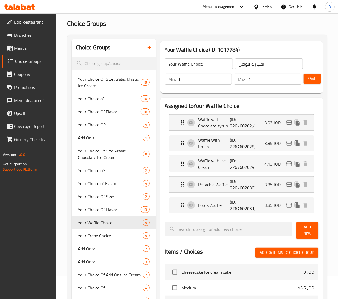
drag, startPoint x: 11, startPoint y: 49, endPoint x: 22, endPoint y: 54, distance: 12.4
click at [11, 49] on icon at bounding box center [11, 48] width 2 height 2
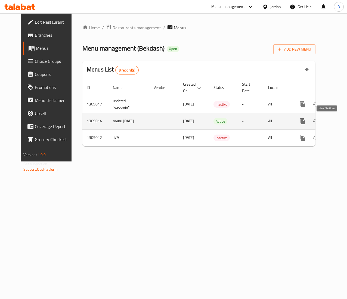
click at [338, 123] on icon "enhanced table" at bounding box center [341, 121] width 7 height 7
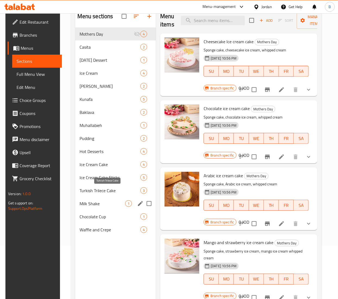
scroll to position [76, 0]
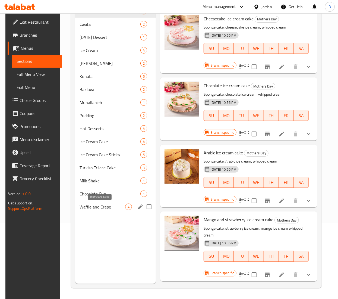
click at [102, 207] on span "Waffle and Crepe" at bounding box center [103, 207] width 46 height 7
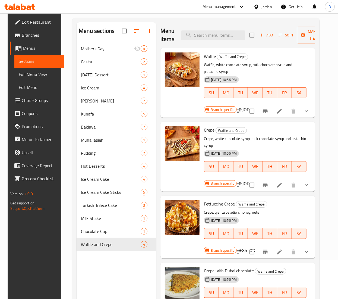
scroll to position [22, 0]
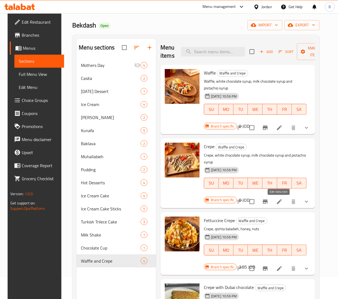
click at [280, 202] on icon at bounding box center [279, 201] width 5 height 5
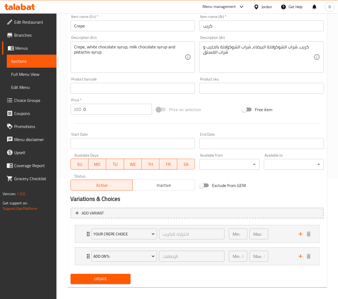
scroll to position [125, 0]
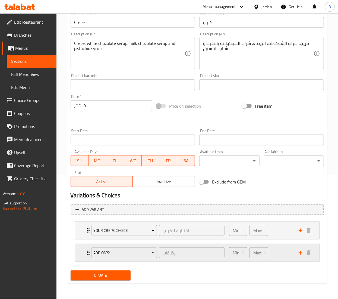
click at [276, 247] on div "Min: 0 ​ Max: 0 ​" at bounding box center [261, 252] width 70 height 17
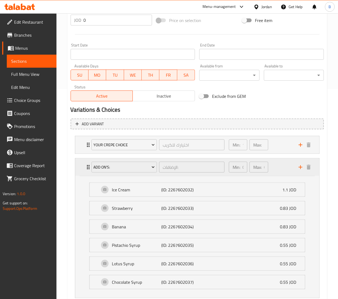
scroll to position [234, 0]
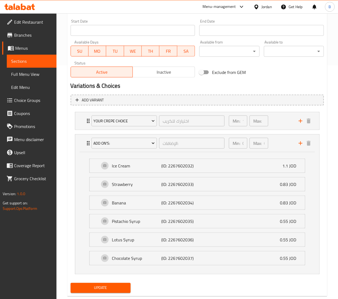
click at [16, 49] on span "Menus" at bounding box center [33, 48] width 37 height 7
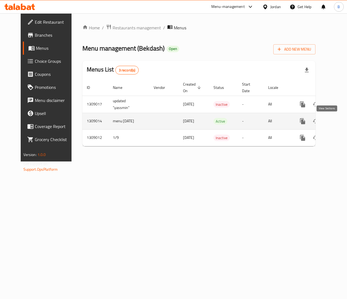
click at [338, 118] on icon "enhanced table" at bounding box center [341, 121] width 7 height 7
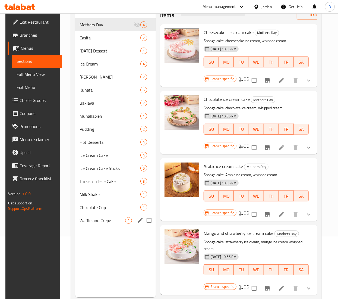
scroll to position [22, 0]
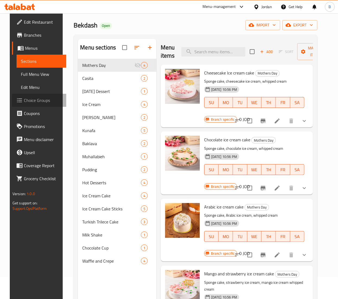
click at [24, 99] on span "Choice Groups" at bounding box center [43, 100] width 38 height 7
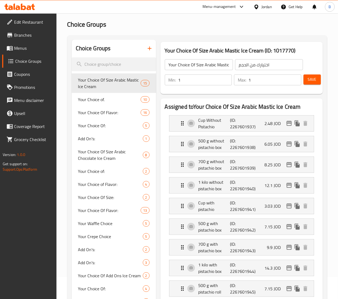
scroll to position [76, 0]
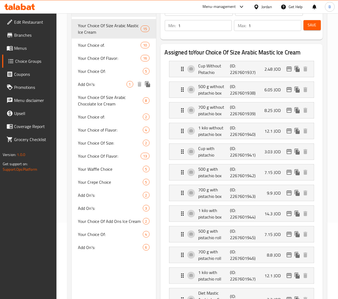
click at [109, 85] on span "Add On's:" at bounding box center [102, 84] width 48 height 7
type input "Add On's:"
type input "الإضافات:"
type input "0"
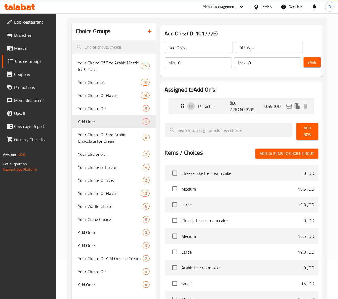
scroll to position [22, 0]
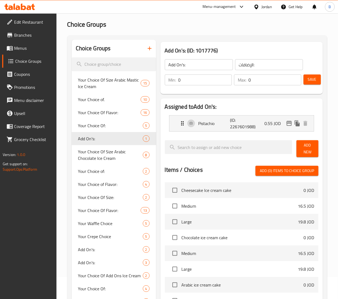
click at [26, 49] on span "Menus" at bounding box center [33, 48] width 38 height 7
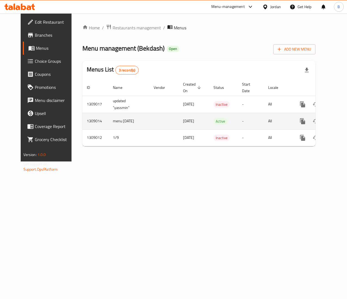
click at [338, 119] on icon "enhanced table" at bounding box center [341, 121] width 7 height 7
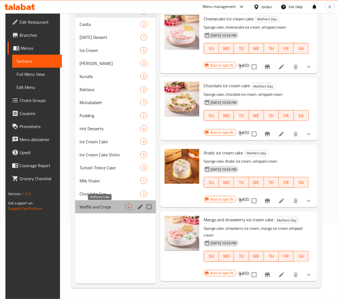
click at [97, 207] on span "Waffle and Crepe" at bounding box center [103, 207] width 46 height 7
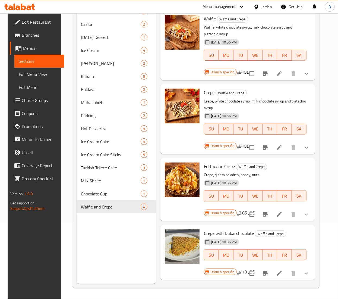
scroll to position [22, 0]
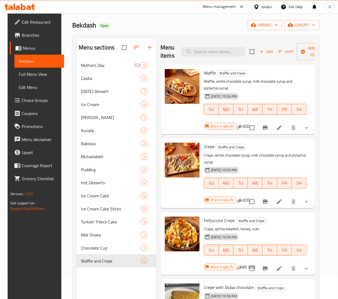
click at [274, 124] on li at bounding box center [279, 128] width 15 height 10
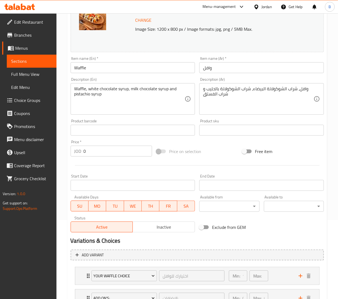
scroll to position [125, 0]
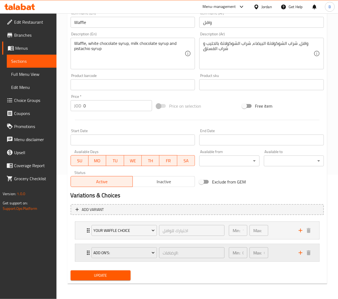
click at [292, 250] on div "Min: 0 ​ Max: 0 ​" at bounding box center [261, 252] width 70 height 17
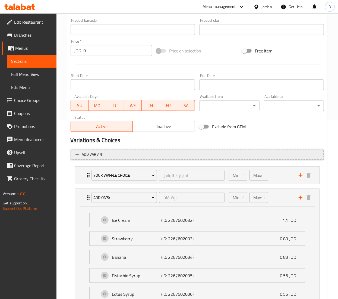
scroll to position [234, 0]
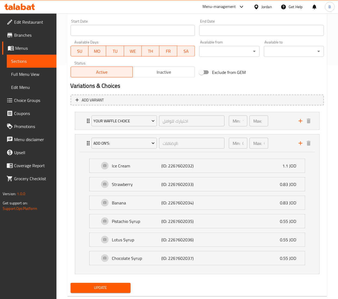
click at [27, 101] on span "Choice Groups" at bounding box center [33, 100] width 38 height 7
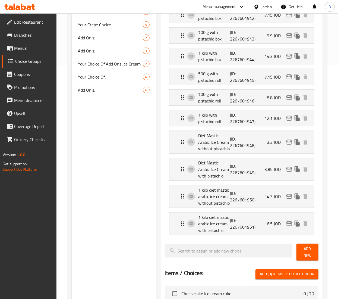
scroll to position [77, 0]
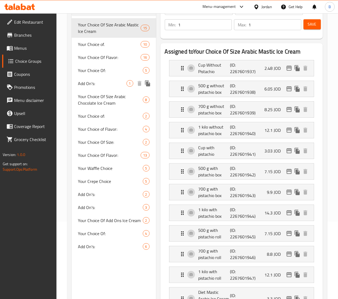
click at [100, 84] on span "Add On's:" at bounding box center [102, 83] width 48 height 7
type input "Add On's:"
type input "الإضافات:"
type input "0"
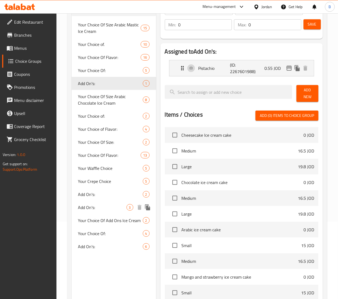
click at [101, 205] on span "Add On's:" at bounding box center [102, 207] width 48 height 7
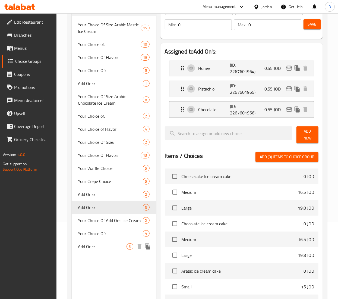
click at [104, 243] on div "Add On's: 6" at bounding box center [114, 246] width 85 height 13
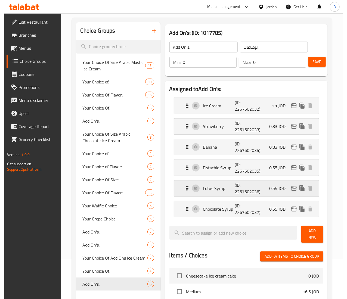
scroll to position [23, 0]
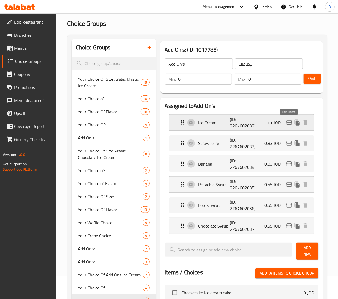
click at [287, 123] on icon "edit" at bounding box center [289, 122] width 5 height 5
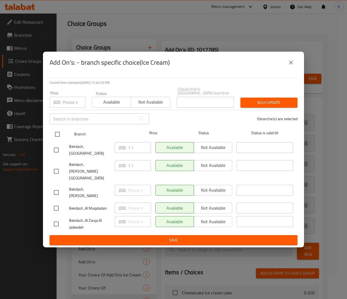
click at [53, 139] on input "checkbox" at bounding box center [57, 134] width 11 height 11
checkbox input "true"
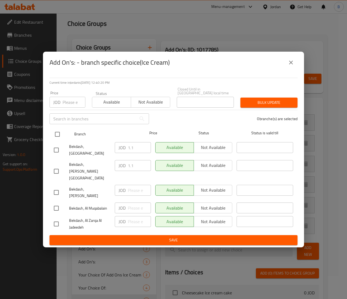
checkbox input "true"
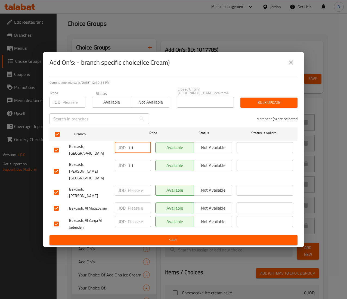
drag, startPoint x: 135, startPoint y: 160, endPoint x: 113, endPoint y: 159, distance: 22.1
click at [114, 159] on div "JOD 1.1 ​" at bounding box center [132, 150] width 40 height 20
click at [134, 216] on input "number" at bounding box center [139, 221] width 23 height 11
paste input "1.1"
type input "1.1"
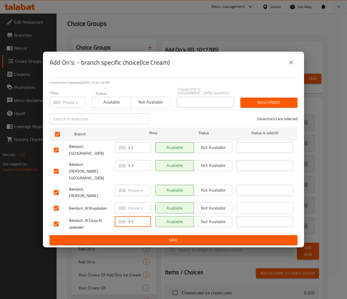
click at [147, 237] on span "Save" at bounding box center [173, 240] width 239 height 7
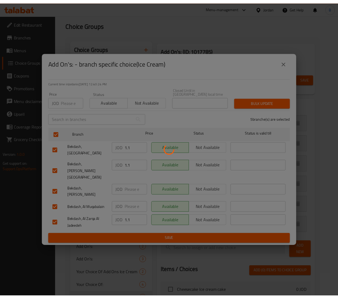
scroll to position [32, 0]
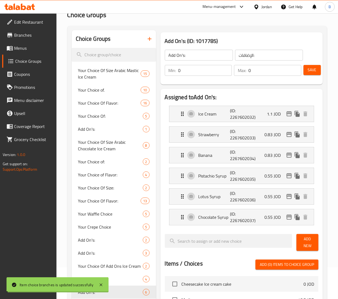
click at [313, 77] on div "Save" at bounding box center [309, 70] width 13 height 13
click at [313, 74] on button "Save" at bounding box center [312, 70] width 17 height 10
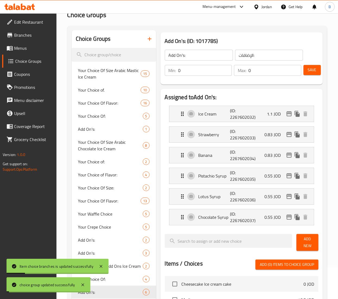
click at [33, 51] on span "Menus" at bounding box center [33, 48] width 38 height 7
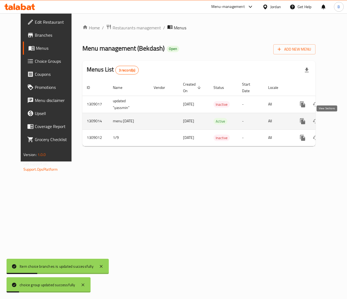
click at [338, 118] on icon "enhanced table" at bounding box center [341, 121] width 7 height 7
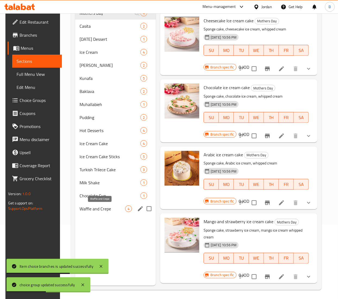
scroll to position [76, 0]
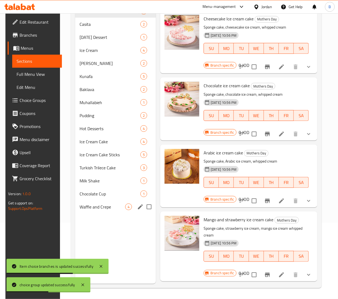
click at [93, 204] on span "Waffle and Crepe" at bounding box center [103, 207] width 46 height 7
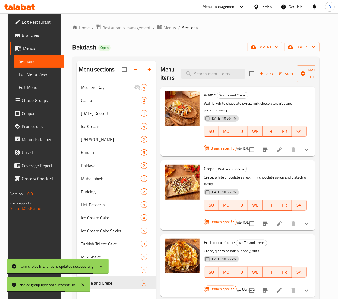
scroll to position [54, 0]
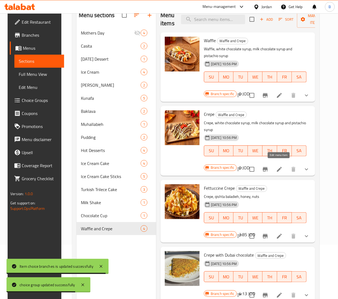
click at [280, 166] on icon at bounding box center [279, 169] width 7 height 7
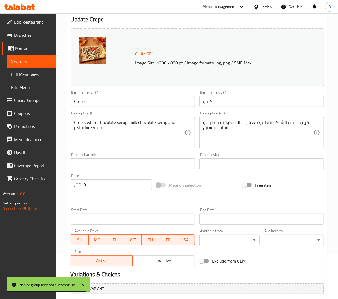
scroll to position [125, 0]
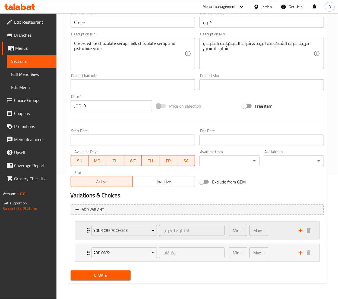
click at [283, 228] on div "Min: 1 ​ Max: 1 ​" at bounding box center [261, 230] width 70 height 17
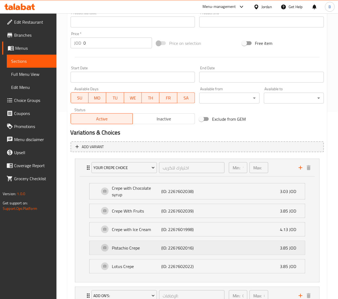
scroll to position [222, 0]
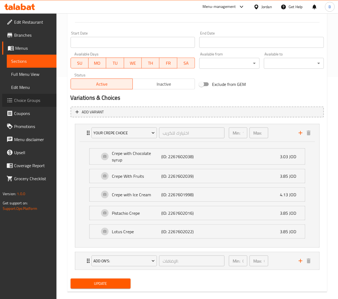
click at [35, 101] on span "Choice Groups" at bounding box center [33, 100] width 38 height 7
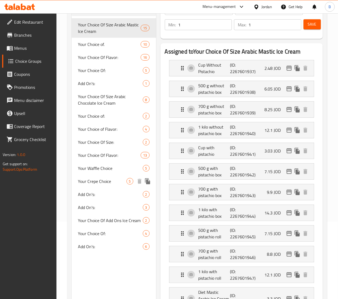
click at [114, 179] on span "Your Crepe Choice" at bounding box center [102, 181] width 48 height 7
type input "Your Crepe Choice"
type input "اختيارك للكريب"
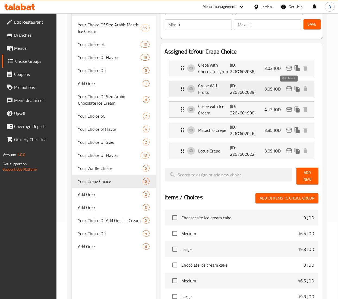
click at [291, 88] on icon "edit" at bounding box center [289, 89] width 7 height 7
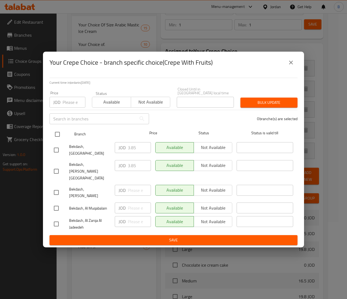
click at [54, 139] on input "checkbox" at bounding box center [57, 134] width 11 height 11
checkbox input "true"
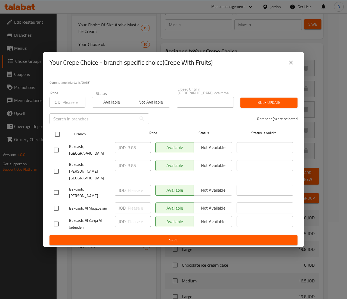
checkbox input "true"
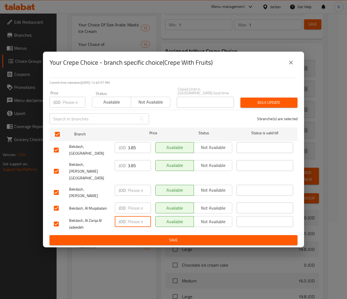
click at [131, 216] on input "number" at bounding box center [139, 221] width 23 height 11
type input "3.30"
click at [168, 237] on span "Save" at bounding box center [173, 240] width 239 height 7
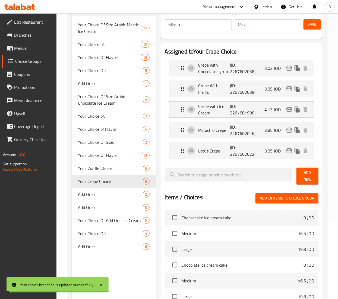
click at [305, 26] on button "Save" at bounding box center [312, 24] width 17 height 10
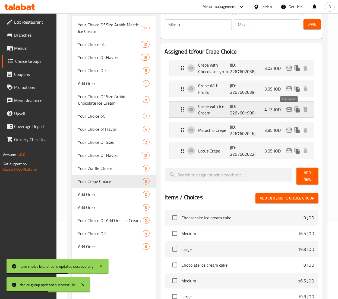
click at [289, 111] on icon "edit" at bounding box center [289, 109] width 7 height 7
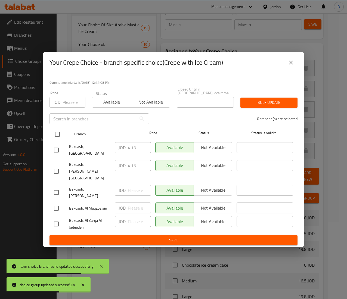
click at [58, 140] on input "checkbox" at bounding box center [57, 134] width 11 height 11
checkbox input "true"
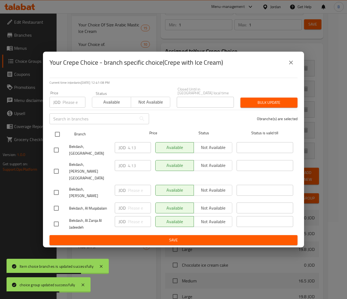
checkbox input "true"
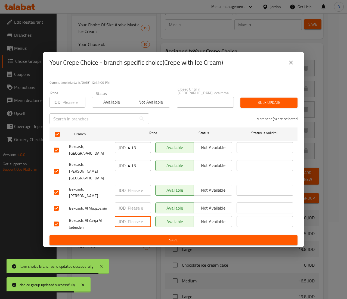
click at [135, 216] on input "number" at bounding box center [139, 221] width 23 height 11
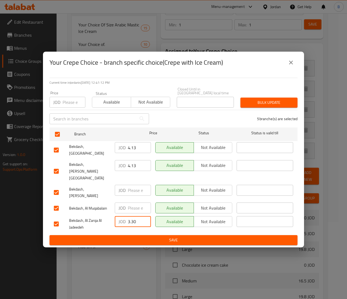
type input "3.30"
click at [155, 237] on span "Save" at bounding box center [173, 240] width 239 height 7
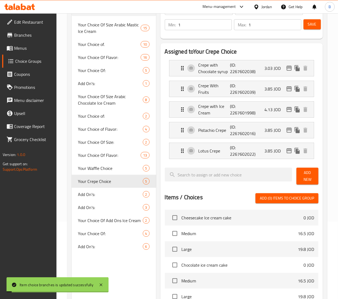
click at [313, 24] on span "Save" at bounding box center [312, 24] width 9 height 7
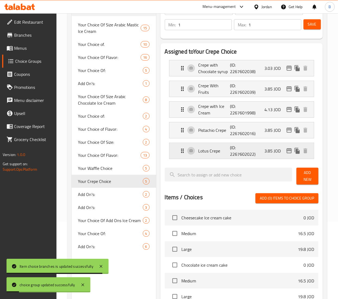
click at [288, 152] on icon "edit" at bounding box center [289, 150] width 5 height 5
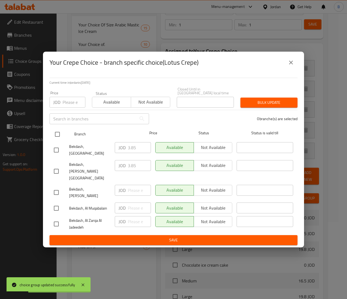
click at [58, 140] on input "checkbox" at bounding box center [57, 134] width 11 height 11
checkbox input "true"
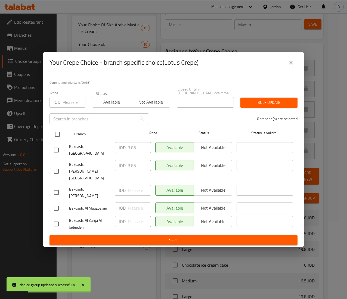
checkbox input "true"
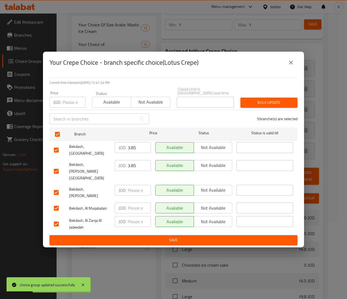
click at [134, 216] on input "number" at bounding box center [139, 221] width 23 height 11
type input "2.75"
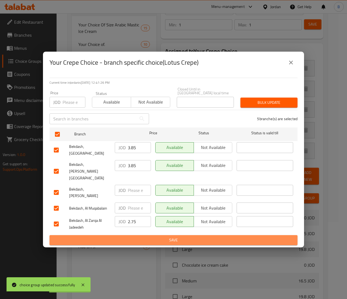
click at [153, 235] on button "Save" at bounding box center [173, 240] width 248 height 10
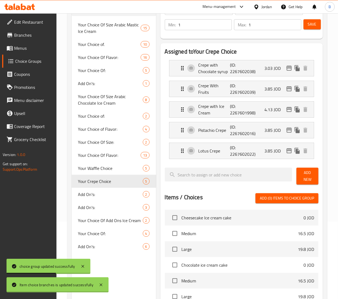
click at [312, 23] on span "Save" at bounding box center [312, 24] width 9 height 7
click at [288, 131] on icon "edit" at bounding box center [289, 130] width 5 height 5
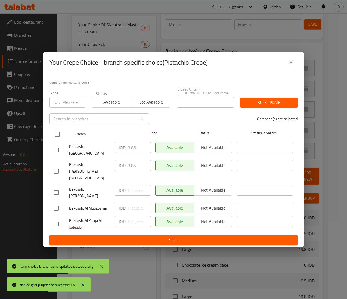
click at [53, 140] on input "checkbox" at bounding box center [57, 134] width 11 height 11
checkbox input "true"
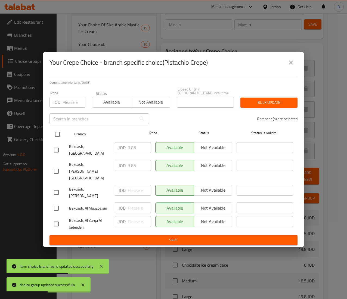
checkbox input "true"
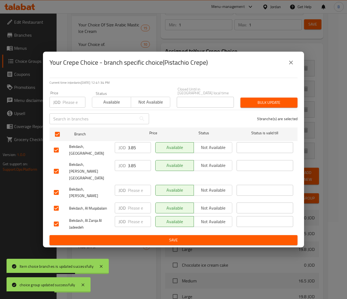
click at [129, 216] on input "number" at bounding box center [139, 221] width 23 height 11
type input "2.75"
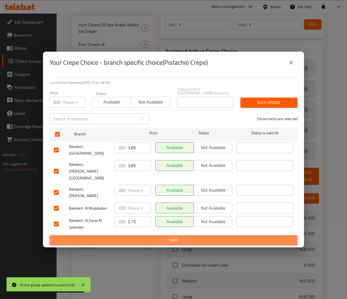
click at [147, 237] on span "Save" at bounding box center [173, 240] width 239 height 7
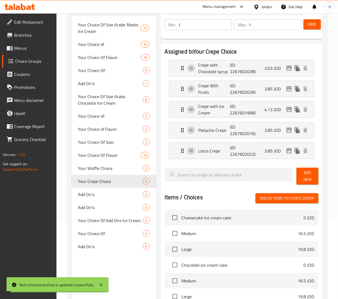
click at [310, 27] on span "Save" at bounding box center [312, 24] width 9 height 7
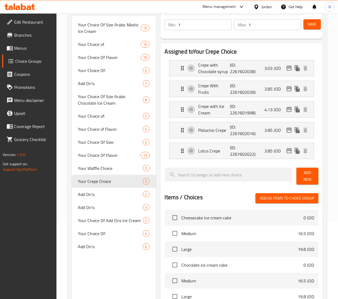
click at [27, 52] on link "Menus" at bounding box center [29, 48] width 54 height 13
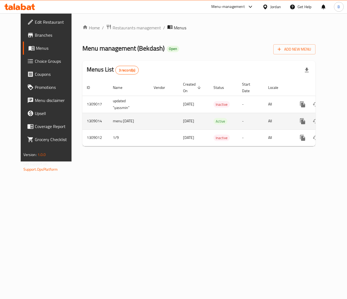
click at [335, 126] on link "enhanced table" at bounding box center [341, 121] width 13 height 13
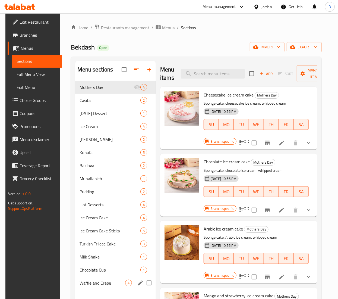
click at [79, 277] on div "Waffle and Crepe 4" at bounding box center [115, 282] width 81 height 13
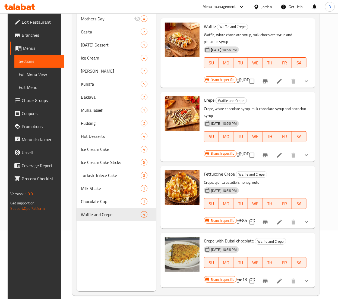
scroll to position [76, 0]
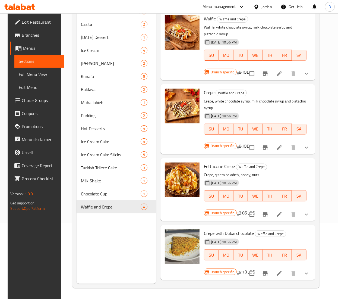
click at [283, 212] on li at bounding box center [279, 215] width 15 height 10
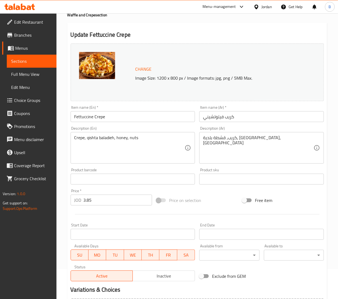
scroll to position [102, 0]
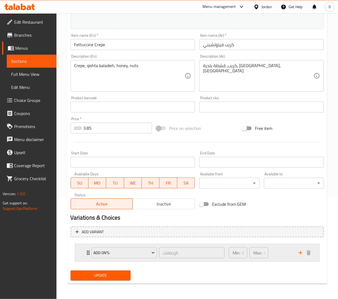
click at [277, 255] on div "Min: 0 ​ Max: 0 ​" at bounding box center [261, 252] width 70 height 17
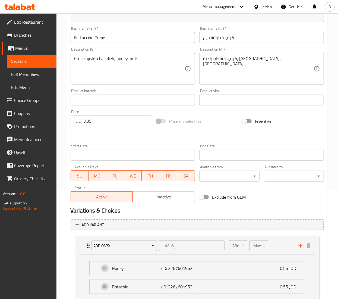
scroll to position [0, 0]
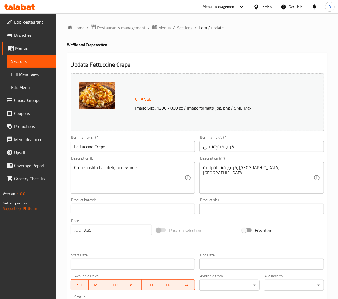
click at [187, 31] on span "Sections" at bounding box center [184, 27] width 15 height 7
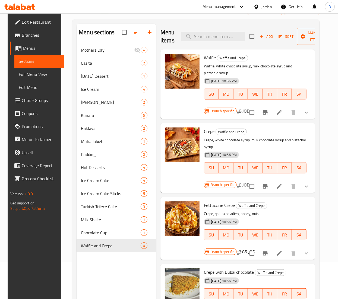
scroll to position [54, 0]
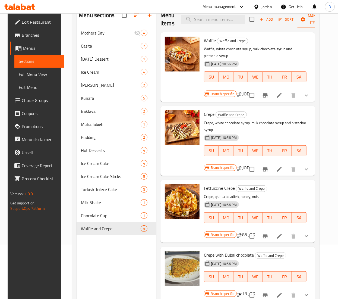
click at [264, 234] on icon "Branch-specific-item" at bounding box center [265, 236] width 5 height 4
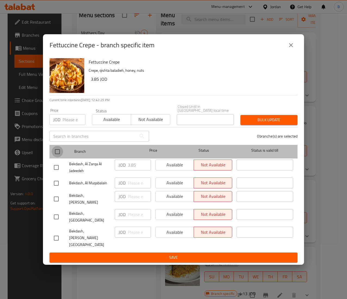
click at [57, 157] on input "checkbox" at bounding box center [57, 151] width 11 height 11
checkbox input "true"
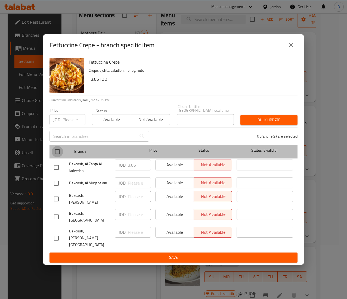
checkbox input "true"
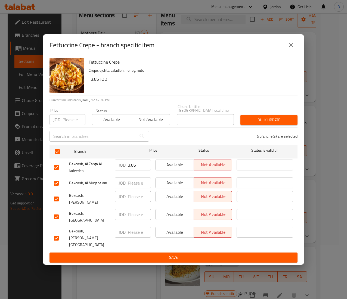
click at [168, 254] on span "Save" at bounding box center [173, 257] width 239 height 7
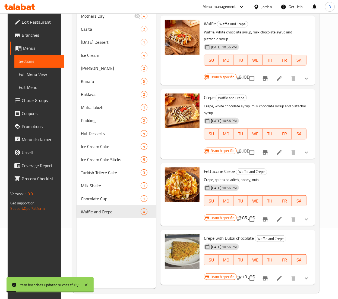
scroll to position [76, 0]
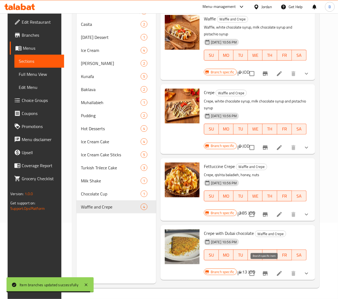
click at [264, 270] on icon "Branch-specific-item" at bounding box center [265, 273] width 7 height 7
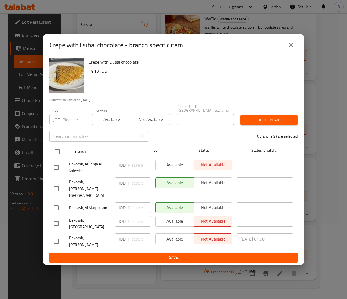
click at [54, 154] on input "checkbox" at bounding box center [57, 151] width 11 height 11
checkbox input "true"
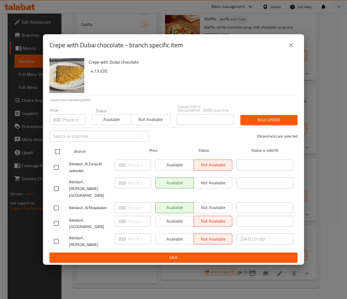
checkbox input "true"
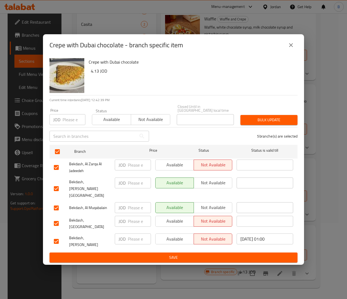
click at [137, 170] on input "number" at bounding box center [139, 165] width 23 height 11
type input "3.85"
click at [171, 254] on span "Save" at bounding box center [173, 257] width 239 height 7
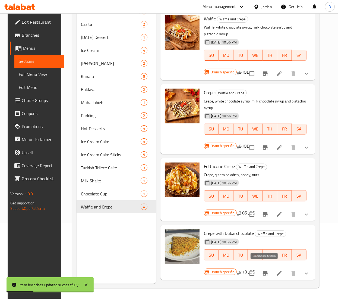
click at [262, 270] on icon "Branch-specific-item" at bounding box center [265, 273] width 7 height 7
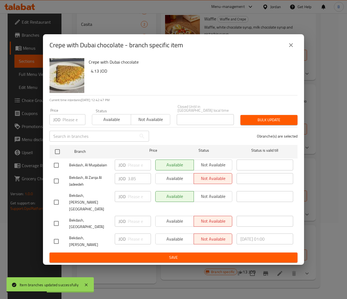
drag, startPoint x: 285, startPoint y: 51, endPoint x: 286, endPoint y: 57, distance: 6.1
click at [285, 51] on div "Crepe with Dubai chocolate - branch specific item" at bounding box center [173, 45] width 248 height 13
drag, startPoint x: 289, startPoint y: 56, endPoint x: 278, endPoint y: 224, distance: 168.5
click at [289, 48] on icon "close" at bounding box center [290, 45] width 7 height 7
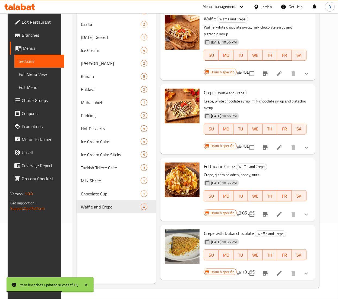
click at [279, 271] on icon at bounding box center [279, 273] width 5 height 5
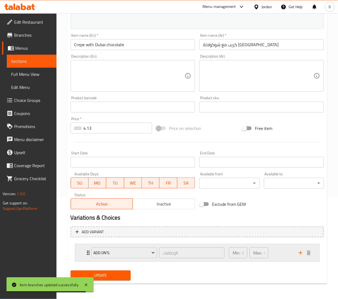
click at [285, 260] on div "Min: 0 ​ Max: 0 ​" at bounding box center [261, 252] width 70 height 17
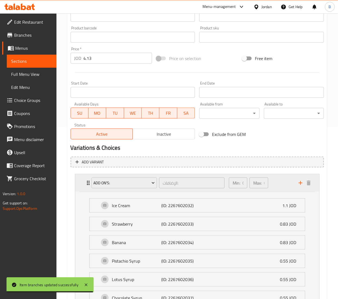
scroll to position [225, 0]
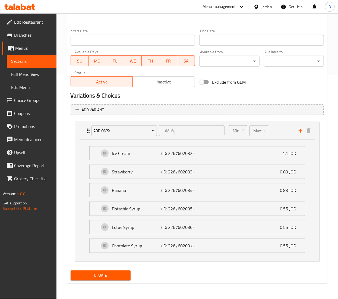
click at [34, 99] on span "Choice Groups" at bounding box center [33, 100] width 38 height 7
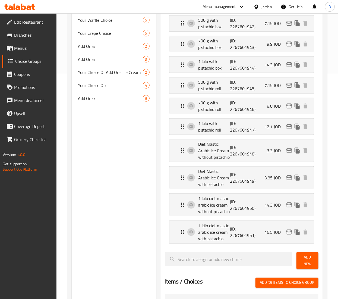
scroll to position [77, 0]
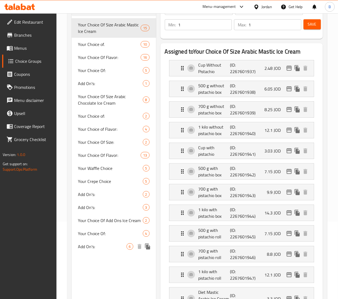
click at [89, 245] on span "Add On's:" at bounding box center [102, 246] width 48 height 7
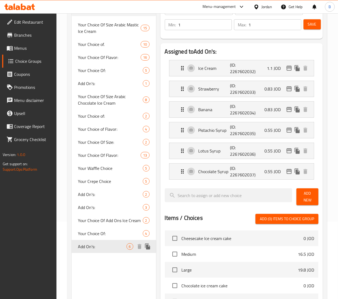
type input "Add On's:"
type input "الإضافات:"
type input "0"
click at [292, 68] on icon "edit" at bounding box center [289, 68] width 7 height 7
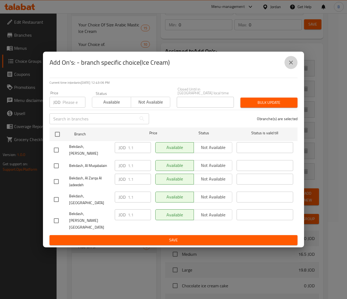
click at [292, 67] on button "close" at bounding box center [290, 62] width 13 height 13
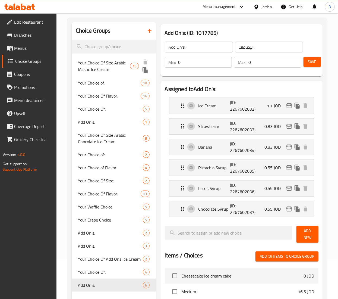
scroll to position [0, 0]
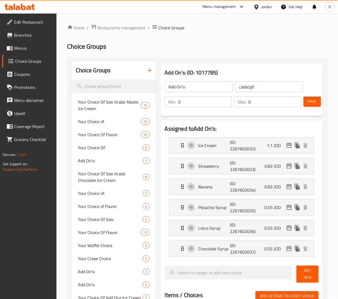
drag, startPoint x: 23, startPoint y: 49, endPoint x: 29, endPoint y: 48, distance: 5.7
click at [23, 48] on span "Menus" at bounding box center [33, 48] width 38 height 7
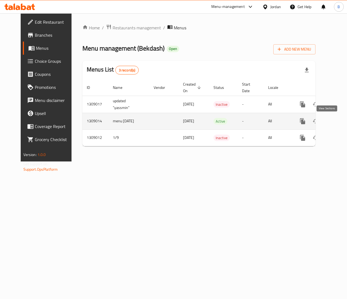
click at [338, 122] on icon "enhanced table" at bounding box center [341, 121] width 7 height 7
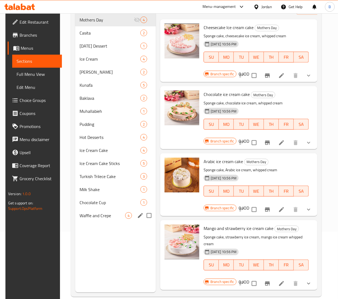
scroll to position [76, 0]
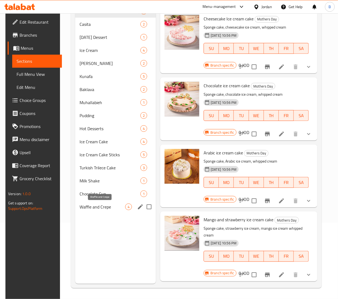
click at [101, 204] on span "Waffle and Crepe" at bounding box center [103, 207] width 46 height 7
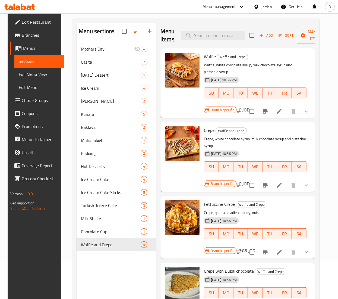
scroll to position [22, 0]
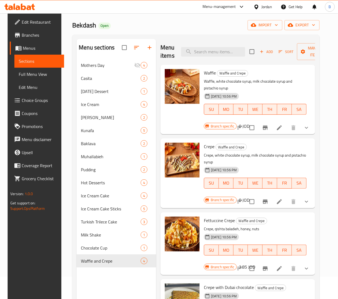
click at [272, 126] on li at bounding box center [279, 128] width 15 height 10
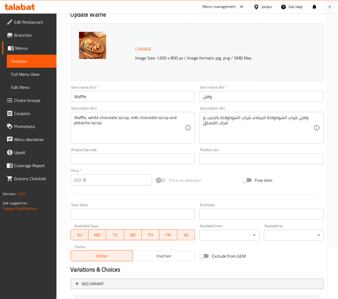
scroll to position [125, 0]
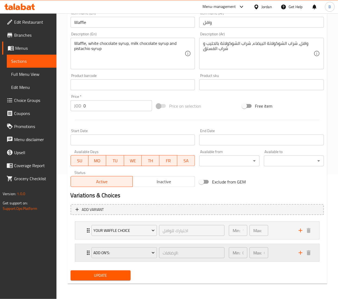
click at [286, 251] on div "Min: 0 ​ Max: 0 ​" at bounding box center [261, 252] width 70 height 17
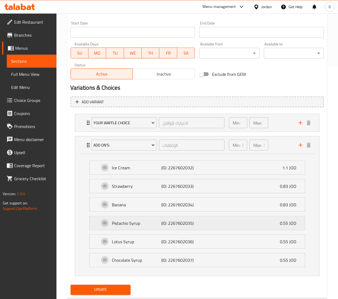
scroll to position [234, 0]
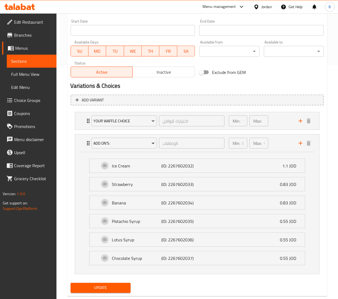
click at [28, 98] on span "Choice Groups" at bounding box center [33, 100] width 38 height 7
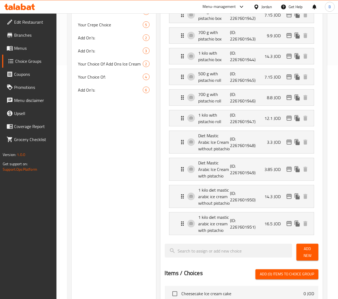
scroll to position [77, 0]
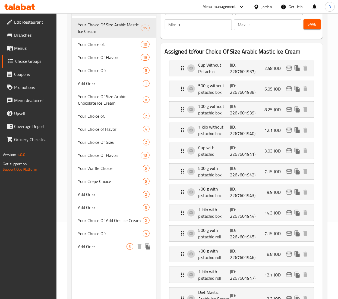
click at [99, 247] on span "Add On's:" at bounding box center [102, 246] width 48 height 7
type input "Add On's:"
type input "الإضافات:"
type input "0"
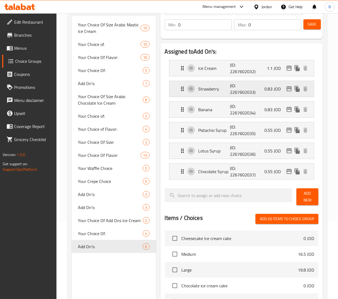
click at [235, 89] on p "(ID: 2267602033)" at bounding box center [240, 88] width 21 height 13
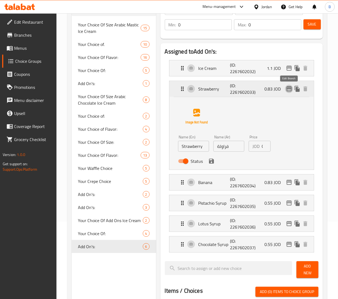
click at [290, 90] on icon "edit" at bounding box center [289, 89] width 7 height 7
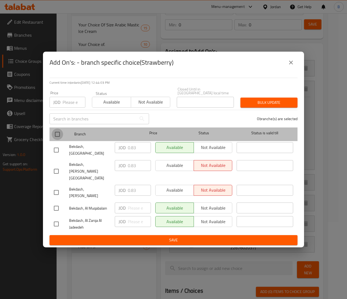
click at [52, 137] on input "checkbox" at bounding box center [57, 134] width 11 height 11
checkbox input "true"
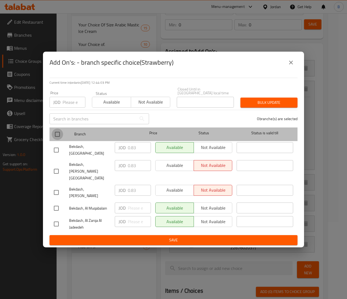
checkbox input "true"
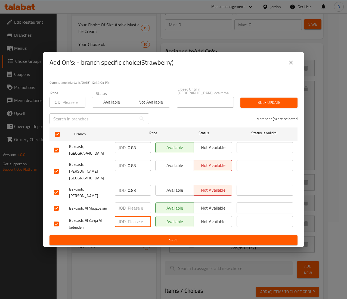
click at [132, 216] on input "number" at bounding box center [139, 221] width 23 height 11
type input "1.10"
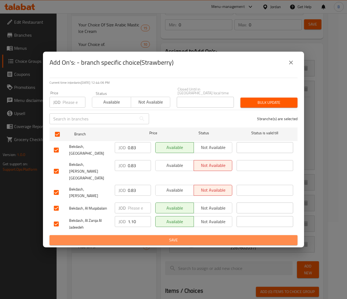
click at [148, 235] on button "Save" at bounding box center [173, 240] width 248 height 10
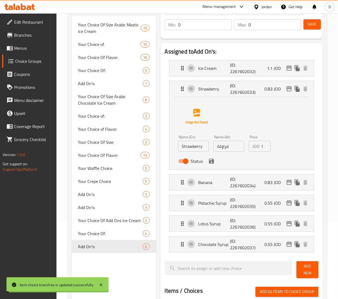
click at [310, 21] on span "Save" at bounding box center [312, 24] width 9 height 7
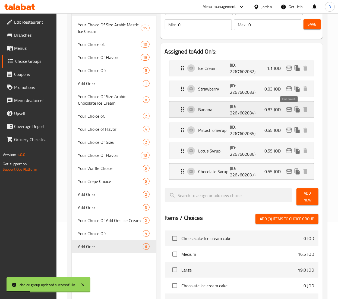
click at [289, 110] on icon "edit" at bounding box center [289, 109] width 5 height 5
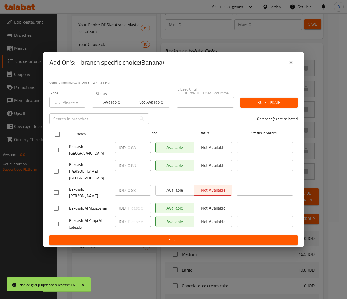
click at [58, 140] on input "checkbox" at bounding box center [57, 134] width 11 height 11
checkbox input "true"
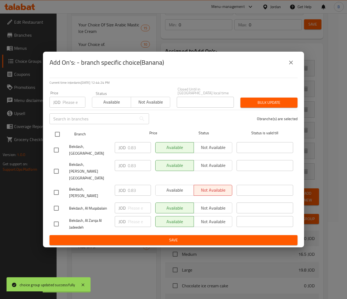
checkbox input "true"
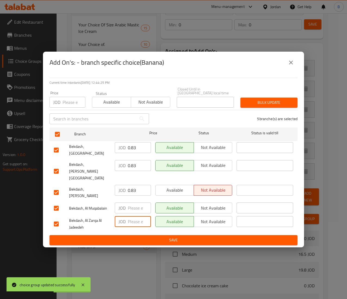
click at [129, 216] on input "number" at bounding box center [139, 221] width 23 height 11
type input "1.10"
click at [145, 237] on span "Save" at bounding box center [173, 240] width 239 height 7
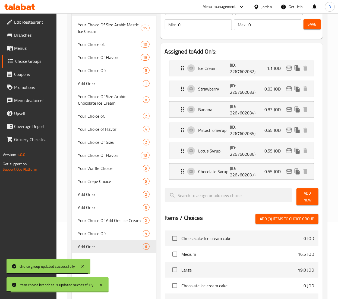
click at [316, 24] on span "Save" at bounding box center [312, 24] width 9 height 7
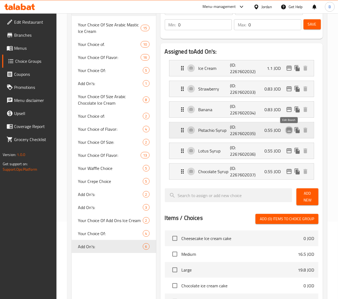
click at [290, 130] on icon "edit" at bounding box center [289, 130] width 7 height 7
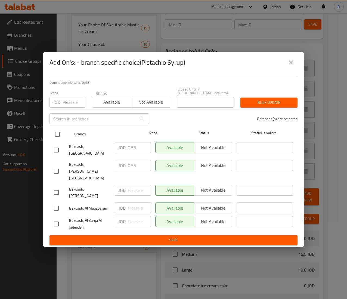
click at [57, 140] on input "checkbox" at bounding box center [57, 134] width 11 height 11
checkbox input "true"
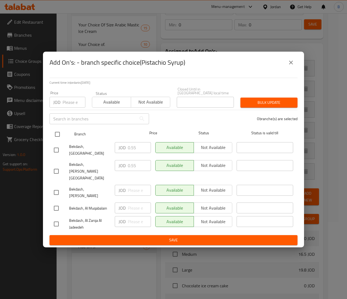
checkbox input "true"
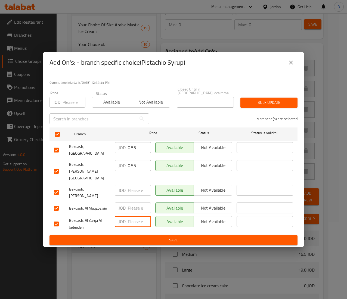
click at [132, 216] on input "number" at bounding box center [139, 221] width 23 height 11
drag, startPoint x: 137, startPoint y: 167, endPoint x: 106, endPoint y: 167, distance: 31.5
click at [111, 167] on div "Bekdash, Medina Street JOD 0.55 ​ Available Not available ​" at bounding box center [173, 171] width 243 height 27
click at [136, 216] on input "number" at bounding box center [139, 221] width 23 height 11
paste input "0.55"
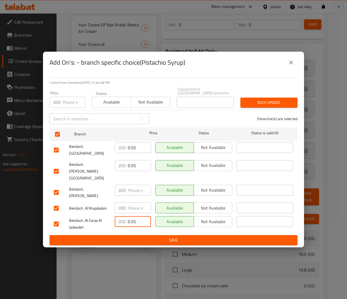
type input "0.55"
click at [140, 237] on span "Save" at bounding box center [173, 240] width 239 height 7
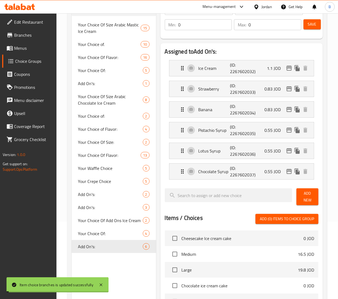
click at [310, 28] on button "Save" at bounding box center [312, 24] width 17 height 10
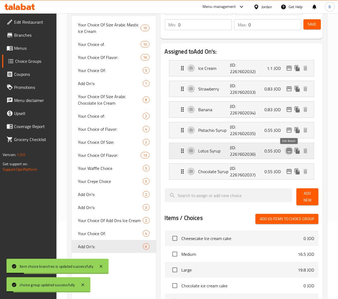
click at [289, 153] on icon "edit" at bounding box center [289, 151] width 7 height 7
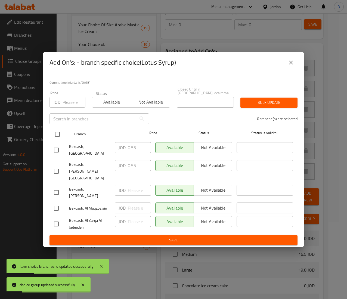
click at [57, 140] on input "checkbox" at bounding box center [57, 134] width 11 height 11
checkbox input "true"
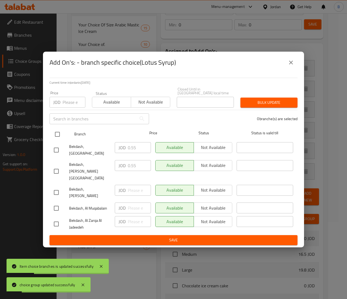
checkbox input "true"
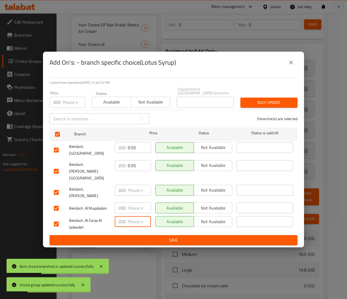
click at [135, 216] on input "number" at bounding box center [139, 221] width 23 height 11
paste input "0.55"
type input "0.55"
click at [130, 237] on span "Save" at bounding box center [173, 240] width 239 height 7
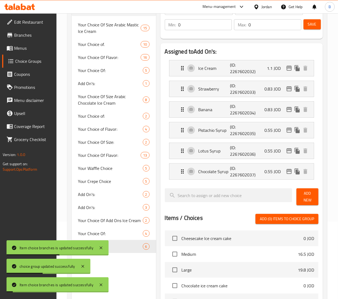
click at [314, 23] on span "Save" at bounding box center [312, 24] width 9 height 7
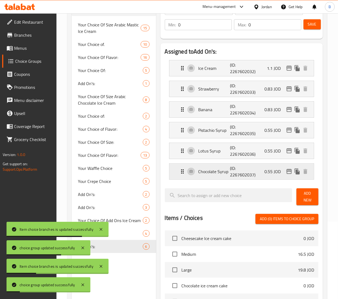
click at [288, 173] on icon "edit" at bounding box center [289, 171] width 5 height 5
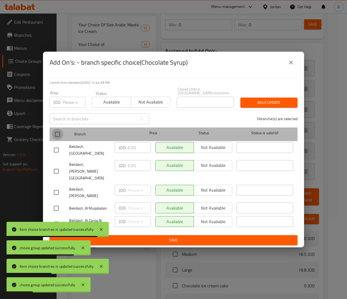
drag, startPoint x: 53, startPoint y: 139, endPoint x: 102, endPoint y: 189, distance: 70.1
click at [54, 139] on input "checkbox" at bounding box center [57, 134] width 11 height 11
checkbox input "true"
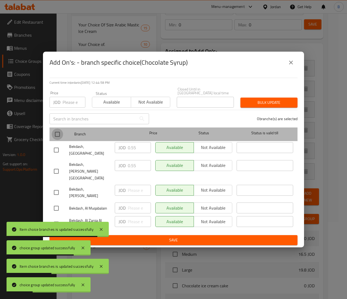
checkbox input "true"
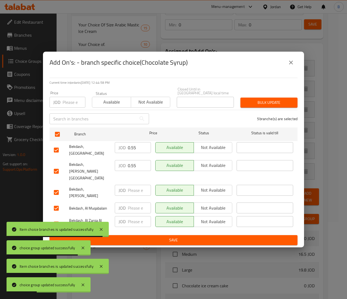
click at [133, 216] on input "number" at bounding box center [139, 221] width 23 height 11
paste input "0.55"
type input "0.55"
click at [142, 237] on span "Save" at bounding box center [173, 240] width 239 height 7
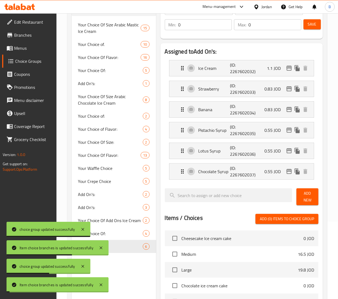
click at [311, 27] on span "Save" at bounding box center [312, 24] width 9 height 7
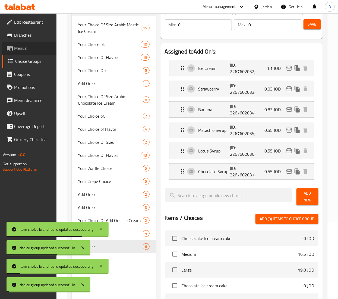
click at [25, 48] on span "Menus" at bounding box center [33, 48] width 38 height 7
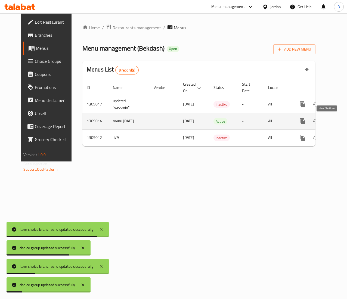
click at [335, 122] on link "enhanced table" at bounding box center [341, 121] width 13 height 13
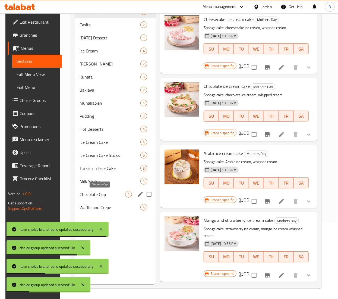
scroll to position [76, 0]
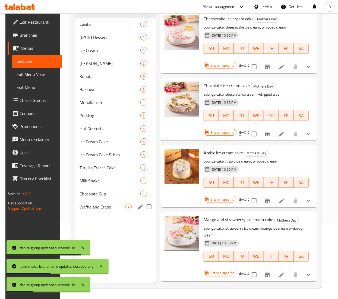
click at [104, 213] on div "Waffle and Crepe 4" at bounding box center [115, 206] width 81 height 13
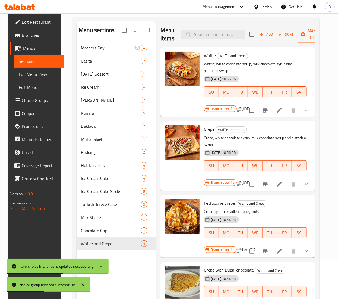
scroll to position [22, 0]
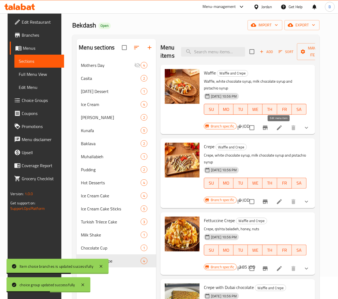
click at [279, 129] on icon at bounding box center [279, 127] width 7 height 7
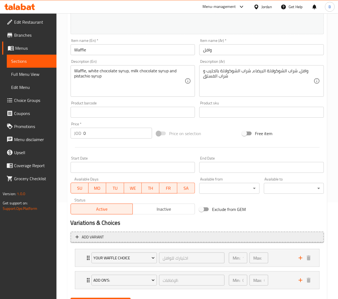
scroll to position [125, 0]
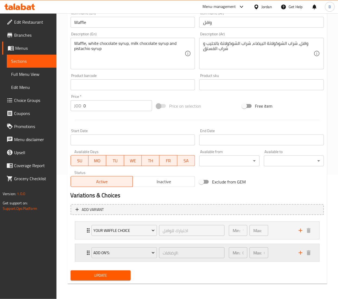
drag, startPoint x: 286, startPoint y: 261, endPoint x: 285, endPoint y: 258, distance: 2.8
click at [286, 261] on div "Min: 0 ​ Max: 0 ​" at bounding box center [261, 252] width 70 height 17
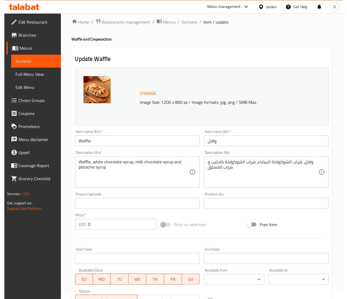
scroll to position [0, 0]
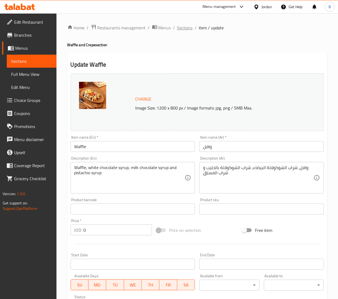
click at [184, 27] on span "Sections" at bounding box center [184, 27] width 15 height 7
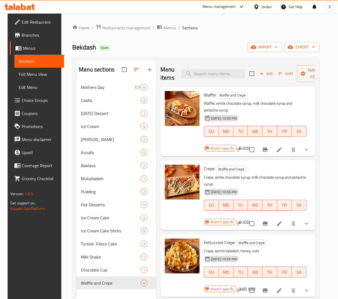
click at [283, 221] on li at bounding box center [279, 224] width 15 height 10
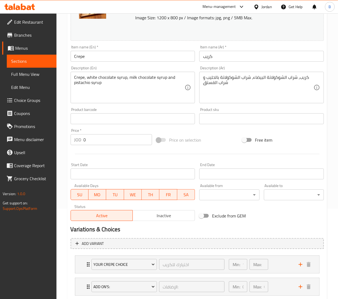
scroll to position [125, 0]
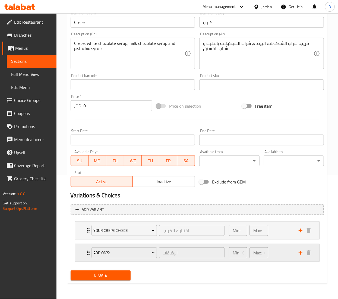
click at [289, 259] on div "Min: 0 ​ Max: 0 ​" at bounding box center [261, 252] width 70 height 17
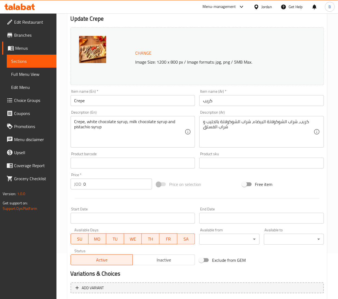
scroll to position [0, 0]
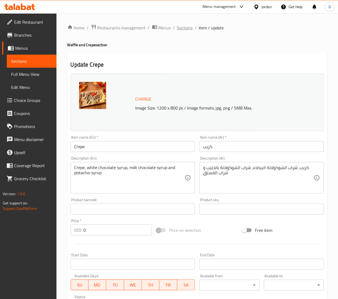
click at [181, 25] on span "Sections" at bounding box center [184, 27] width 15 height 7
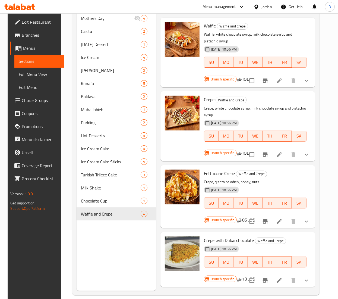
scroll to position [76, 0]
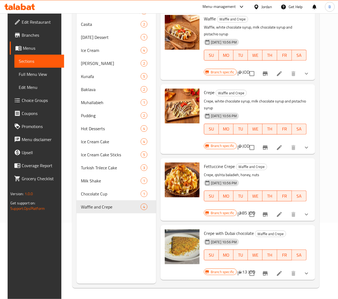
click at [284, 210] on li at bounding box center [279, 215] width 15 height 10
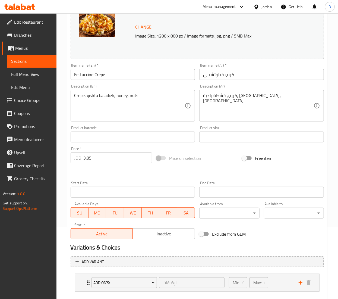
scroll to position [102, 0]
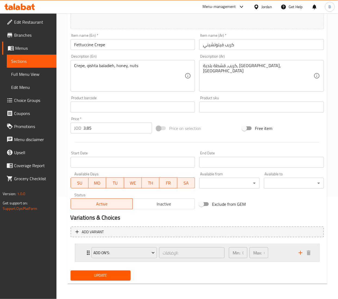
click at [288, 255] on div "Min: 0 ​ Max: 0 ​" at bounding box center [261, 252] width 70 height 17
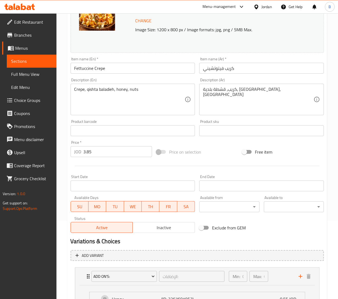
scroll to position [0, 0]
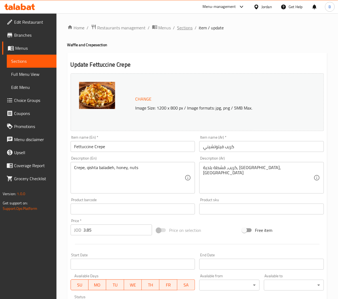
click at [185, 29] on span "Sections" at bounding box center [184, 27] width 15 height 7
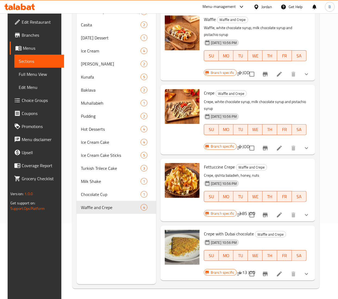
scroll to position [76, 0]
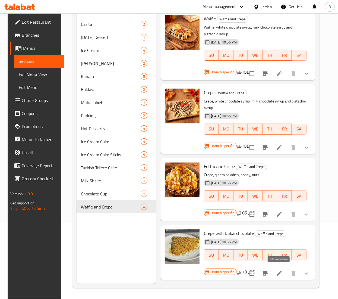
click at [278, 271] on icon at bounding box center [279, 273] width 5 height 5
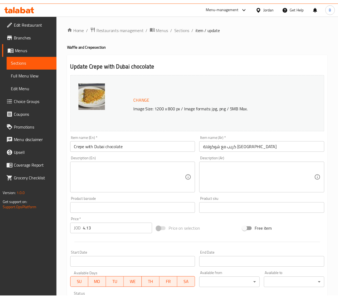
scroll to position [102, 0]
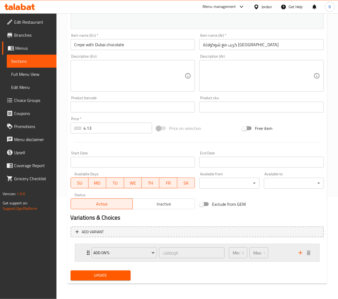
click at [284, 253] on div "Min: 0 ​ Max: 0 ​" at bounding box center [261, 252] width 70 height 17
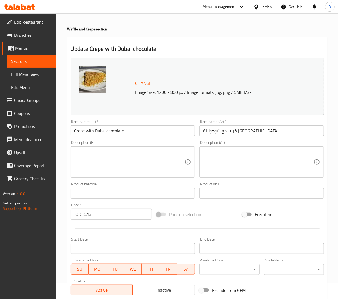
scroll to position [0, 0]
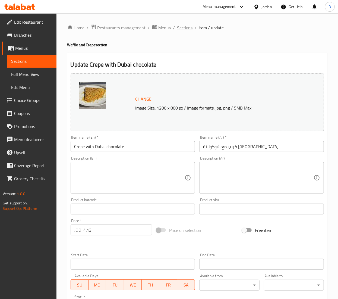
click at [186, 28] on span "Sections" at bounding box center [184, 27] width 15 height 7
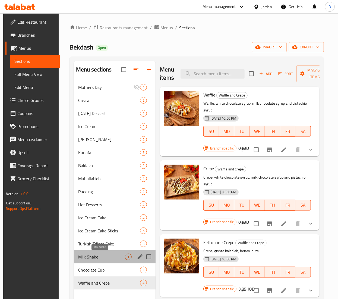
click at [104, 256] on span "Milk Shake" at bounding box center [101, 257] width 47 height 7
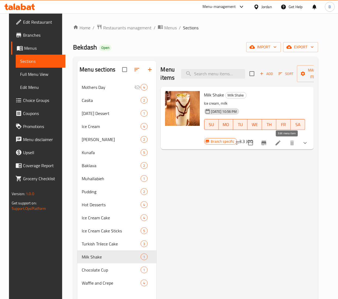
click at [282, 142] on icon at bounding box center [278, 143] width 7 height 7
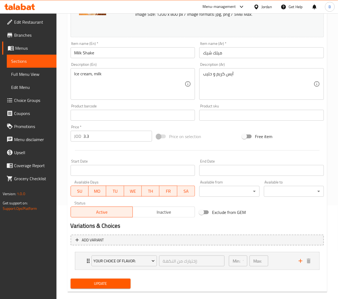
scroll to position [102, 0]
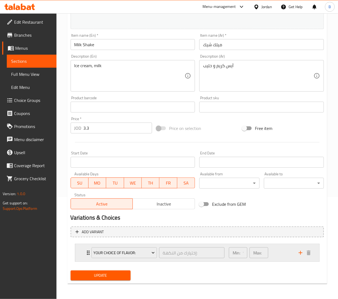
click at [276, 252] on div "Min: 1 ​ Max: 1 ​" at bounding box center [261, 252] width 70 height 17
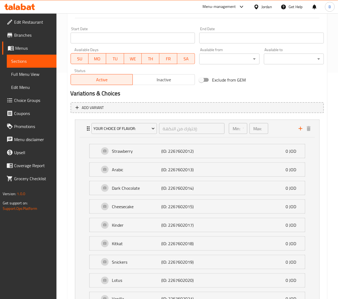
scroll to position [320, 0]
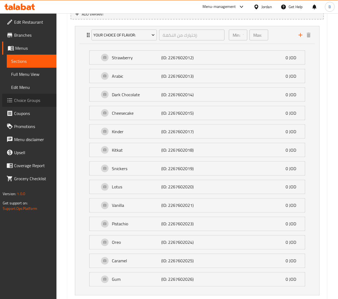
click at [36, 101] on span "Choice Groups" at bounding box center [33, 100] width 38 height 7
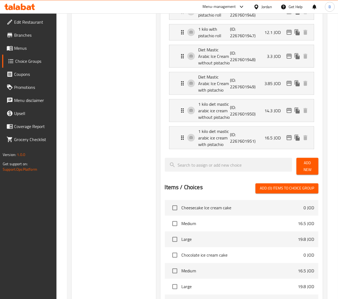
scroll to position [77, 0]
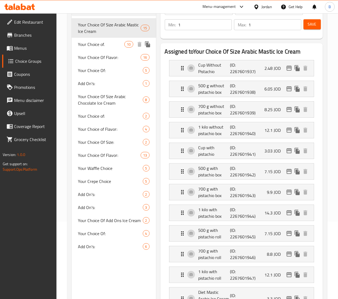
click at [97, 56] on span "Your Choice Of Flavor:" at bounding box center [109, 57] width 63 height 7
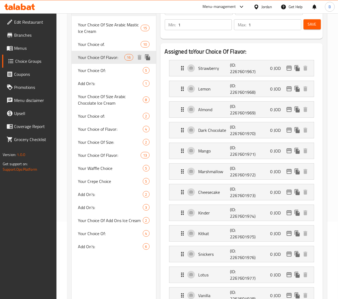
type input "Your Choice Of Flavor:"
type input "إختيارك من النكهة:"
click at [107, 156] on span "Your Choice Of Flavor:" at bounding box center [101, 155] width 46 height 7
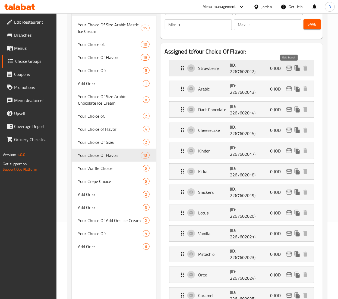
click at [289, 70] on icon "edit" at bounding box center [289, 68] width 7 height 7
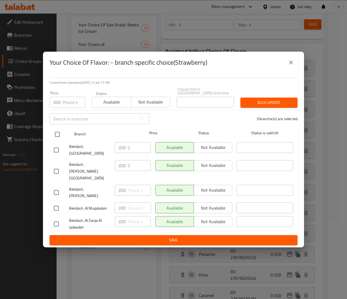
click at [59, 140] on input "checkbox" at bounding box center [57, 134] width 11 height 11
checkbox input "true"
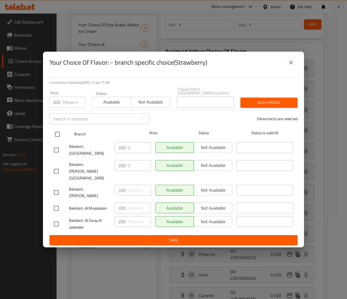
checkbox input "true"
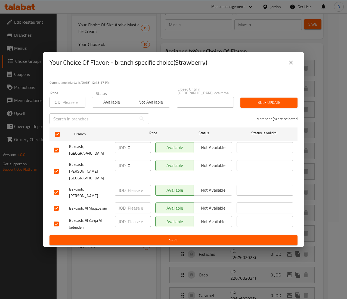
click at [139, 216] on input "number" at bounding box center [139, 221] width 23 height 11
drag, startPoint x: 137, startPoint y: 211, endPoint x: 66, endPoint y: 215, distance: 71.1
click at [69, 215] on div "Bekdash, Al Zarqa Al Jadeedeh JOD 3.30 ​ Available Not available ​" at bounding box center [173, 224] width 243 height 20
type input "3.30"
click at [122, 237] on span "Save" at bounding box center [173, 240] width 239 height 7
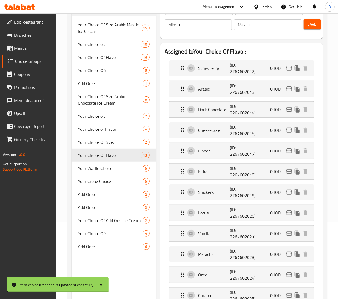
click at [313, 23] on span "Save" at bounding box center [312, 24] width 9 height 7
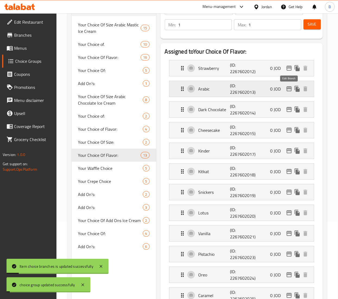
click at [288, 89] on icon "edit" at bounding box center [289, 89] width 7 height 7
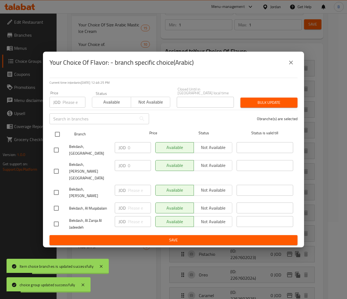
click at [58, 140] on input "checkbox" at bounding box center [57, 134] width 11 height 11
checkbox input "true"
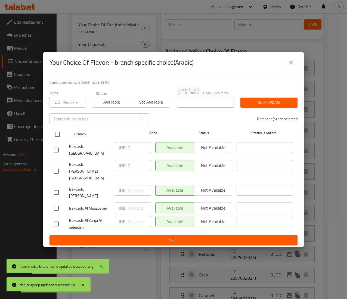
checkbox input "true"
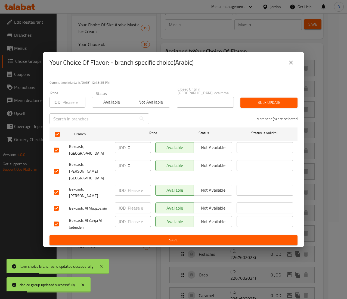
click at [130, 216] on input "number" at bounding box center [139, 221] width 23 height 11
paste input "3.30"
type input "3.30"
click at [137, 237] on span "Save" at bounding box center [173, 240] width 239 height 7
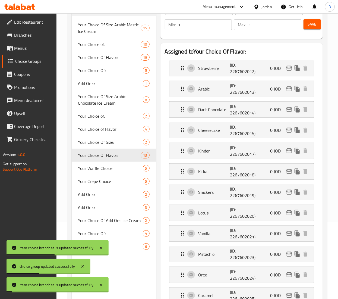
click at [314, 22] on span "Save" at bounding box center [312, 24] width 9 height 7
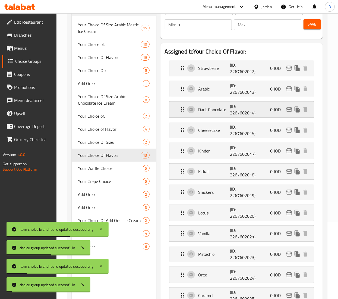
click at [287, 111] on icon "edit" at bounding box center [289, 109] width 7 height 7
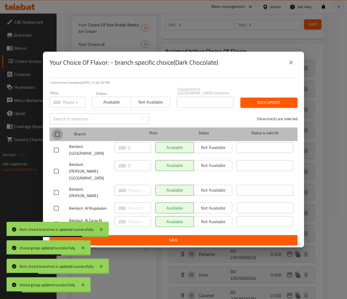
click at [57, 140] on input "checkbox" at bounding box center [57, 134] width 11 height 11
checkbox input "true"
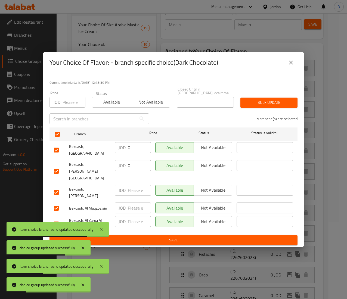
click at [133, 216] on input "number" at bounding box center [139, 221] width 23 height 11
paste input "3.30"
click at [139, 237] on span "Save" at bounding box center [173, 240] width 239 height 7
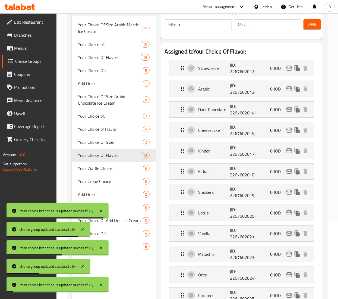
click at [315, 25] on span "Save" at bounding box center [312, 24] width 9 height 7
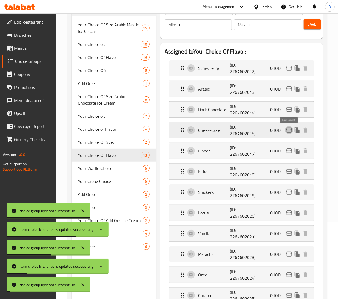
click at [289, 131] on icon "edit" at bounding box center [289, 130] width 7 height 7
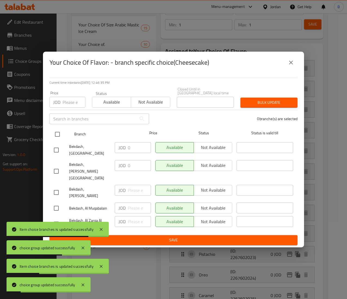
click at [55, 140] on input "checkbox" at bounding box center [57, 134] width 11 height 11
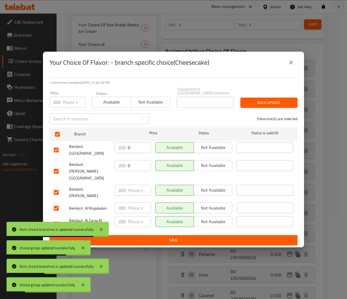
click at [129, 216] on input "number" at bounding box center [139, 221] width 23 height 11
paste input "3.30"
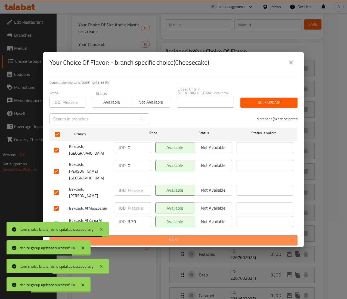
click at [138, 237] on span "Save" at bounding box center [173, 240] width 239 height 7
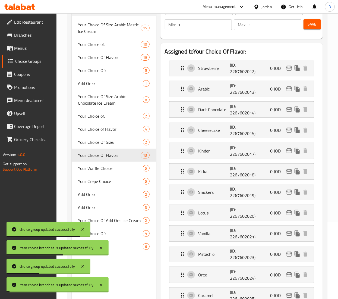
click at [311, 28] on span "Save" at bounding box center [312, 24] width 9 height 7
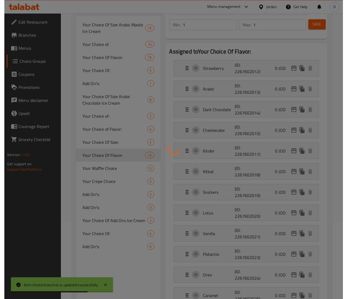
scroll to position [132, 0]
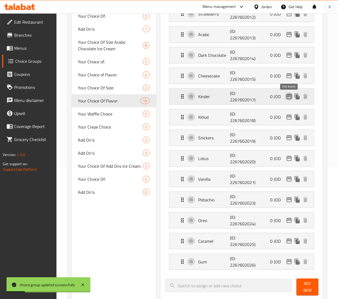
click at [286, 94] on icon "edit" at bounding box center [289, 96] width 7 height 7
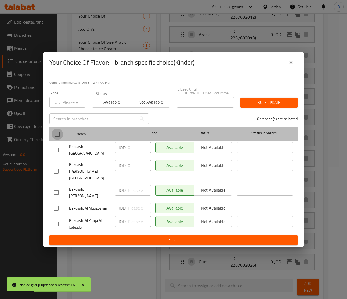
click at [54, 139] on input "checkbox" at bounding box center [57, 134] width 11 height 11
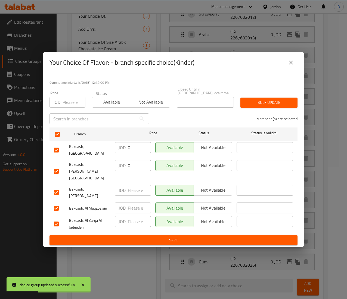
click at [129, 216] on input "number" at bounding box center [139, 221] width 23 height 11
paste input "3.30"
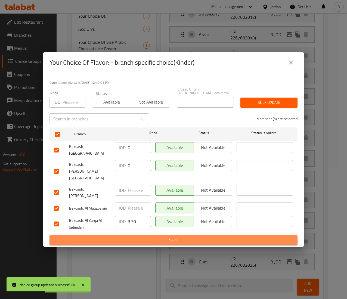
click at [143, 237] on span "Save" at bounding box center [173, 240] width 239 height 7
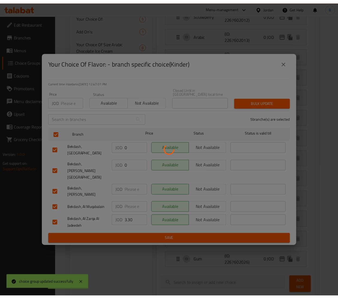
scroll to position [0, 0]
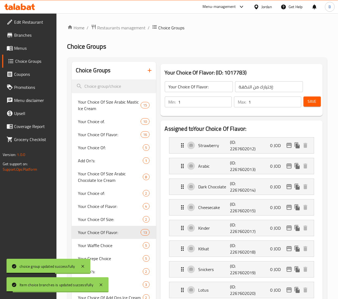
click at [309, 99] on span "Save" at bounding box center [312, 101] width 9 height 7
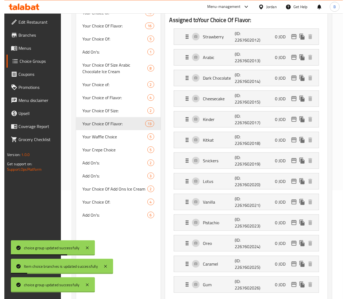
scroll to position [163, 0]
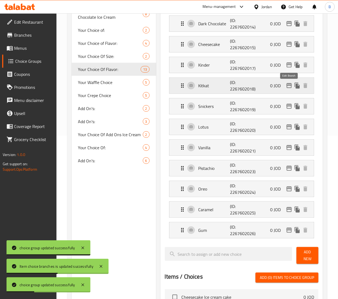
click at [286, 87] on icon "edit" at bounding box center [289, 85] width 7 height 7
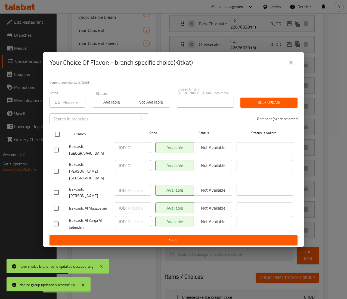
click at [58, 140] on input "checkbox" at bounding box center [57, 134] width 11 height 11
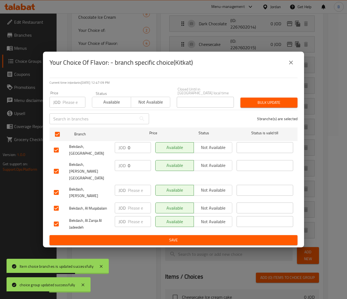
click at [125, 218] on p "JOD" at bounding box center [121, 221] width 7 height 7
click at [136, 216] on input "number" at bounding box center [139, 221] width 23 height 11
paste input "3.30"
click at [139, 237] on span "Save" at bounding box center [173, 240] width 239 height 7
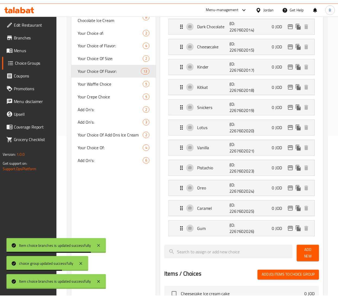
scroll to position [0, 0]
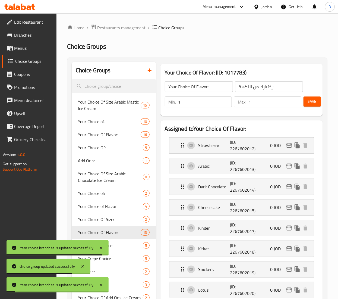
click at [309, 106] on button "Save" at bounding box center [312, 101] width 17 height 10
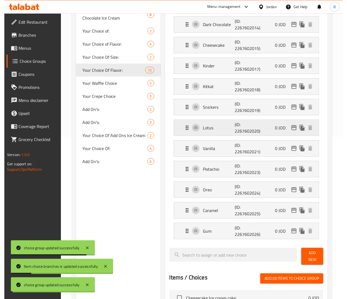
scroll to position [163, 0]
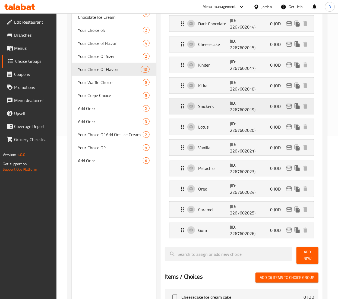
click at [288, 105] on icon "edit" at bounding box center [289, 106] width 7 height 7
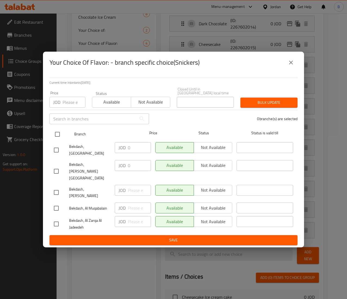
click at [55, 140] on input "checkbox" at bounding box center [57, 134] width 11 height 11
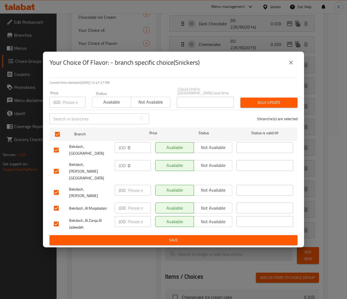
click at [128, 216] on input "number" at bounding box center [139, 221] width 23 height 11
paste input "3.30"
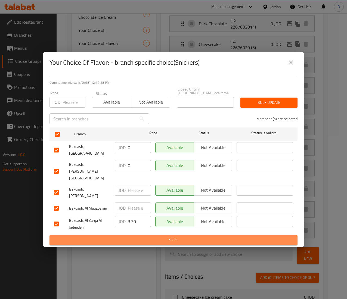
click at [140, 237] on span "Save" at bounding box center [173, 240] width 239 height 7
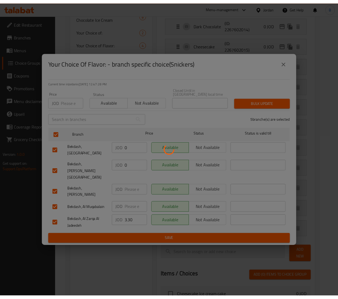
scroll to position [0, 0]
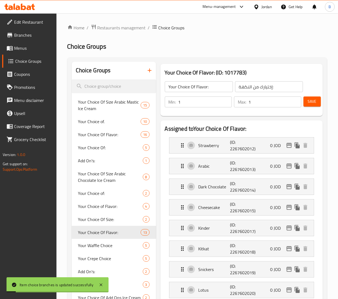
click at [312, 99] on span "Save" at bounding box center [312, 101] width 9 height 7
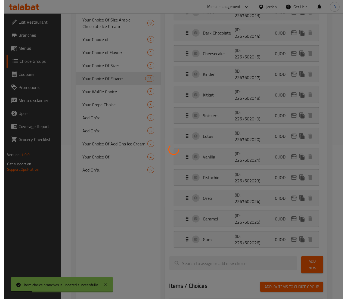
scroll to position [163, 0]
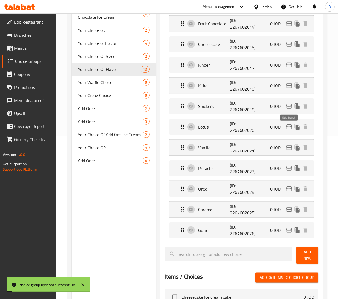
click at [289, 128] on icon "edit" at bounding box center [289, 126] width 5 height 5
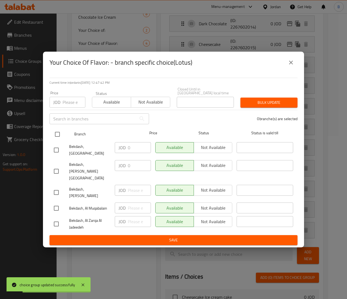
click at [55, 140] on input "checkbox" at bounding box center [57, 134] width 11 height 11
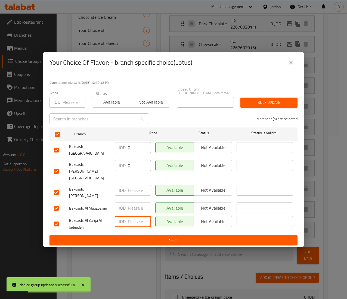
click at [131, 216] on input "number" at bounding box center [139, 221] width 23 height 11
paste input "3.30"
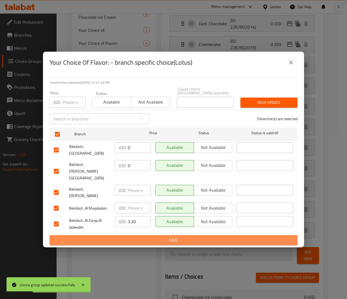
click at [140, 237] on span "Save" at bounding box center [173, 240] width 239 height 7
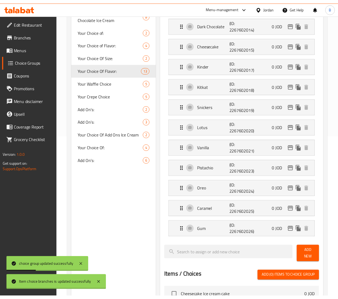
scroll to position [0, 0]
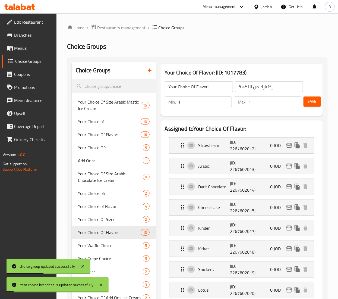
click at [312, 104] on span "Save" at bounding box center [312, 101] width 9 height 7
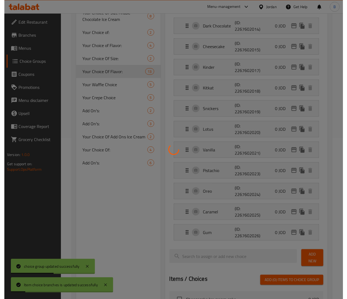
scroll to position [163, 0]
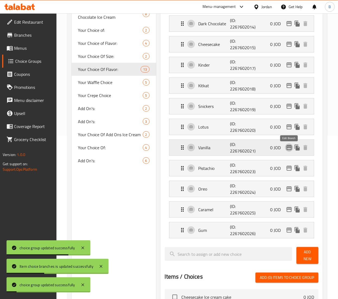
click at [287, 148] on icon "edit" at bounding box center [289, 147] width 5 height 5
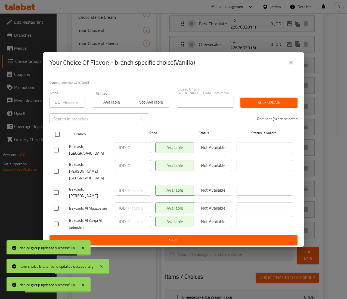
click at [57, 140] on input "checkbox" at bounding box center [57, 134] width 11 height 11
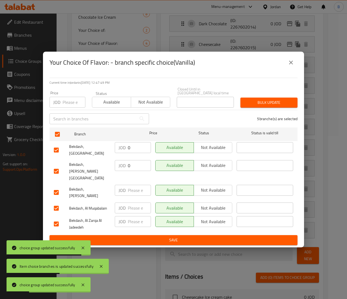
click at [127, 216] on div "JOD ​" at bounding box center [133, 221] width 36 height 11
paste input "3.30"
click at [140, 237] on span "Save" at bounding box center [173, 240] width 239 height 7
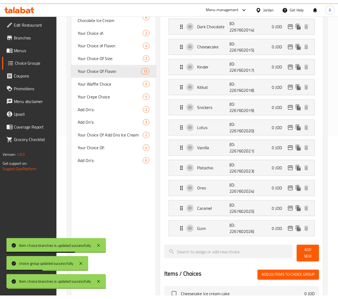
scroll to position [0, 0]
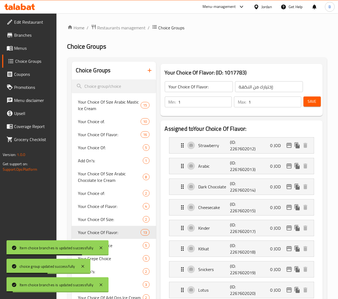
click at [309, 102] on span "Save" at bounding box center [312, 101] width 9 height 7
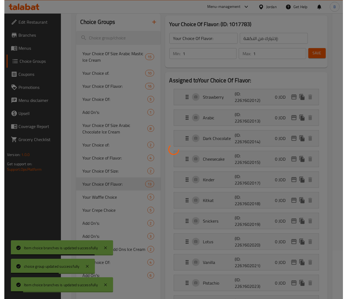
scroll to position [163, 0]
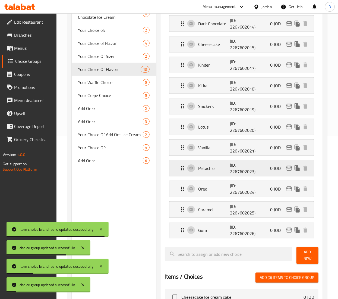
click at [287, 169] on icon "edit" at bounding box center [289, 168] width 7 height 7
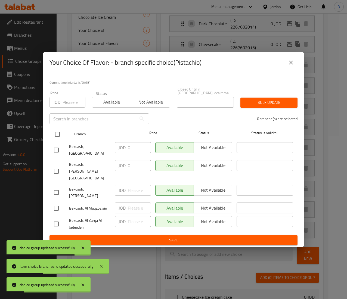
click at [54, 139] on input "checkbox" at bounding box center [57, 134] width 11 height 11
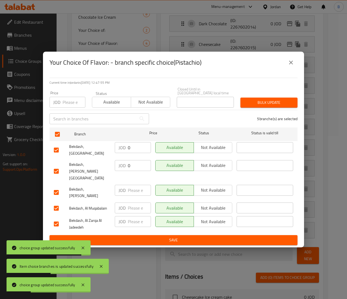
click at [130, 216] on input "number" at bounding box center [139, 221] width 23 height 11
paste input "3.30"
drag, startPoint x: 135, startPoint y: 229, endPoint x: 135, endPoint y: 233, distance: 3.8
click at [135, 237] on span "Save" at bounding box center [173, 240] width 239 height 7
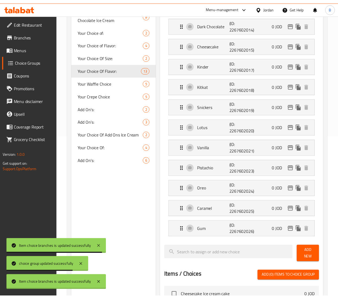
scroll to position [0, 0]
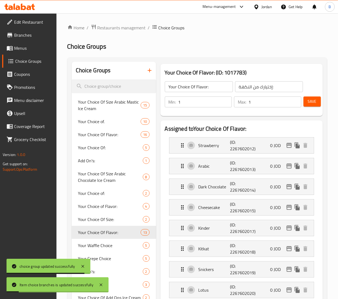
click at [304, 100] on button "Save" at bounding box center [312, 101] width 17 height 10
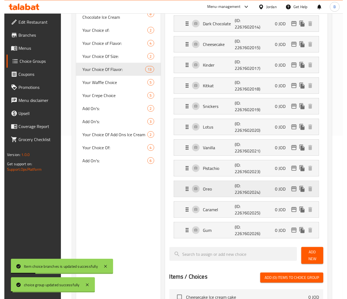
scroll to position [217, 0]
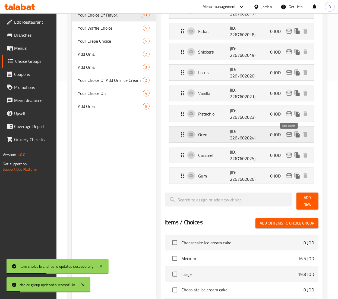
click at [290, 137] on icon "edit" at bounding box center [289, 134] width 7 height 7
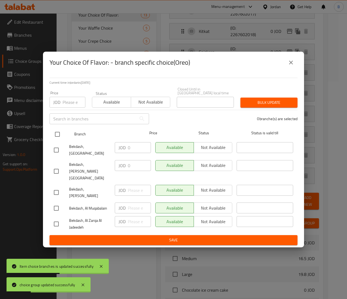
click at [57, 140] on input "checkbox" at bounding box center [57, 134] width 11 height 11
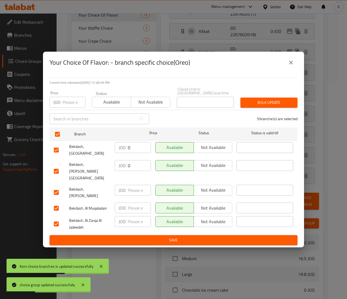
click at [130, 216] on input "number" at bounding box center [139, 221] width 23 height 11
paste input "3.30"
click at [157, 237] on span "Save" at bounding box center [173, 240] width 239 height 7
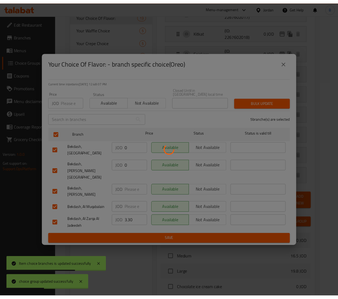
scroll to position [0, 0]
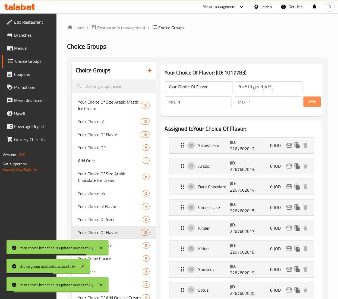
click at [304, 101] on button "Save" at bounding box center [312, 101] width 17 height 10
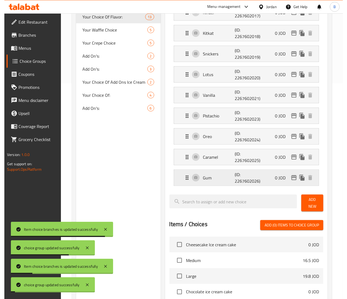
scroll to position [217, 0]
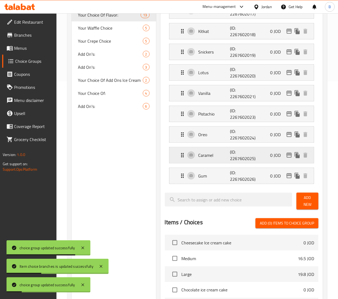
click at [287, 157] on icon "edit" at bounding box center [289, 155] width 5 height 5
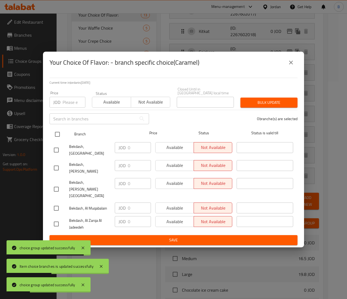
click at [58, 139] on input "checkbox" at bounding box center [57, 134] width 11 height 11
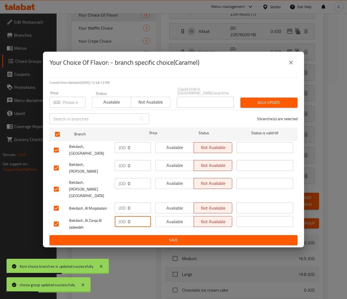
drag, startPoint x: 131, startPoint y: 209, endPoint x: 50, endPoint y: 204, distance: 80.9
click at [78, 214] on div "Bekdash, Al Zarqa Al Jadeedeh JOD 0 ​ Available Not available ​" at bounding box center [173, 224] width 243 height 20
paste input "3.3"
click at [124, 221] on div "JOD 3.30 ​" at bounding box center [132, 224] width 40 height 20
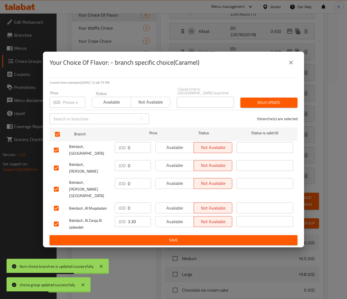
click at [124, 221] on div "JOD 3.30 ​" at bounding box center [132, 224] width 40 height 20
click at [124, 237] on span "Save" at bounding box center [173, 240] width 239 height 7
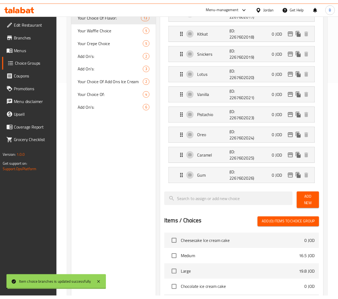
scroll to position [0, 0]
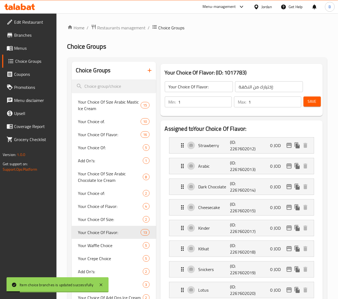
click at [307, 102] on button "Save" at bounding box center [312, 101] width 17 height 10
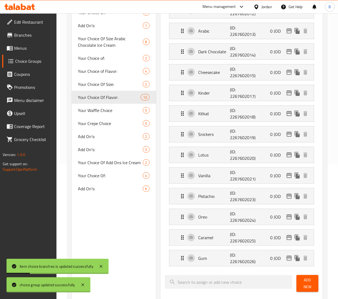
scroll to position [163, 0]
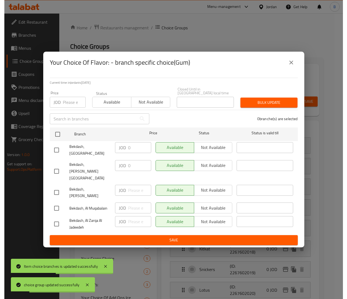
scroll to position [163, 0]
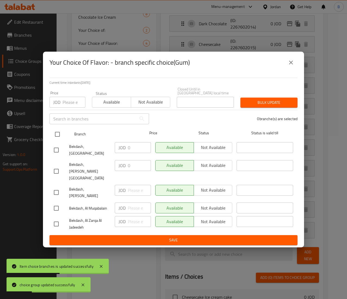
click at [58, 140] on input "checkbox" at bounding box center [57, 134] width 11 height 11
checkbox input "true"
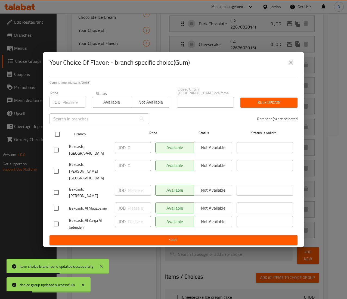
checkbox input "true"
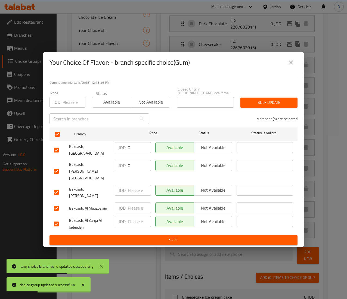
click at [132, 216] on input "number" at bounding box center [139, 221] width 23 height 11
paste input "3.30"
type input "3.30"
click at [152, 237] on span "Save" at bounding box center [173, 240] width 239 height 7
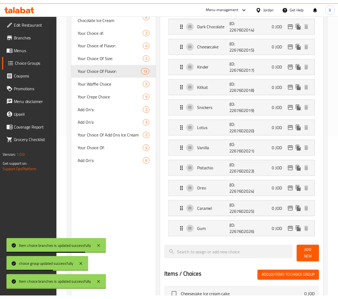
scroll to position [0, 0]
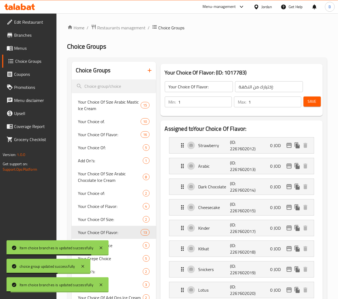
click at [317, 99] on button "Save" at bounding box center [312, 101] width 17 height 10
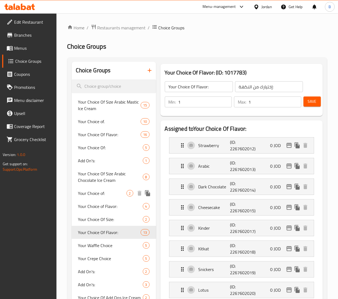
scroll to position [54, 0]
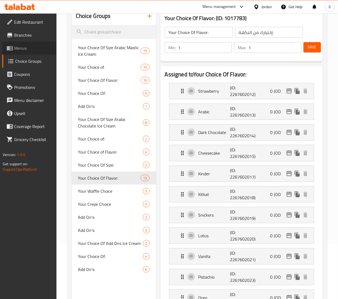
click at [25, 46] on span "Menus" at bounding box center [33, 48] width 38 height 7
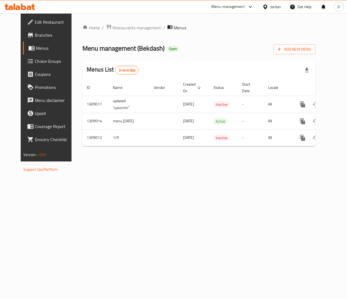
click at [326, 125] on div "Home / Restaurants management / Menus Menu management ( Bekdash ) Open Add New …" at bounding box center [198, 87] width 255 height 148
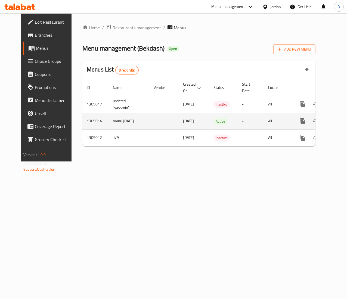
click at [338, 121] on icon "enhanced table" at bounding box center [341, 121] width 5 height 5
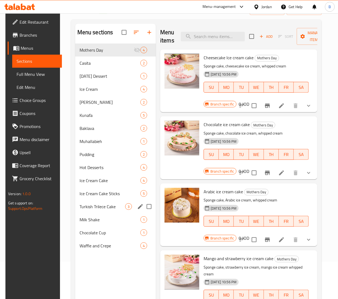
scroll to position [54, 0]
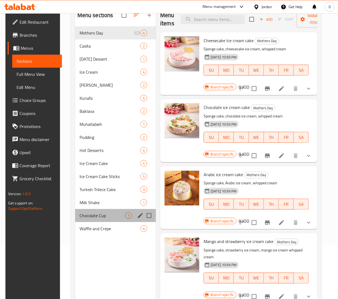
click at [101, 212] on div "Chocolate Cup 1" at bounding box center [115, 215] width 81 height 13
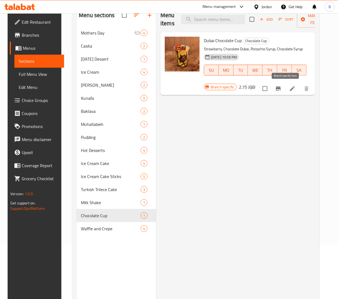
click at [282, 87] on icon "Branch-specific-item" at bounding box center [278, 88] width 7 height 7
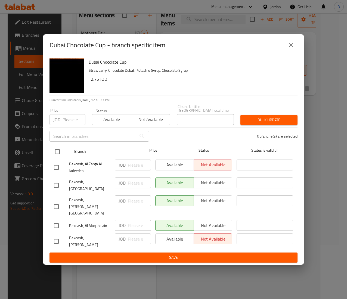
click at [50, 158] on div "Branch Price Status Status is valid till" at bounding box center [173, 152] width 248 height 14
click at [52, 157] on input "checkbox" at bounding box center [57, 151] width 11 height 11
checkbox input "true"
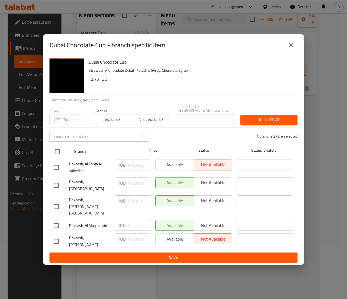
checkbox input "true"
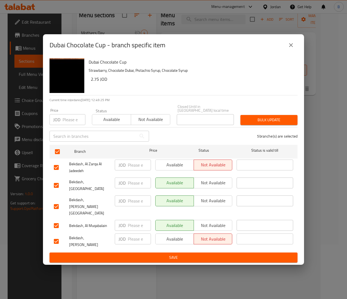
click at [134, 170] on input "number" at bounding box center [139, 165] width 23 height 11
type input "2.75"
click at [186, 254] on span "Save" at bounding box center [173, 257] width 239 height 7
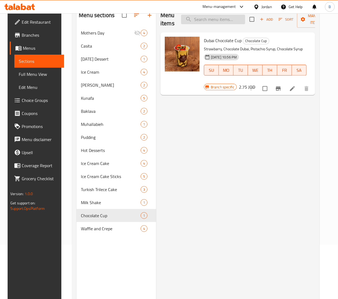
click at [232, 17] on input "search" at bounding box center [213, 20] width 64 height 10
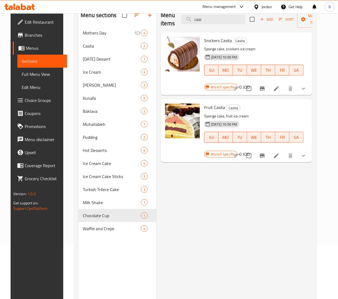
type input "casi"
click at [284, 84] on li at bounding box center [276, 89] width 15 height 10
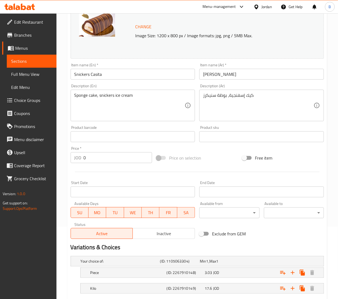
scroll to position [106, 0]
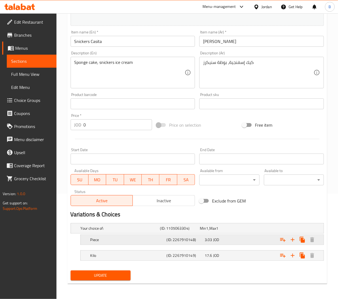
click at [209, 234] on div "Piece (ID: 2267910148) 3.03 JOD" at bounding box center [199, 228] width 239 height 12
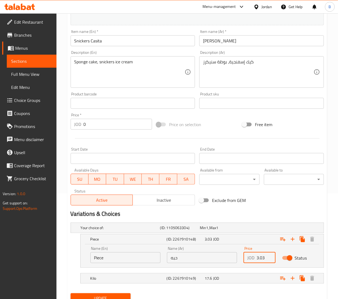
drag, startPoint x: 264, startPoint y: 256, endPoint x: 211, endPoint y: 254, distance: 53.0
click at [211, 254] on div "Name (En) Piece Name (En) Name (Ar) حبه Name (Ar) Price JOD 3.03 Price Status" at bounding box center [202, 254] width 230 height 23
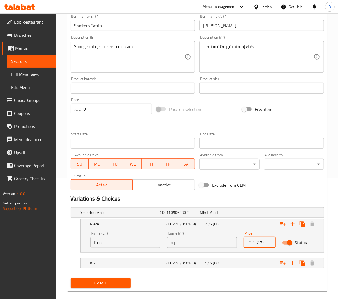
scroll to position [129, 0]
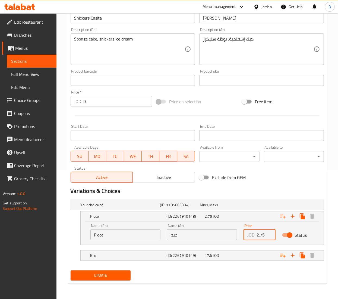
type input "2.75"
drag, startPoint x: 227, startPoint y: 253, endPoint x: 243, endPoint y: 260, distance: 16.6
click at [227, 208] on div "17.6 JOD" at bounding box center [219, 204] width 38 height 5
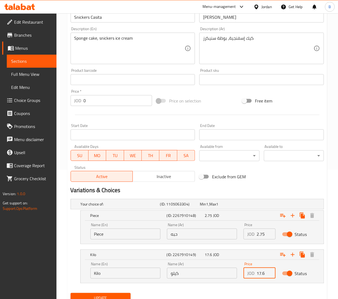
drag, startPoint x: 267, startPoint y: 273, endPoint x: 229, endPoint y: 273, distance: 38.9
click at [237, 273] on div "Name (En) Kilo Name (En) Name (Ar) كيلو Name (Ar) Price JOD 17.6 Price Status" at bounding box center [202, 270] width 230 height 23
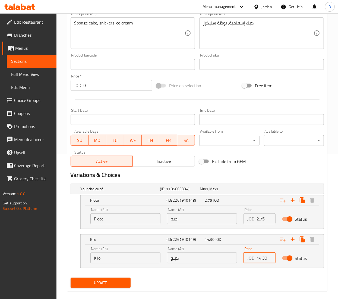
scroll to position [152, 0]
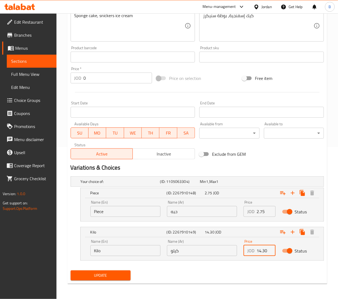
type input "14.30"
click at [101, 276] on span "Update" at bounding box center [100, 275] width 51 height 7
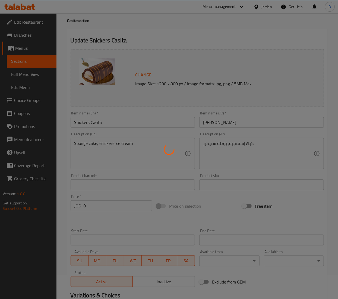
scroll to position [0, 0]
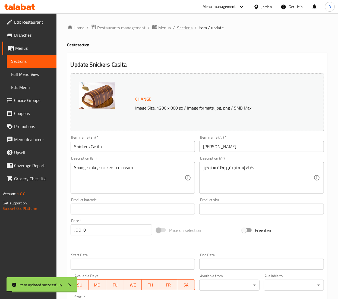
click at [183, 27] on span "Sections" at bounding box center [184, 27] width 15 height 7
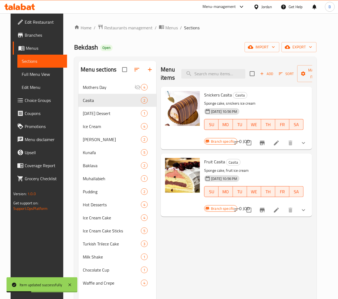
click at [279, 208] on icon at bounding box center [276, 210] width 5 height 5
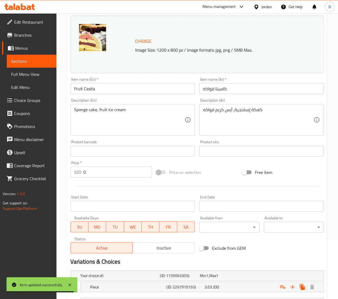
scroll to position [106, 0]
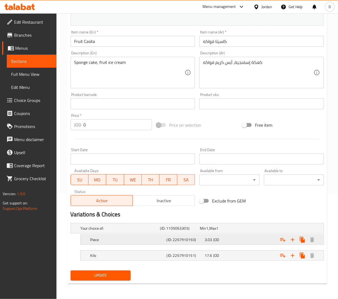
click at [222, 231] on div "3.03 JOD" at bounding box center [219, 228] width 38 height 5
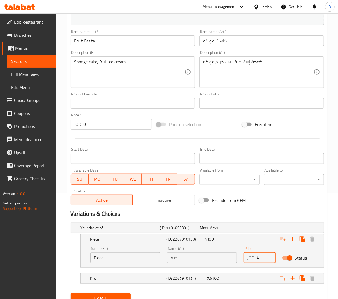
drag, startPoint x: 269, startPoint y: 257, endPoint x: 183, endPoint y: 256, distance: 85.9
click at [257, 256] on input "4" at bounding box center [266, 257] width 19 height 11
drag, startPoint x: 259, startPoint y: 256, endPoint x: 251, endPoint y: 256, distance: 8.7
click at [252, 256] on div "JOD 42.75 Price" at bounding box center [260, 257] width 32 height 11
type input "2.75"
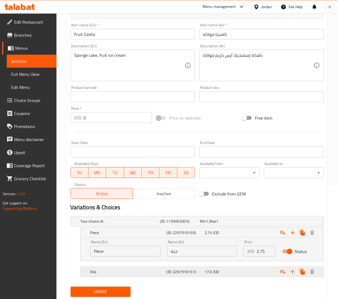
scroll to position [129, 0]
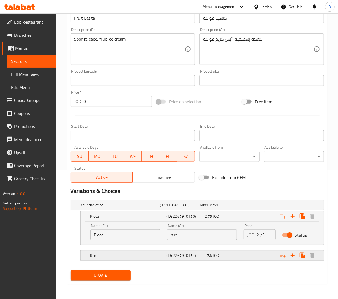
click at [198, 208] on h5 "(ID: 2267910151)" at bounding box center [179, 204] width 38 height 5
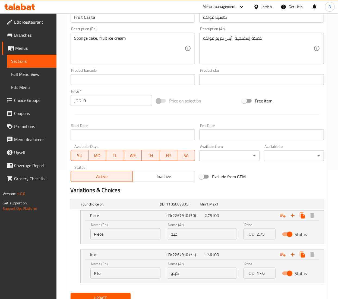
drag, startPoint x: 266, startPoint y: 274, endPoint x: 168, endPoint y: 271, distance: 97.9
click at [183, 272] on div "Name (En) Kilo Name (En) Name (Ar) كيلو Name (Ar) Price JOD 17.6 Price Status" at bounding box center [202, 270] width 230 height 23
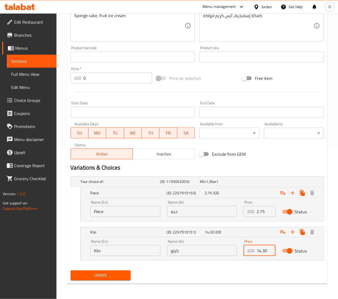
type input "14.30"
click at [99, 273] on span "Update" at bounding box center [100, 275] width 51 height 7
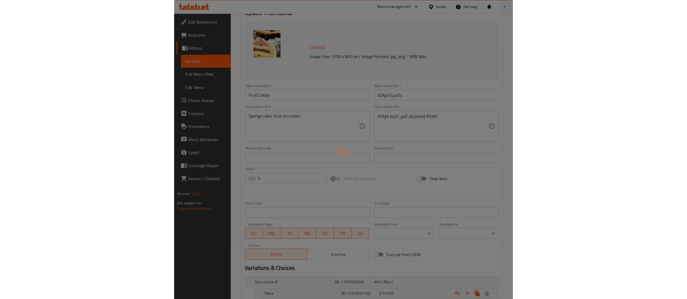
scroll to position [0, 0]
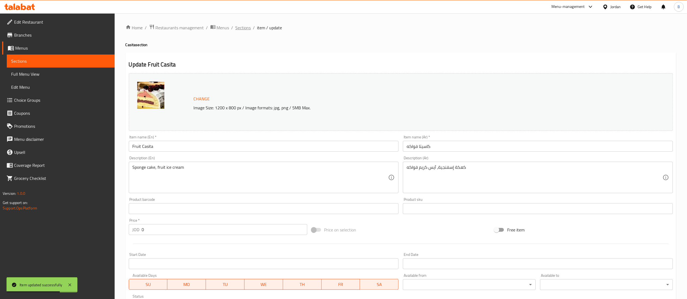
click at [243, 28] on span "Sections" at bounding box center [243, 27] width 15 height 7
